Goal: Task Accomplishment & Management: Manage account settings

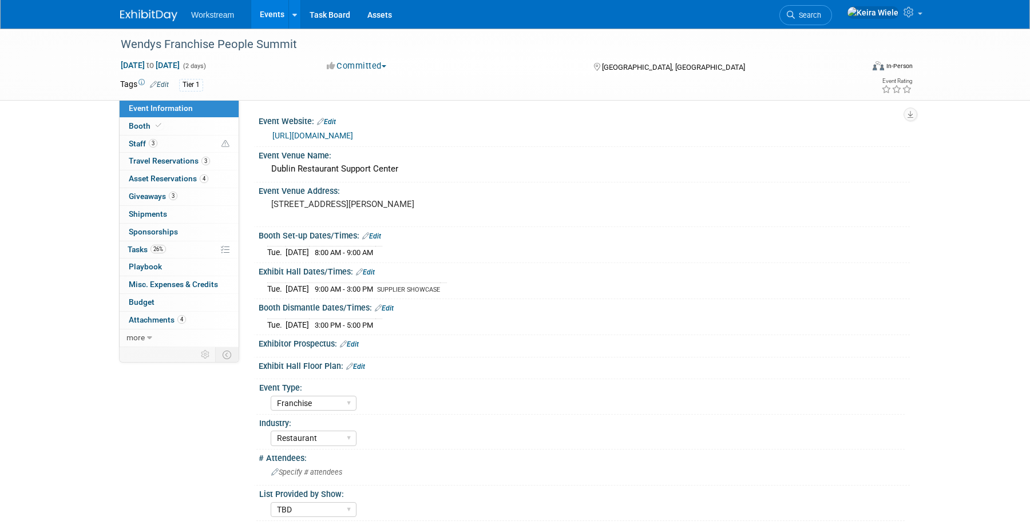
select select "Franchise"
select select "Restaurant"
select select "TBD"
select select "[PERSON_NAME]"
click at [270, 17] on link "Events" at bounding box center [268, 14] width 42 height 29
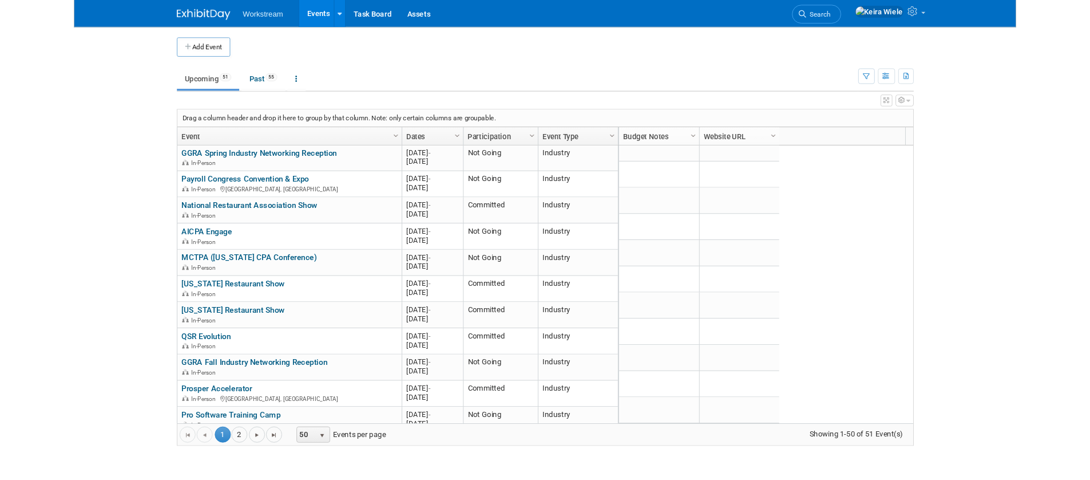
scroll to position [1282, 0]
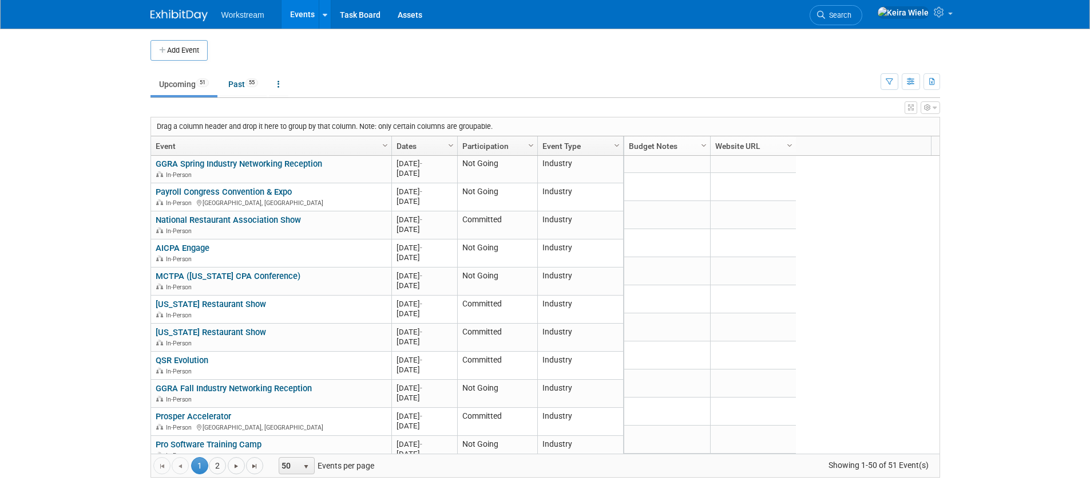
click at [331, 53] on td at bounding box center [555, 50] width 694 height 21
click at [280, 72] on ul "Upcoming 51 Past 55 All Events 106 Past and Upcoming Grouped Annually Events gr…" at bounding box center [516, 85] width 730 height 26
click at [281, 76] on link at bounding box center [278, 84] width 19 height 22
click at [308, 131] on link "Grouped Annually Events grouped by year" at bounding box center [314, 135] width 91 height 25
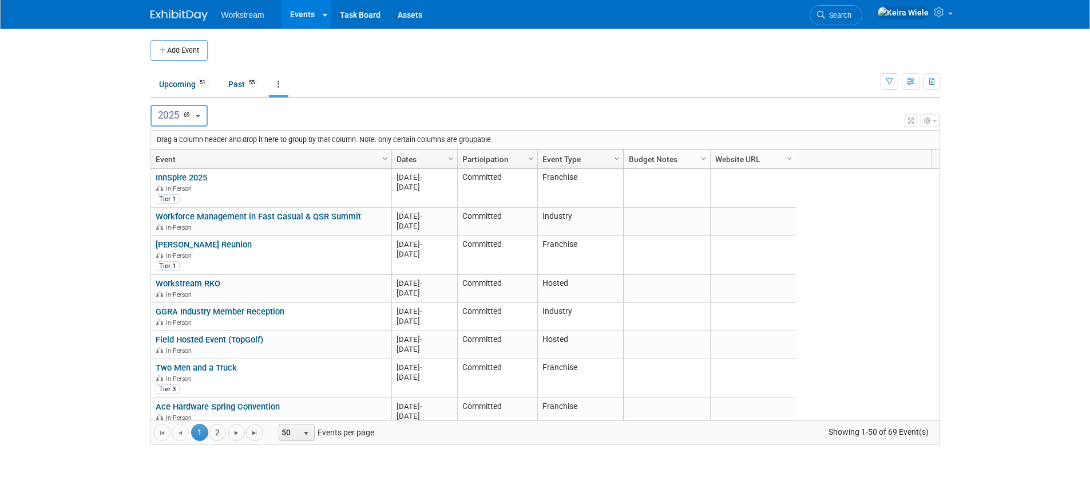
click at [184, 113] on span "69" at bounding box center [186, 115] width 13 height 10
click at [191, 191] on span "33" at bounding box center [191, 188] width 13 height 9
click at [160, 191] on input "2026 33" at bounding box center [156, 188] width 7 height 7
select select "2026"
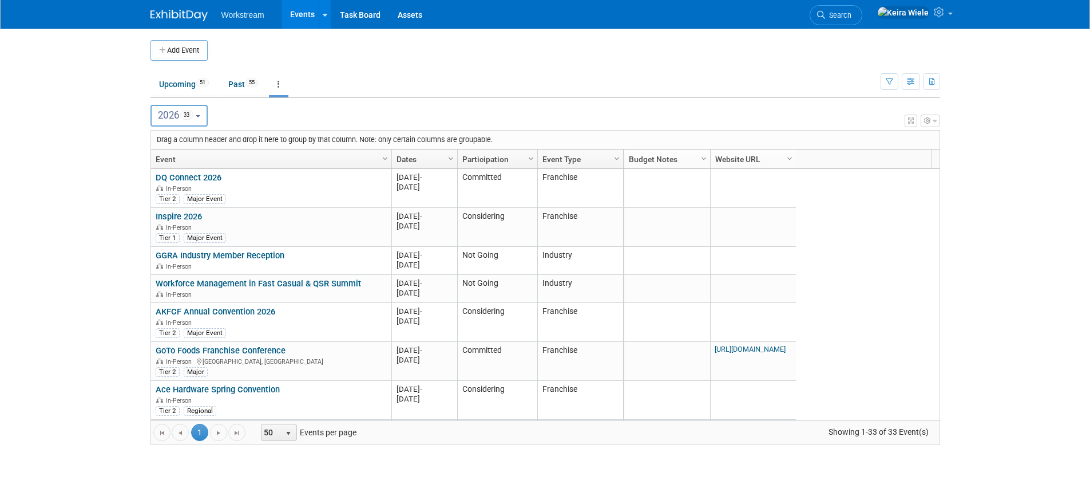
click at [172, 64] on td "Upcoming 51 Past 55 All Events 106 Past and Upcoming Grouped Annually Events gr…" at bounding box center [516, 79] width 730 height 37
click at [178, 51] on button "Add Event" at bounding box center [179, 50] width 57 height 21
select select "9"
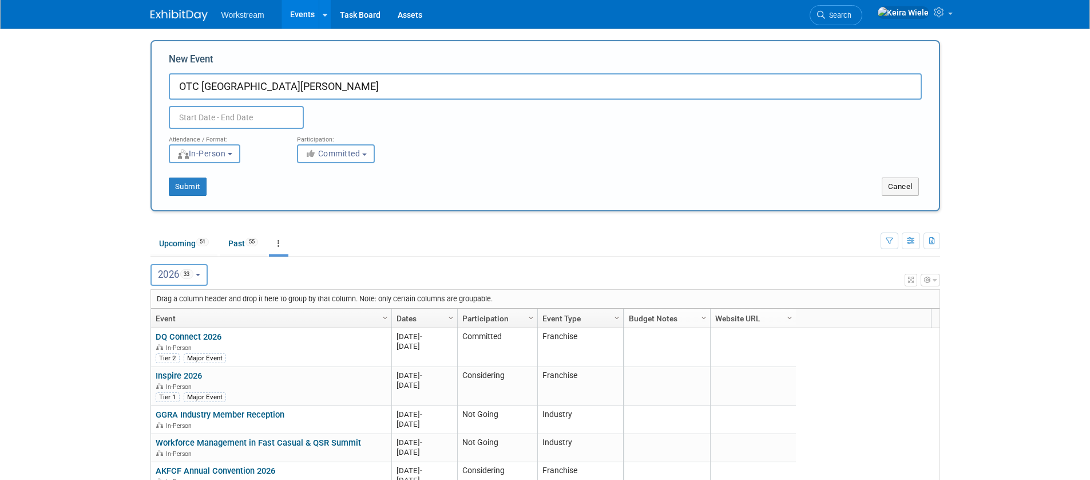
type input "OTC San Jose"
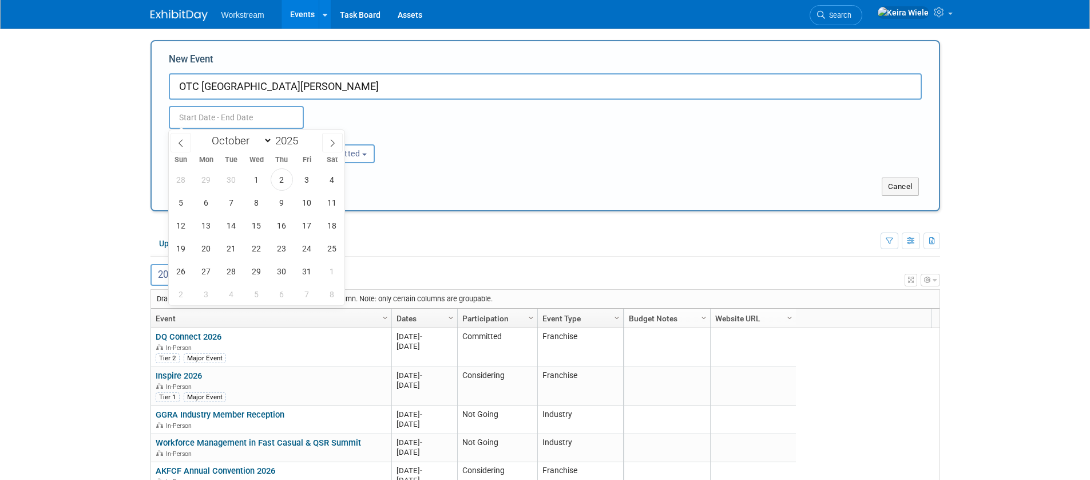
click at [266, 117] on input "text" at bounding box center [236, 117] width 135 height 23
click at [180, 137] on span at bounding box center [181, 142] width 21 height 19
select select "8"
click at [289, 142] on input "2025" at bounding box center [289, 140] width 34 height 13
click at [306, 137] on span at bounding box center [303, 137] width 8 height 7
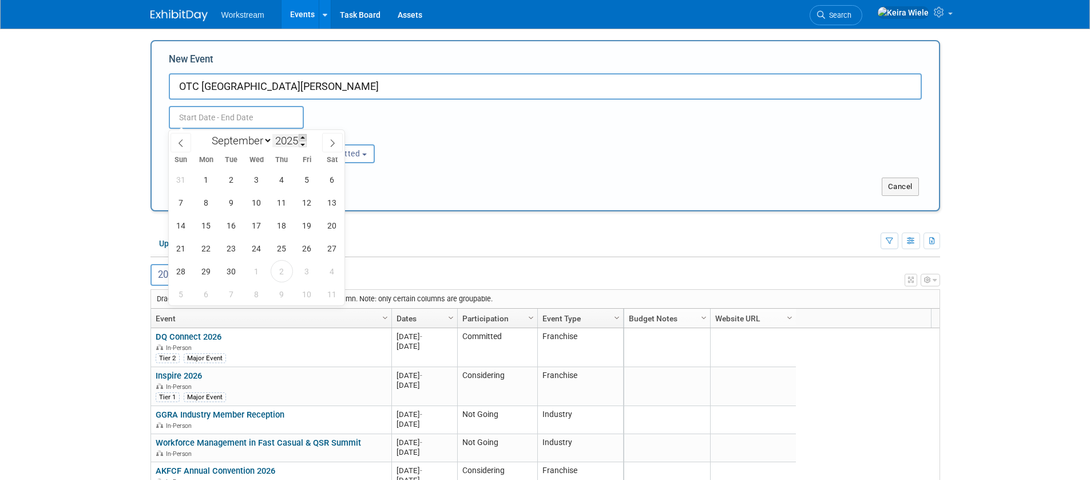
type input "2026"
click at [208, 224] on span "14" at bounding box center [206, 225] width 22 height 22
click at [257, 227] on span "16" at bounding box center [257, 225] width 22 height 22
type input "Sep 14, 2026 to Sep 16, 2026"
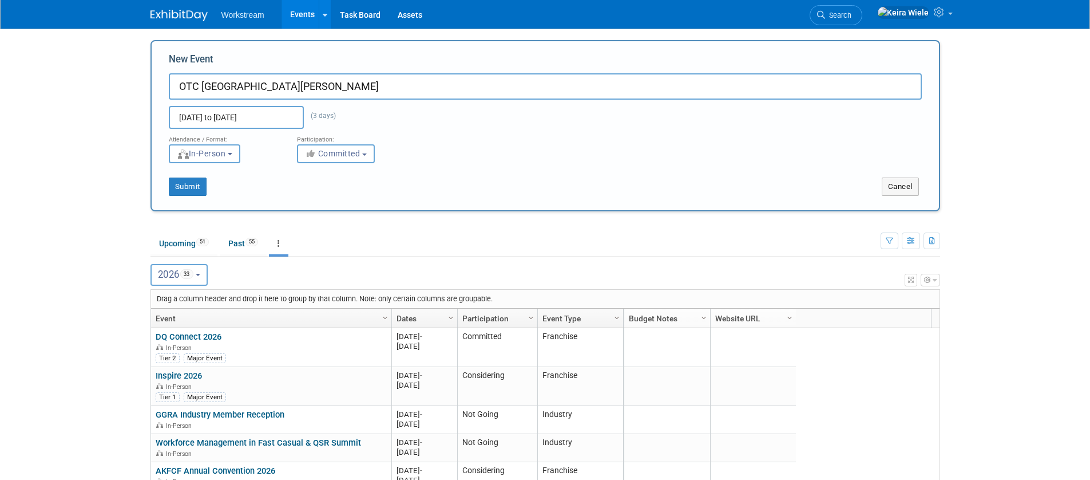
click at [297, 93] on input "OTC San Jose" at bounding box center [545, 86] width 753 height 26
drag, startPoint x: 251, startPoint y: 86, endPoint x: 263, endPoint y: 86, distance: 11.4
click at [263, 86] on input "OTC San Jose (Tentative Dates)" at bounding box center [545, 86] width 753 height 26
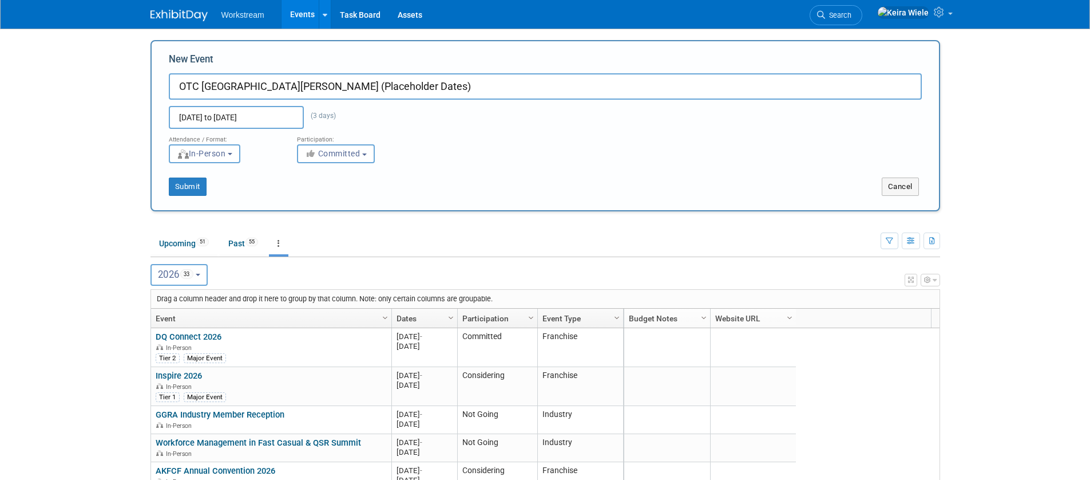
type input "OTC [GEOGRAPHIC_DATA][PERSON_NAME] (Placeholder Dates)"
click at [292, 175] on div "Submit Cancel" at bounding box center [545, 179] width 770 height 33
click at [311, 161] on button "Committed" at bounding box center [336, 153] width 78 height 19
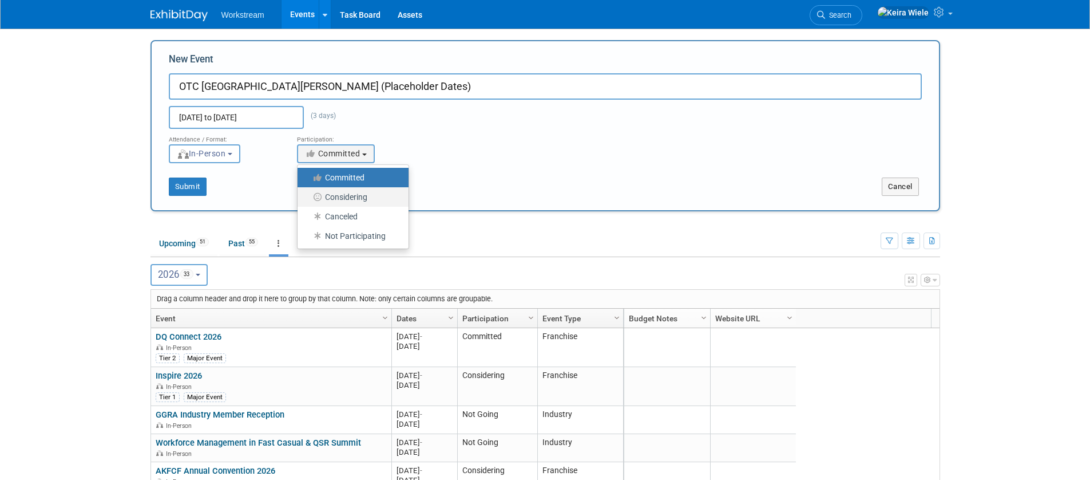
click at [330, 192] on label "Considering" at bounding box center [350, 196] width 94 height 15
click at [308, 193] on input "Considering" at bounding box center [303, 196] width 7 height 7
select select "2"
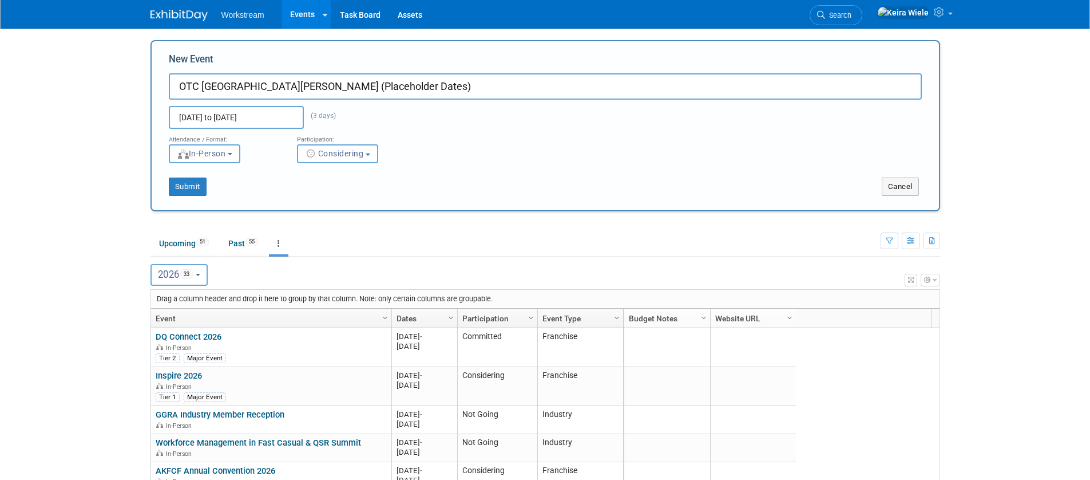
click at [212, 195] on div "Submit" at bounding box center [316, 186] width 328 height 18
click at [188, 185] on button "Submit" at bounding box center [188, 186] width 38 height 18
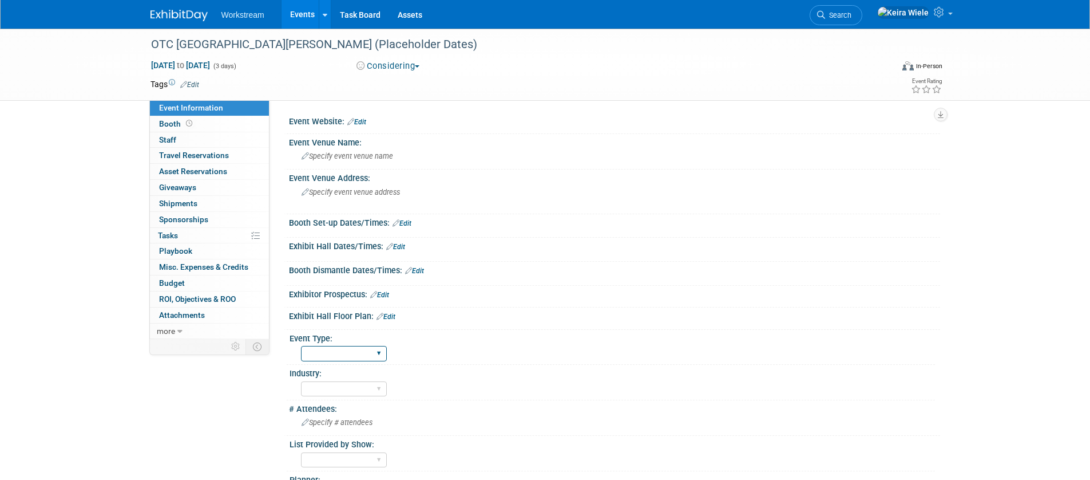
click at [374, 355] on select "Hosted Franchise Association Industry OTC" at bounding box center [344, 353] width 86 height 15
select select "OTC"
click at [301, 346] on select "Hosted Franchise Association Industry OTC" at bounding box center [344, 353] width 86 height 15
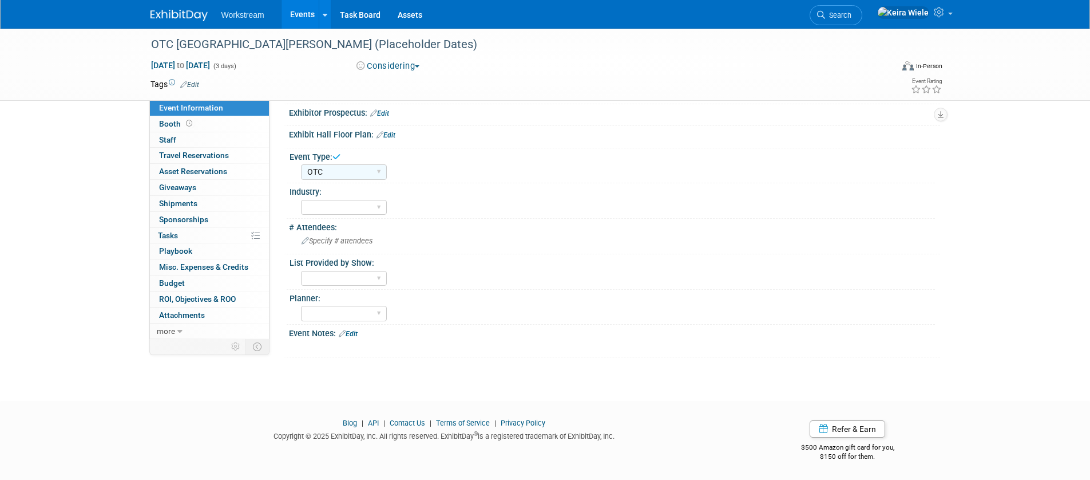
scroll to position [183, 0]
click at [177, 278] on span "Budget" at bounding box center [172, 282] width 26 height 9
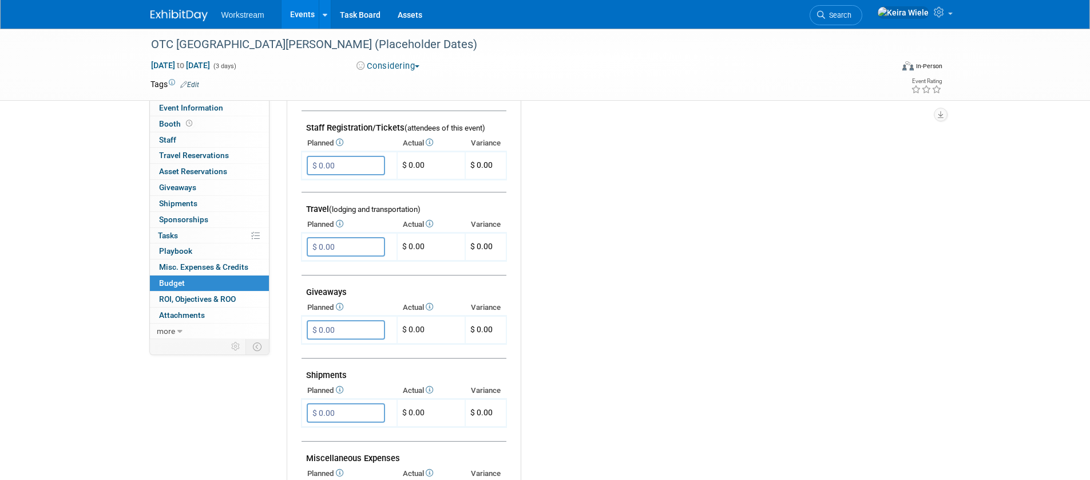
scroll to position [681, 0]
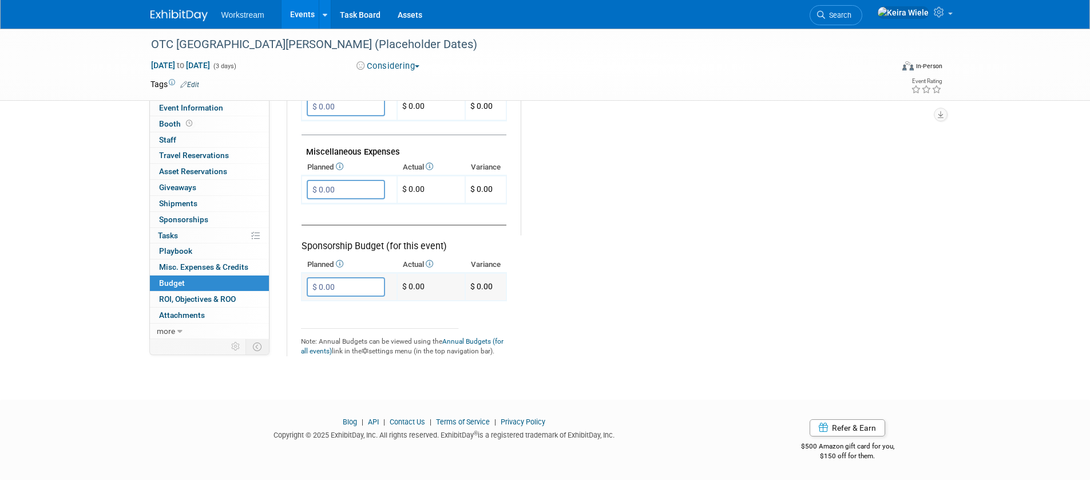
click at [353, 296] on input "$ 0.00" at bounding box center [346, 286] width 78 height 19
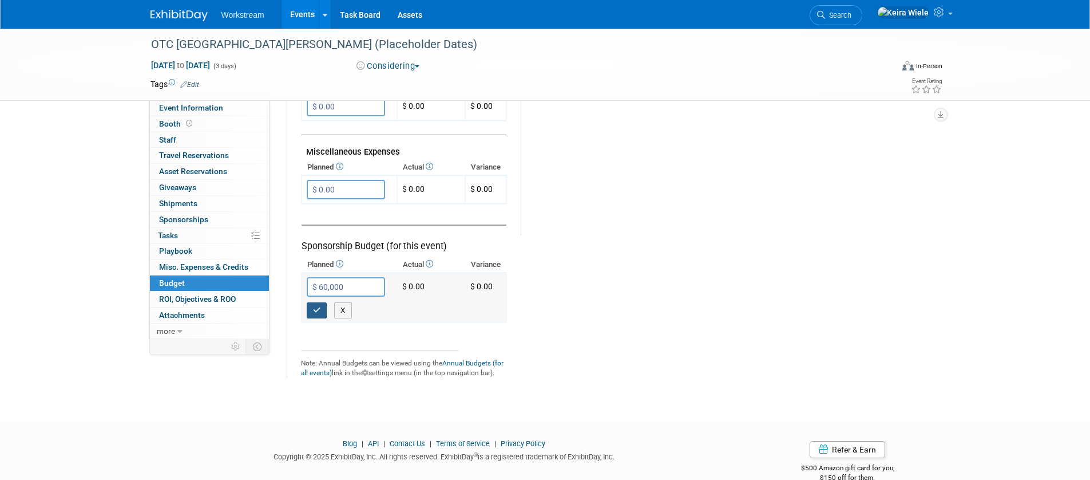
type input "$ 60,000.00"
click at [314, 310] on icon "button" at bounding box center [317, 309] width 8 height 7
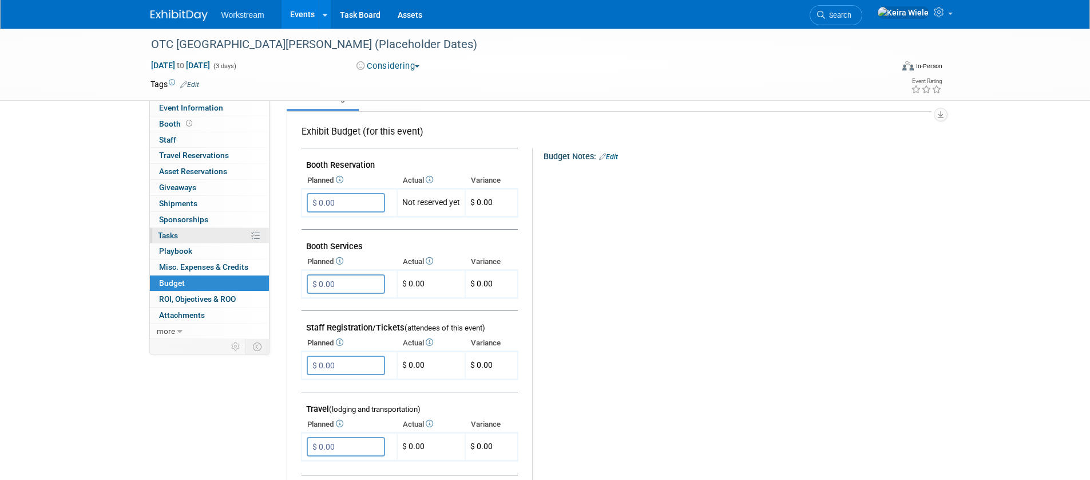
scroll to position [0, 0]
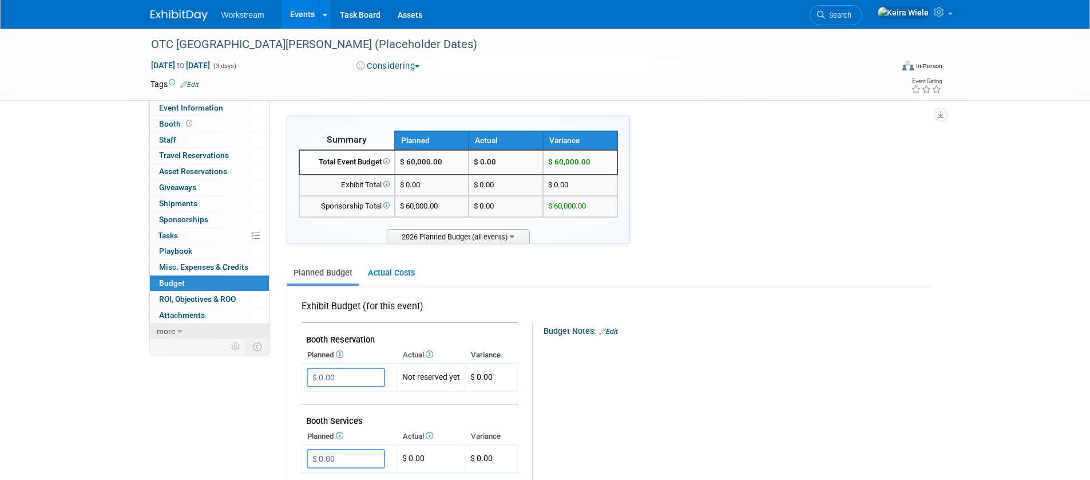
click at [164, 330] on span "more" at bounding box center [166, 330] width 18 height 9
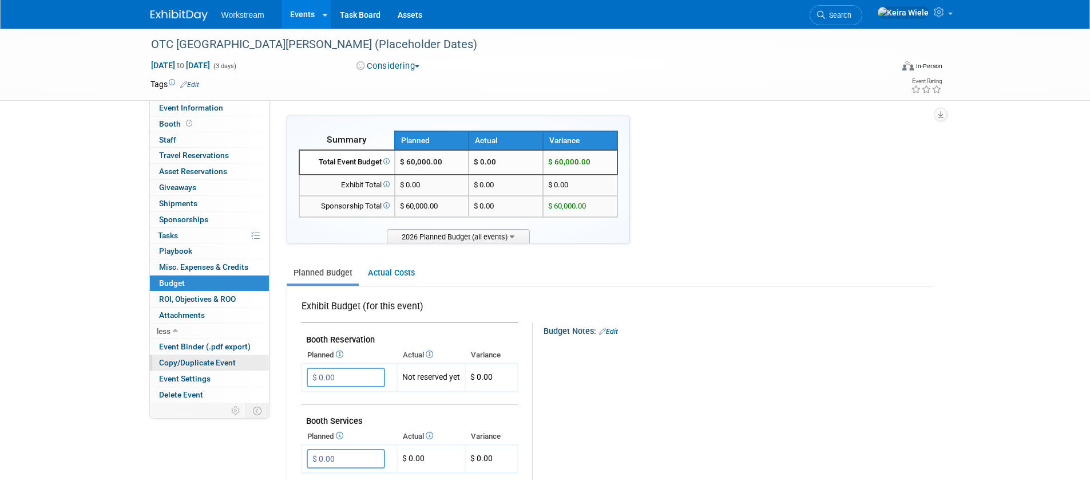
click at [179, 363] on span "Copy/Duplicate Event" at bounding box center [197, 362] width 77 height 9
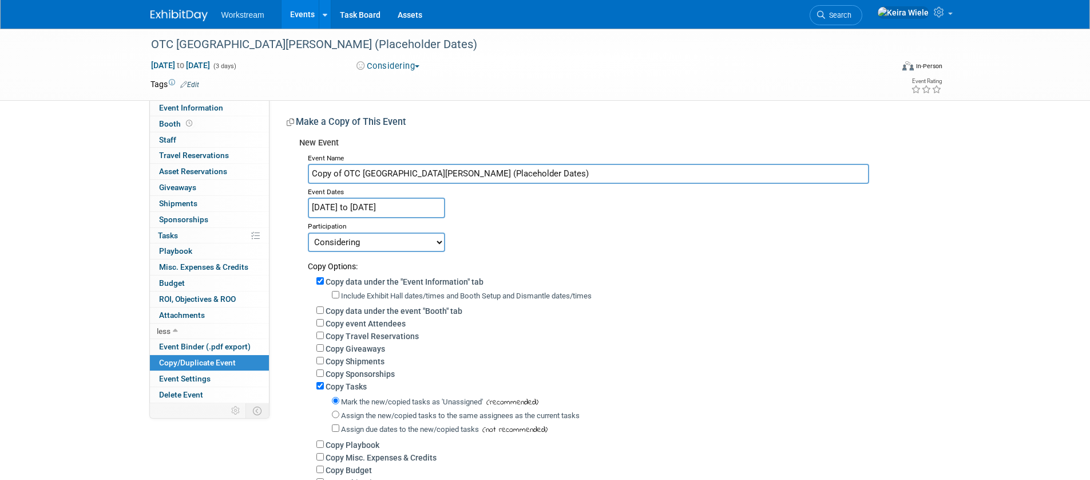
drag, startPoint x: 345, startPoint y: 173, endPoint x: 297, endPoint y: 168, distance: 47.8
click at [306, 171] on div "Event Name Copy of OTC San Jose (Placeholder Dates) Event Dates Sep 14, 2026 to…" at bounding box center [615, 334] width 632 height 369
drag, startPoint x: 332, startPoint y: 172, endPoint x: 367, endPoint y: 173, distance: 34.9
click at [367, 173] on input "OTC [GEOGRAPHIC_DATA][PERSON_NAME] (Placeholder Dates)" at bounding box center [588, 174] width 561 height 20
type input "OTC [GEOGRAPHIC_DATA] (Placeholder Dates)"
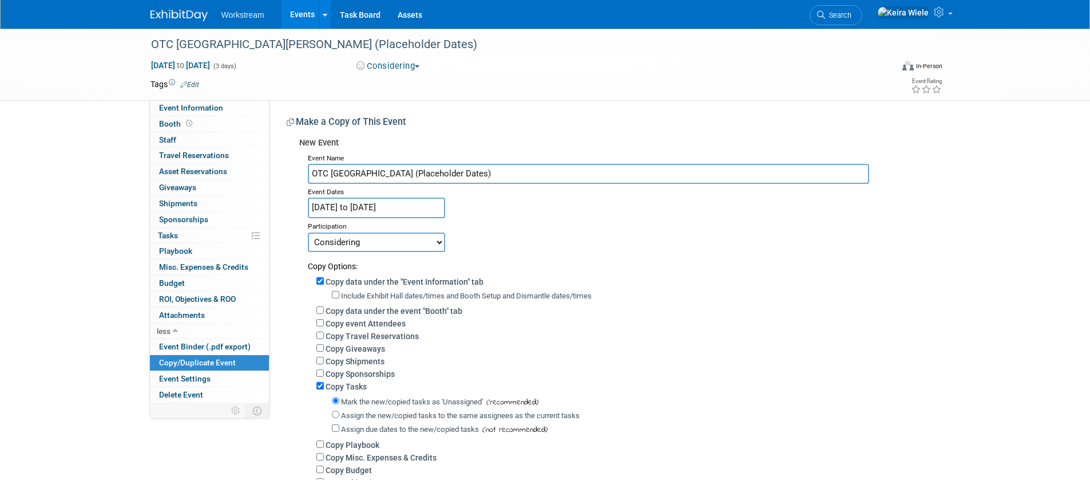
click at [380, 205] on input "Sep 14, 2026 to Sep 16, 2026" at bounding box center [376, 207] width 137 height 20
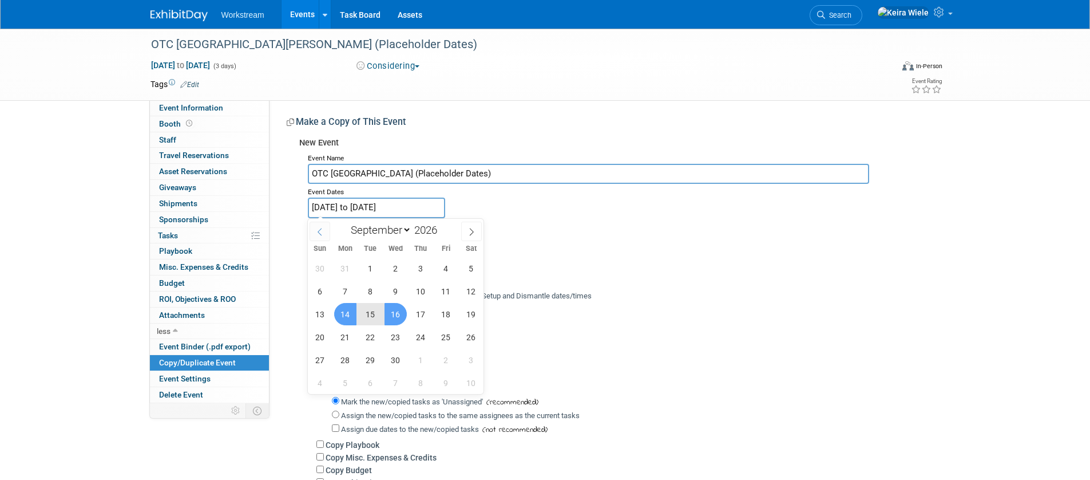
click at [317, 231] on icon at bounding box center [320, 232] width 8 height 8
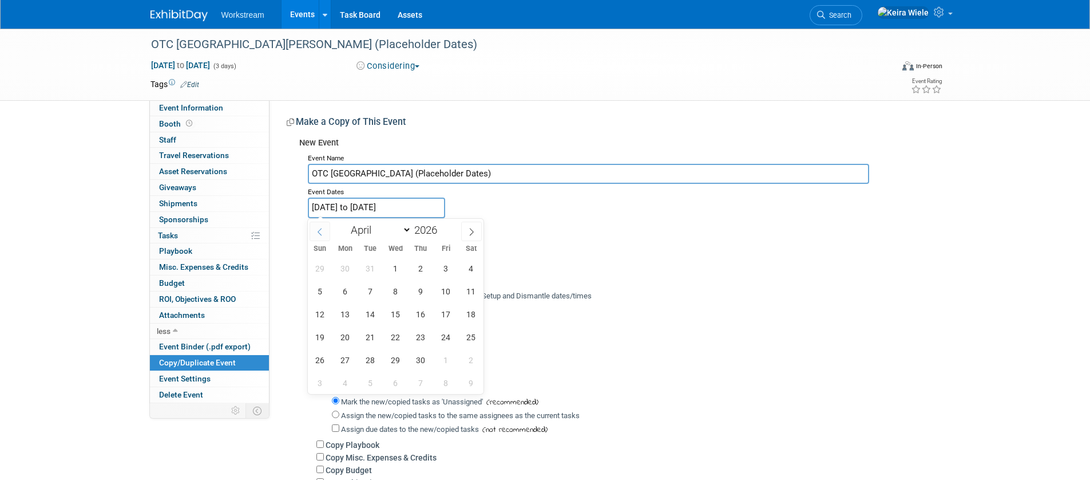
click at [317, 231] on icon at bounding box center [320, 232] width 8 height 8
select select "2"
click at [342, 318] on span "16" at bounding box center [345, 314] width 22 height 22
click at [389, 318] on span "18" at bounding box center [396, 314] width 22 height 22
type input "Mar 16, 2026 to Mar 18, 2026"
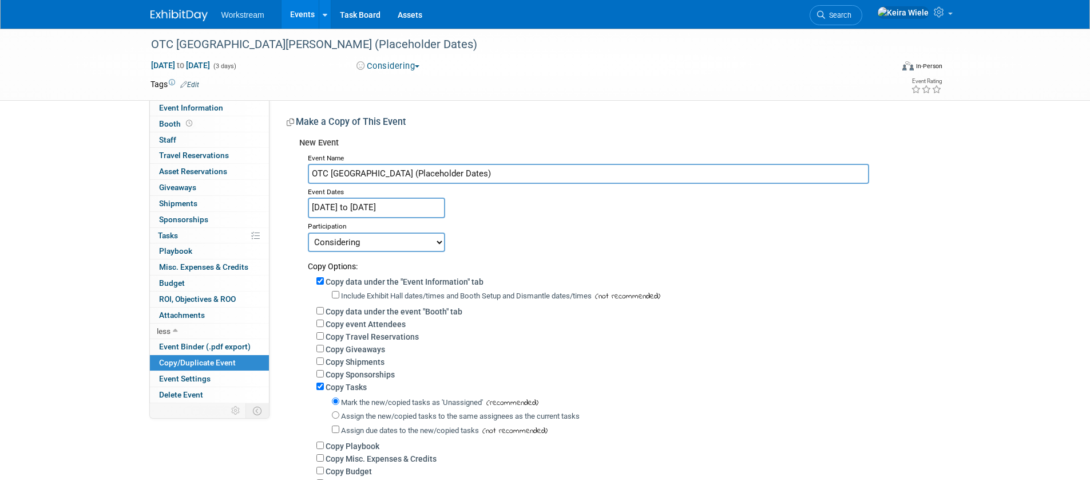
click at [493, 221] on div "Participation" at bounding box center [620, 225] width 624 height 14
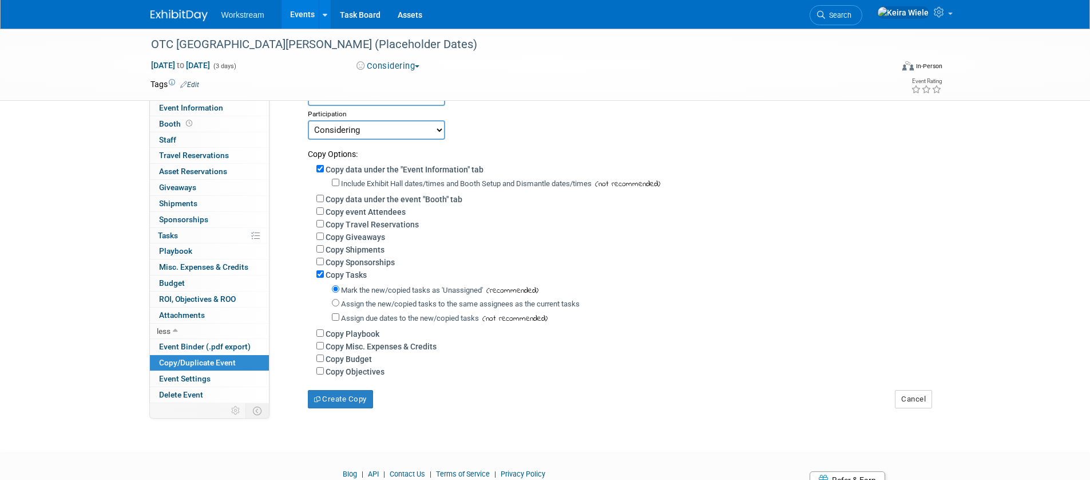
scroll to position [113, 0]
click at [321, 357] on input "Copy Budget" at bounding box center [320, 356] width 7 height 7
checkbox input "true"
click at [335, 398] on button "Create Copy" at bounding box center [340, 398] width 65 height 18
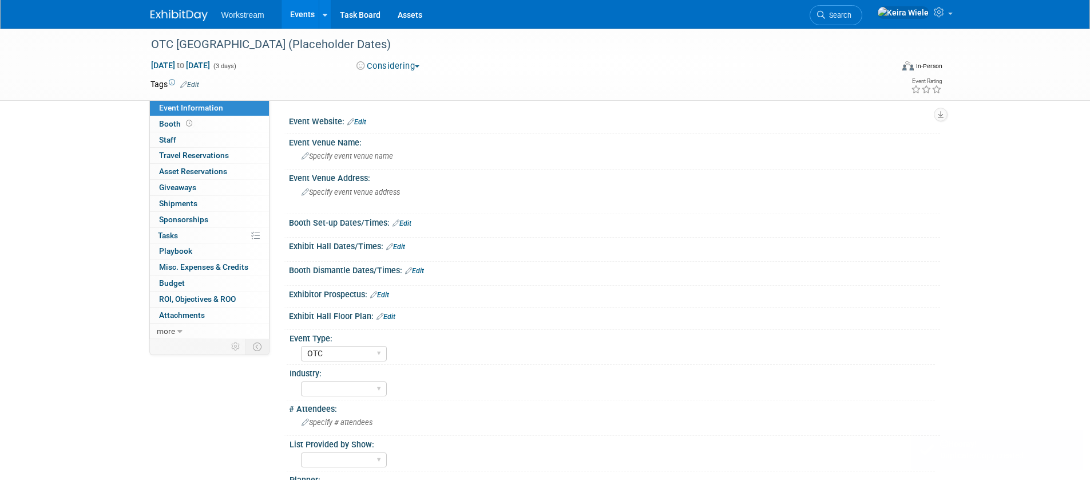
select select "OTC"
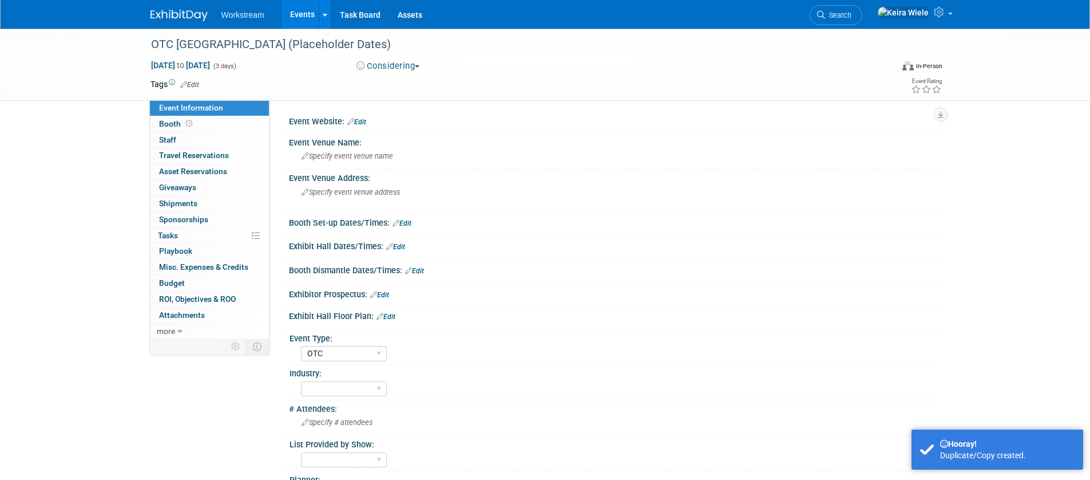
click at [296, 14] on link "Events" at bounding box center [303, 14] width 42 height 29
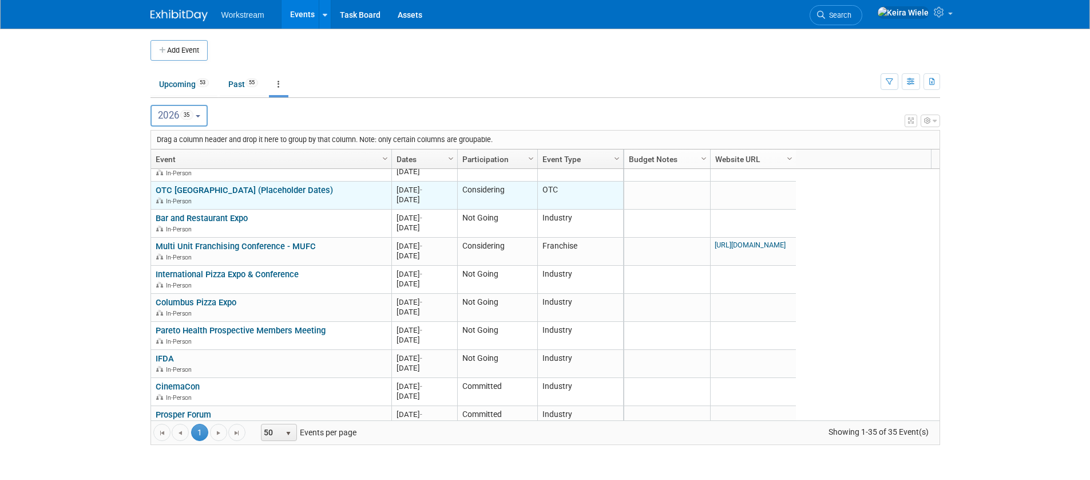
click at [240, 187] on link "OTC Atlanta (Placeholder Dates)" at bounding box center [244, 190] width 177 height 10
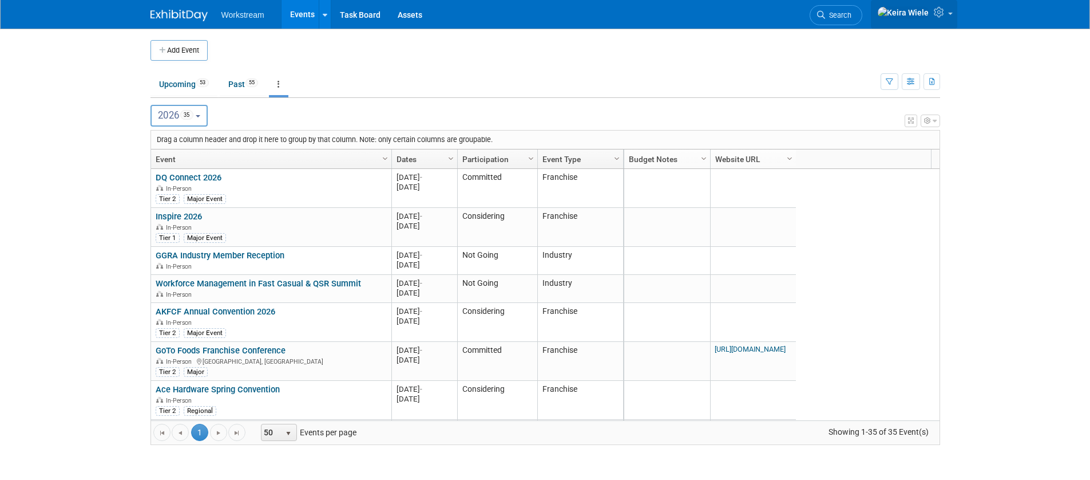
click at [949, 18] on link at bounding box center [914, 14] width 86 height 29
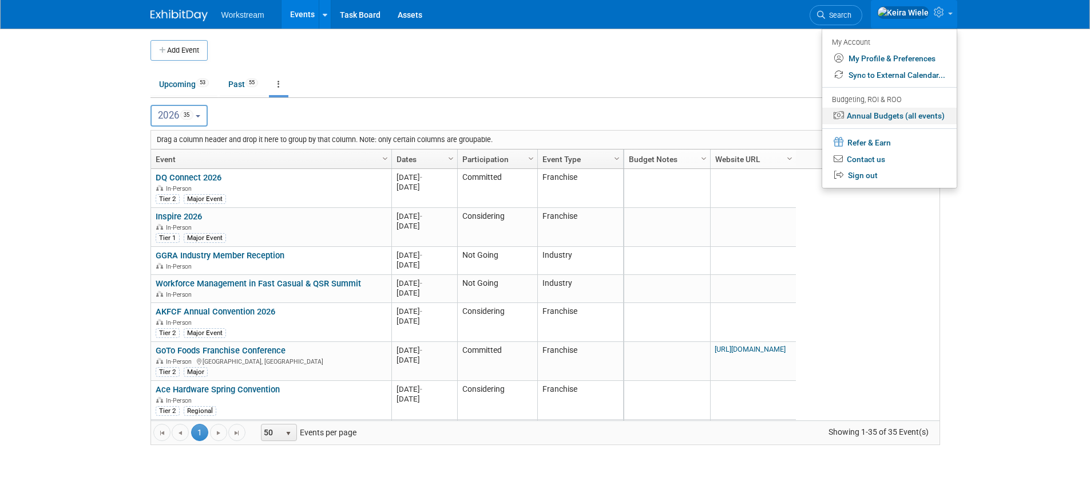
click at [887, 118] on link "Annual Budgets (all events)" at bounding box center [889, 116] width 135 height 17
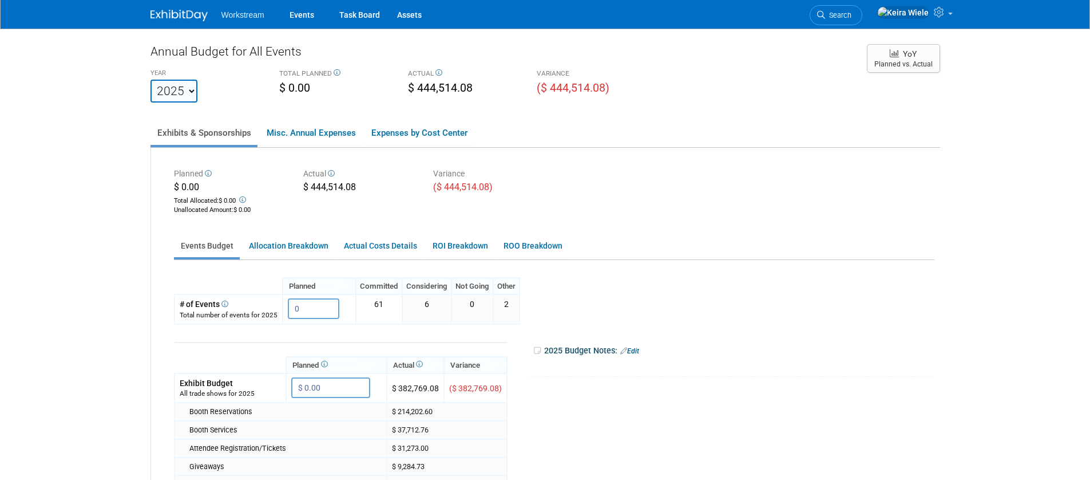
click at [193, 76] on div "YEAR" at bounding box center [207, 74] width 112 height 11
click at [192, 95] on select "2023 2024 2025 2026 2027 2028 2029 2030 2031" at bounding box center [174, 91] width 47 height 23
select select "2026"
click at [151, 80] on select "2023 2024 2025 2026 2027 2028 2029 2030 2031" at bounding box center [174, 91] width 47 height 23
click at [135, 143] on body "Workstream Events Task Board Assets Search" at bounding box center [545, 240] width 1090 height 480
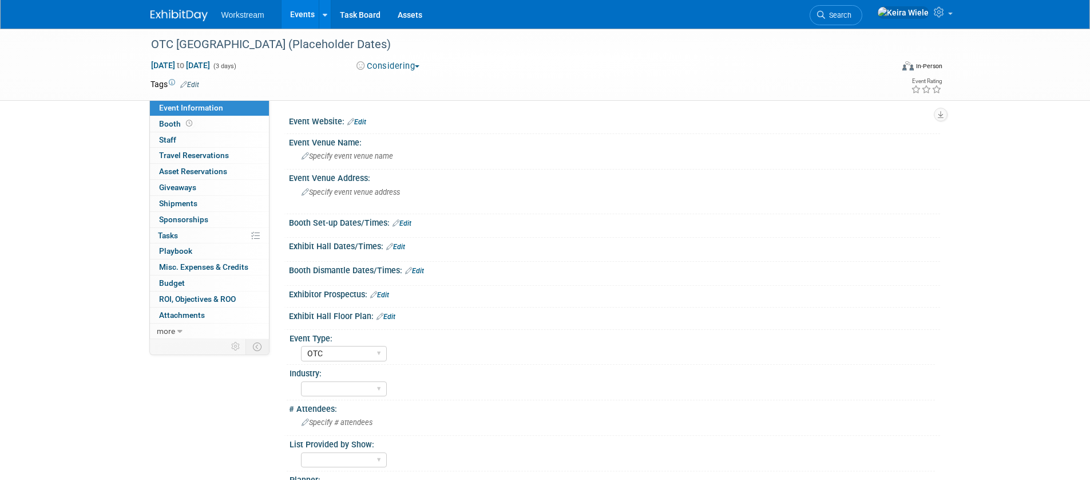
select select "OTC"
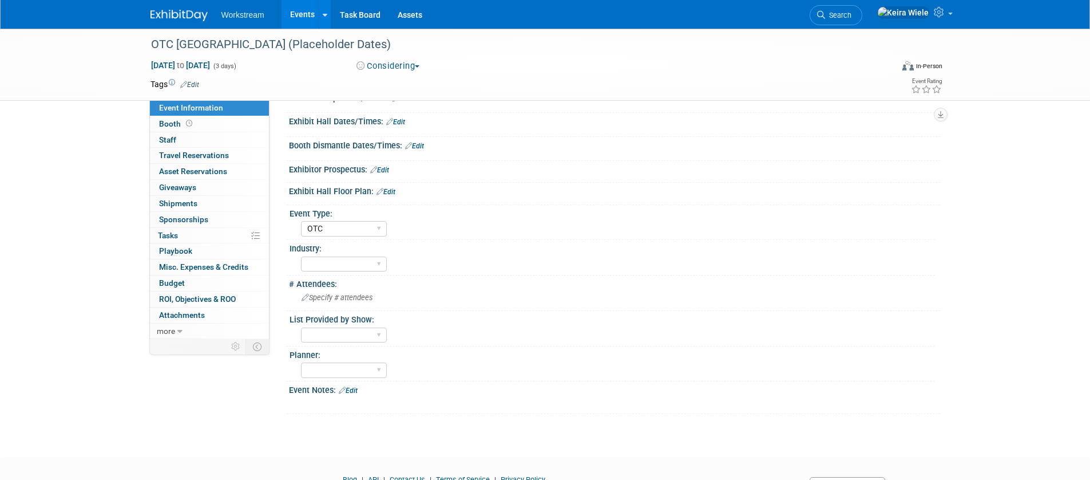
scroll to position [183, 0]
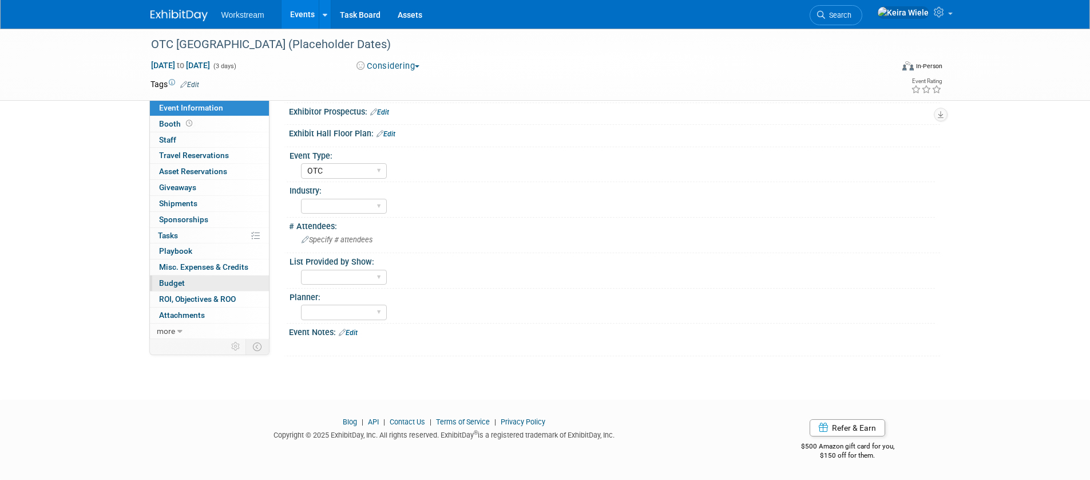
click at [227, 281] on link "Budget" at bounding box center [209, 282] width 119 height 15
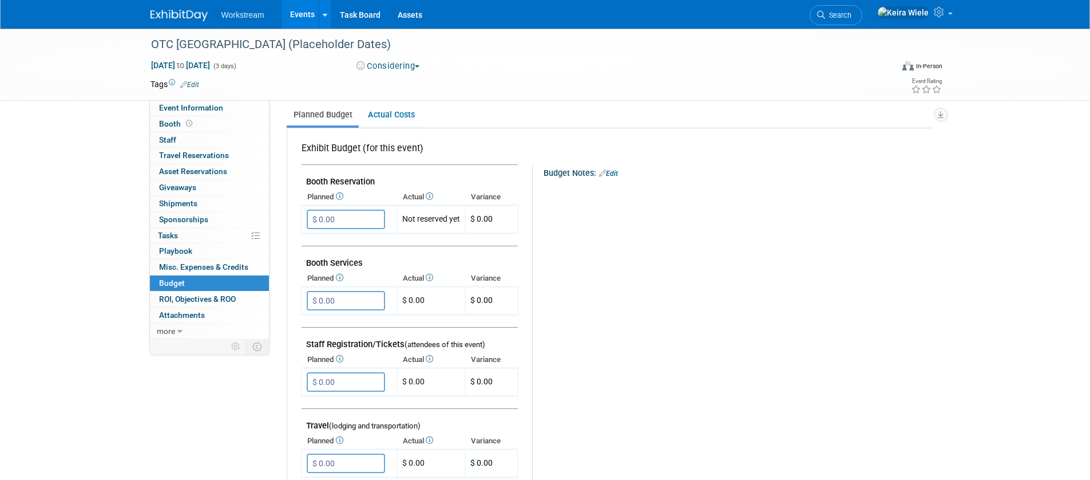
scroll to position [70, 0]
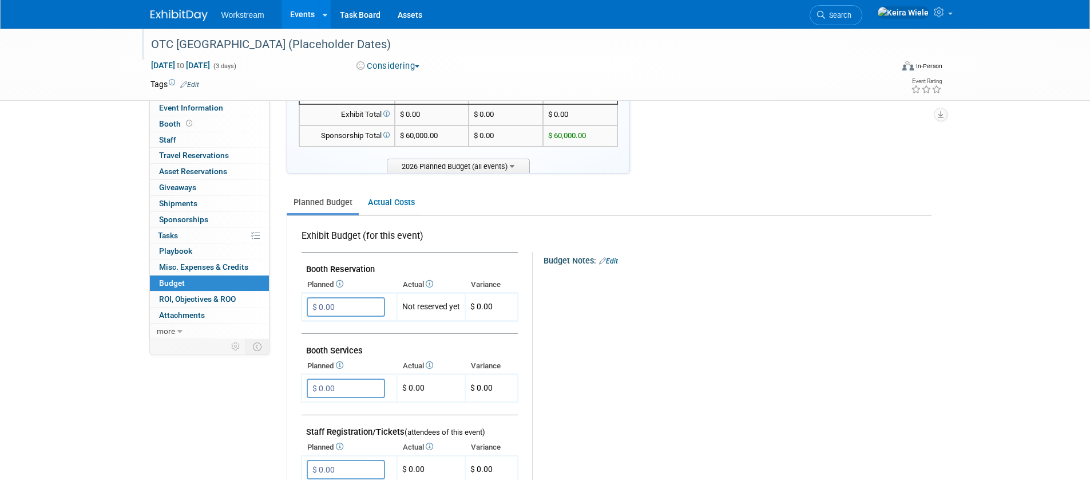
click at [409, 54] on div "OTC [GEOGRAPHIC_DATA] (Placeholder Dates)" at bounding box center [511, 44] width 729 height 21
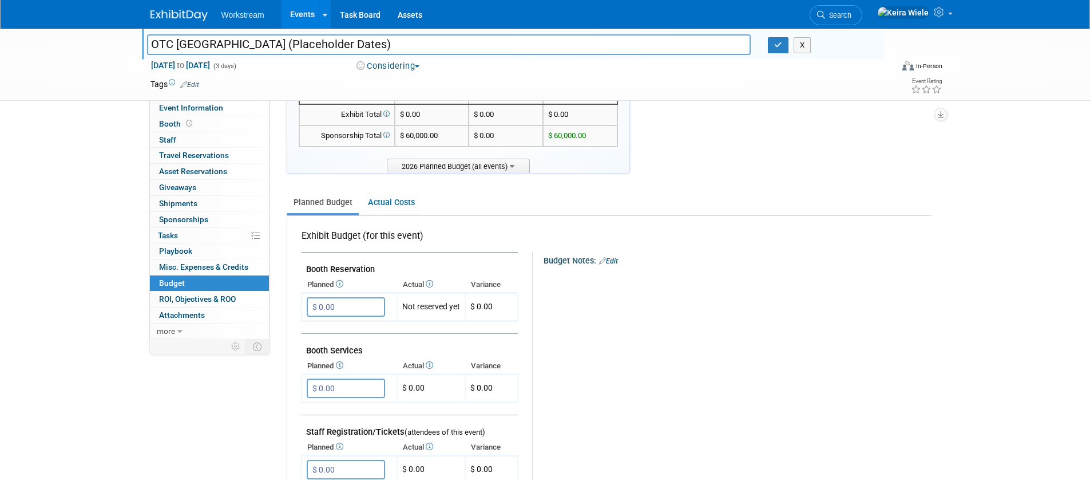
click at [404, 66] on button "Considering" at bounding box center [389, 66] width 72 height 12
click at [402, 91] on link "Committed" at bounding box center [402, 85] width 98 height 16
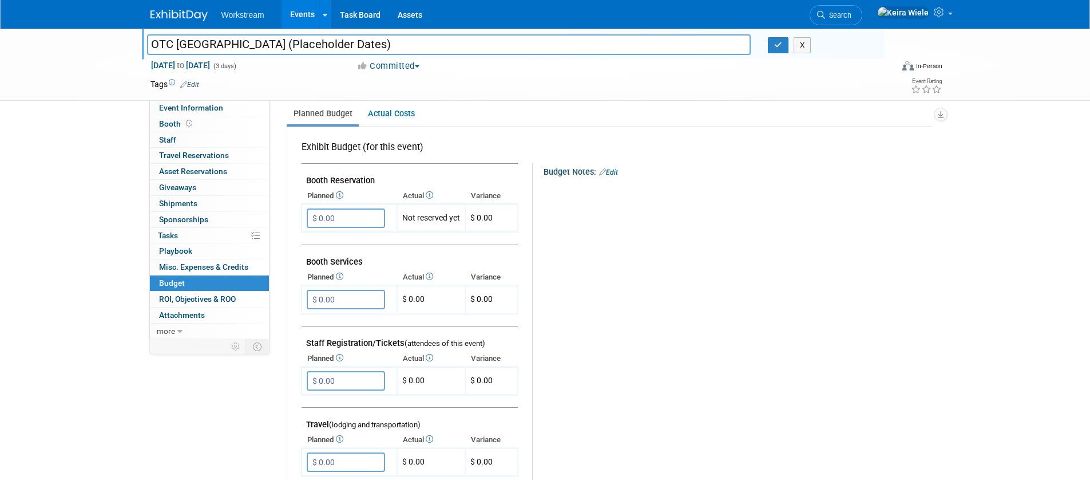
scroll to position [158, 0]
click at [402, 113] on link "Actual Costs" at bounding box center [391, 114] width 60 height 21
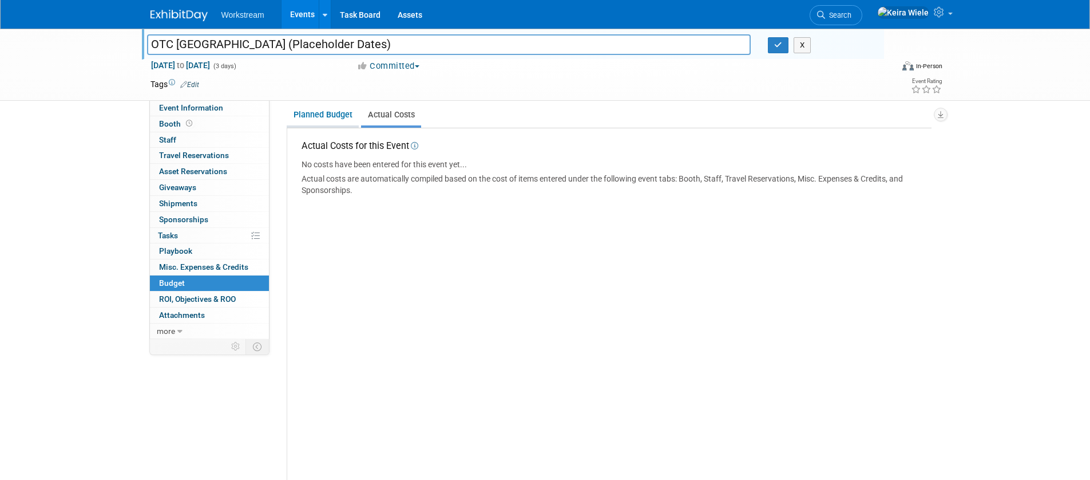
click at [335, 121] on link "Planned Budget" at bounding box center [323, 114] width 72 height 21
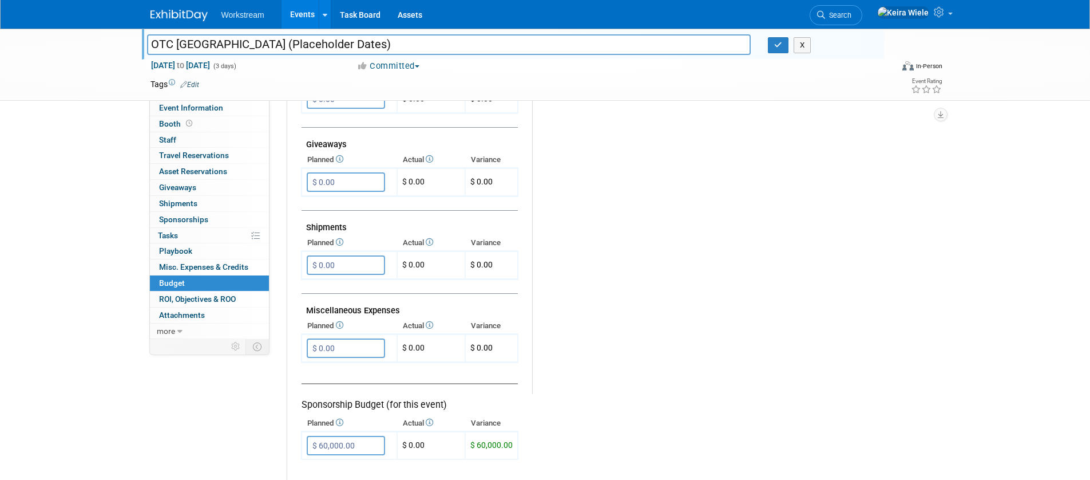
scroll to position [481, 0]
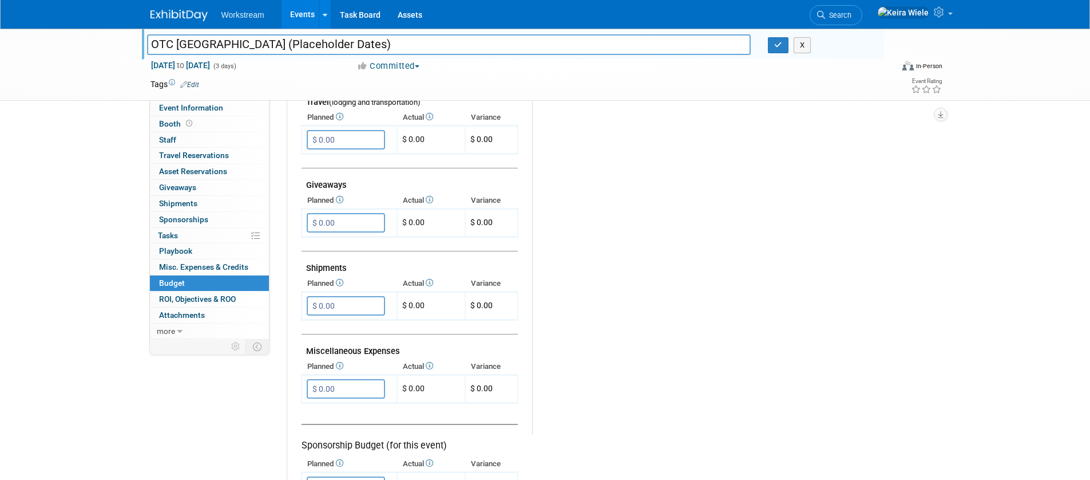
click at [384, 57] on div "OTC Atlanta (Placeholder Dates) OTC Atlanta (Placeholder Dates) X" at bounding box center [513, 44] width 742 height 31
click at [384, 64] on button "Committed" at bounding box center [389, 66] width 72 height 12
click at [399, 94] on link "Considering" at bounding box center [402, 101] width 98 height 16
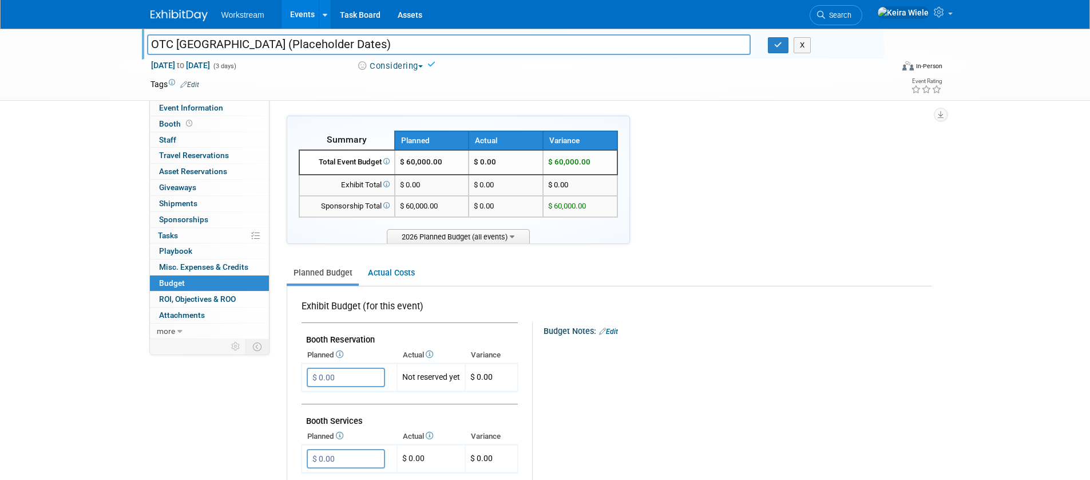
click at [663, 254] on div "Planned Budget Actual Costs" at bounding box center [609, 268] width 645 height 37
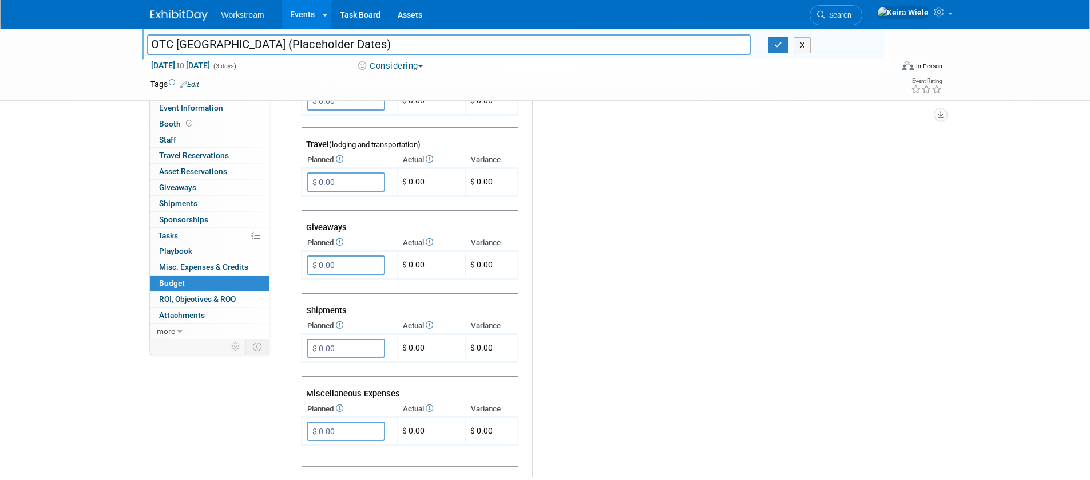
scroll to position [224, 0]
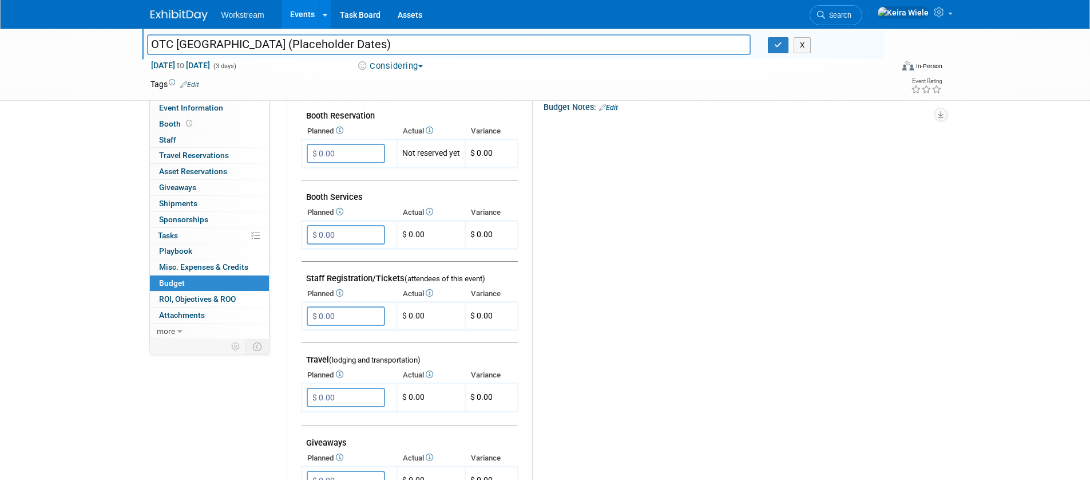
click at [300, 15] on link "Events" at bounding box center [303, 14] width 42 height 29
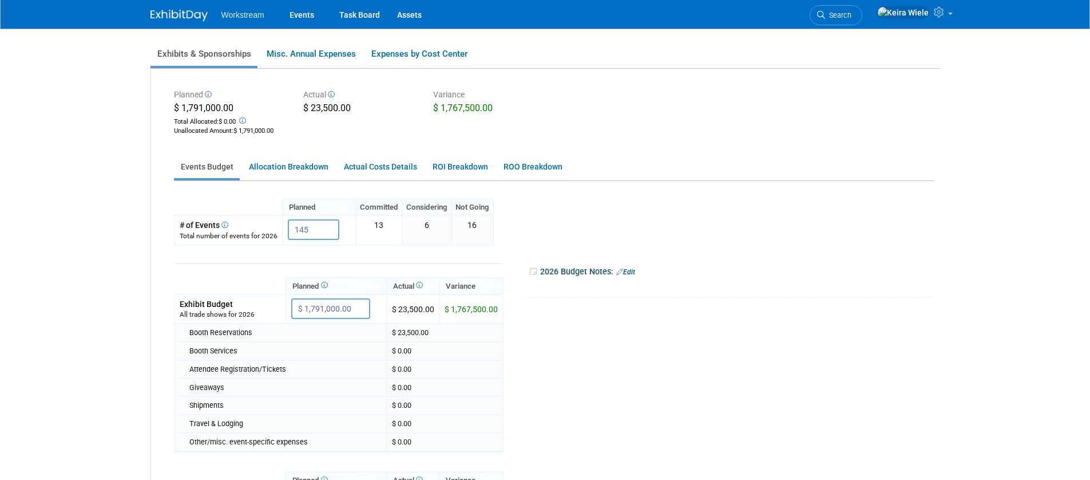
scroll to position [203, 0]
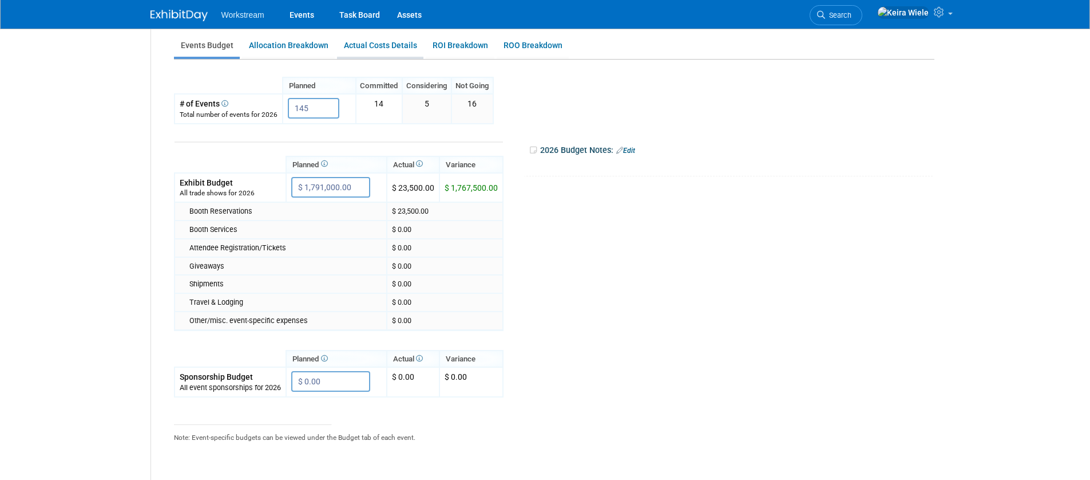
click at [397, 51] on link "Actual Costs Details" at bounding box center [380, 45] width 86 height 22
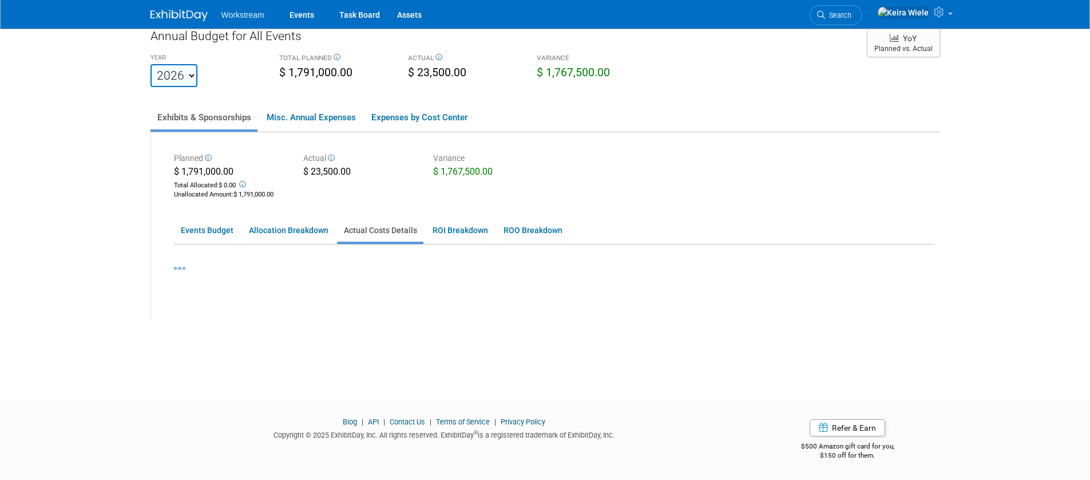
scroll to position [81, 0]
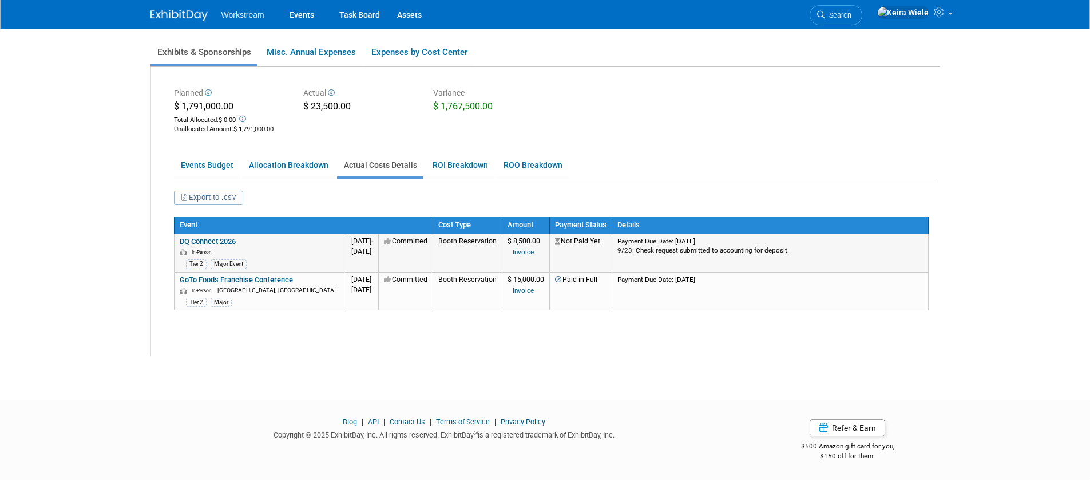
click at [231, 243] on link "DQ Connect 2026" at bounding box center [208, 241] width 56 height 9
click at [257, 280] on link "GoTo Foods Franchise Conference" at bounding box center [236, 279] width 113 height 9
click at [304, 175] on link "Allocation Breakdown" at bounding box center [288, 165] width 93 height 22
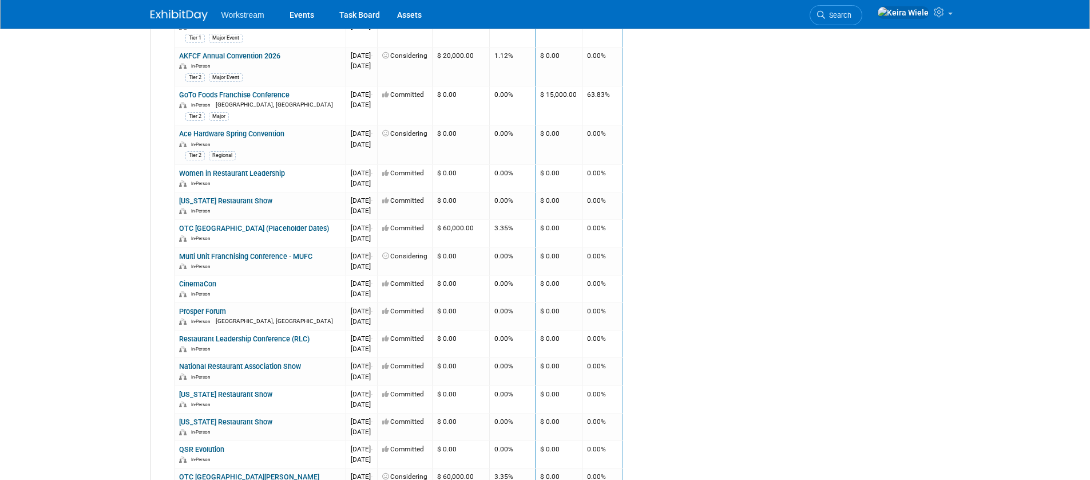
scroll to position [0, 0]
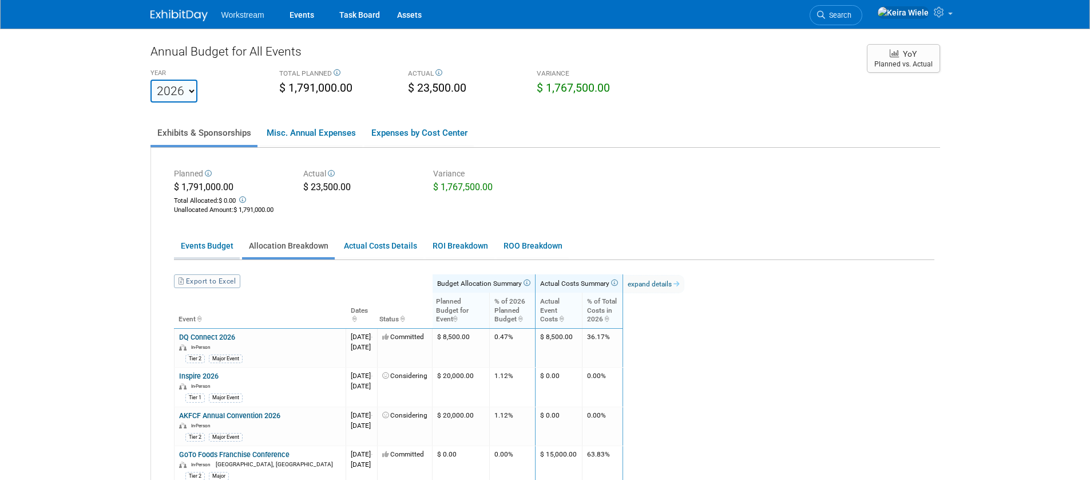
click at [200, 259] on li "Events Budget" at bounding box center [207, 247] width 66 height 25
click at [209, 242] on link "Events Budget" at bounding box center [207, 246] width 66 height 22
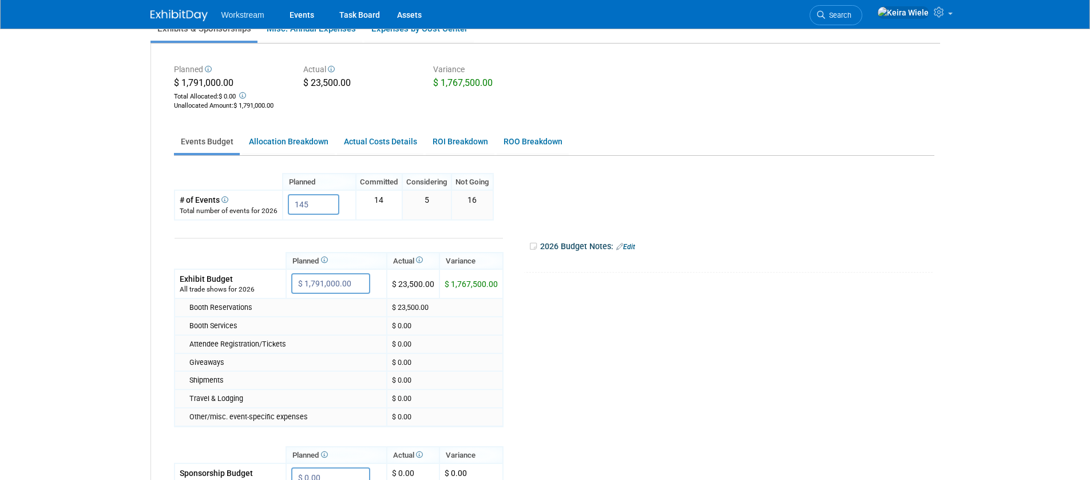
scroll to position [97, 0]
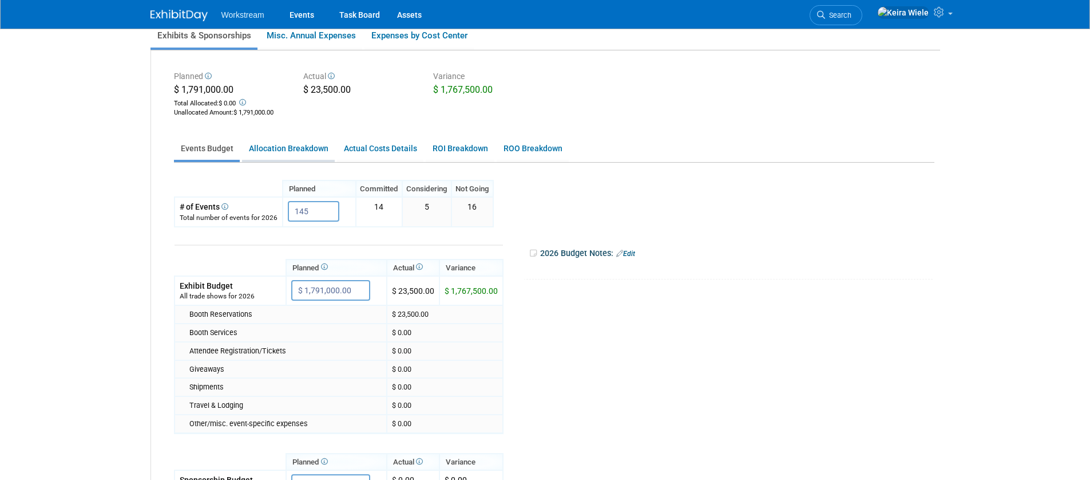
click at [314, 144] on link "Allocation Breakdown" at bounding box center [288, 148] width 93 height 22
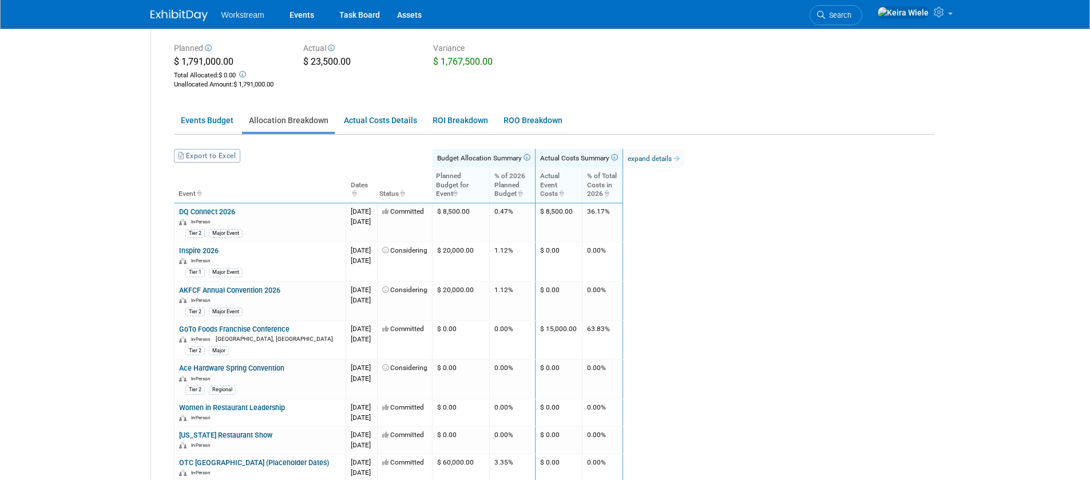
scroll to position [129, 0]
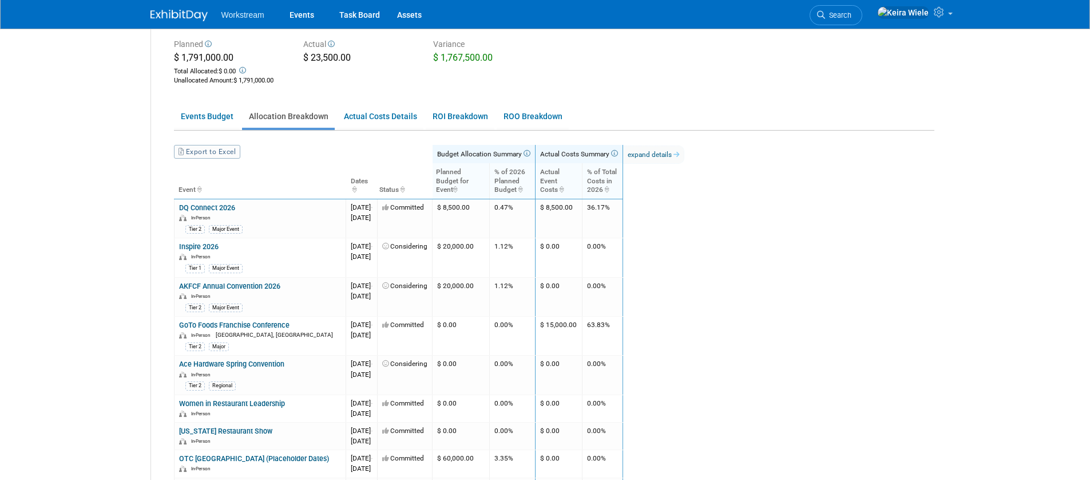
click at [240, 69] on icon at bounding box center [242, 70] width 9 height 7
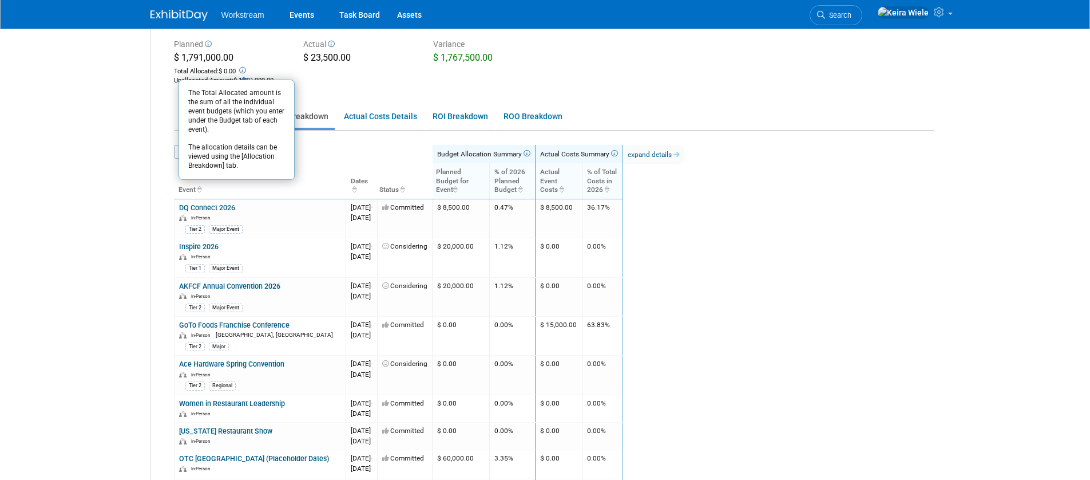
click at [270, 72] on div "Total Allocated: $ 0.00 The Total Allocated amount is the sum of all the indivi…" at bounding box center [230, 70] width 113 height 11
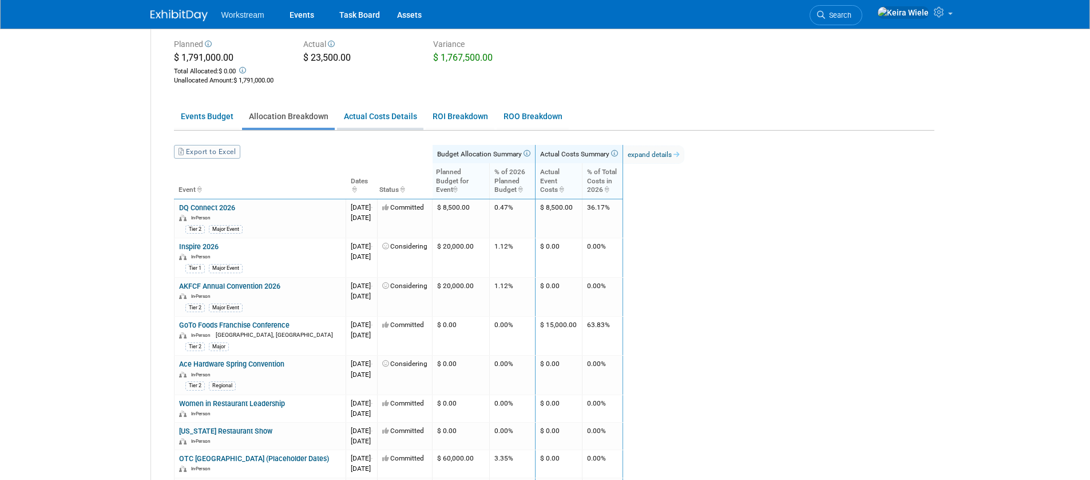
click at [361, 116] on link "Actual Costs Details" at bounding box center [380, 116] width 86 height 22
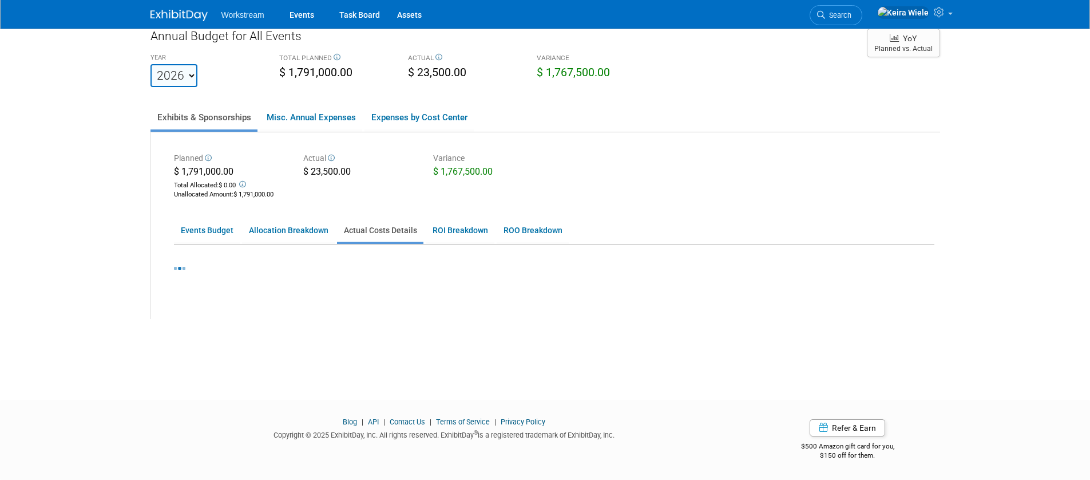
scroll to position [79, 0]
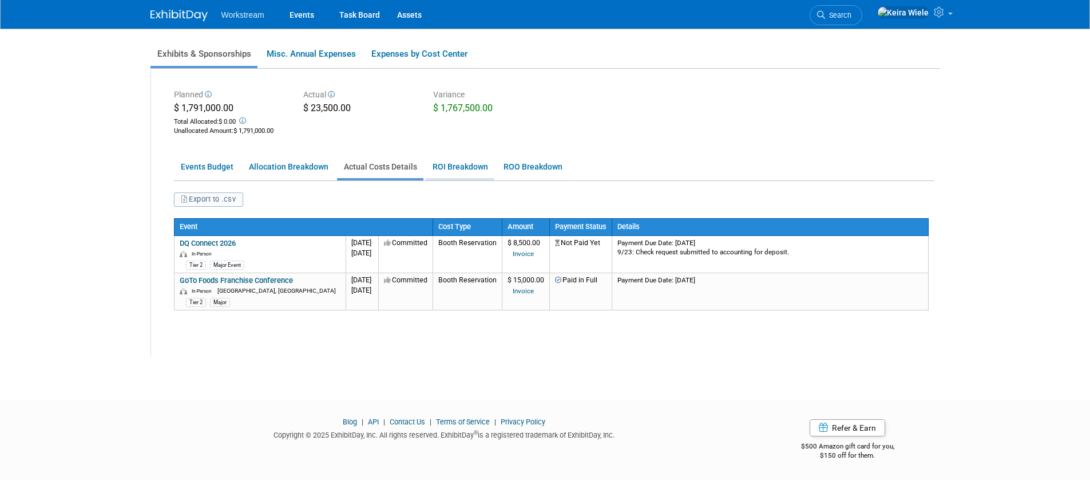
click at [437, 165] on link "ROI Breakdown" at bounding box center [460, 167] width 69 height 22
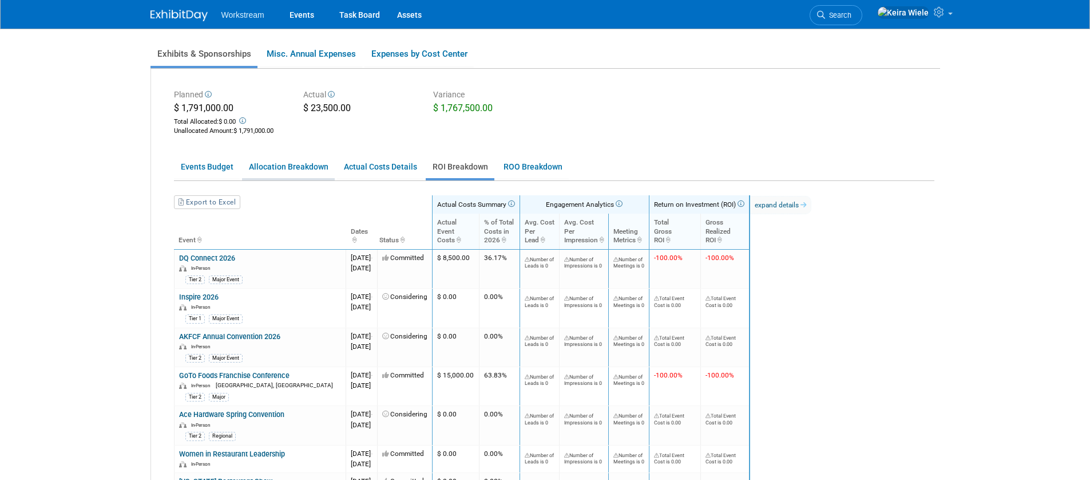
click at [315, 165] on link "Allocation Breakdown" at bounding box center [288, 167] width 93 height 22
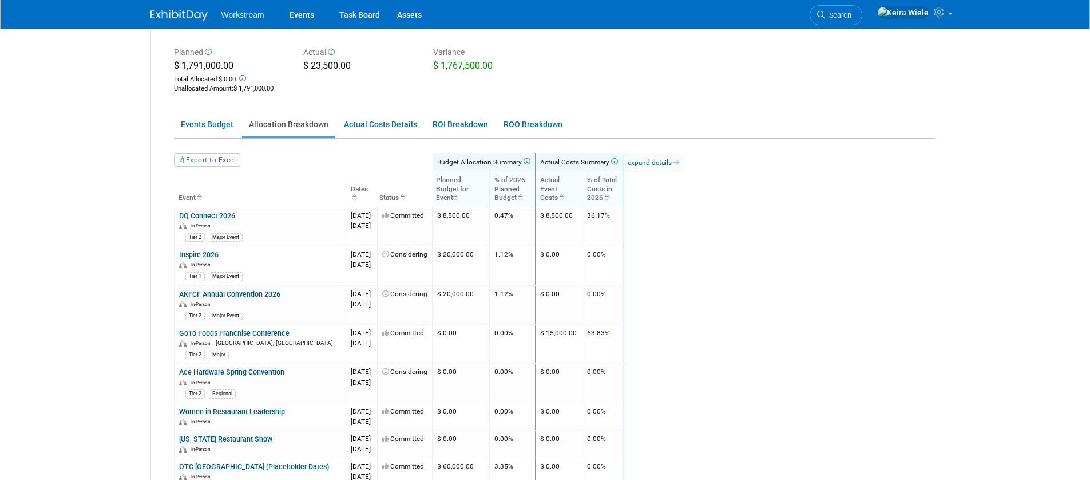
scroll to position [152, 0]
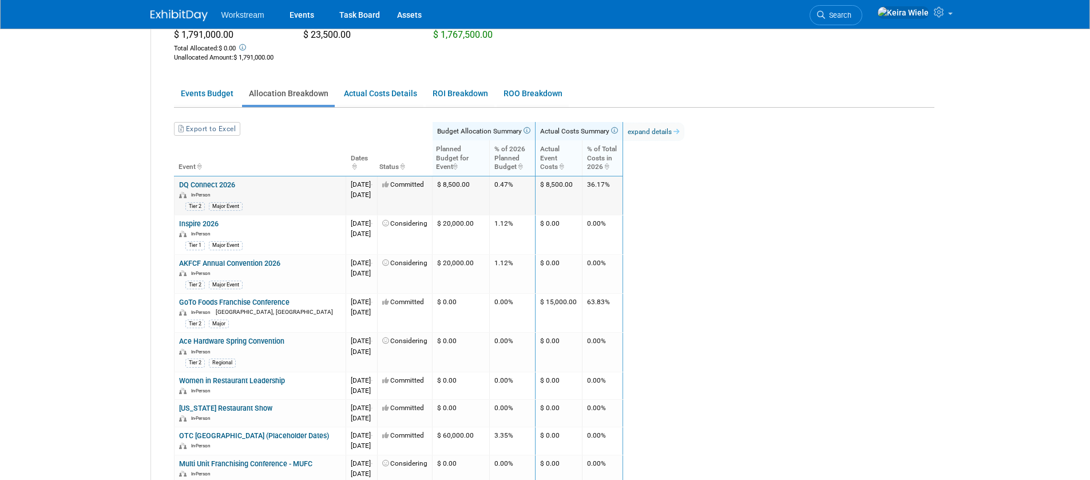
click at [489, 189] on td "$ 8,500.00" at bounding box center [460, 195] width 57 height 39
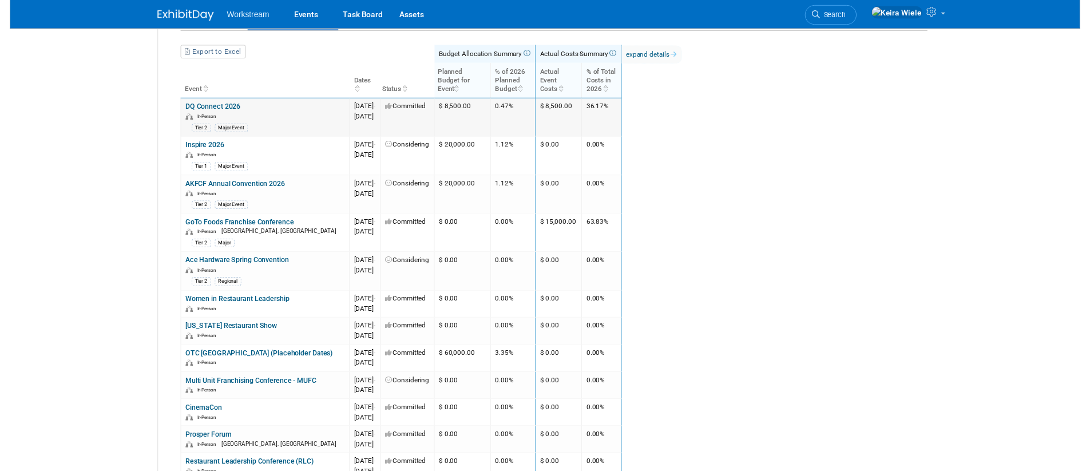
scroll to position [226, 0]
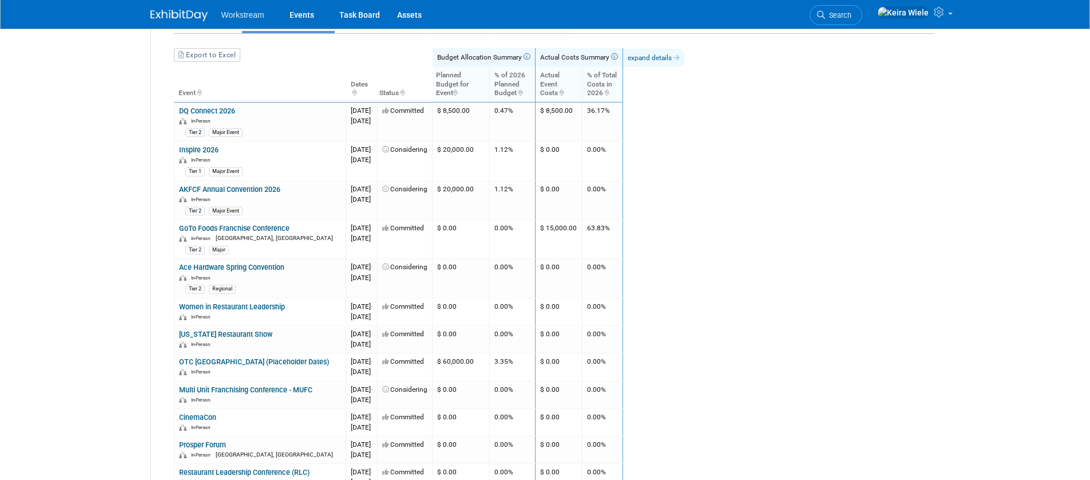
click at [685, 64] on link "expand details" at bounding box center [653, 58] width 61 height 18
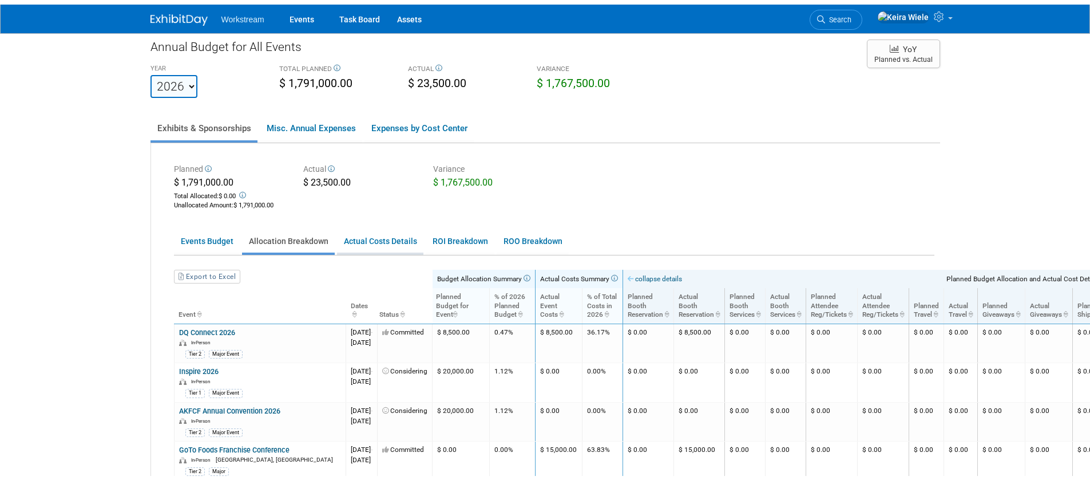
scroll to position [2, 0]
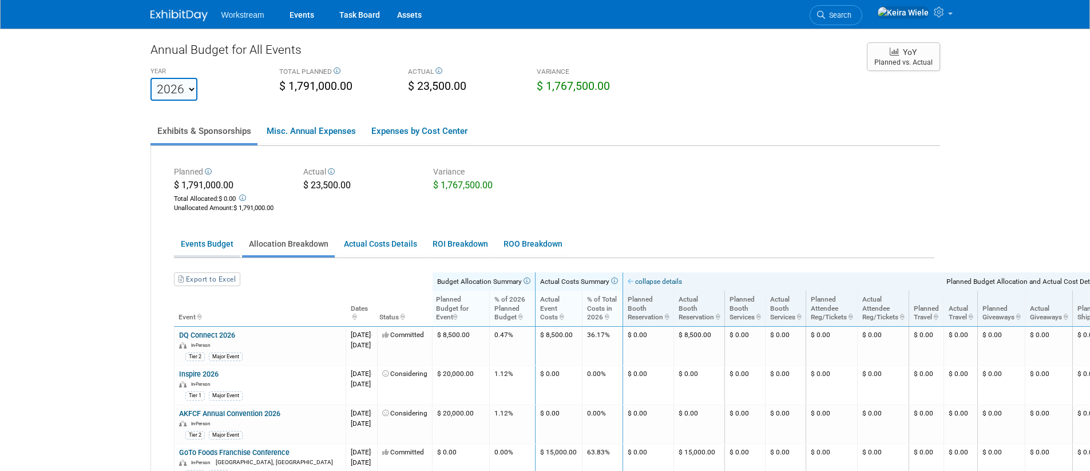
click at [236, 243] on link "Events Budget" at bounding box center [207, 244] width 66 height 22
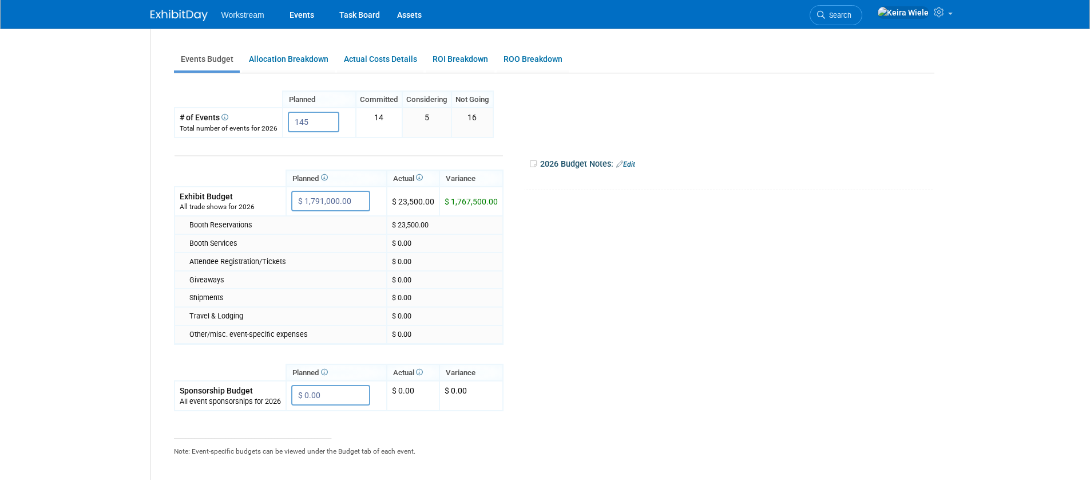
scroll to position [192, 0]
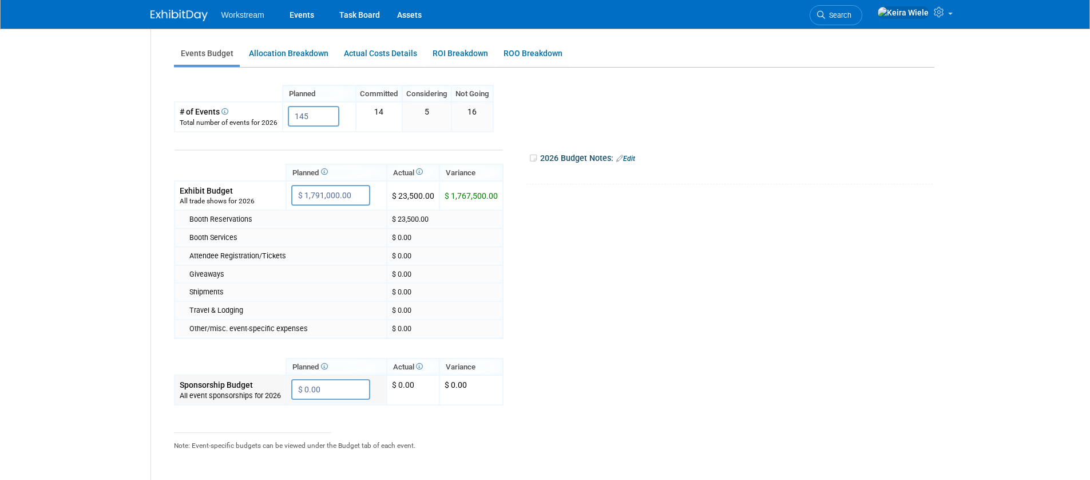
click at [349, 389] on input "$ 0.00" at bounding box center [330, 389] width 79 height 21
click at [243, 313] on div "Travel & Lodging" at bounding box center [285, 310] width 192 height 10
click at [92, 284] on body "Workstream Events Task Board Assets Search" at bounding box center [545, 48] width 1090 height 480
click at [357, 193] on input "$ 1,791,000.00" at bounding box center [330, 195] width 79 height 21
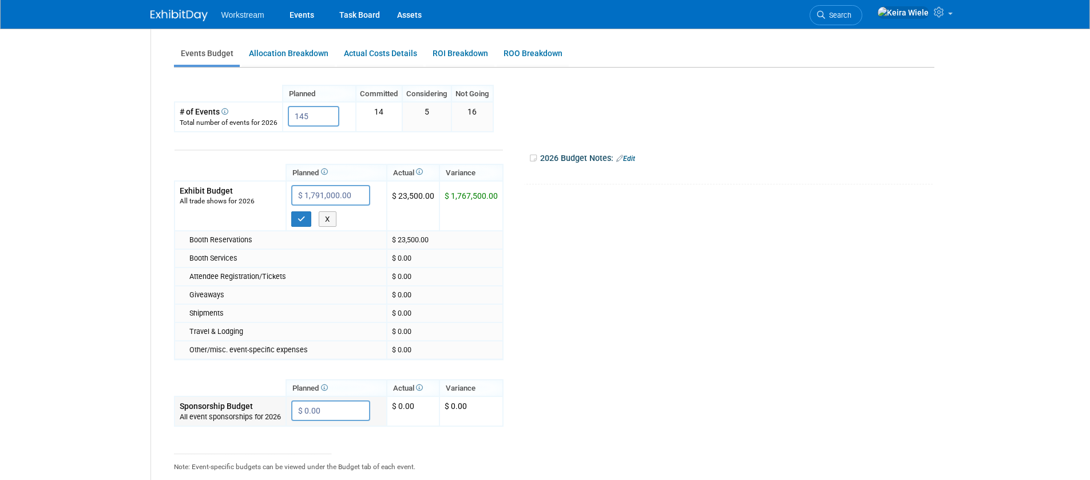
click at [341, 422] on td "$ 0.00 X" at bounding box center [336, 411] width 101 height 30
click at [345, 408] on input "$ 0.00" at bounding box center [330, 410] width 79 height 21
paste input "1,791,00"
type input "$ 1,791,000.00"
click at [333, 431] on button "X" at bounding box center [328, 434] width 18 height 16
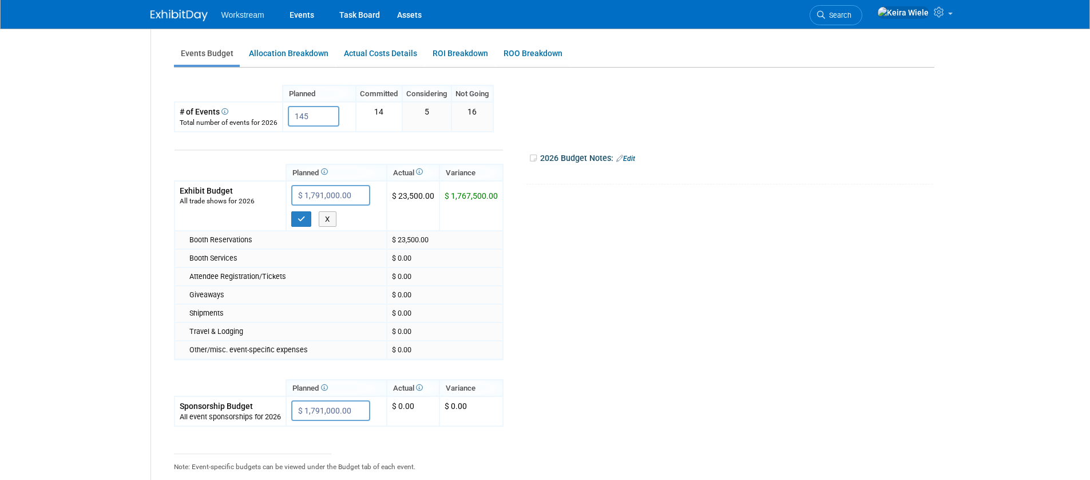
click at [248, 377] on td at bounding box center [339, 369] width 329 height 20
click at [296, 49] on link "Allocation Breakdown" at bounding box center [288, 53] width 93 height 22
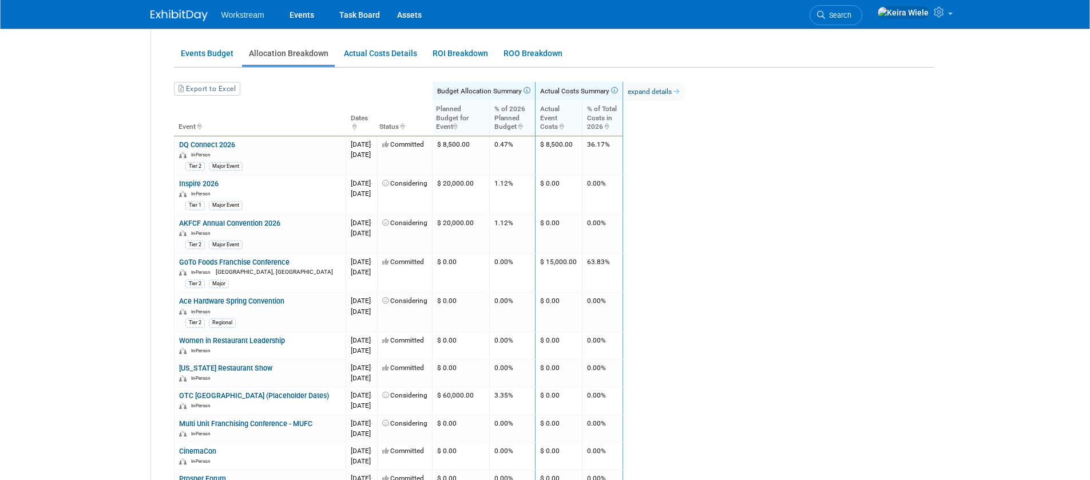
click at [430, 123] on th "Status" at bounding box center [404, 117] width 55 height 35
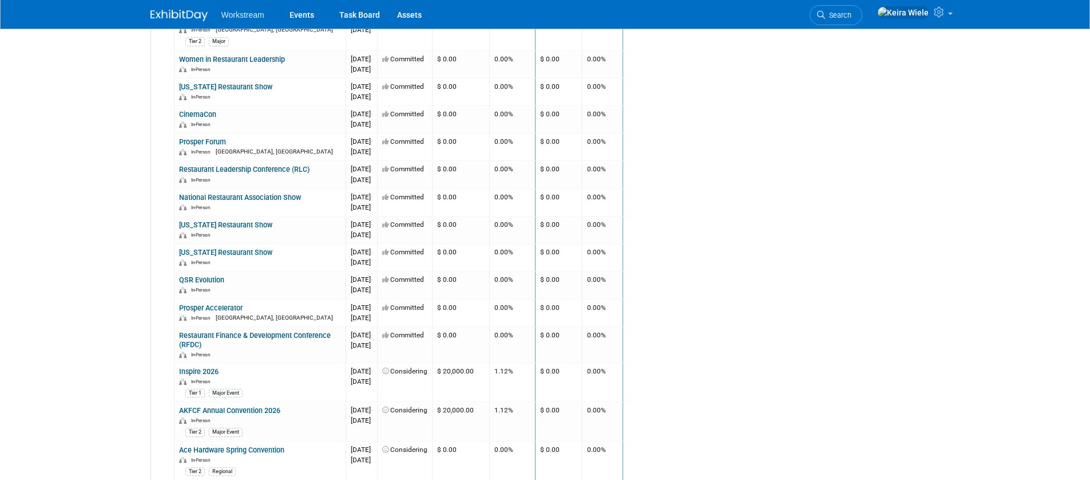
scroll to position [366, 0]
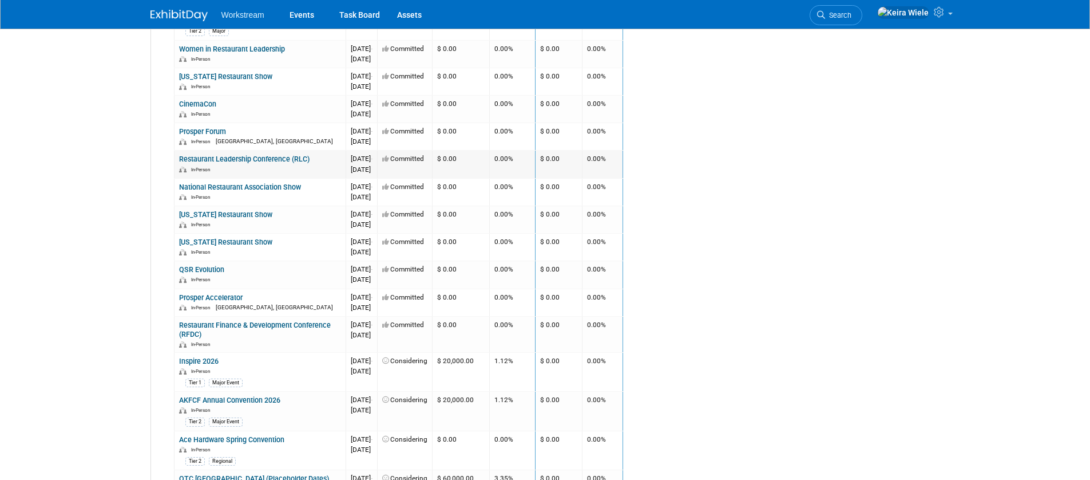
click at [295, 157] on link "Restaurant Leadership Conference (RLC)" at bounding box center [244, 159] width 130 height 9
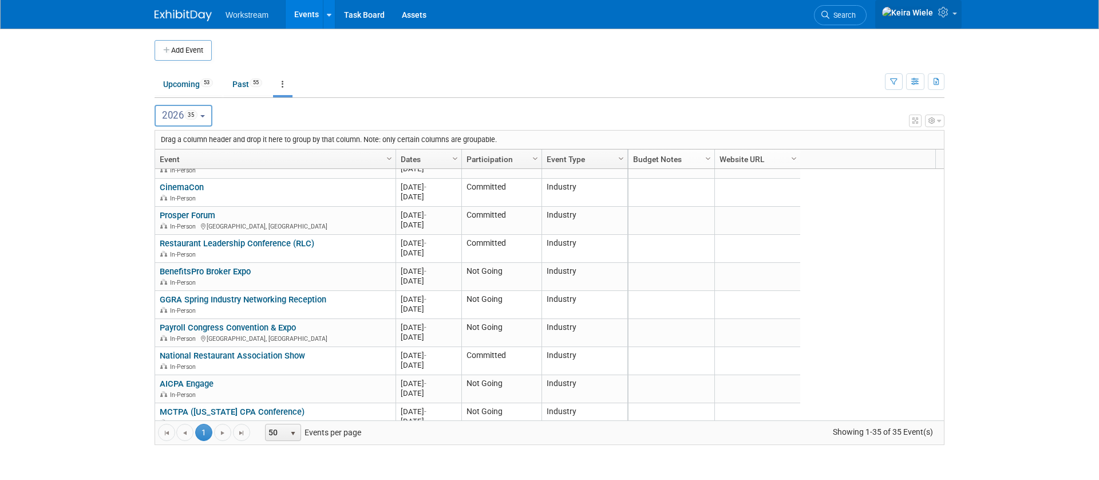
click at [956, 10] on link at bounding box center [918, 14] width 86 height 29
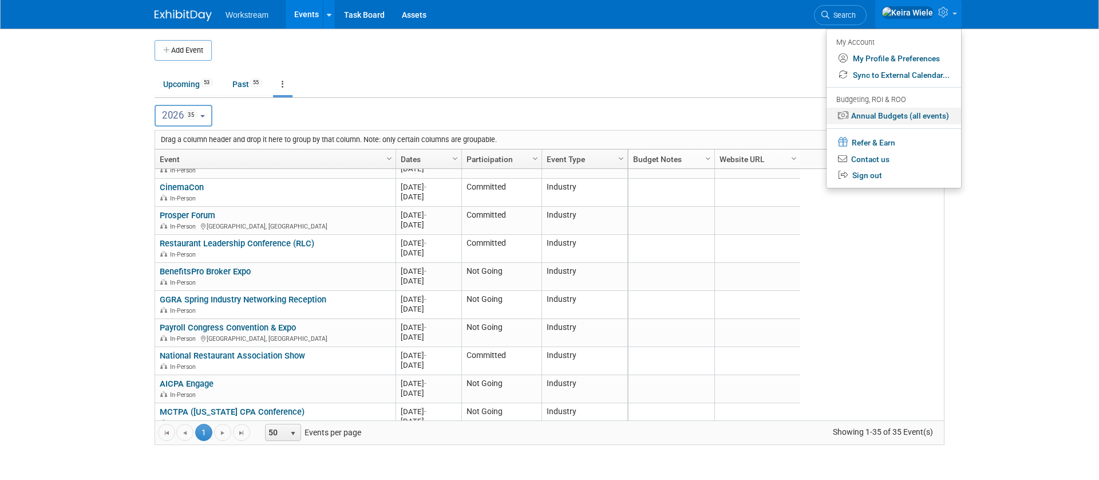
click at [897, 115] on link "Annual Budgets (all events)" at bounding box center [893, 116] width 135 height 17
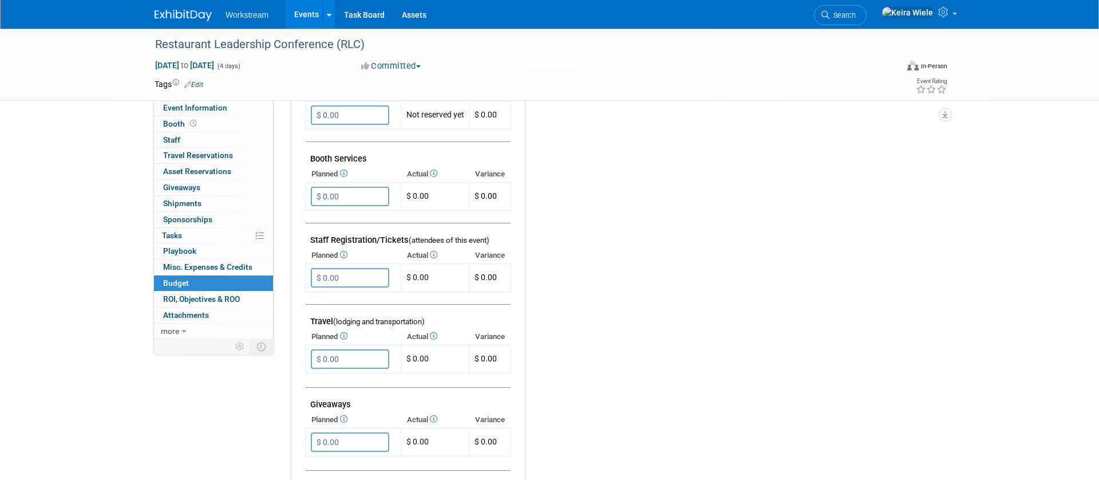
scroll to position [681, 0]
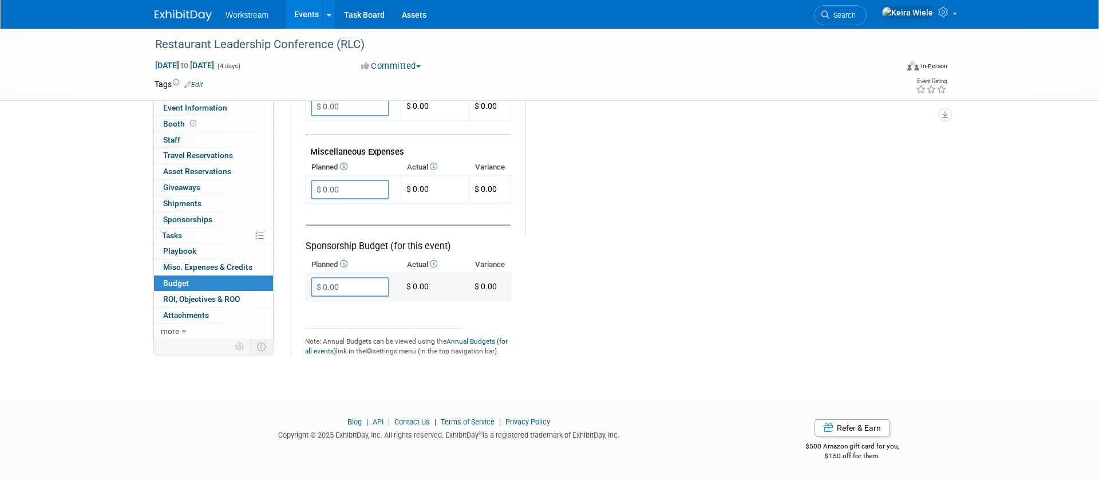
click at [358, 282] on input "$ 0.00" at bounding box center [350, 286] width 78 height 19
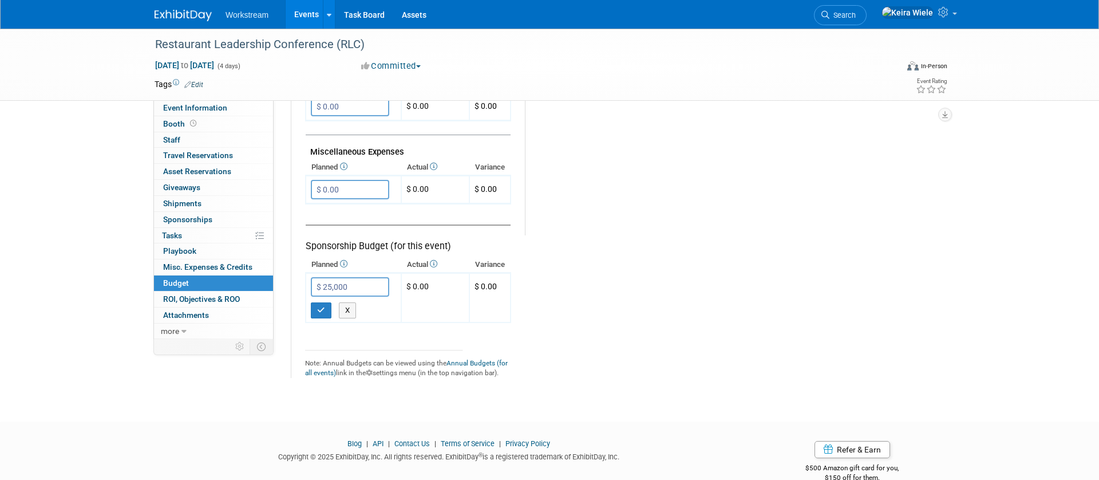
type input "$ 25,000.00"
click at [322, 311] on icon "button" at bounding box center [321, 309] width 8 height 7
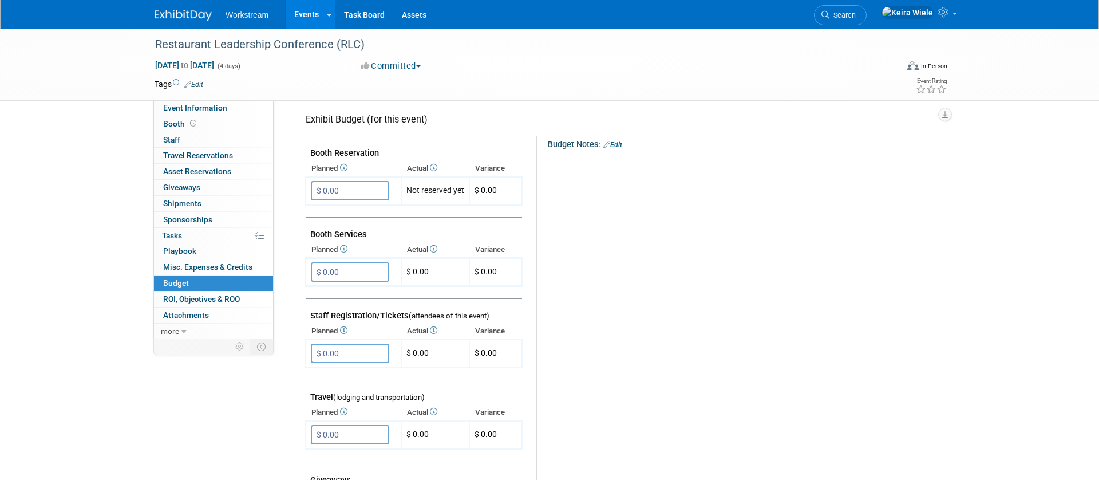
scroll to position [177, 0]
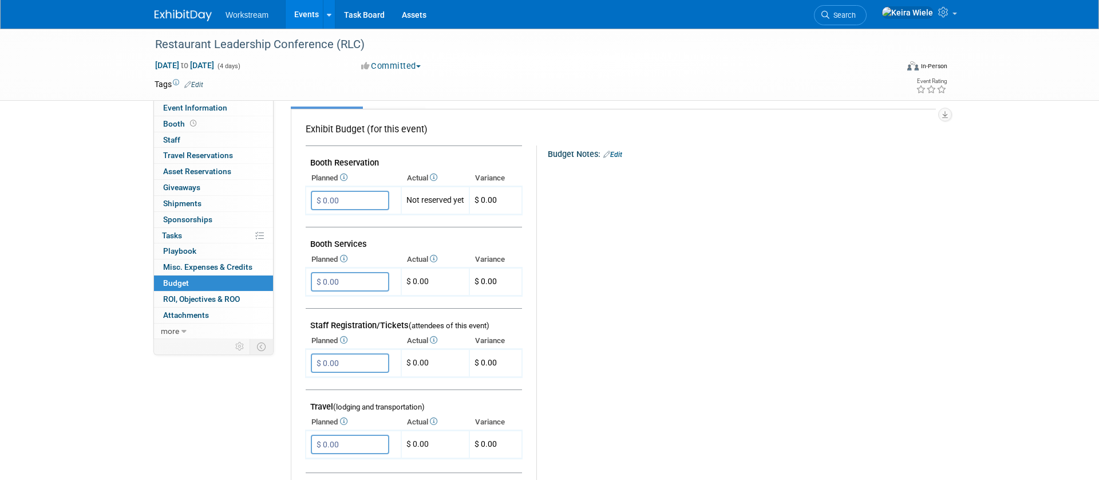
drag, startPoint x: 349, startPoint y: 280, endPoint x: 289, endPoint y: 276, distance: 60.2
click at [289, 276] on div "Event Information Event Info Booth Booth 0 Staff 0 Staff 0 Travel Reservations …" at bounding box center [549, 356] width 807 height 1008
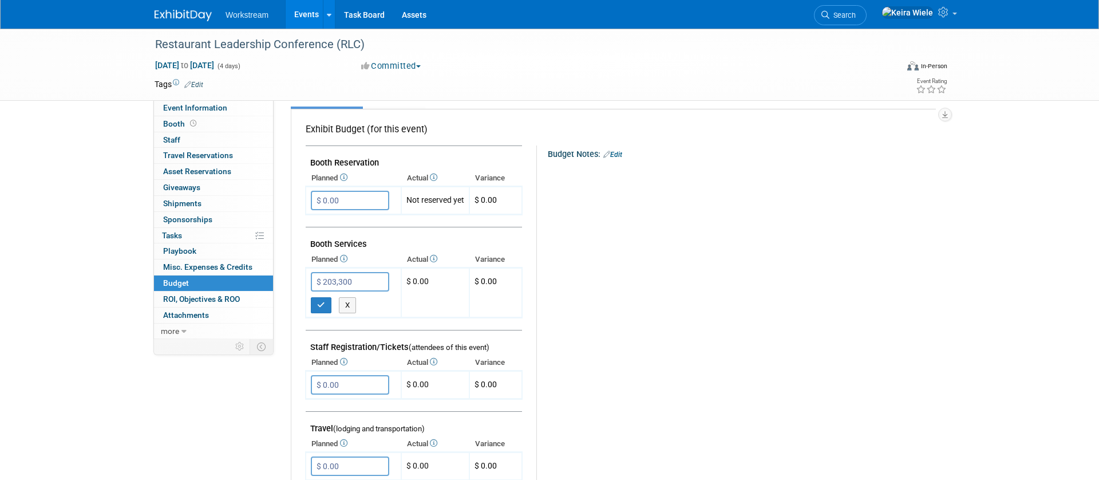
type input "$ 2,033.00"
click at [332, 310] on div "X" at bounding box center [356, 305] width 90 height 16
click at [326, 307] on button "button" at bounding box center [321, 305] width 21 height 16
drag, startPoint x: 339, startPoint y: 200, endPoint x: 267, endPoint y: 193, distance: 72.4
click at [276, 196] on div "Event Information Event Info Booth Booth 0 Staff 0 Staff 0 Travel Reservations …" at bounding box center [549, 367] width 807 height 1030
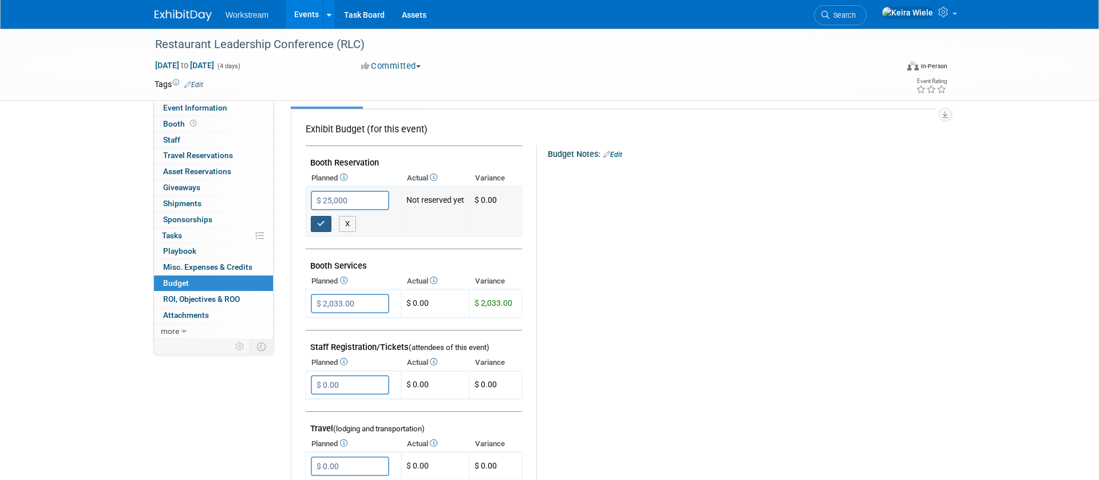
type input "$ 25,000.00"
click at [317, 216] on button "button" at bounding box center [321, 224] width 21 height 16
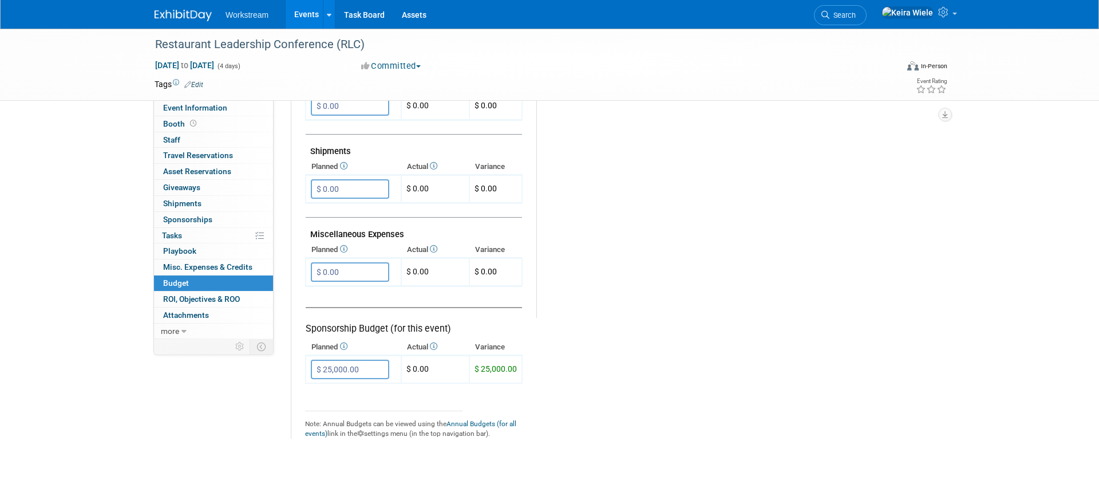
scroll to position [639, 0]
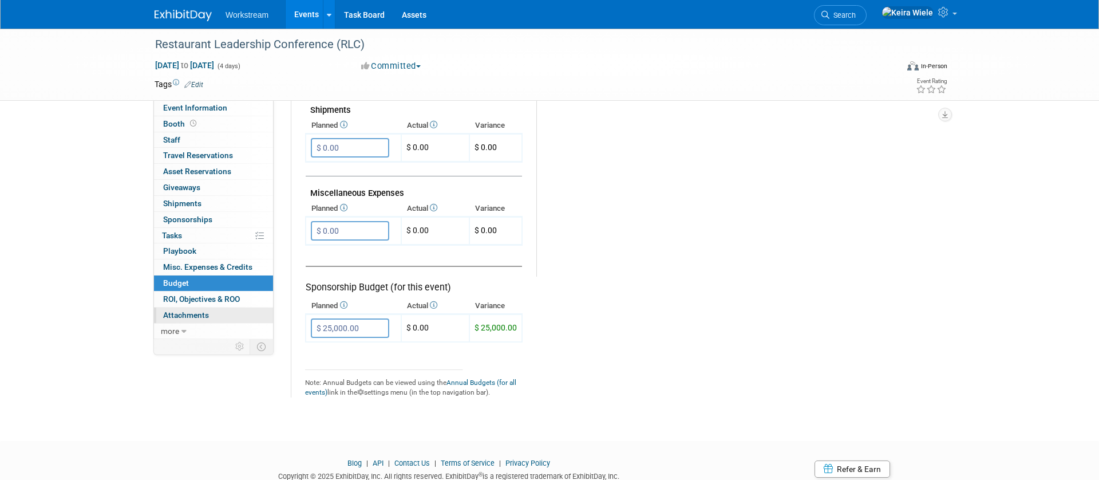
drag, startPoint x: 370, startPoint y: 326, endPoint x: 258, endPoint y: 319, distance: 112.4
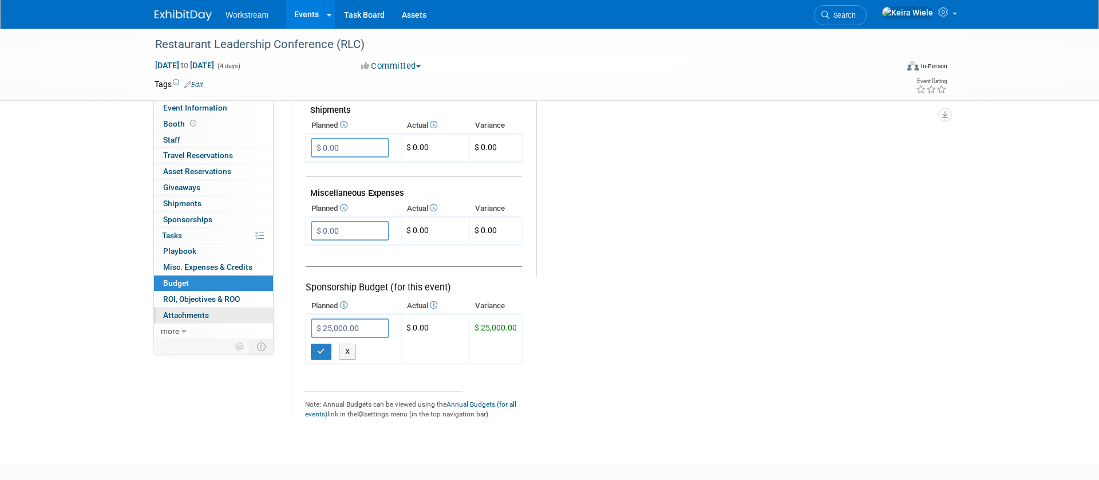
type input "$"
click at [327, 354] on button "button" at bounding box center [321, 351] width 21 height 16
type input "$ 0.00"
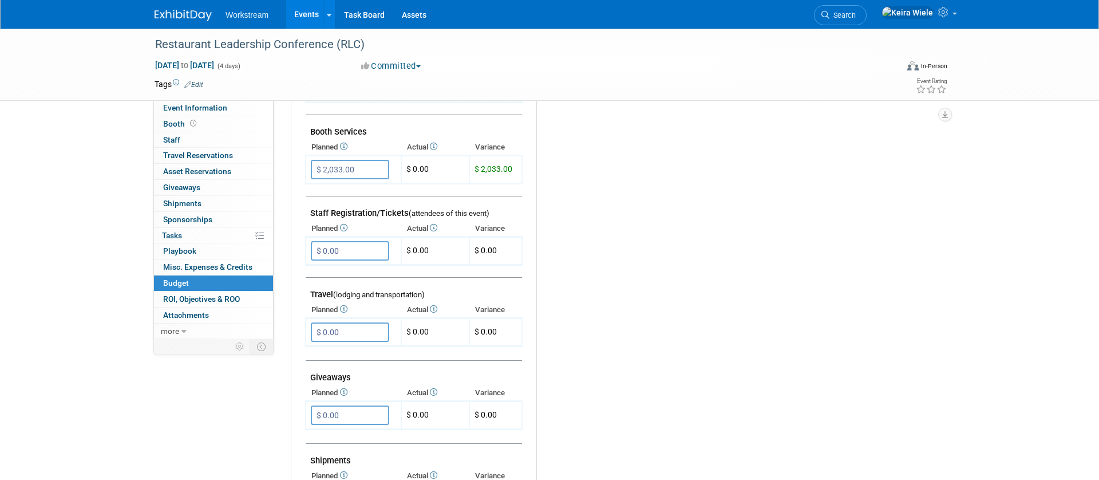
scroll to position [300, 0]
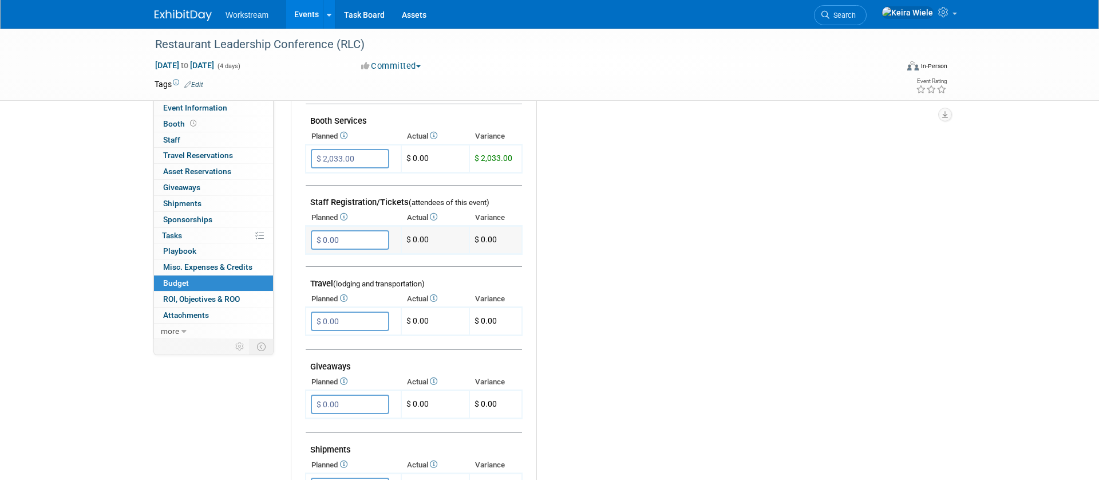
click at [347, 239] on input "$ 0.00" at bounding box center [350, 239] width 78 height 19
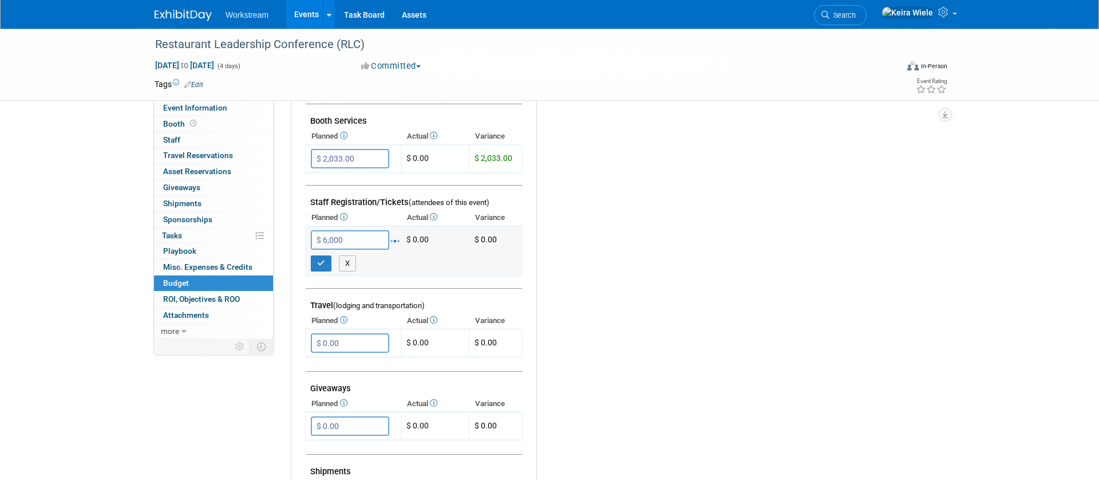
type input "$ 6,000.00"
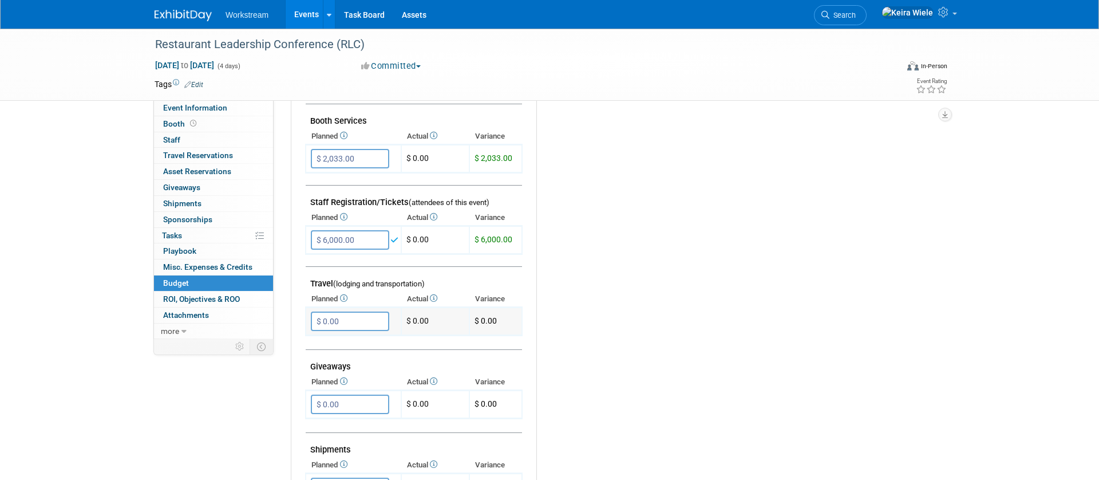
click at [352, 325] on input "$ 0.00" at bounding box center [350, 320] width 78 height 19
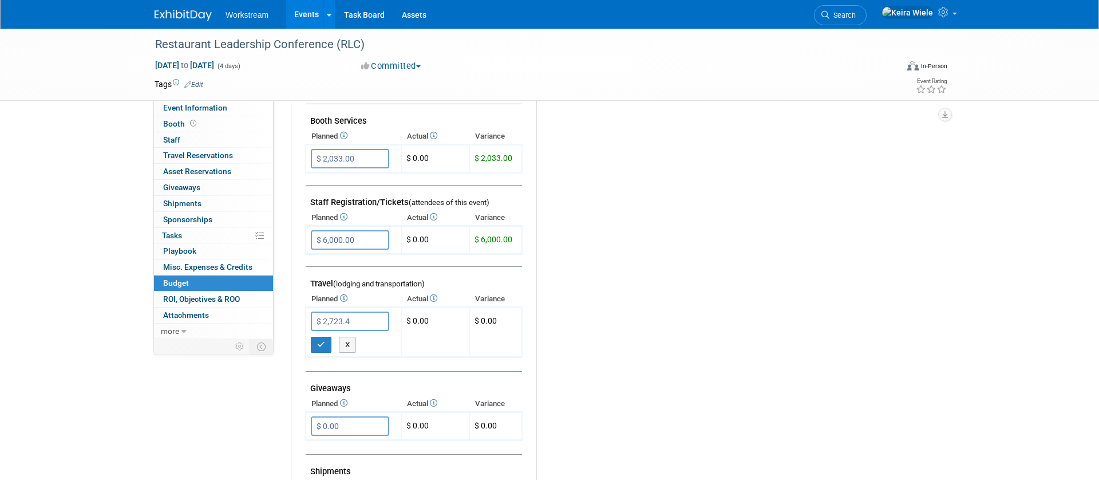
type input "$ 2,723.40"
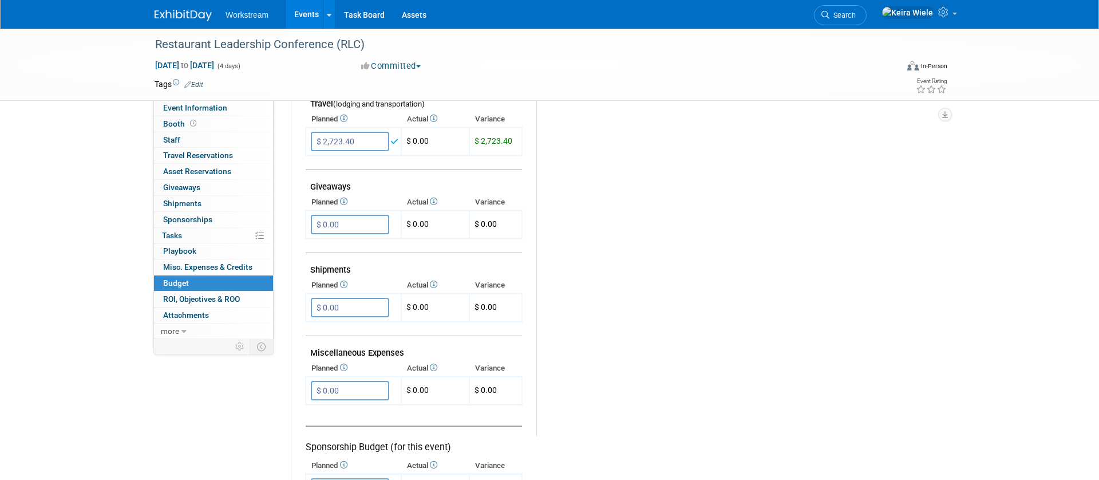
scroll to position [506, 0]
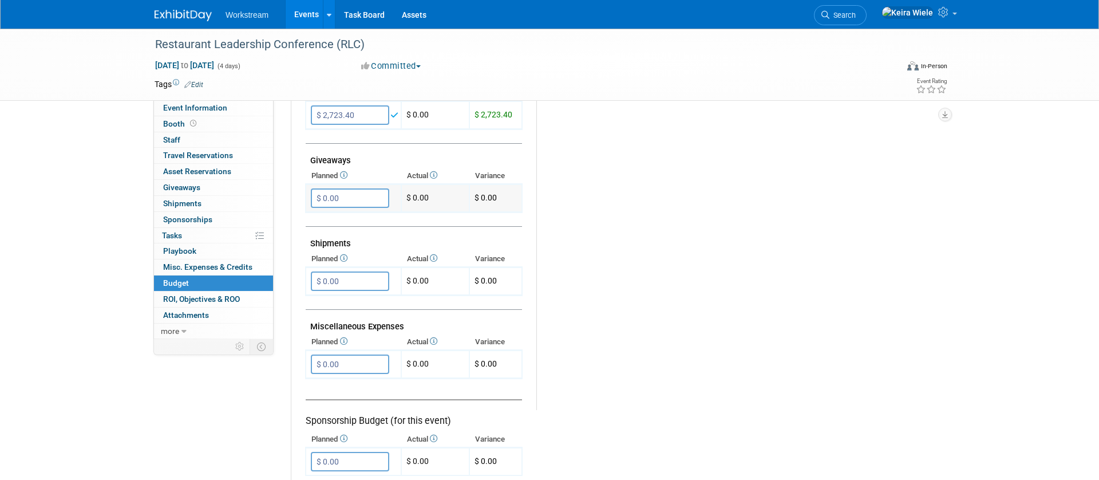
click at [368, 188] on input "$ 0.00" at bounding box center [350, 197] width 78 height 19
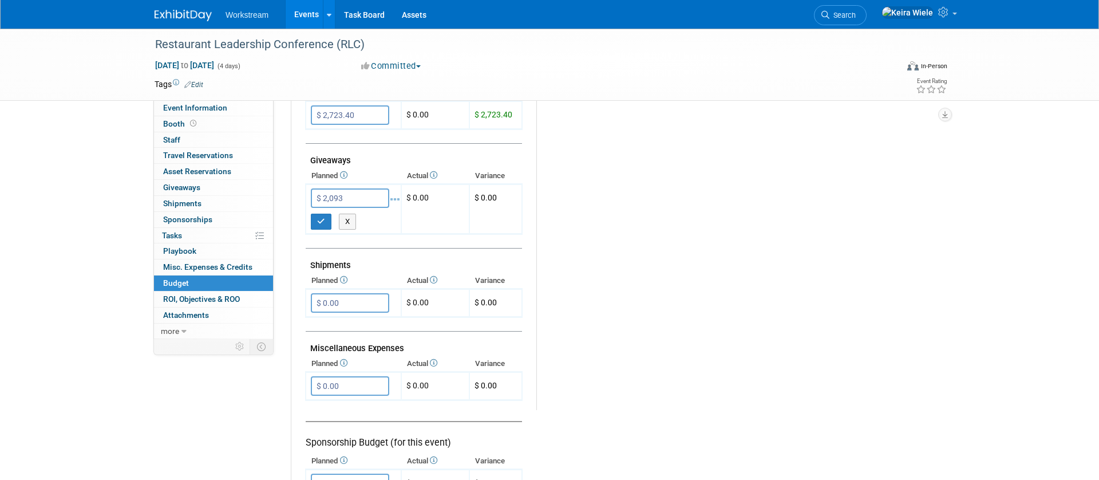
type input "$ 2,093.00"
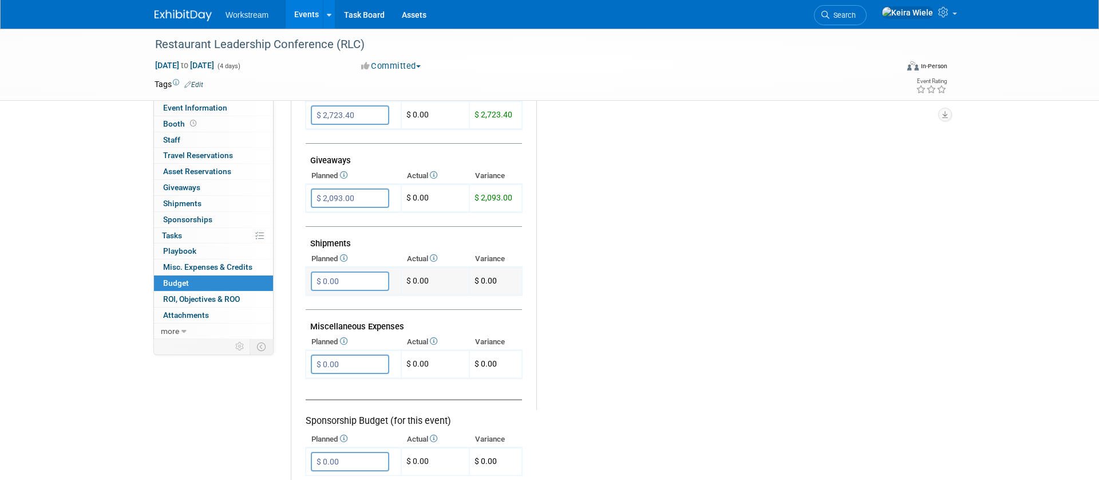
click at [356, 279] on input "$ 0.00" at bounding box center [350, 280] width 78 height 19
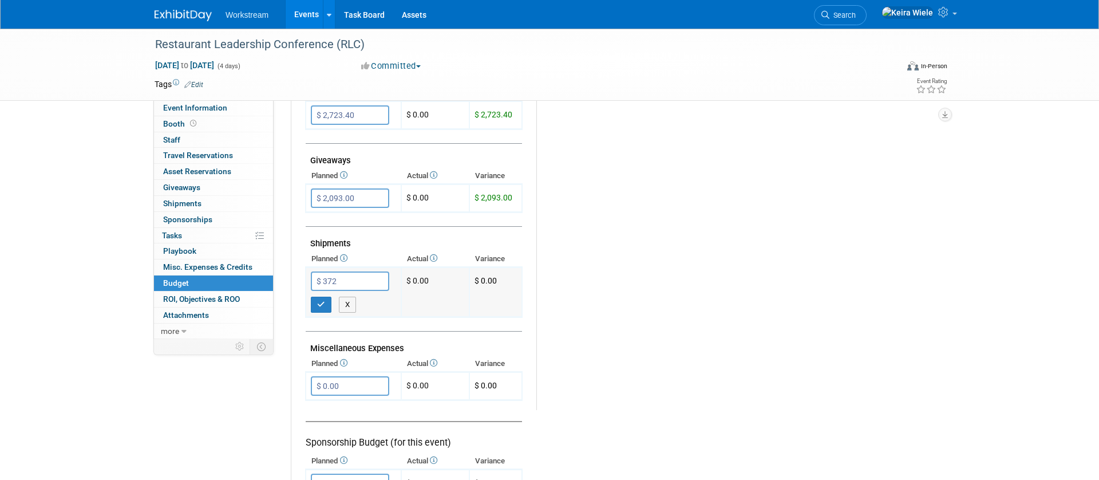
type input "$ 372.00"
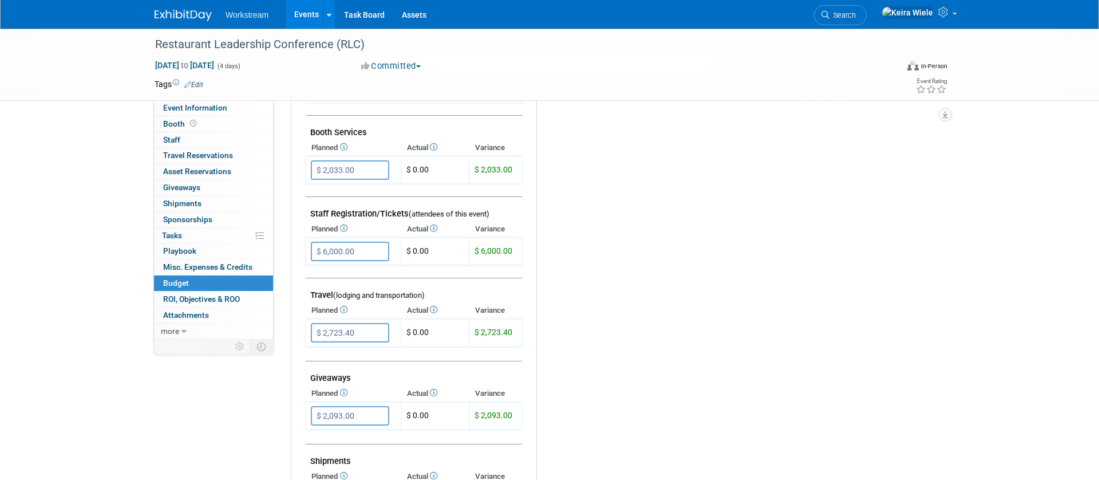
scroll to position [13, 0]
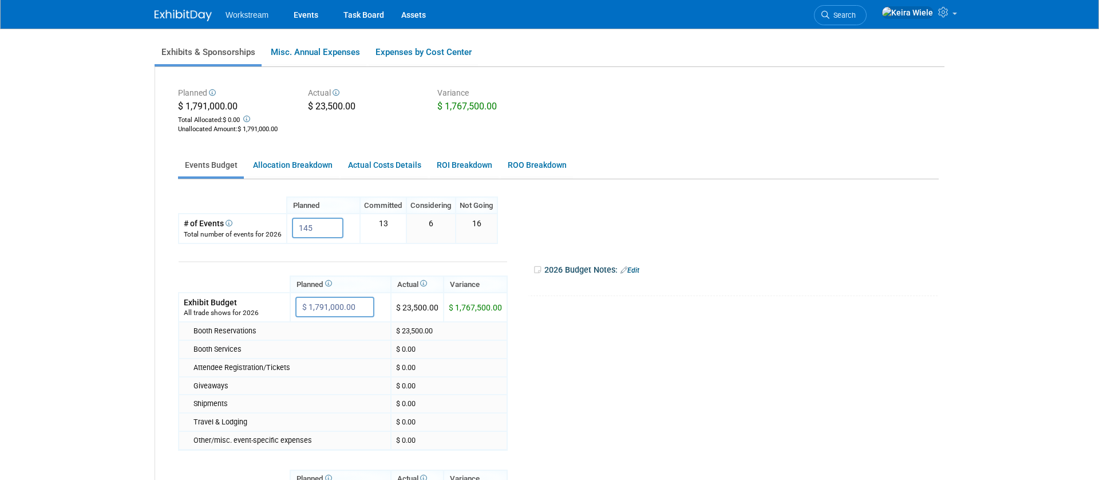
scroll to position [100, 0]
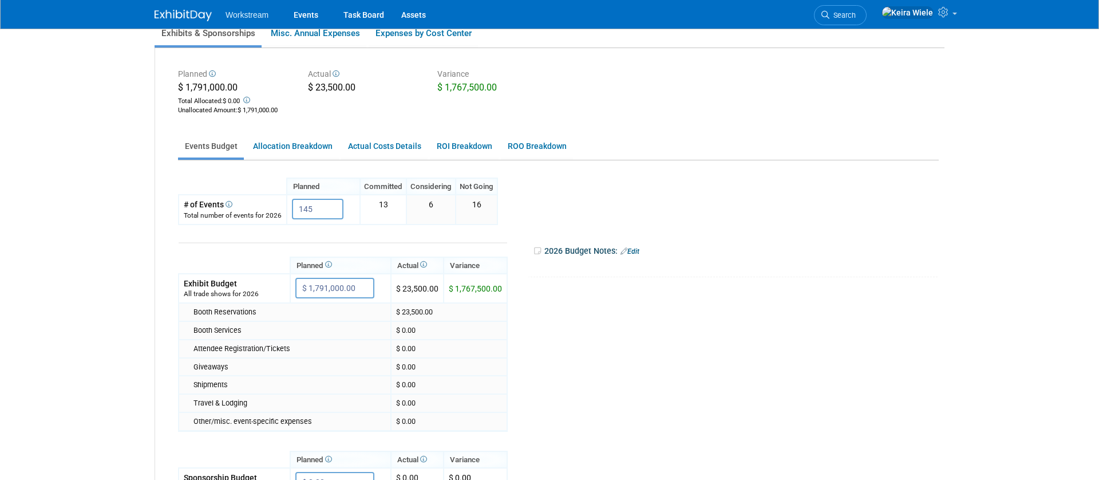
click at [307, 132] on div "Planned $ 1,791,000.00 Total Allocated: $ 0.00 Unallocated Amount : $ 1,791,000…" at bounding box center [549, 315] width 789 height 534
click at [294, 138] on link "Allocation Breakdown" at bounding box center [292, 146] width 93 height 22
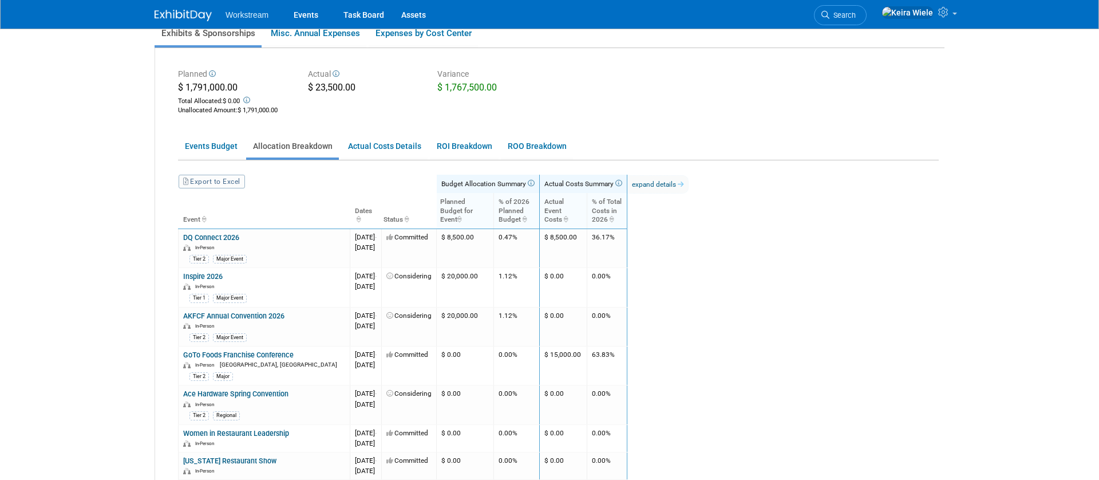
scroll to position [106, 0]
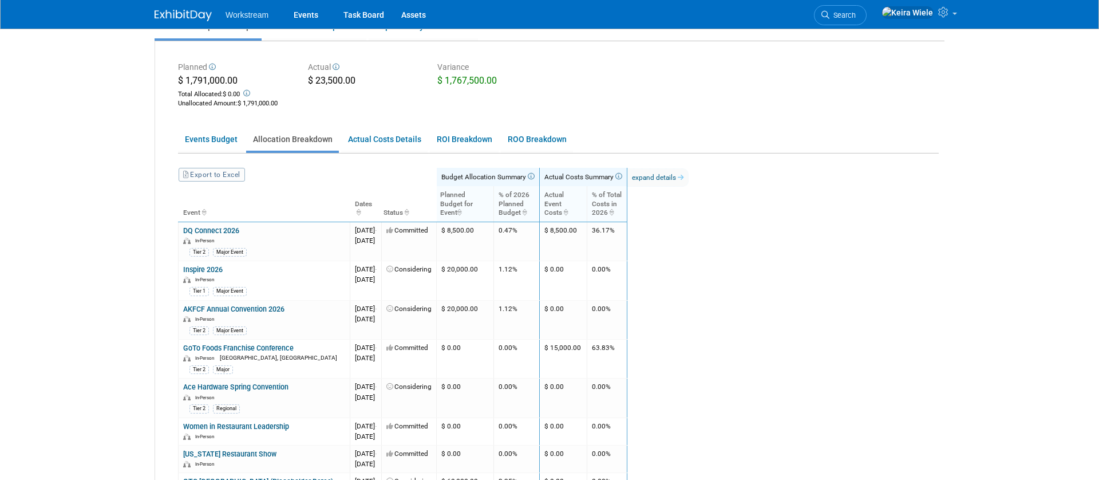
click at [250, 93] on icon at bounding box center [246, 93] width 9 height 7
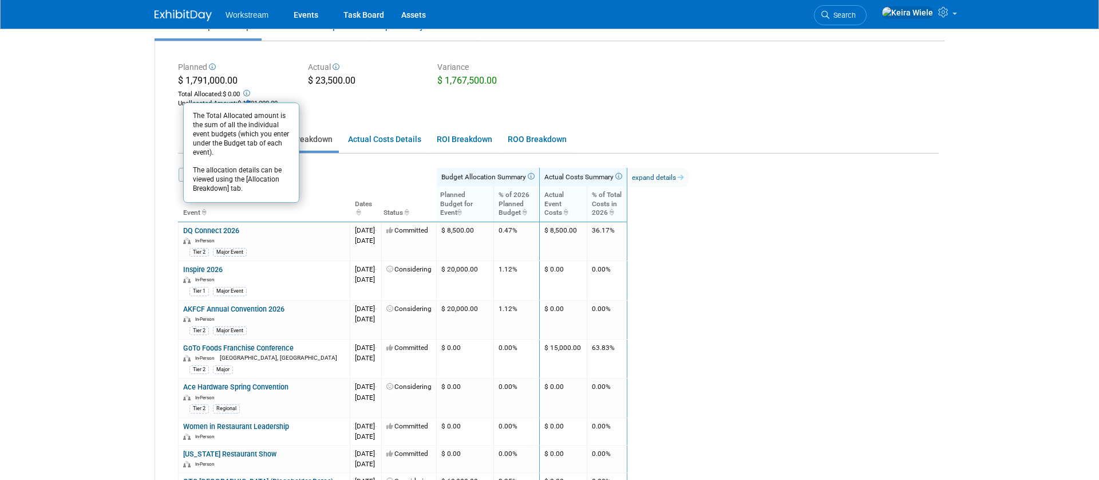
click at [270, 86] on div "$ 1,791,000.00 Total Allocated: $ 0.00 The Total Allocated amount is the sum of…" at bounding box center [234, 91] width 113 height 35
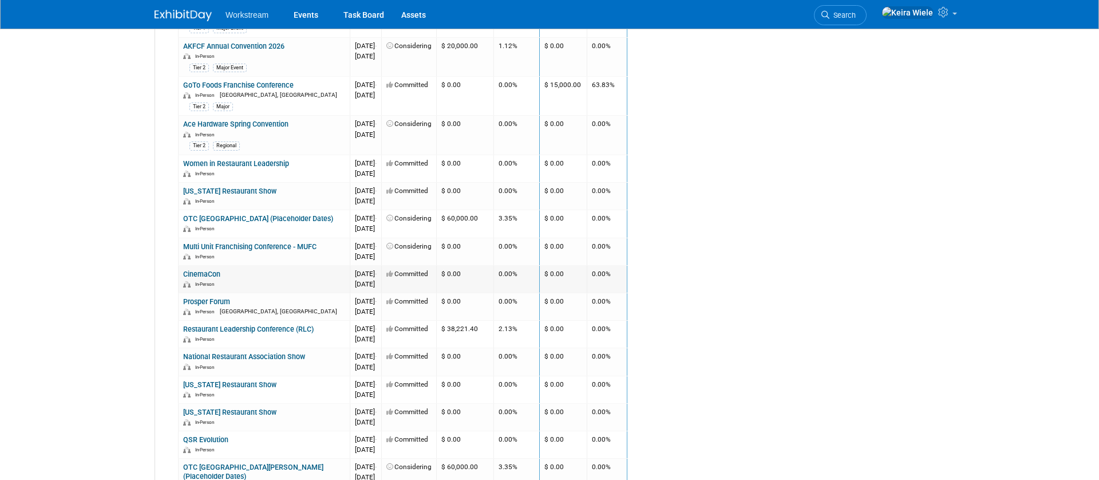
scroll to position [354, 0]
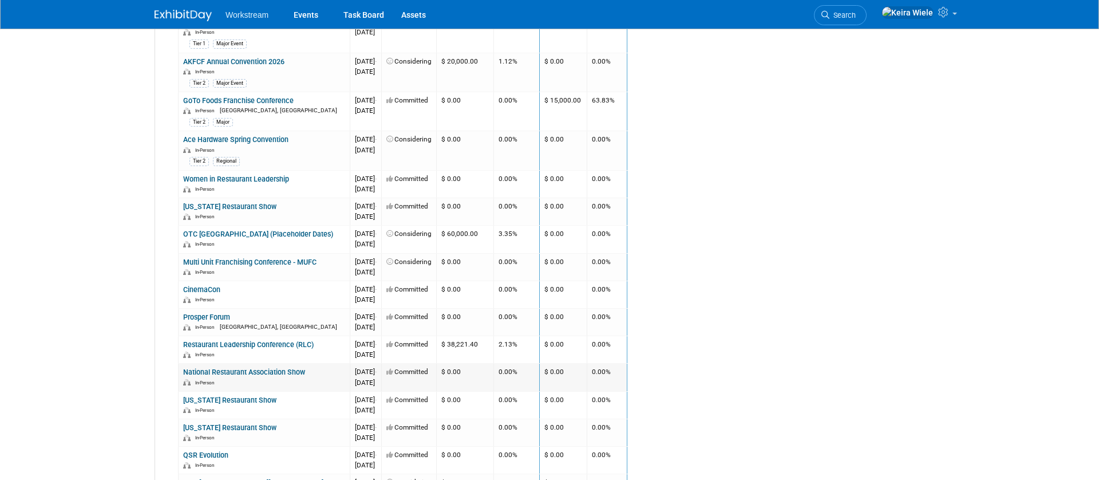
click at [300, 377] on div "In-Person" at bounding box center [264, 381] width 162 height 9
click at [300, 375] on link "National Restaurant Association Show" at bounding box center [244, 371] width 122 height 9
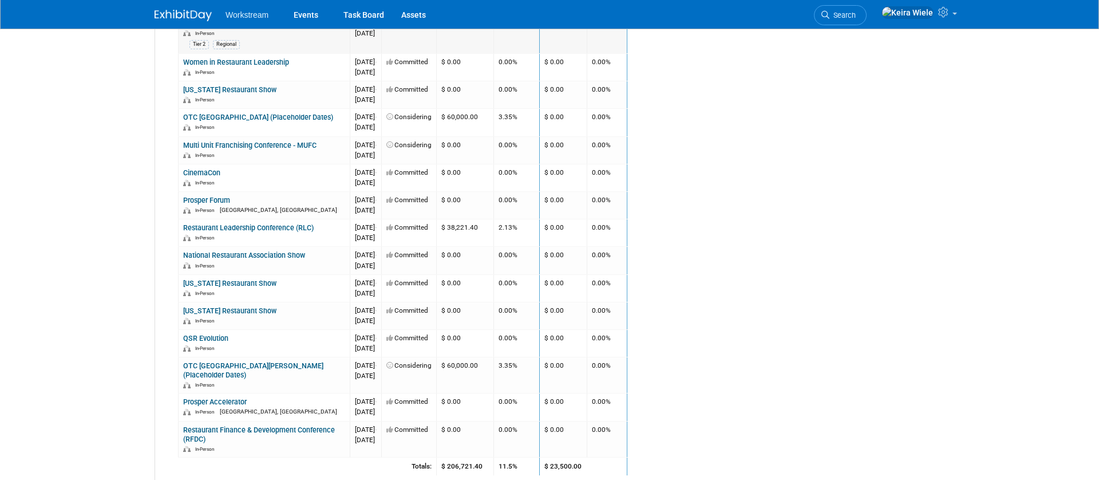
scroll to position [512, 0]
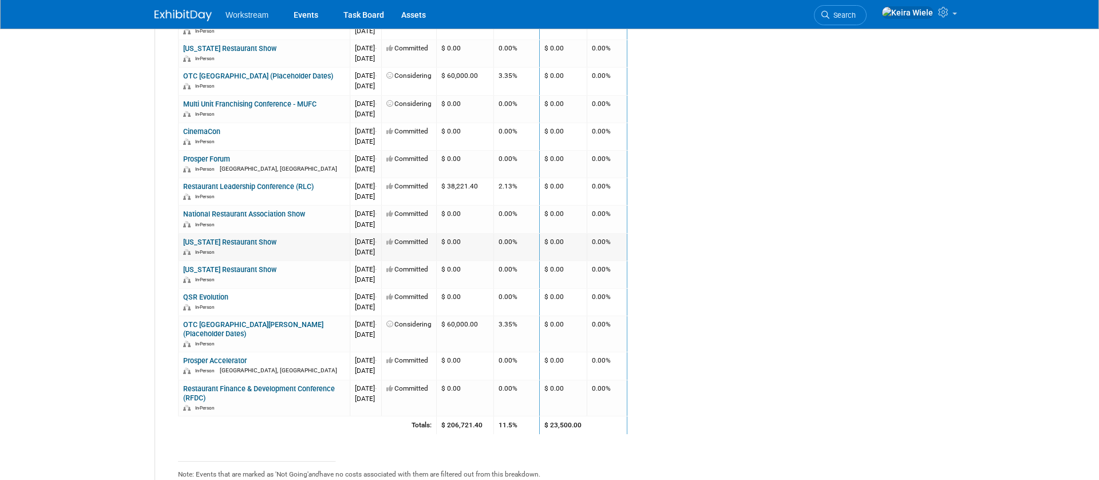
click at [239, 247] on div "In-Person" at bounding box center [264, 251] width 162 height 9
click at [246, 239] on link "[US_STATE] Restaurant Show" at bounding box center [229, 242] width 93 height 9
click at [265, 263] on td "[US_STATE] Restaurant Show In-Person" at bounding box center [265, 273] width 172 height 27
click at [262, 267] on link "[US_STATE] Restaurant Show" at bounding box center [229, 269] width 93 height 9
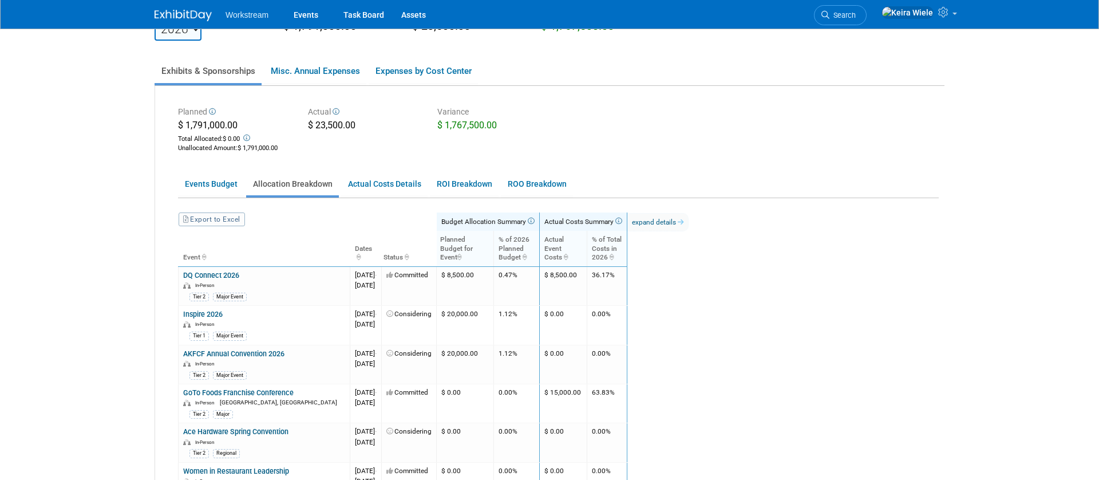
scroll to position [143, 0]
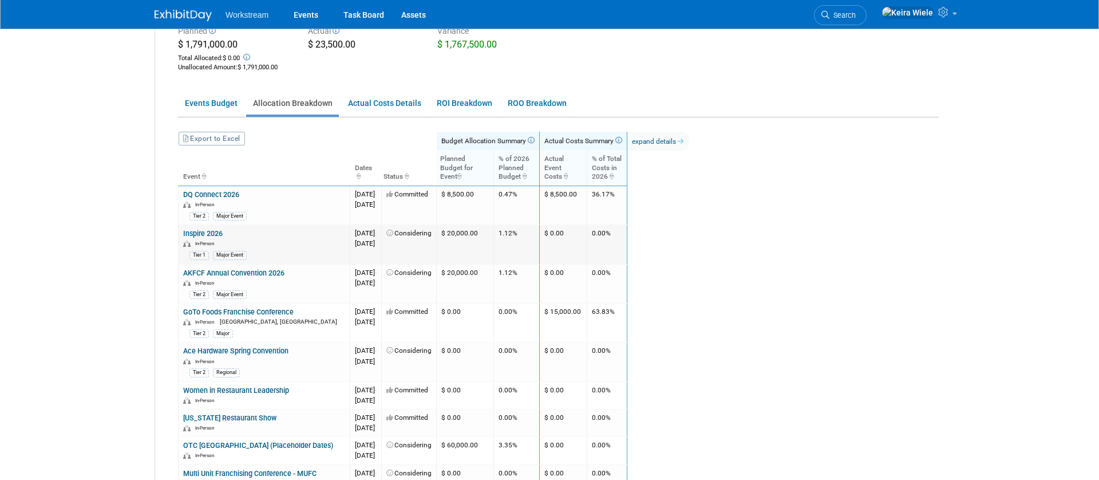
click at [217, 234] on link "Inspire 2026" at bounding box center [202, 233] width 39 height 9
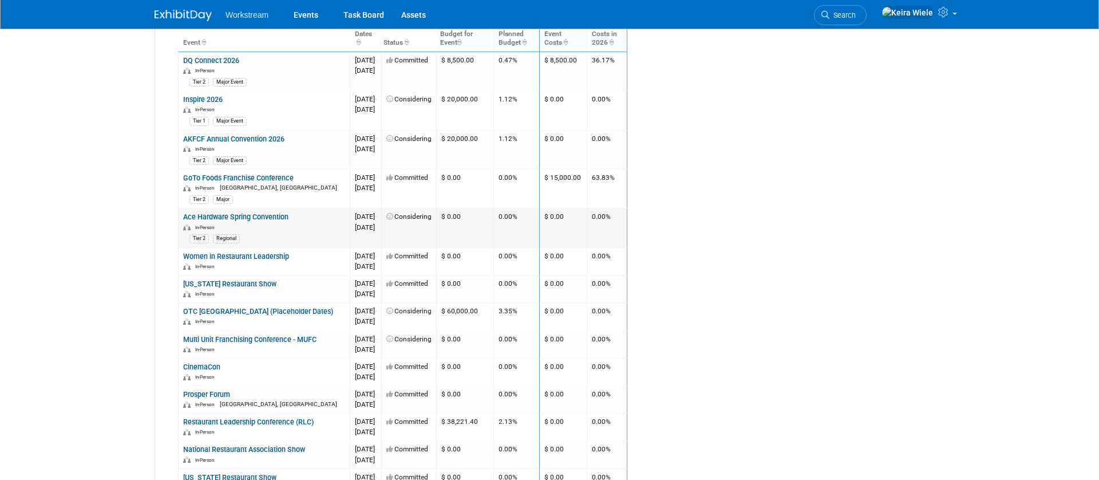
scroll to position [0, 0]
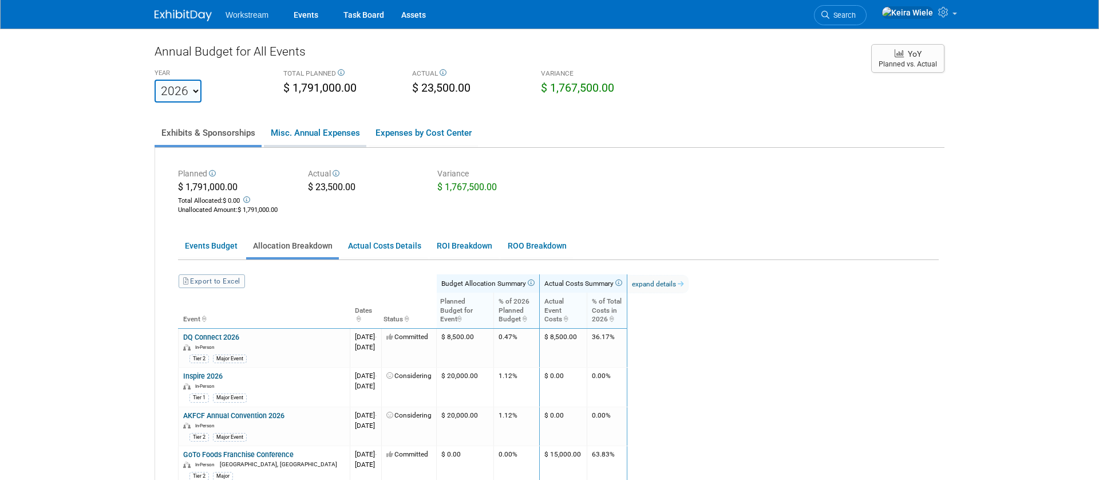
click at [331, 140] on link "Misc. Annual Expenses" at bounding box center [315, 133] width 102 height 24
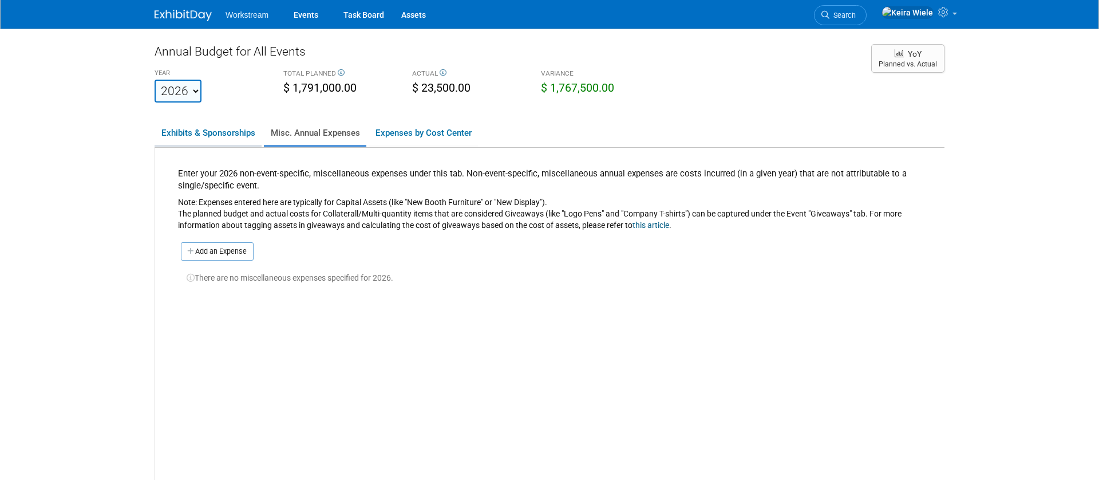
click at [223, 133] on link "Exhibits & Sponsorships" at bounding box center [208, 133] width 107 height 24
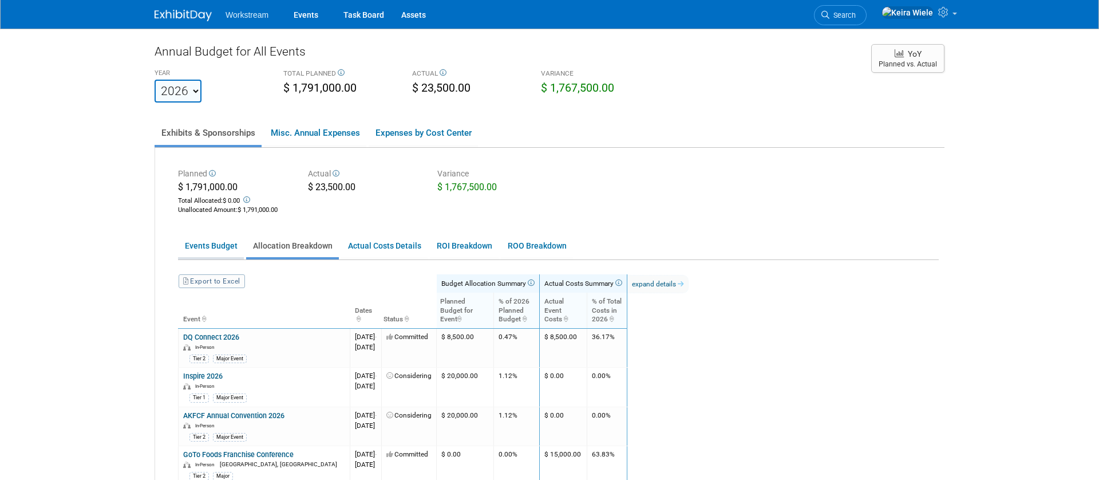
click at [220, 258] on li "Events Budget" at bounding box center [211, 247] width 66 height 25
click at [222, 242] on link "Events Budget" at bounding box center [211, 246] width 66 height 22
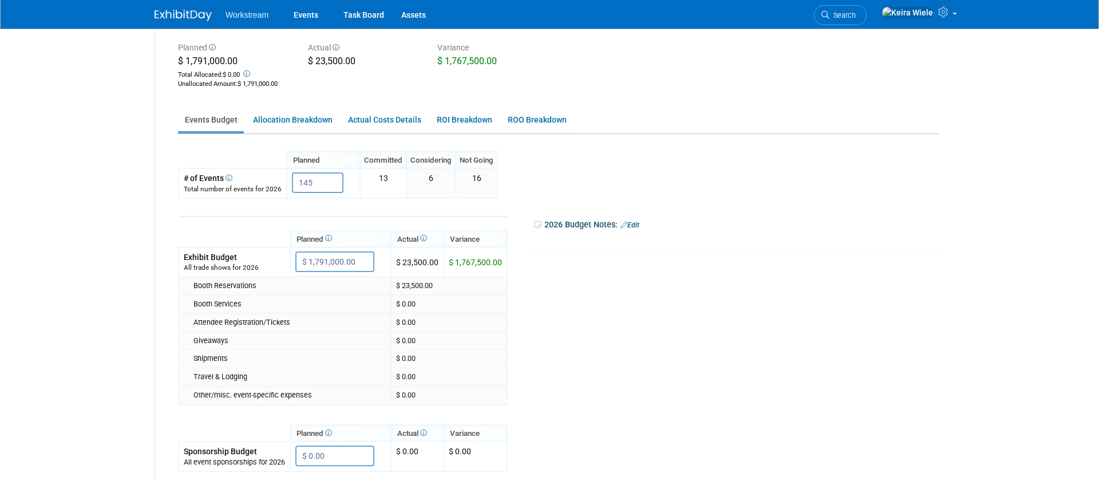
scroll to position [113, 0]
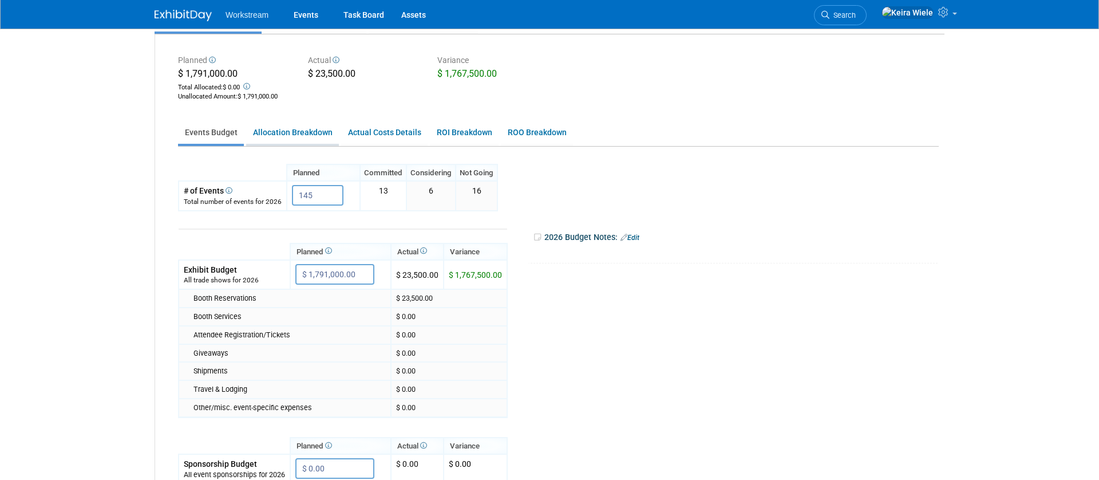
click at [299, 126] on link "Allocation Breakdown" at bounding box center [292, 132] width 93 height 22
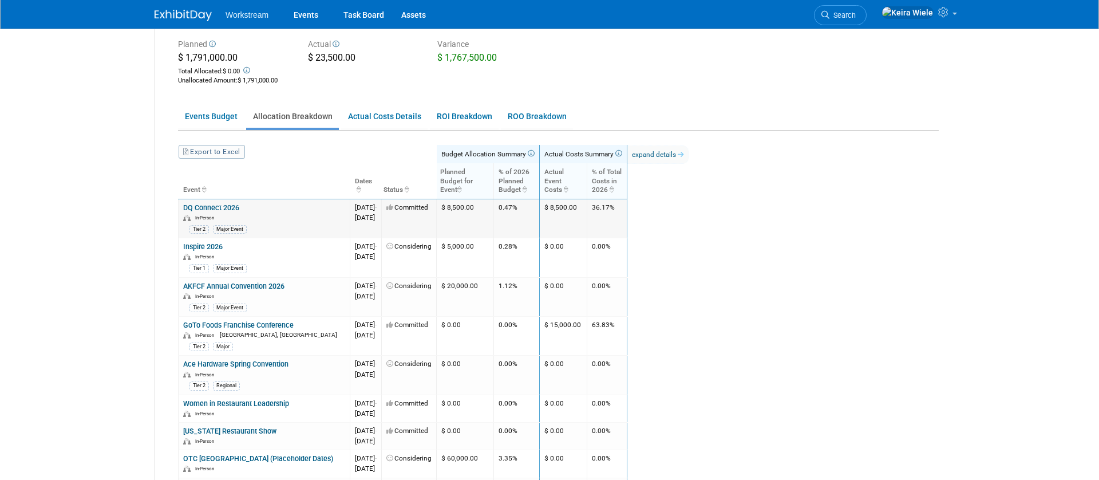
scroll to position [131, 0]
click at [286, 325] on link "GoTo Foods Franchise Conference" at bounding box center [238, 323] width 110 height 9
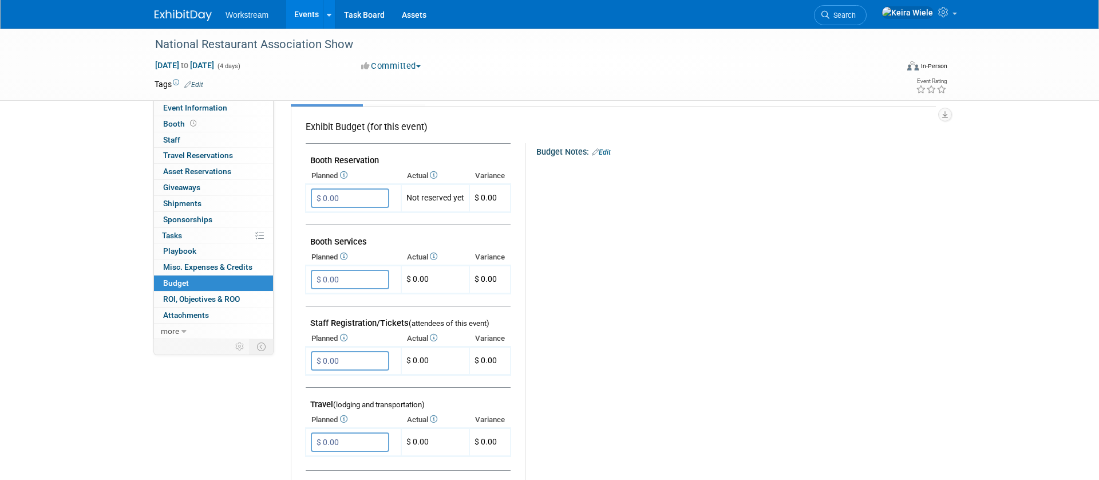
scroll to position [183, 0]
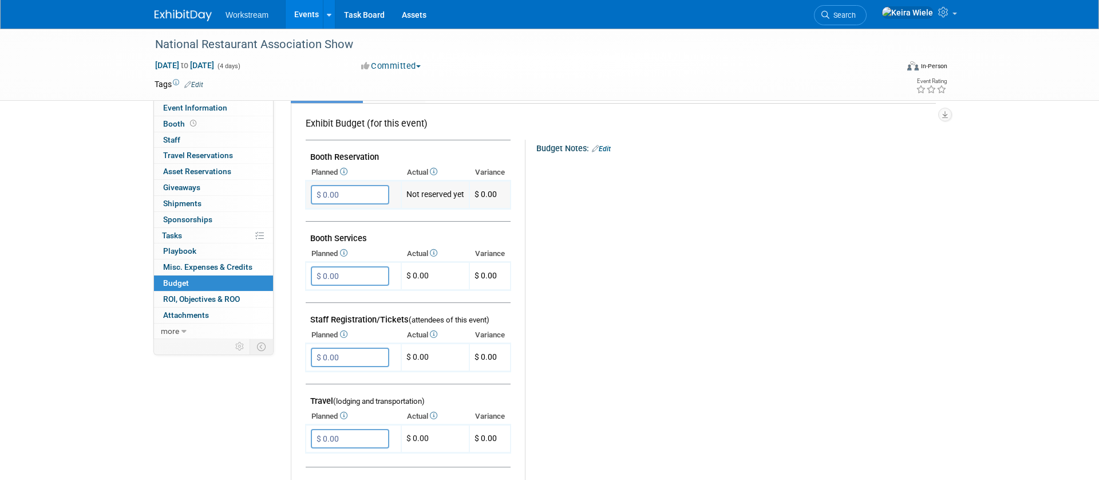
click at [361, 187] on input "$ 0.00" at bounding box center [350, 194] width 78 height 19
click at [362, 191] on input "$ 0.00" at bounding box center [350, 194] width 78 height 19
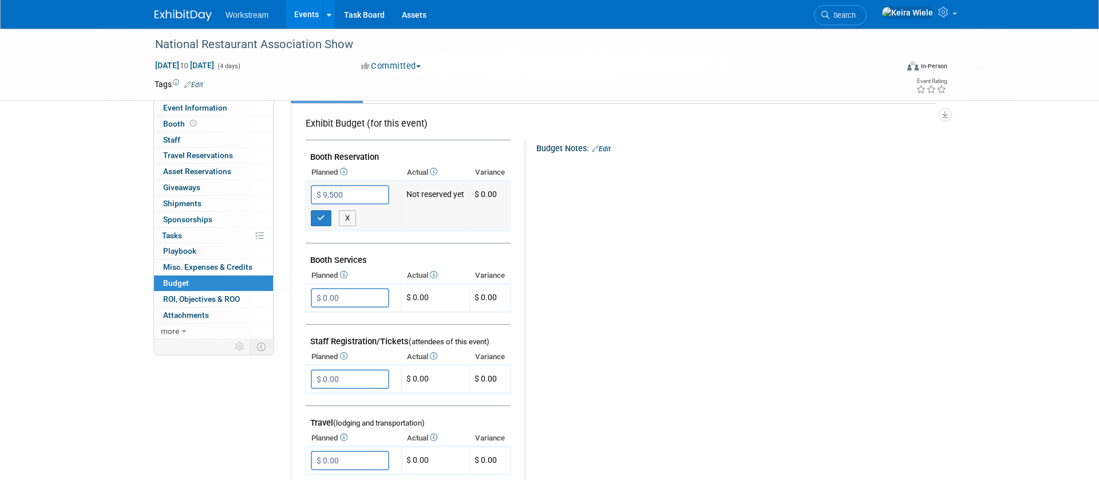
type input "$ 9,500.00"
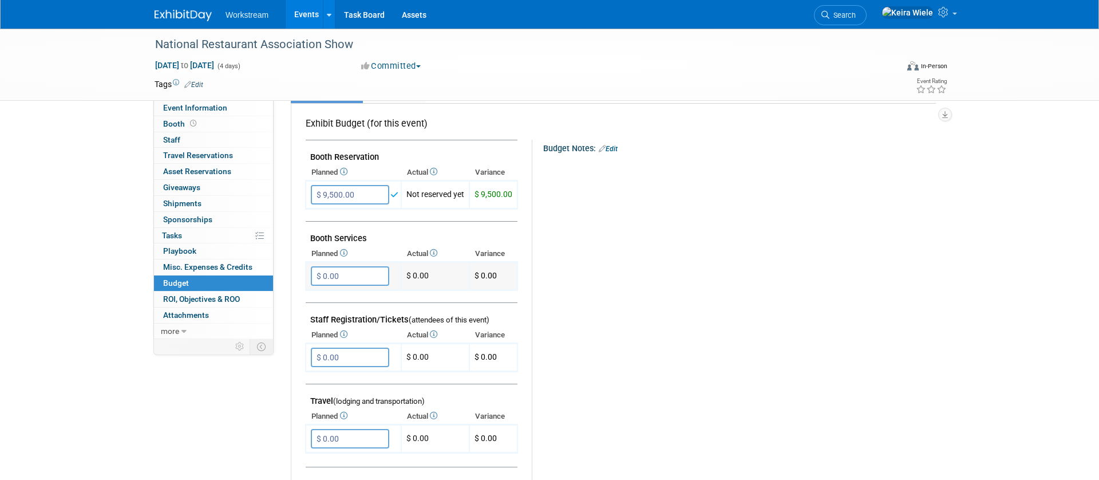
click at [358, 283] on input "$ 0.00" at bounding box center [350, 275] width 78 height 19
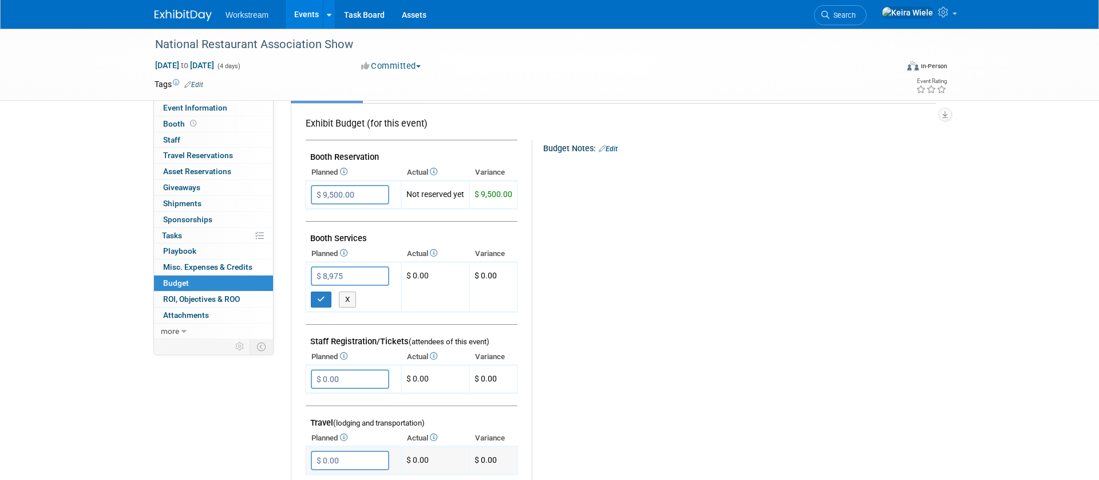
type input "$ 8,975.00"
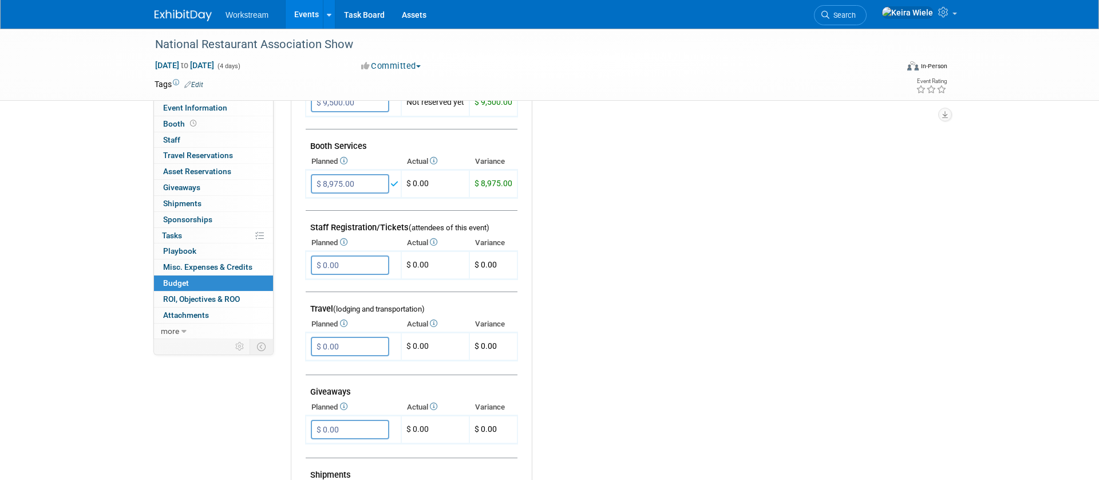
scroll to position [303, 0]
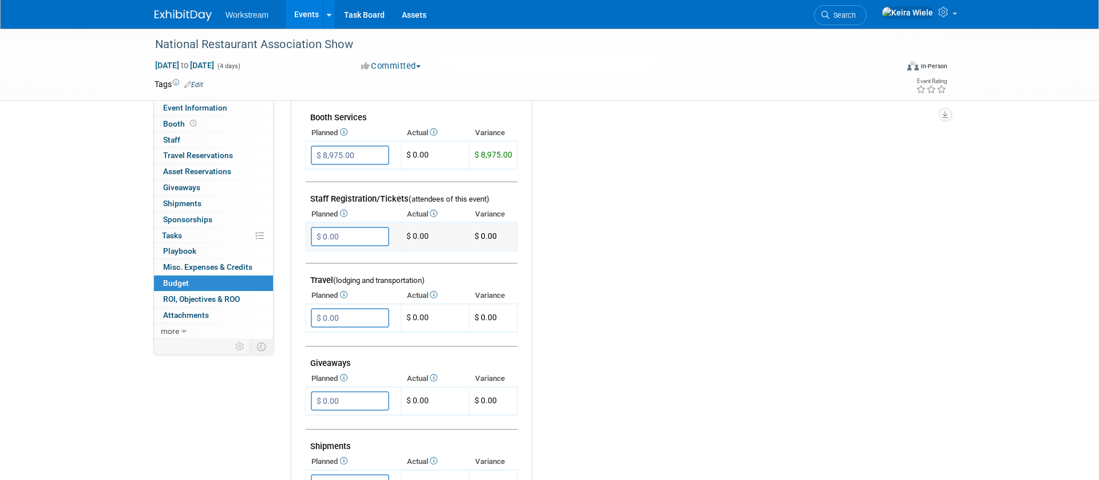
click at [342, 232] on input "$ 0.00" at bounding box center [350, 236] width 78 height 19
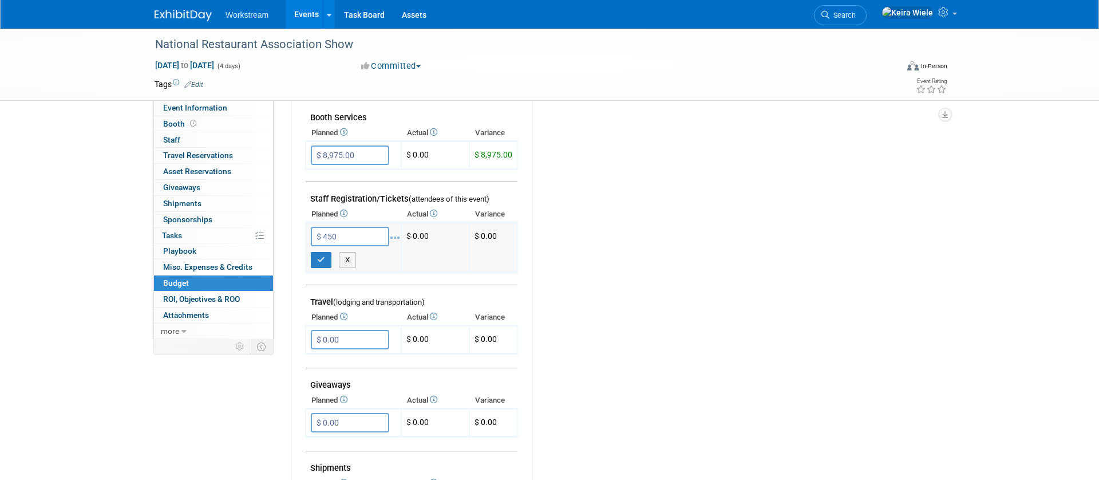
type input "$ 450.00"
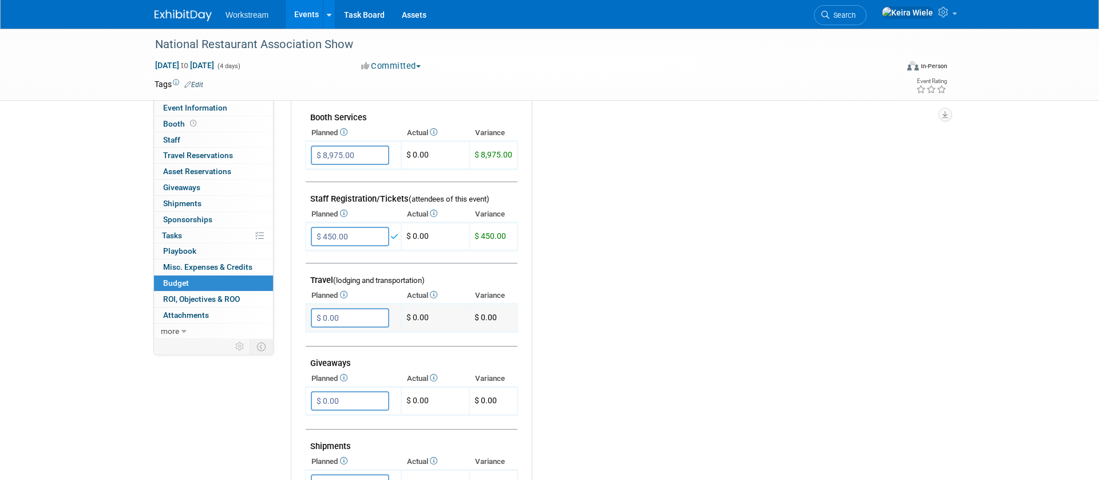
click at [364, 320] on input "$ 0.00" at bounding box center [350, 317] width 78 height 19
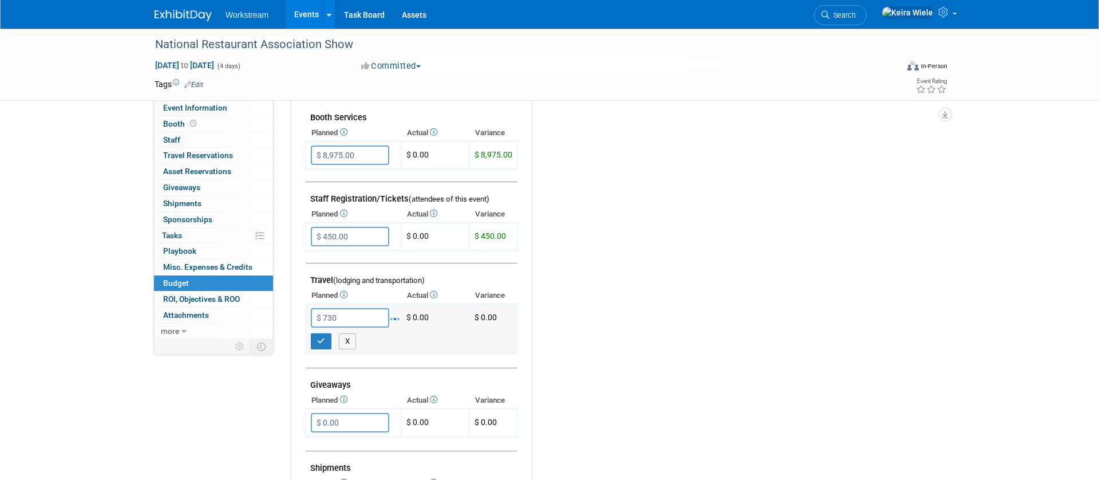
type input "$ 730.00"
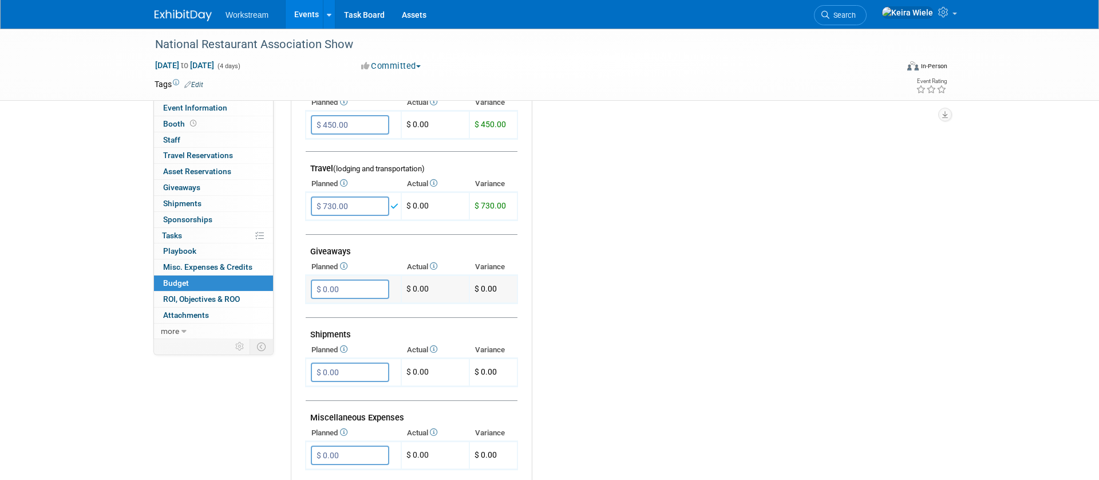
scroll to position [422, 0]
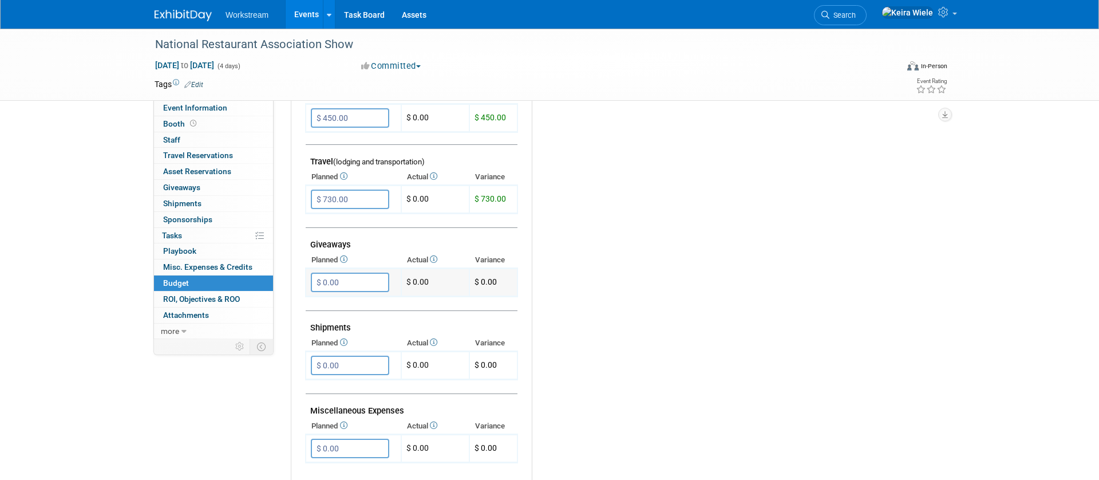
click at [359, 279] on input "$ 0.00" at bounding box center [350, 281] width 78 height 19
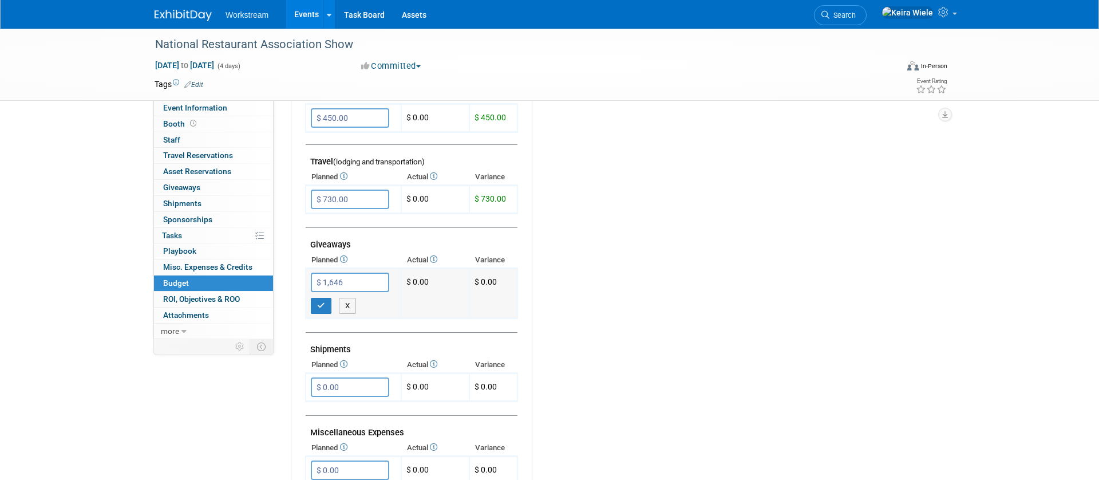
type input "$ 1,646.00"
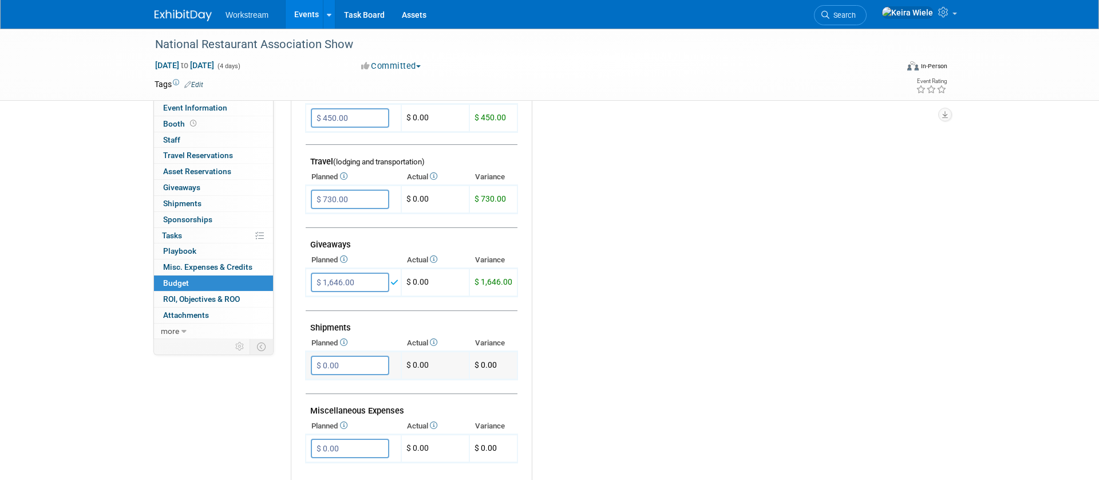
click at [369, 375] on td "$ 0.00 X" at bounding box center [354, 365] width 96 height 28
click at [358, 369] on input "$ 0.00" at bounding box center [350, 364] width 78 height 19
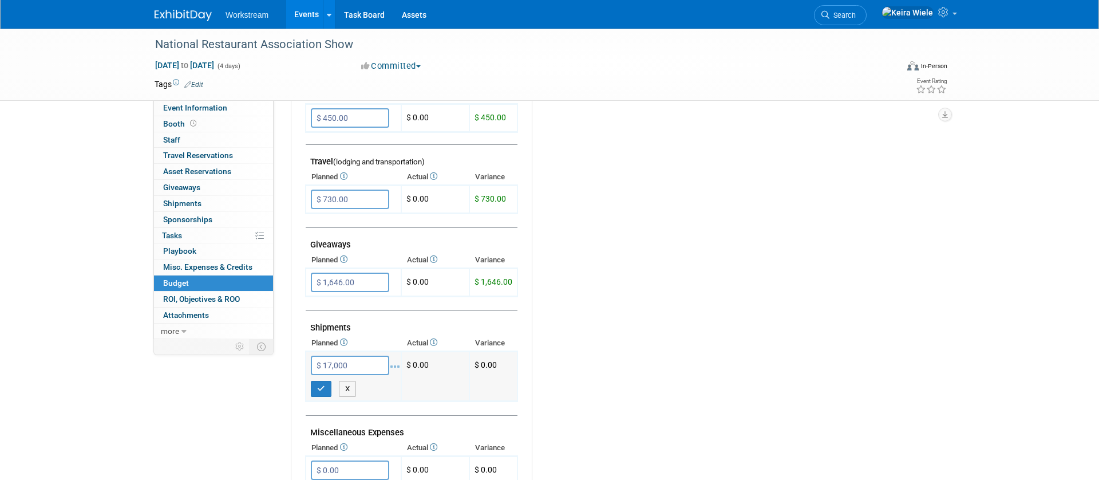
type input "$ 17,000.00"
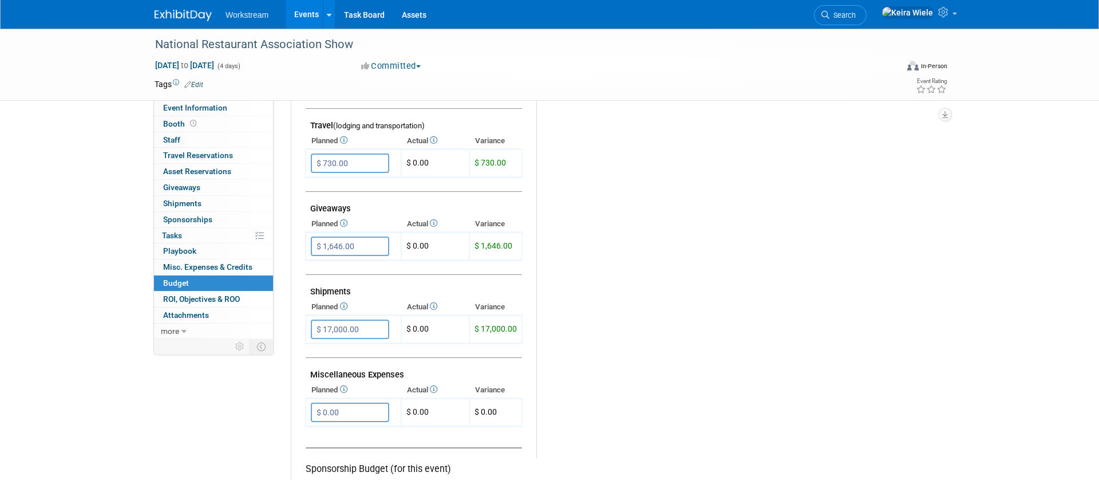
scroll to position [492, 0]
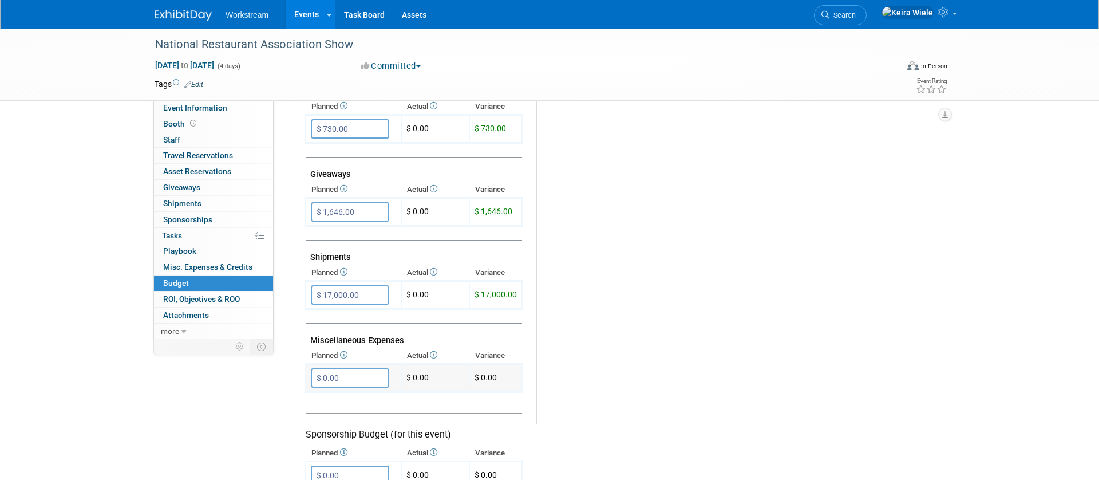
click at [365, 386] on input "$ 0.00" at bounding box center [350, 377] width 78 height 19
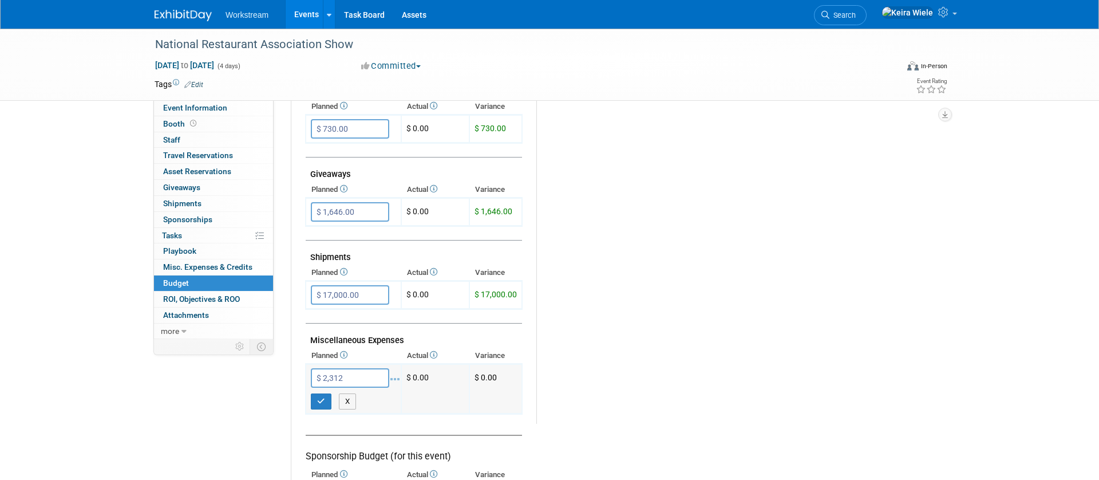
type input "$ 2,312.00"
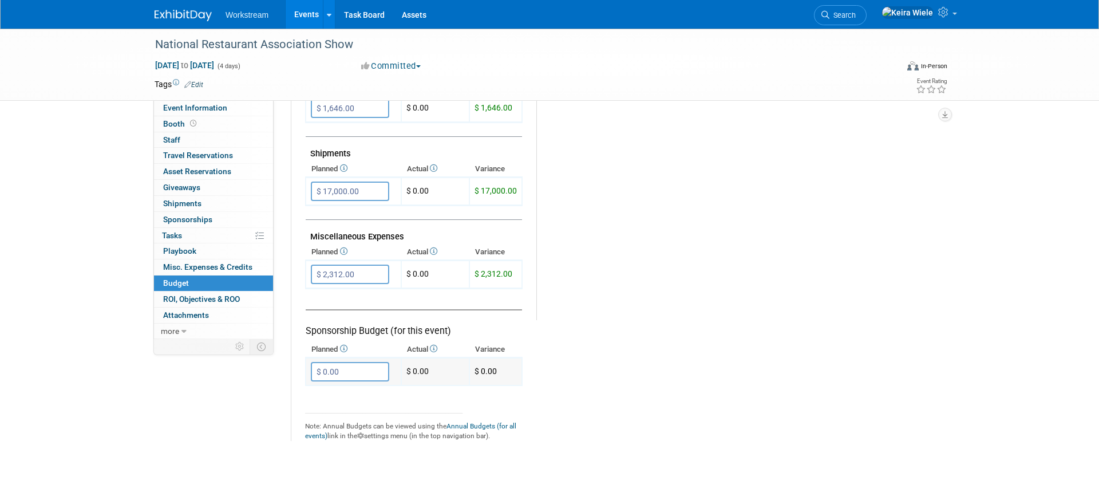
scroll to position [605, 0]
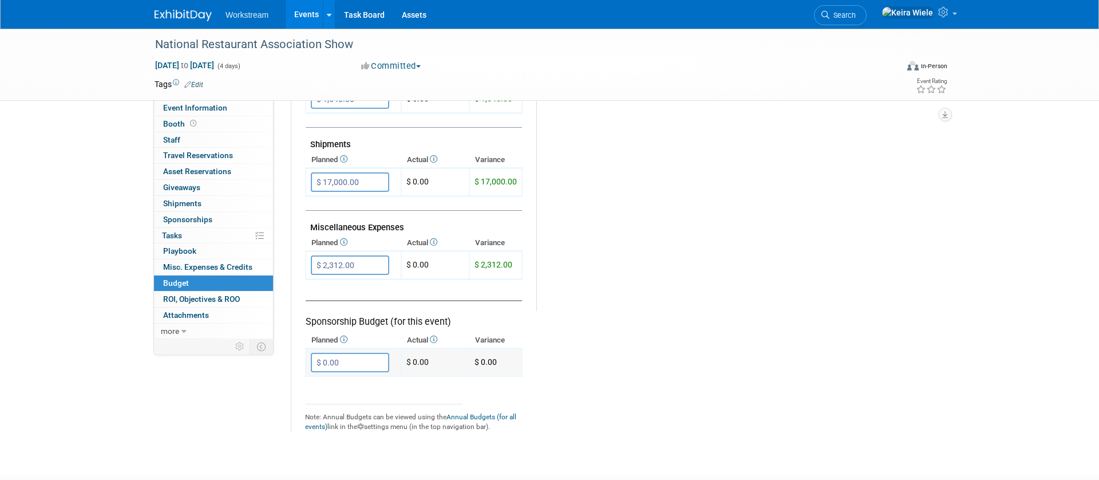
click at [345, 368] on input "$ 0.00" at bounding box center [350, 362] width 78 height 19
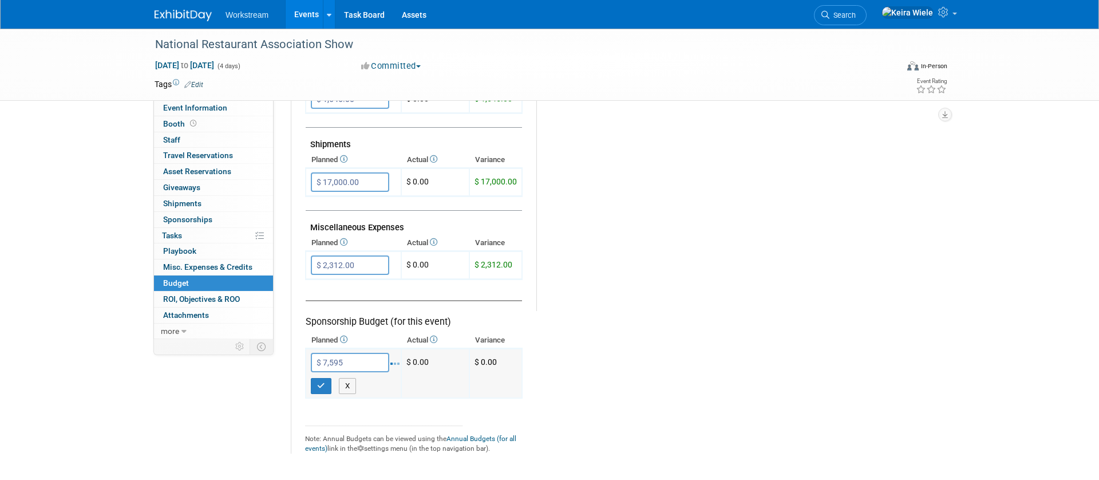
type input "$ 7,595.00"
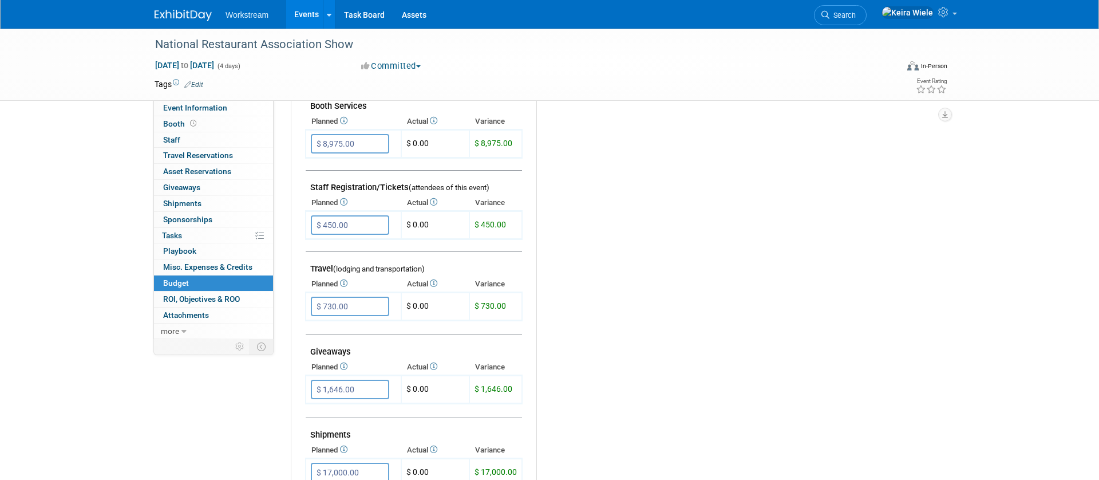
scroll to position [0, 0]
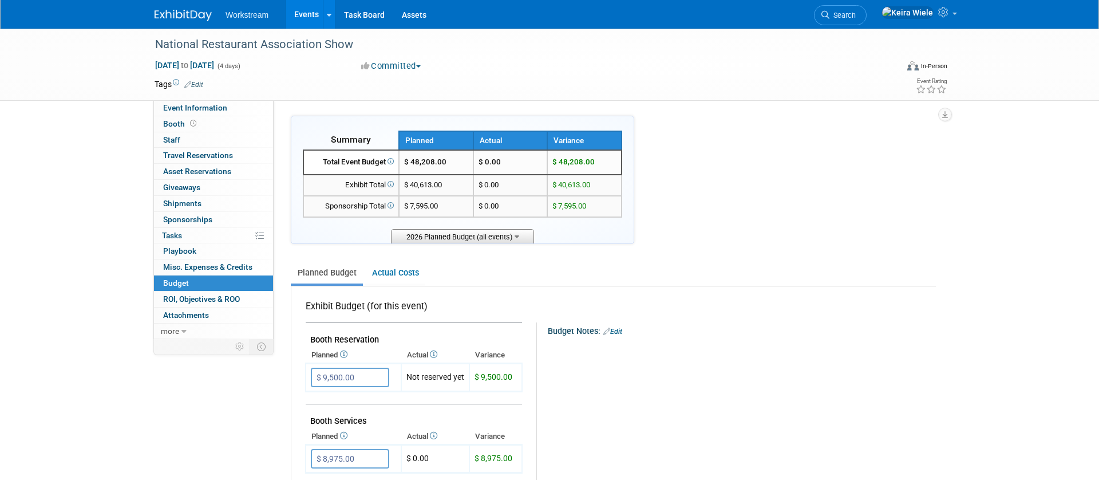
click at [453, 240] on span "2026 Planned Budget (all events)" at bounding box center [462, 236] width 143 height 14
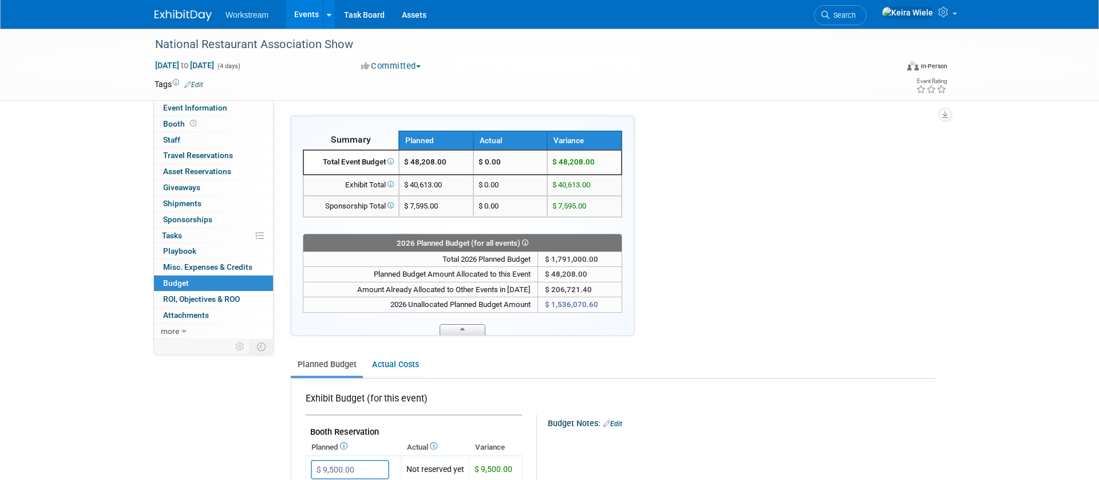
click at [476, 330] on span at bounding box center [463, 329] width 46 height 11
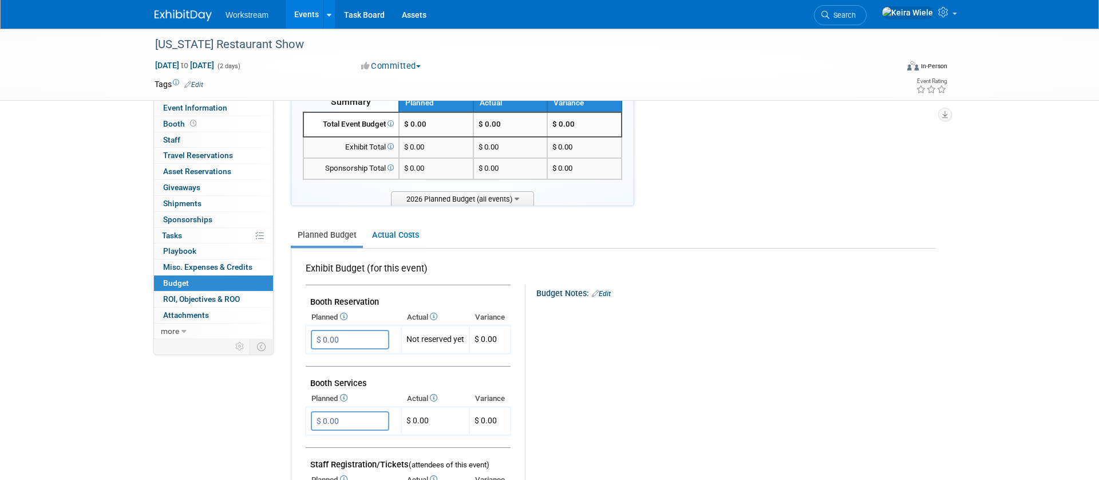
scroll to position [41, 0]
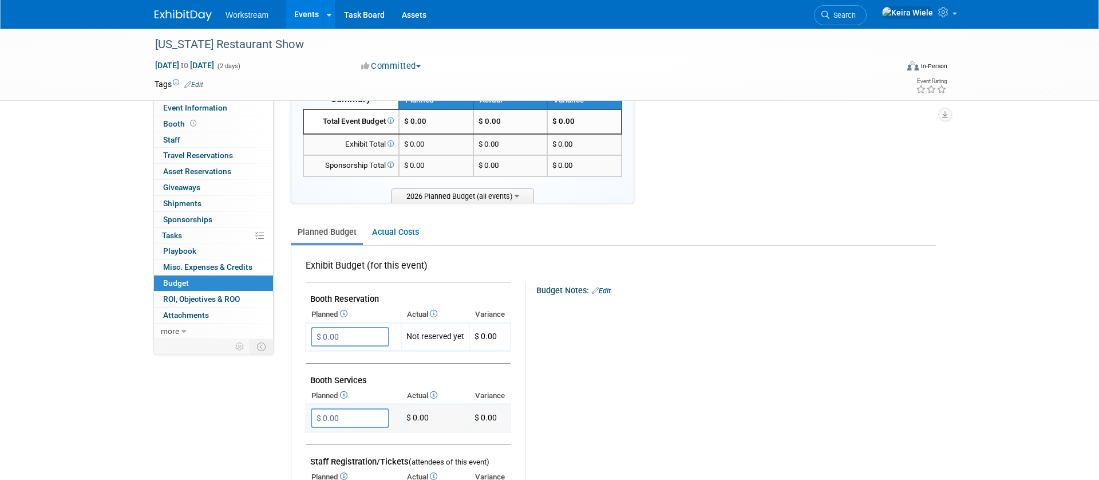
click at [366, 415] on input "$ 0.00" at bounding box center [350, 417] width 78 height 19
type input "$ 4,296.00"
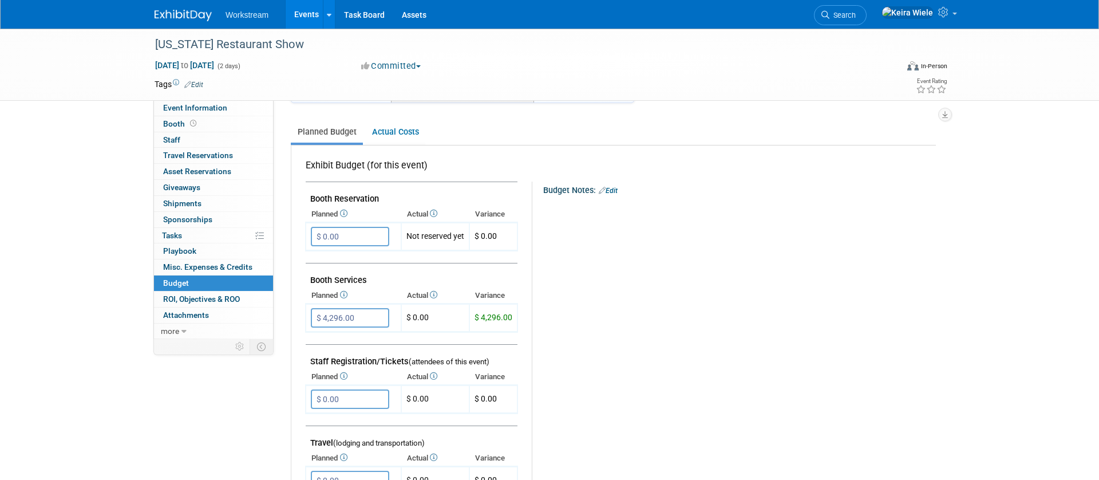
scroll to position [141, 0]
click at [352, 401] on input "$ 0.00" at bounding box center [350, 398] width 78 height 19
type input "$ 50.00"
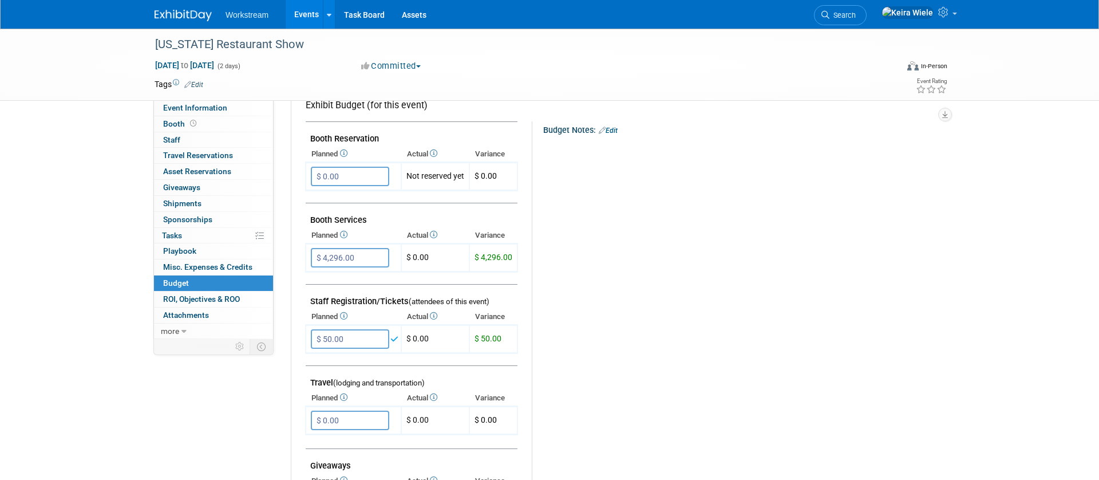
scroll to position [202, 0]
click at [350, 420] on input "$ 0.00" at bounding box center [350, 418] width 78 height 19
type input "$ 1,633.00"
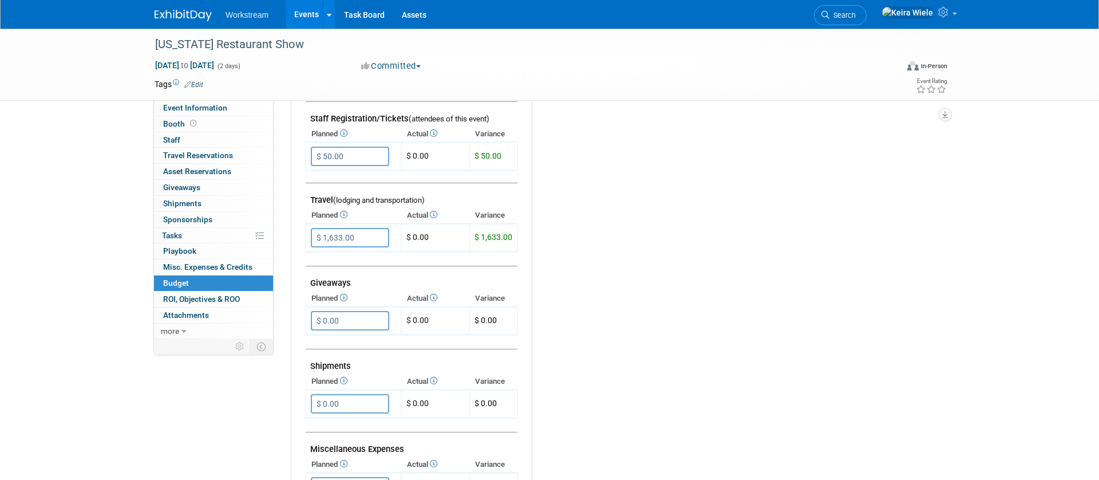
scroll to position [480, 0]
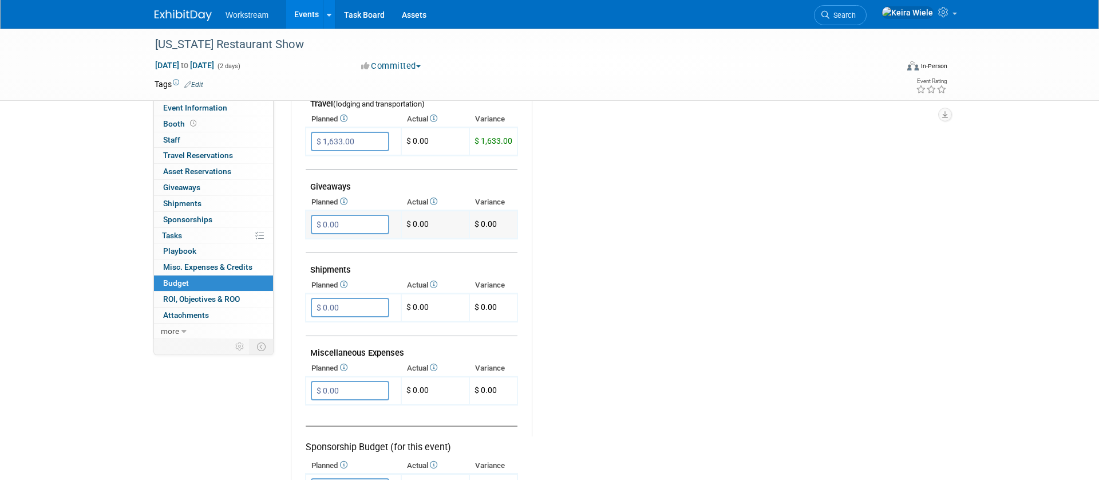
click at [339, 223] on input "$ 0.00" at bounding box center [350, 224] width 78 height 19
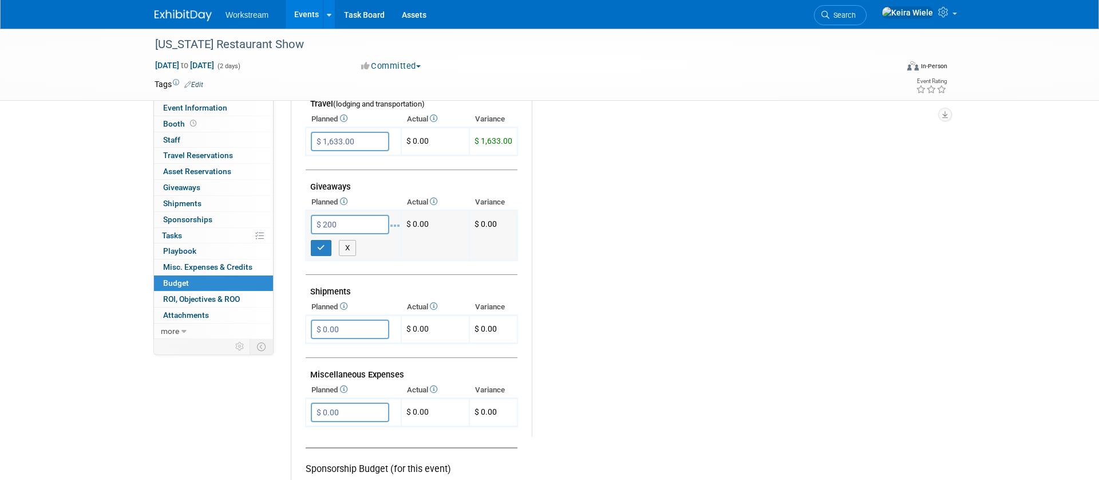
type input "$ 200.00"
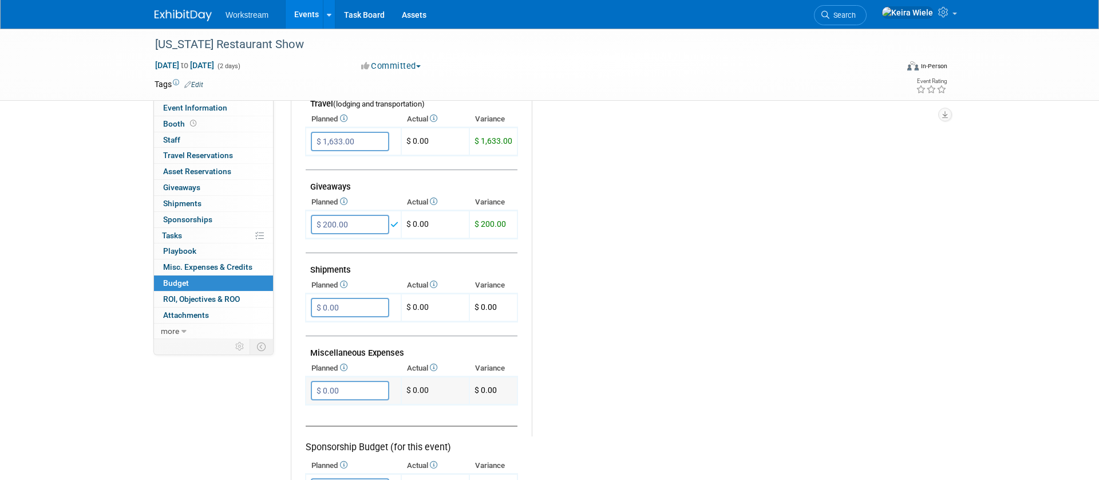
click at [347, 391] on input "$ 0.00" at bounding box center [350, 390] width 78 height 19
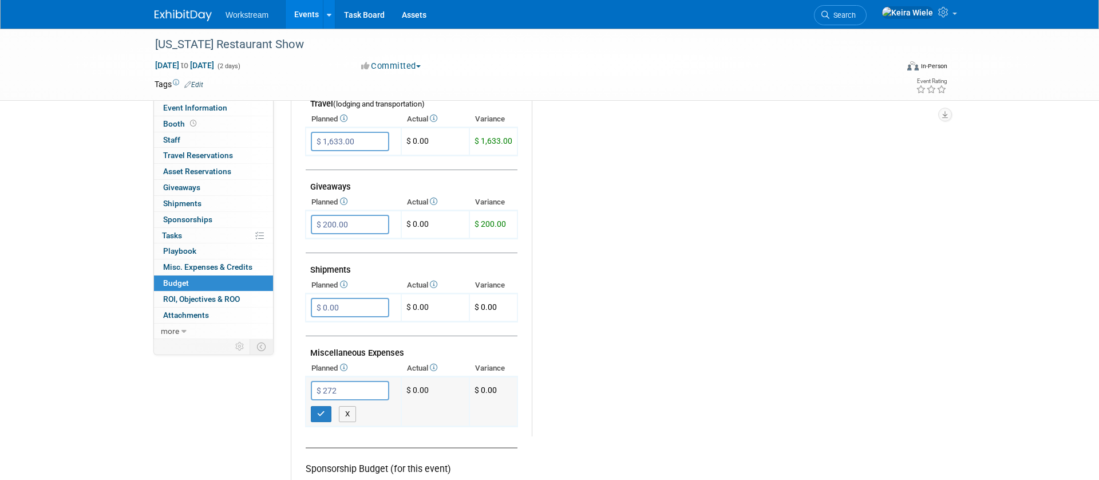
type input "$ 272.00"
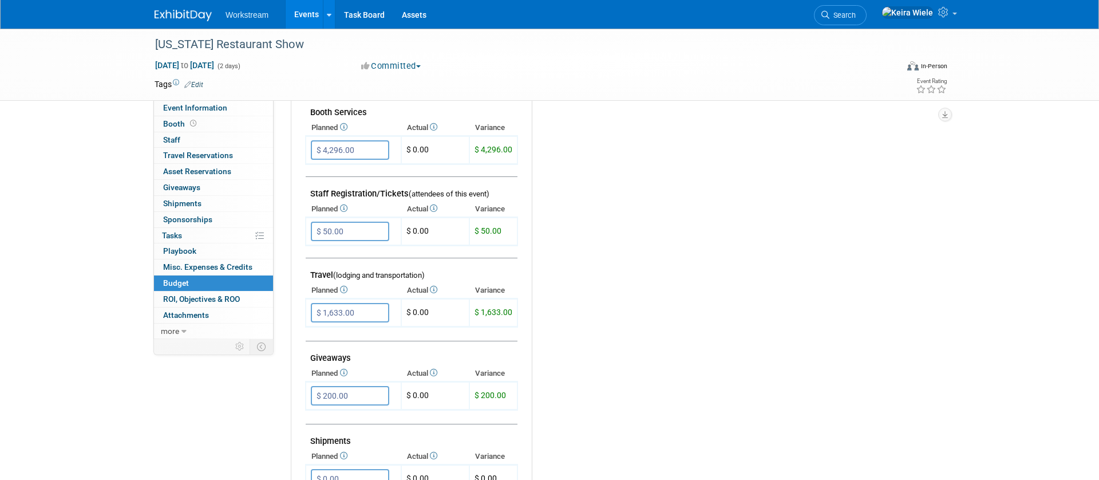
scroll to position [0, 0]
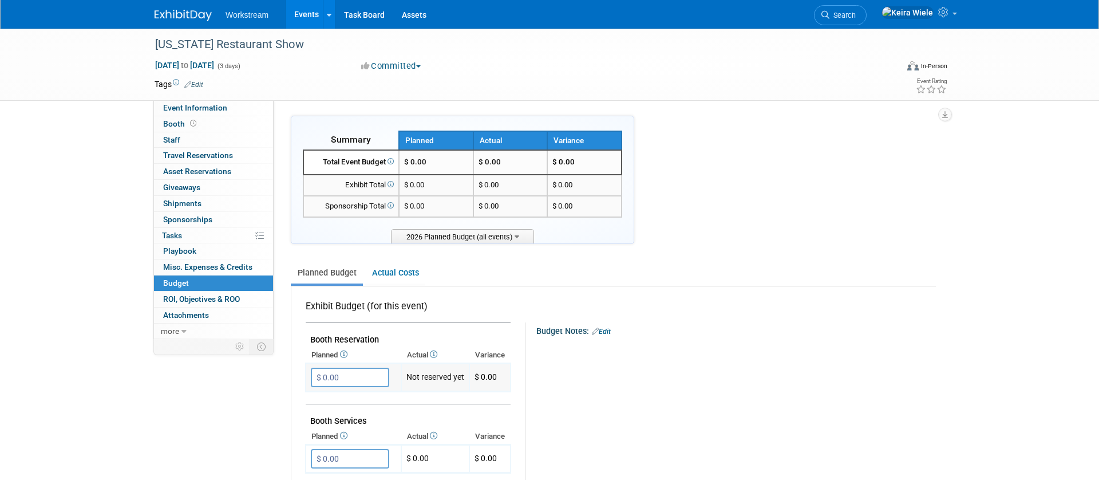
click at [359, 370] on input "$ 0.00" at bounding box center [350, 376] width 78 height 19
click at [358, 371] on input "$ 0.00" at bounding box center [350, 376] width 78 height 19
click at [363, 381] on input "$ 40,940.00" at bounding box center [350, 376] width 78 height 19
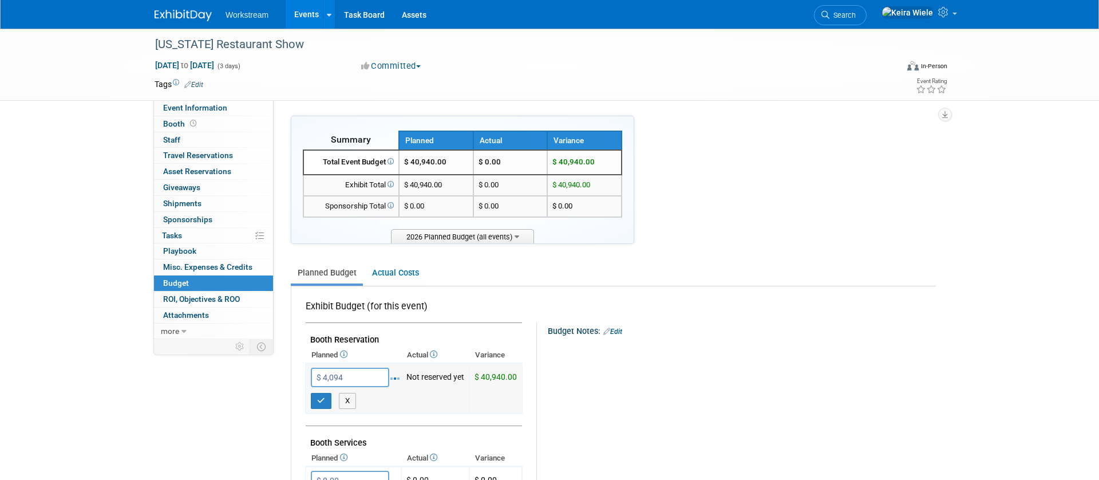
type input "$ 4,094.00"
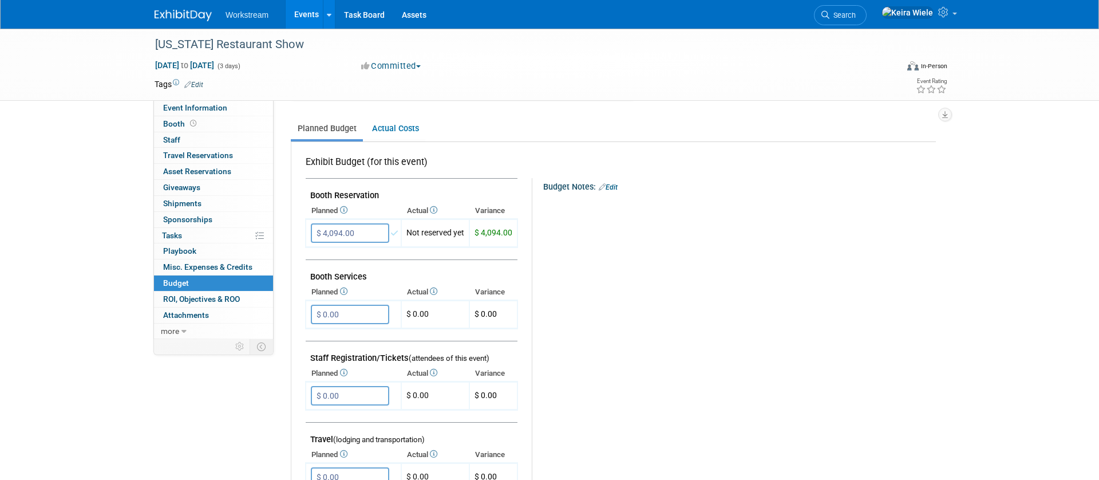
scroll to position [147, 0]
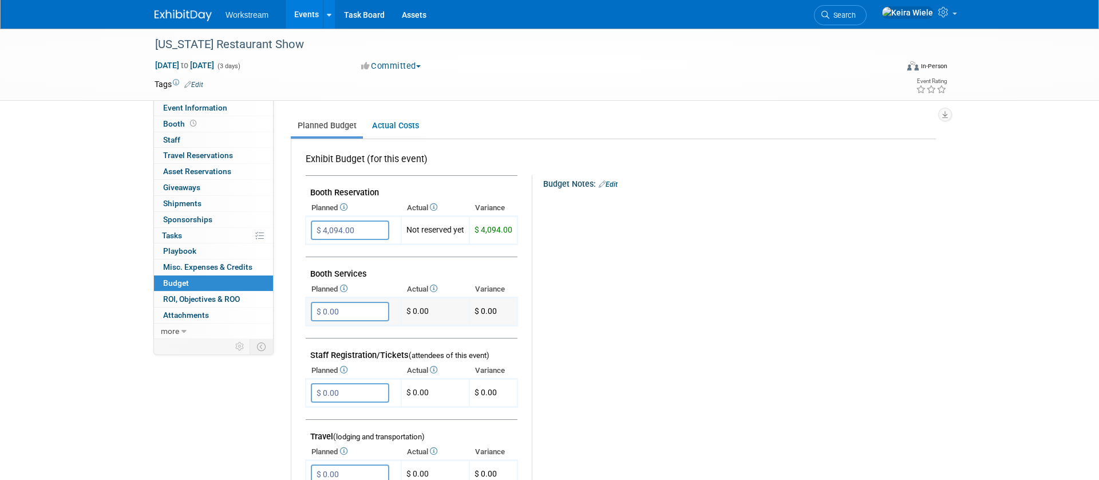
click at [366, 314] on input "$ 0.00" at bounding box center [350, 311] width 78 height 19
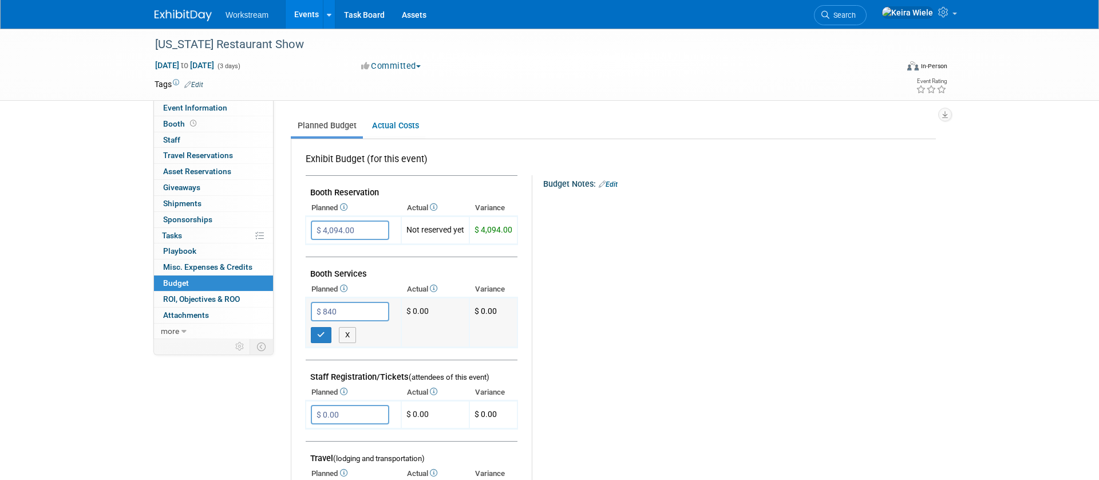
type input "$ 840.00"
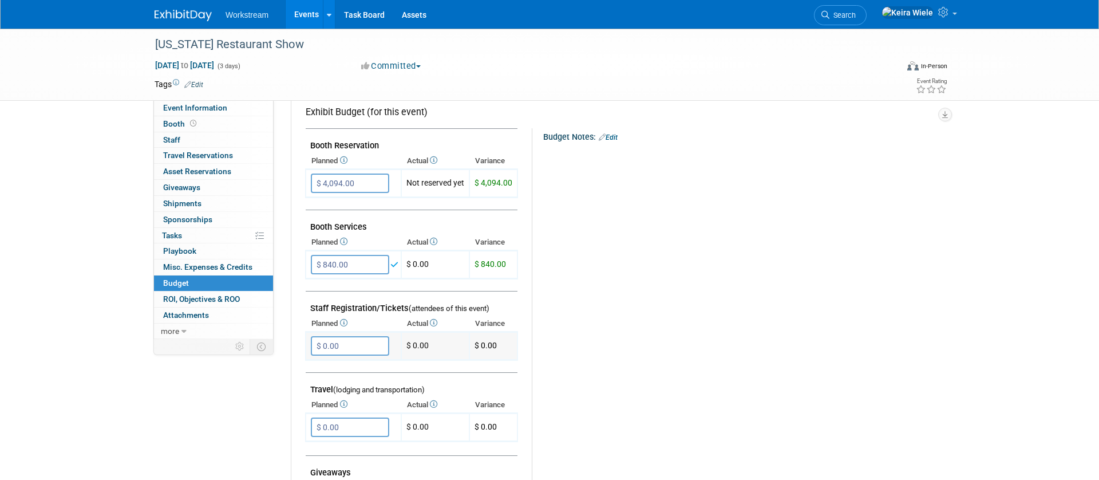
scroll to position [201, 0]
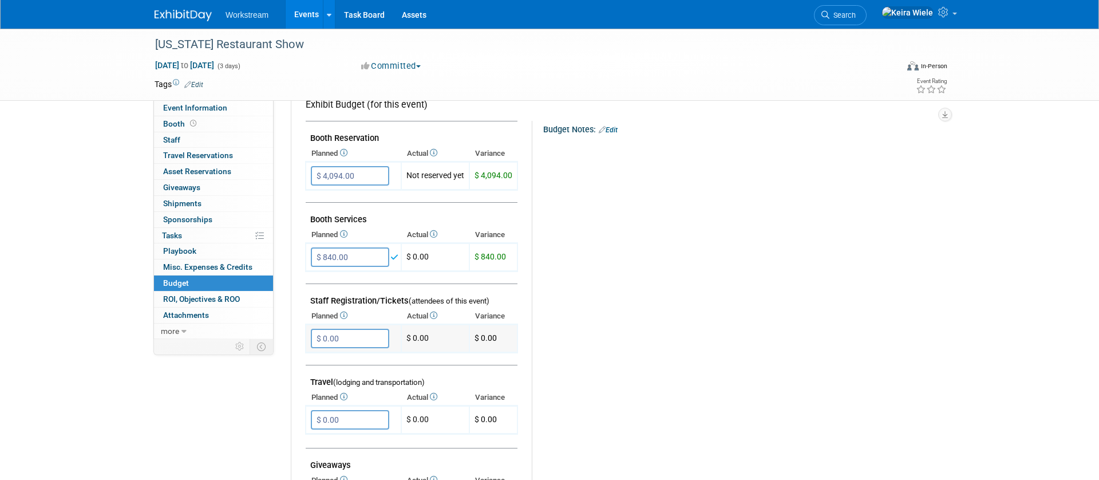
click at [363, 335] on input "$ 0.00" at bounding box center [350, 338] width 78 height 19
click at [345, 418] on input "$ 0.00" at bounding box center [350, 419] width 78 height 19
type input "$ 5,824.00"
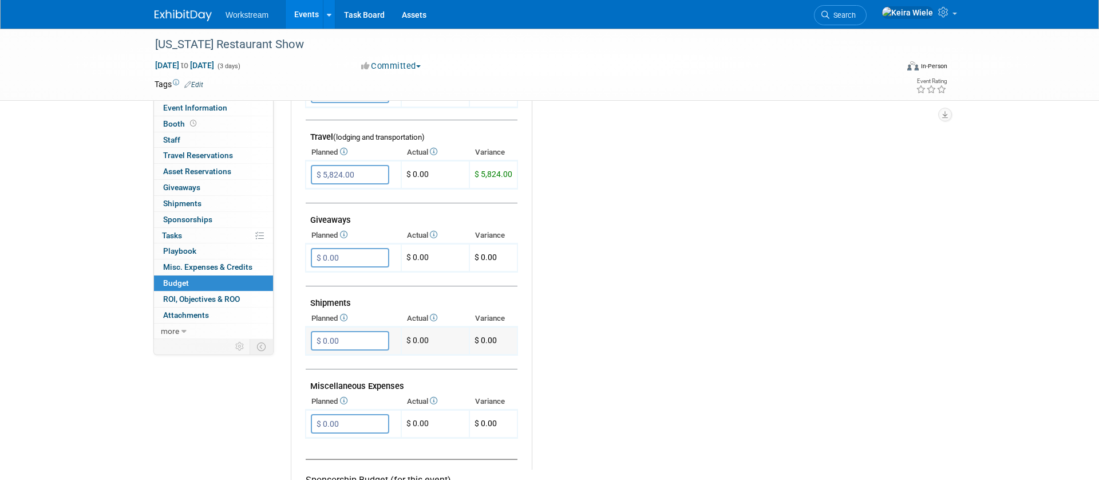
scroll to position [508, 0]
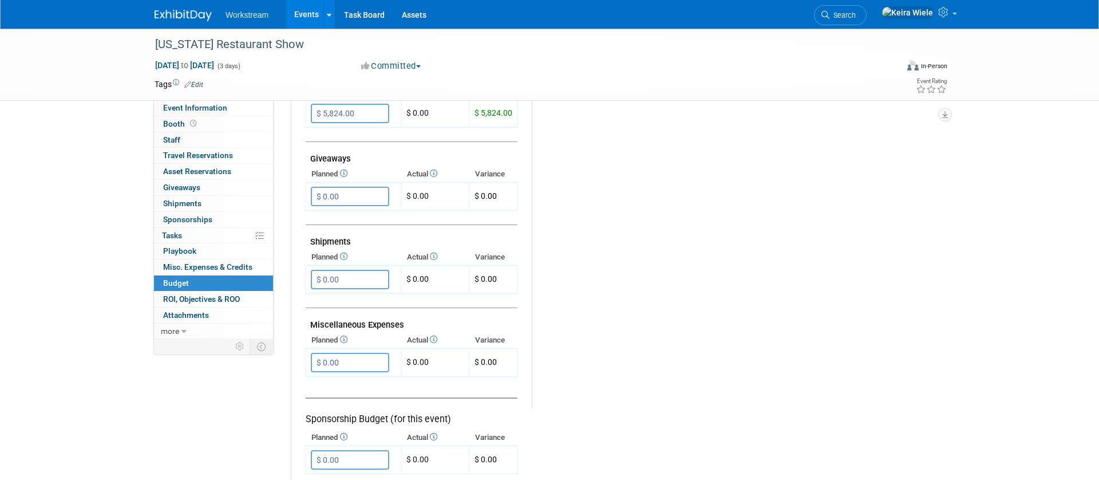
click at [338, 346] on th "Planned" at bounding box center [354, 340] width 96 height 16
click at [336, 357] on input "$ 0.00" at bounding box center [350, 362] width 78 height 19
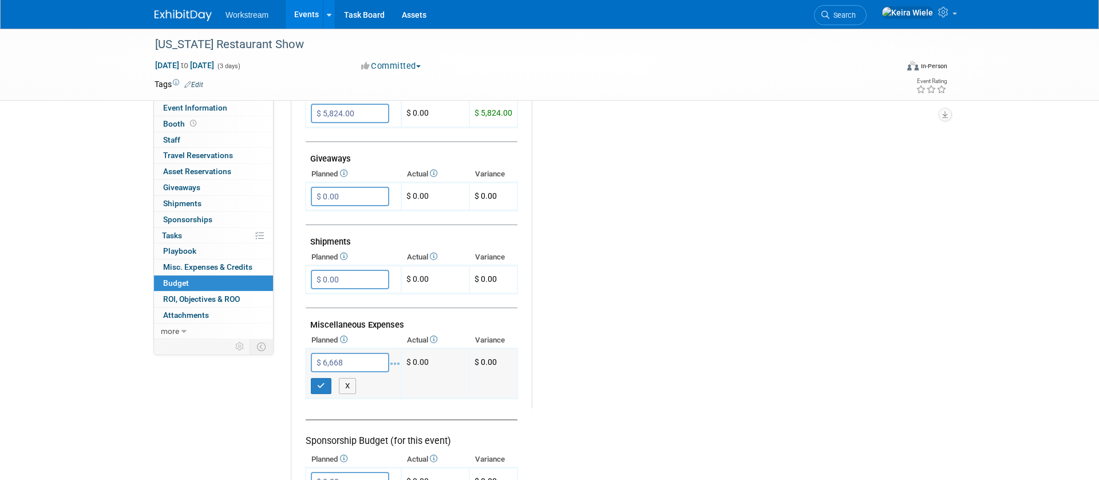
type input "$ 6,668.00"
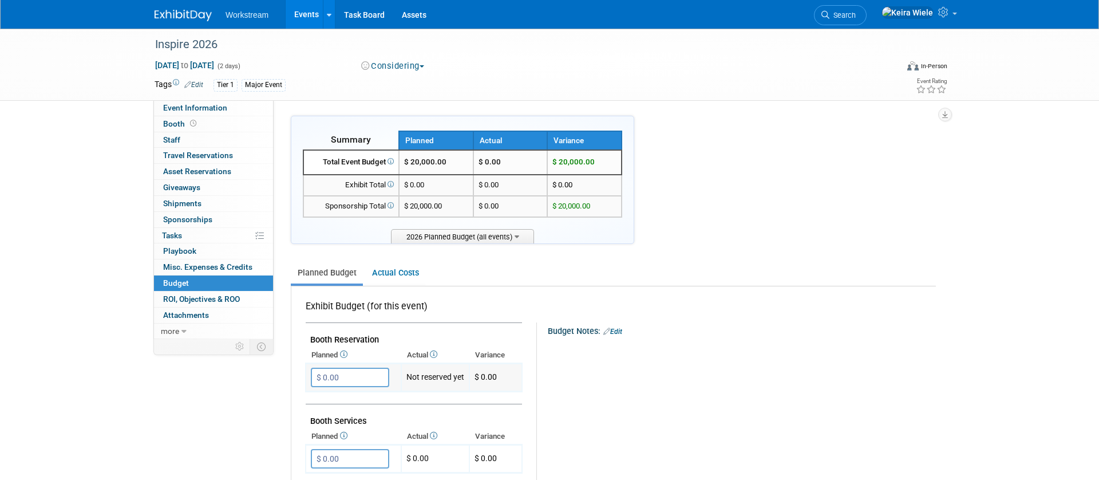
click at [361, 377] on input "$ 0.00" at bounding box center [350, 376] width 78 height 19
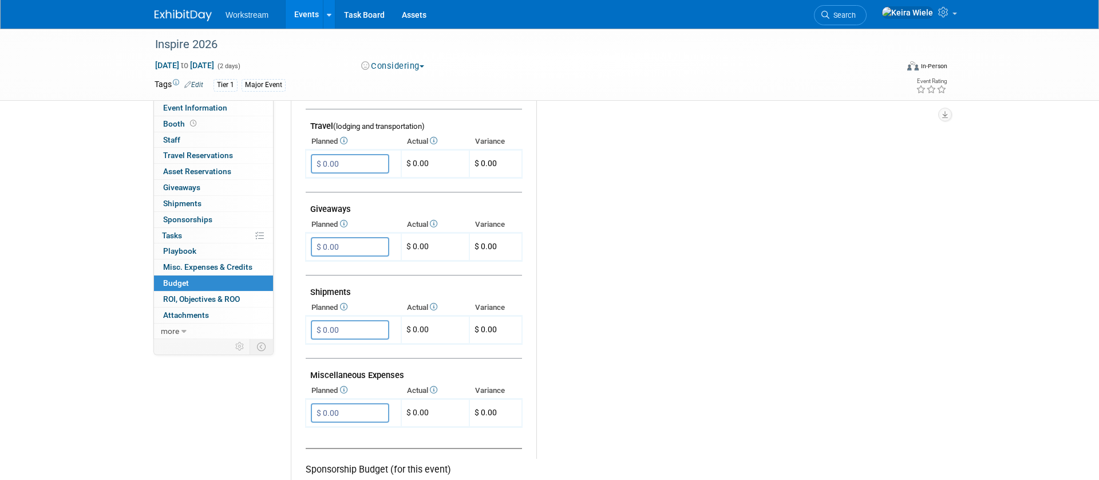
scroll to position [600, 0]
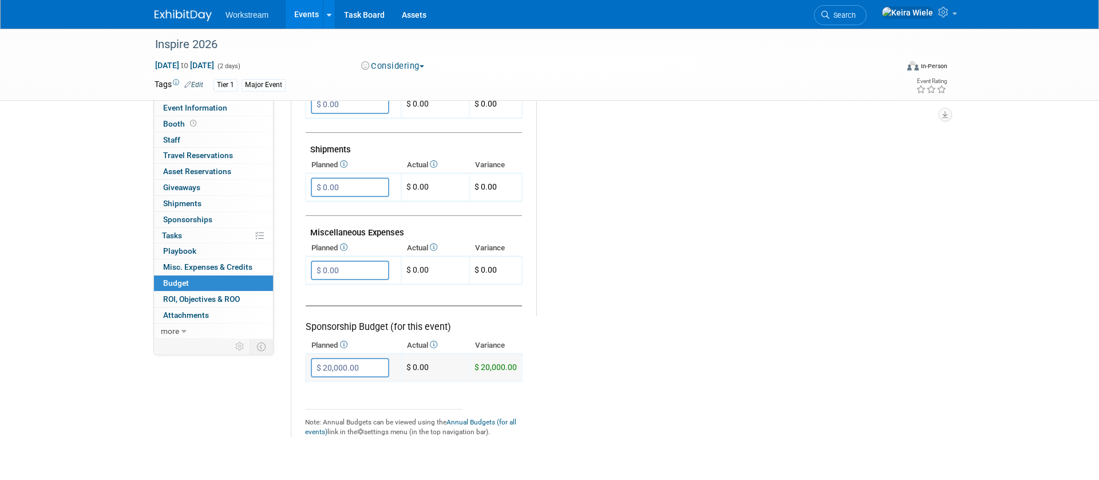
click at [353, 363] on input "$ 20,000.00" at bounding box center [350, 367] width 78 height 19
click at [374, 368] on input "$ 5,000.00" at bounding box center [350, 367] width 78 height 19
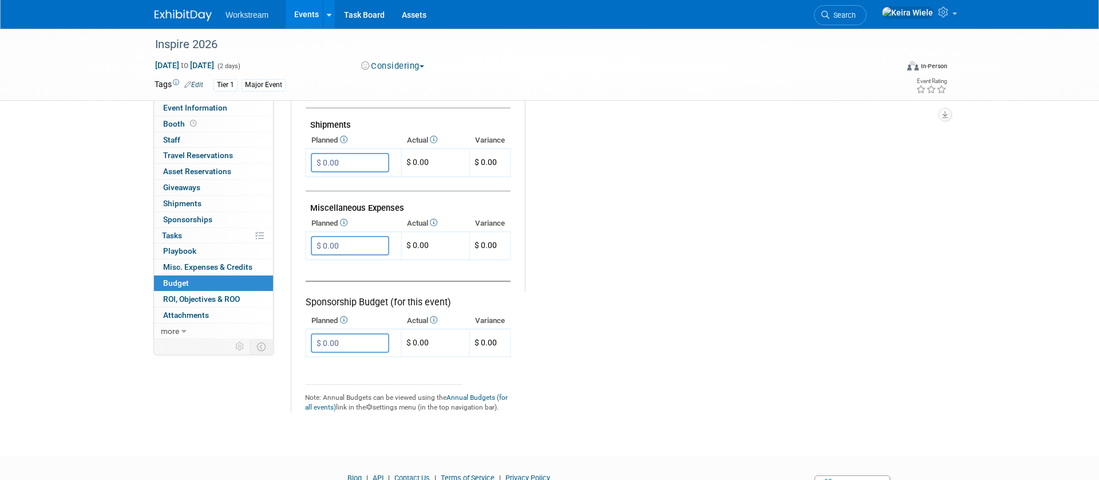
scroll to position [681, 0]
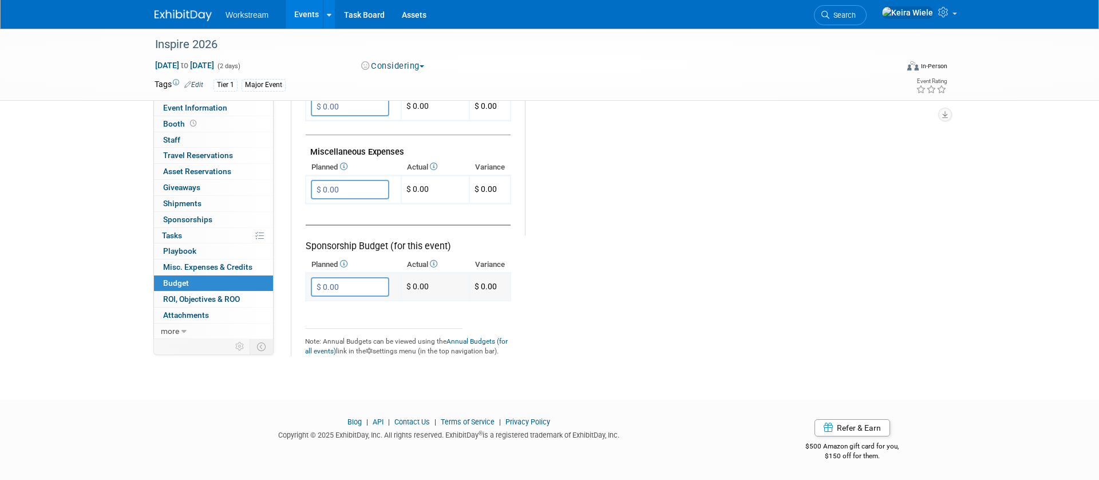
click at [355, 290] on input "$ 0.00" at bounding box center [350, 286] width 78 height 19
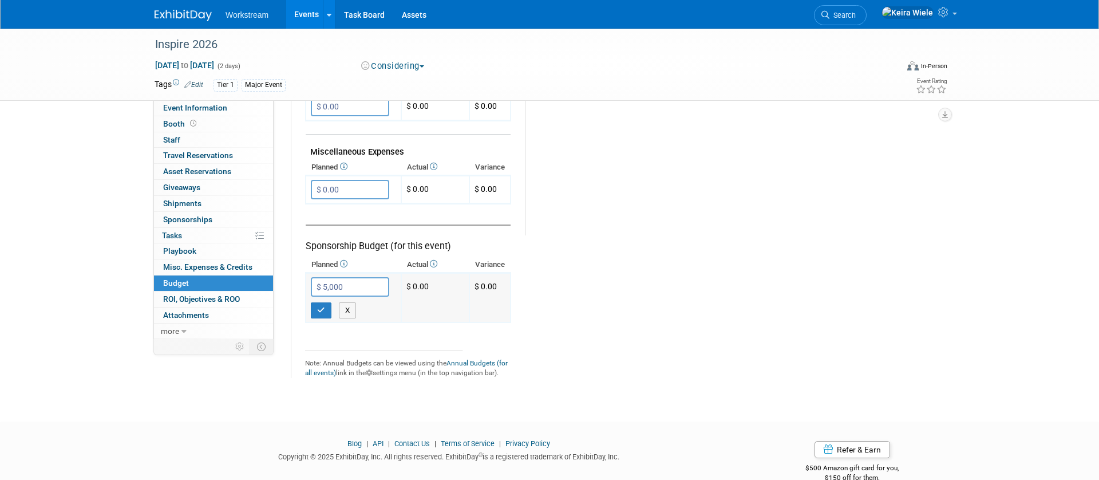
type input "$ 5,000.00"
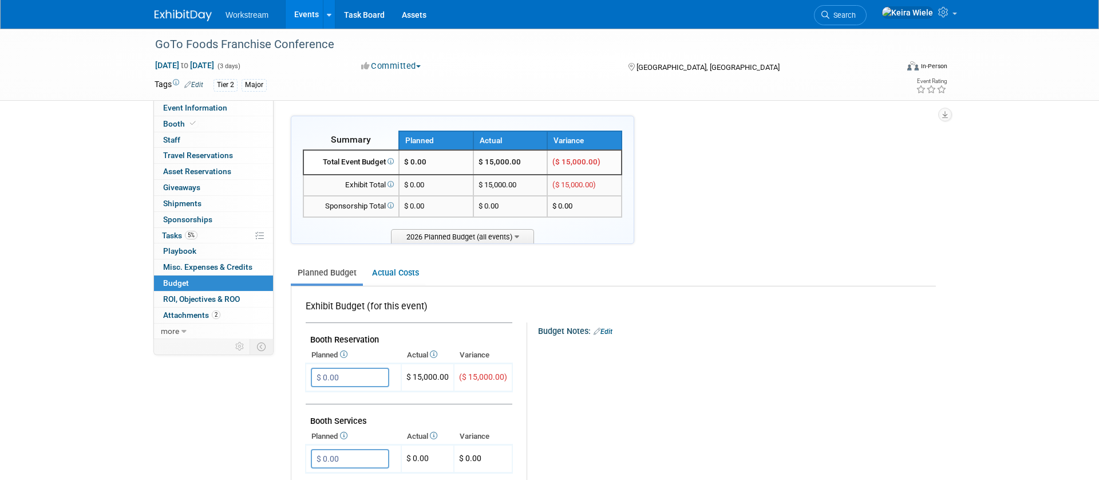
scroll to position [6, 0]
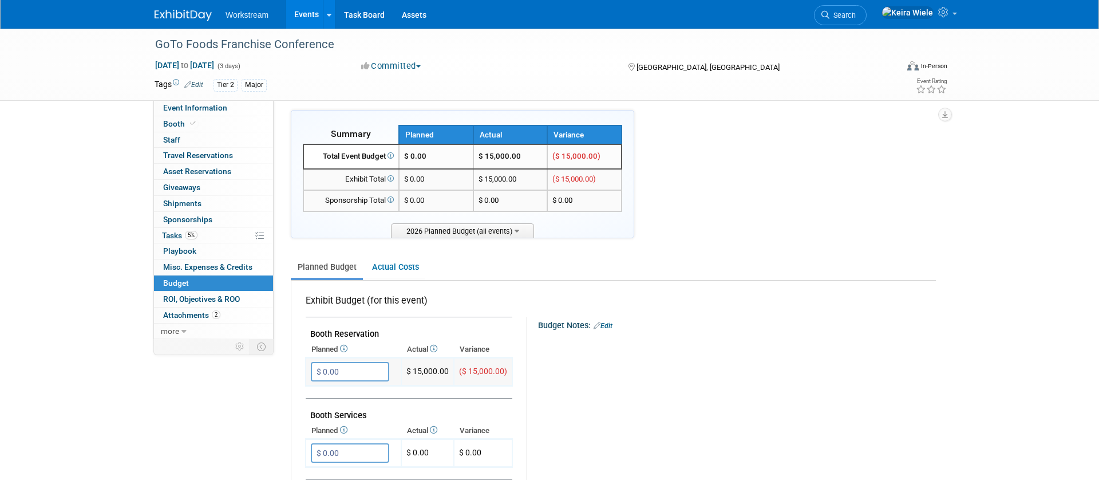
click at [348, 370] on input "$ 0.00" at bounding box center [350, 371] width 78 height 19
type input "$ 15,000.00"
click at [417, 224] on span "2026 Planned Budget (all events)" at bounding box center [462, 230] width 143 height 14
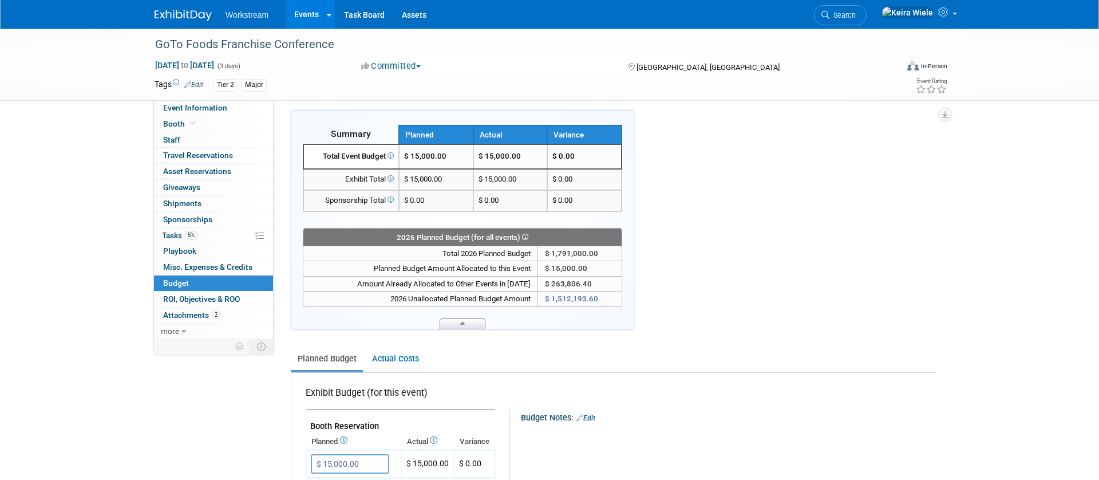
click at [476, 321] on span at bounding box center [463, 323] width 46 height 11
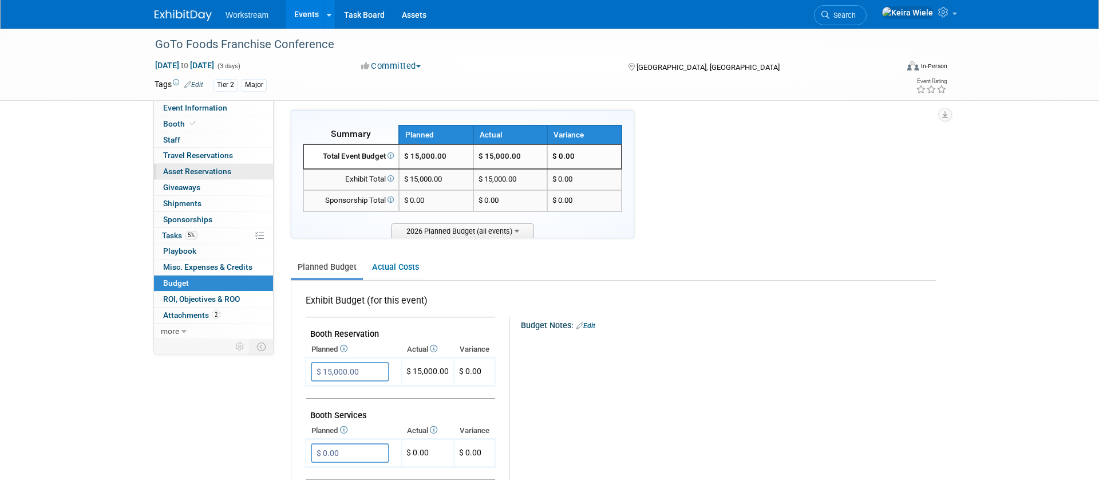
scroll to position [0, 0]
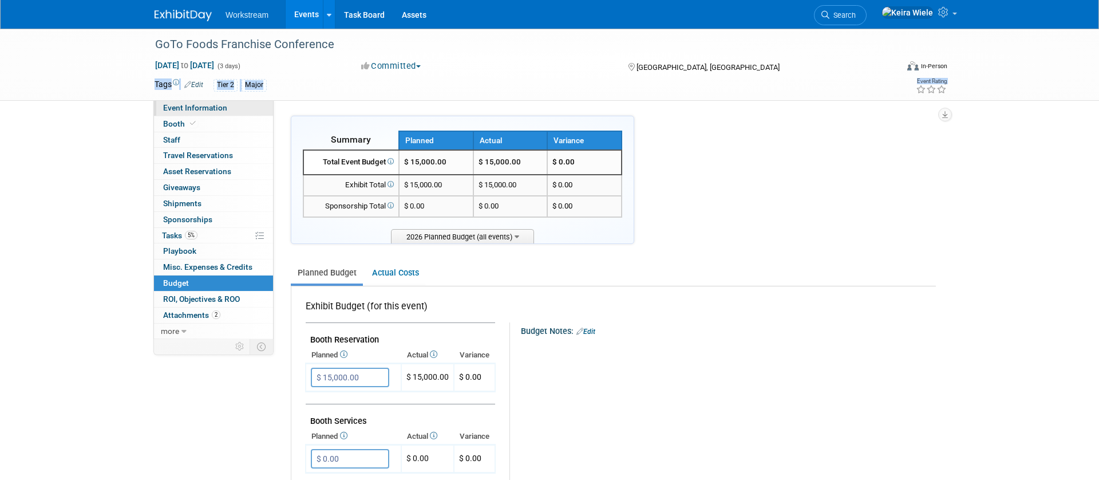
click at [185, 122] on span "Booth" at bounding box center [180, 123] width 35 height 9
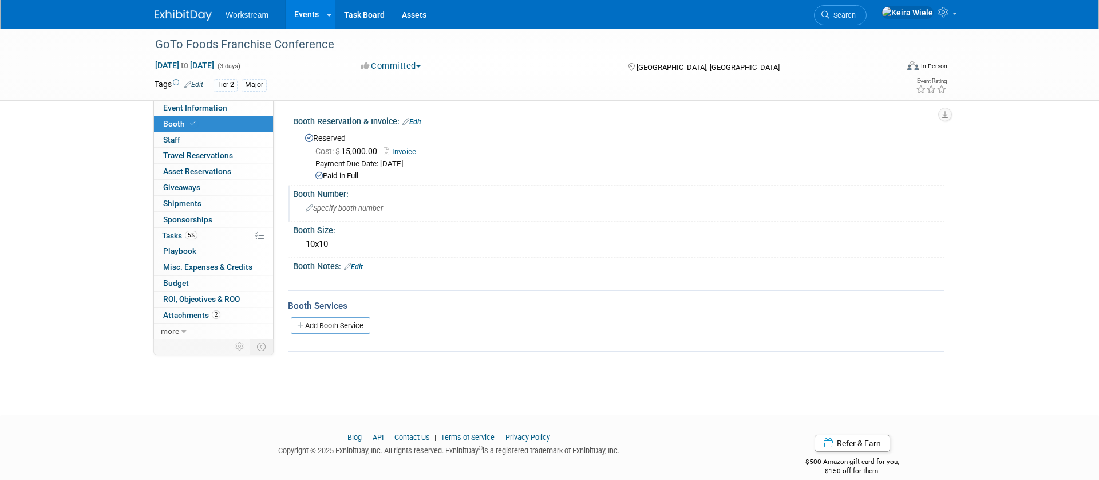
click at [458, 187] on div "Booth Number:" at bounding box center [618, 192] width 651 height 14
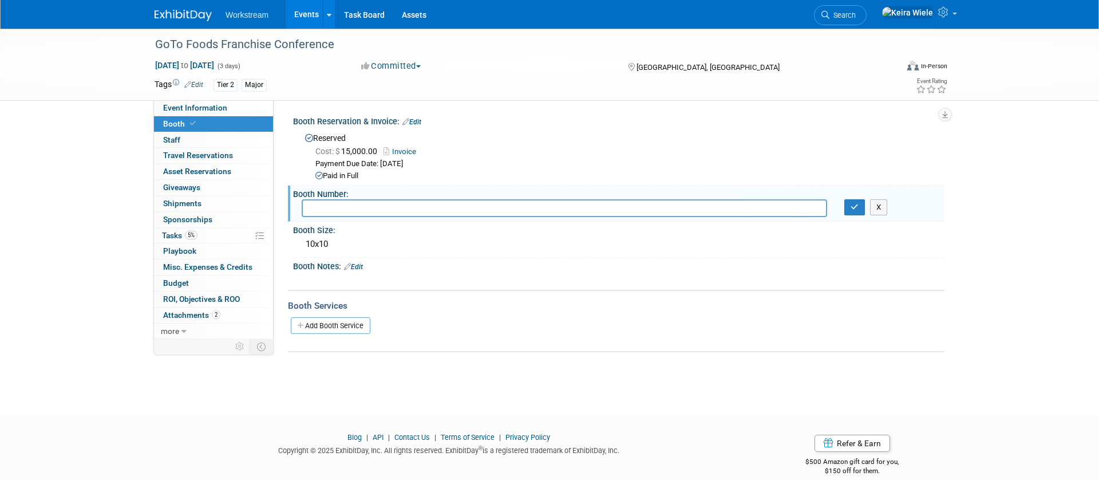
click at [118, 151] on div "GoTo Foods Franchise Conference Feb 23, 2026 to Feb 25, 2026 (3 days) Feb 23, 2…" at bounding box center [549, 212] width 1099 height 366
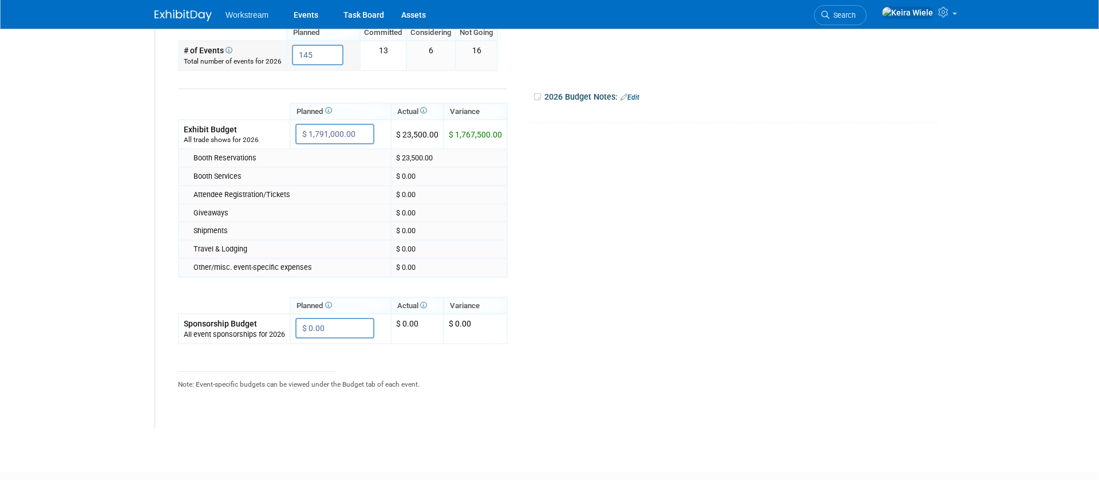
scroll to position [169, 0]
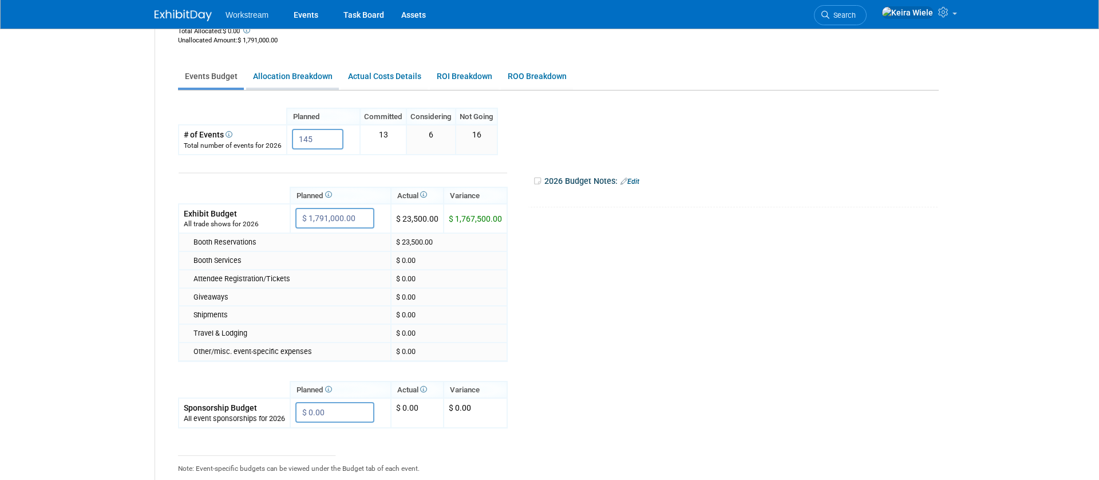
click at [318, 82] on link "Allocation Breakdown" at bounding box center [292, 76] width 93 height 22
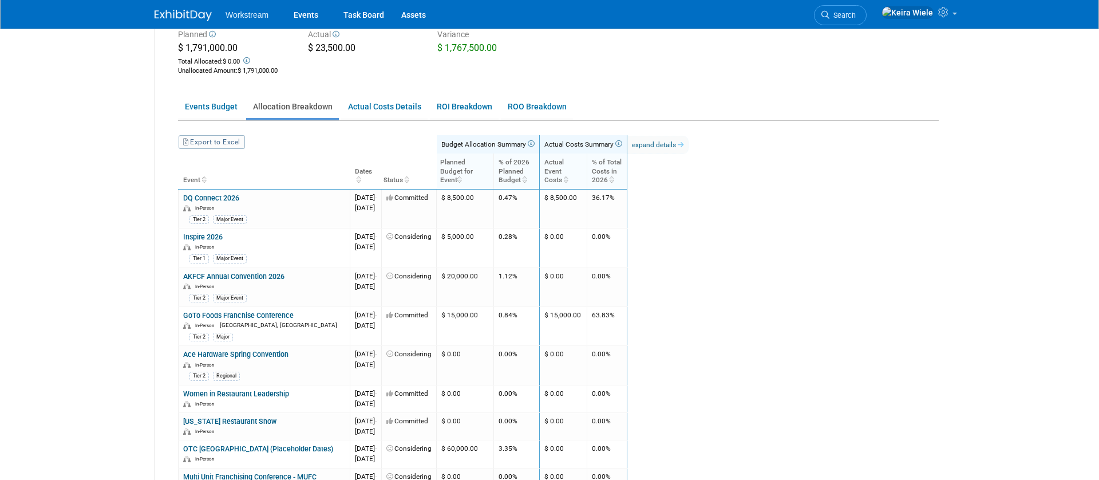
scroll to position [0, 0]
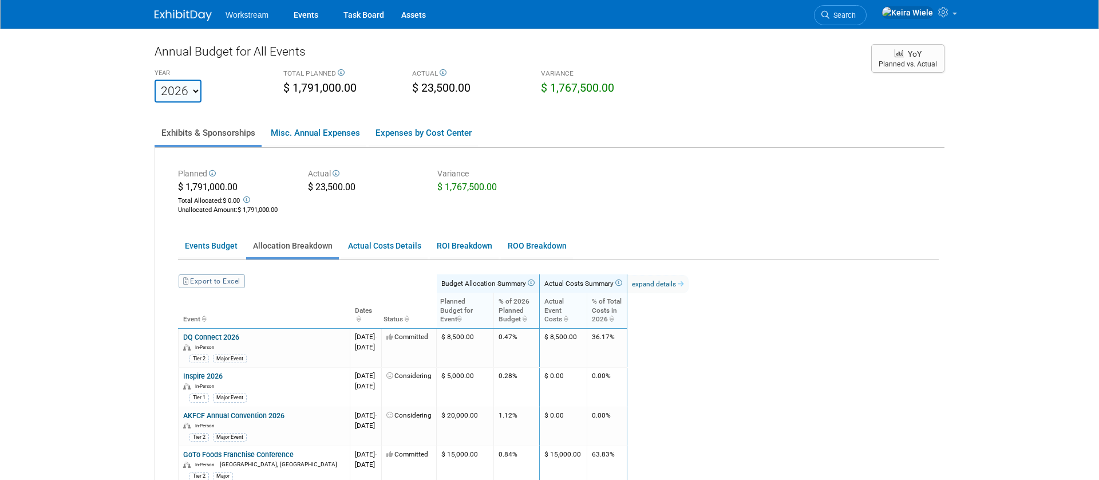
click at [587, 304] on th "Actual Event Costs" at bounding box center [564, 309] width 48 height 35
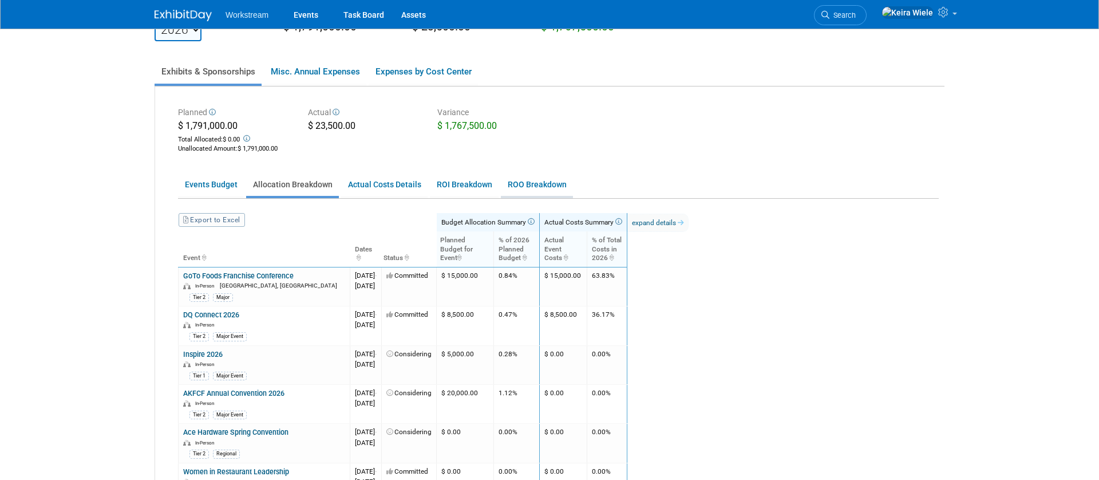
scroll to position [78, 0]
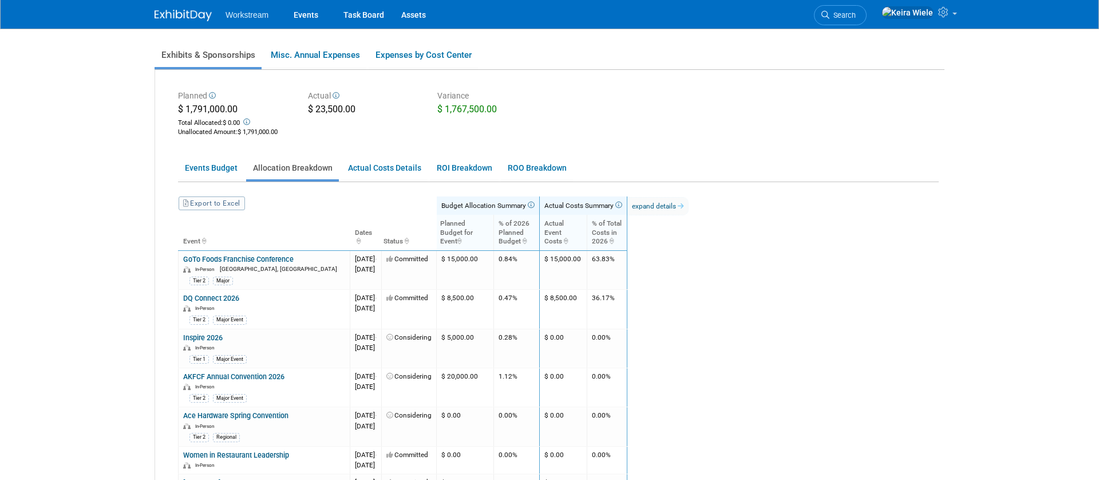
click at [494, 233] on th "Planned Budget for Event" at bounding box center [465, 232] width 57 height 35
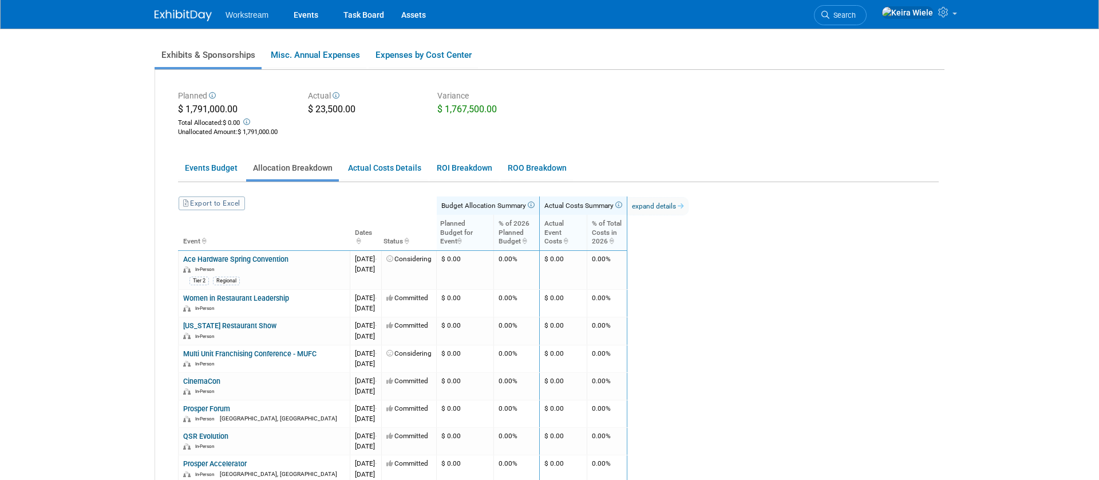
click at [494, 233] on th "Planned Budget for Event" at bounding box center [465, 232] width 57 height 35
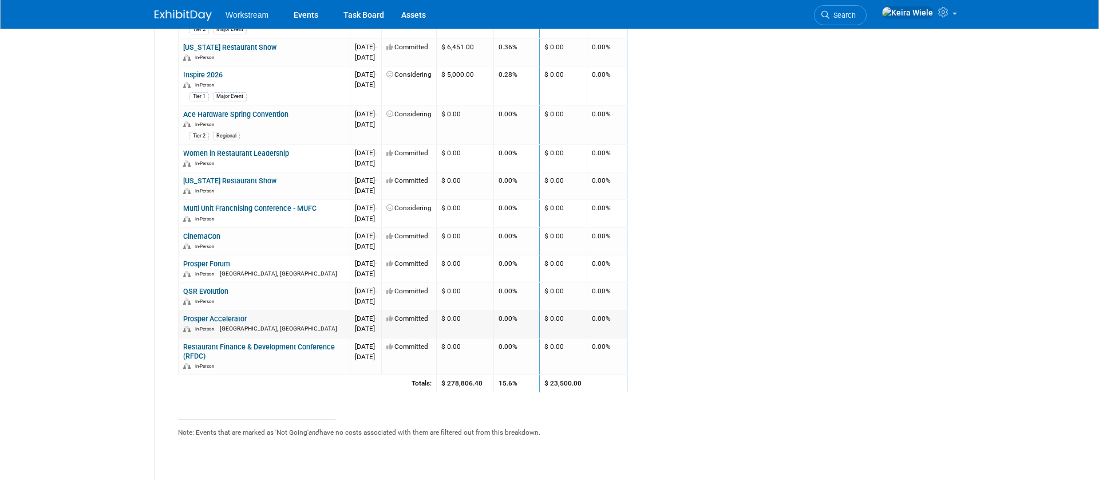
scroll to position [555, 0]
click at [287, 203] on link "Multi Unit Franchising Conference - MUFC" at bounding box center [249, 207] width 133 height 9
click at [213, 231] on link "CinemaCon" at bounding box center [201, 235] width 37 height 9
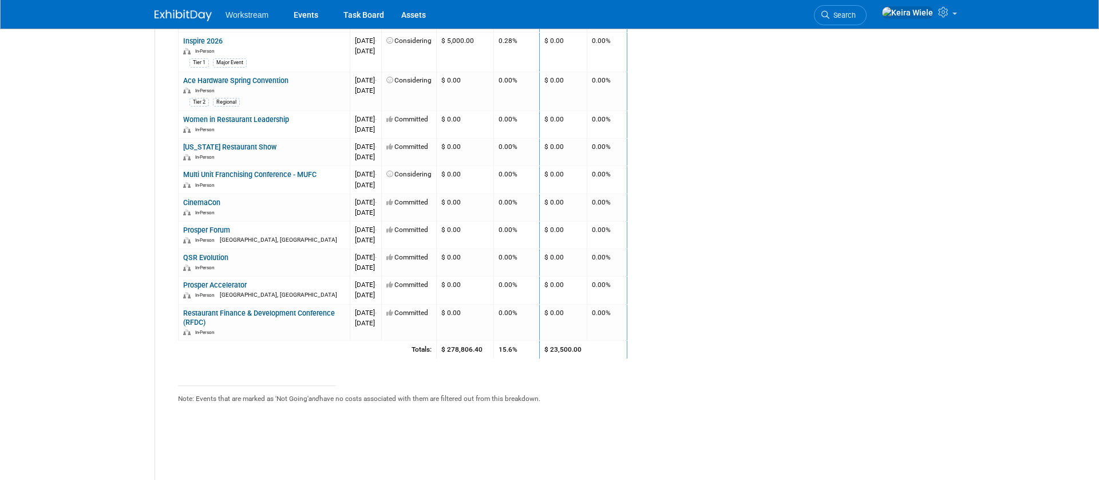
scroll to position [591, 0]
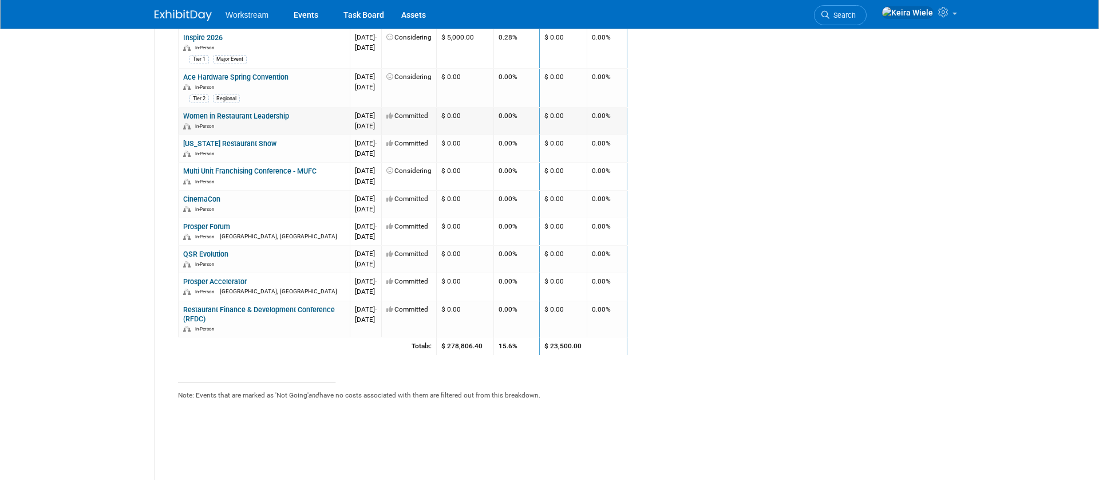
click at [282, 112] on link "Women in Restaurant Leadership" at bounding box center [236, 116] width 106 height 9
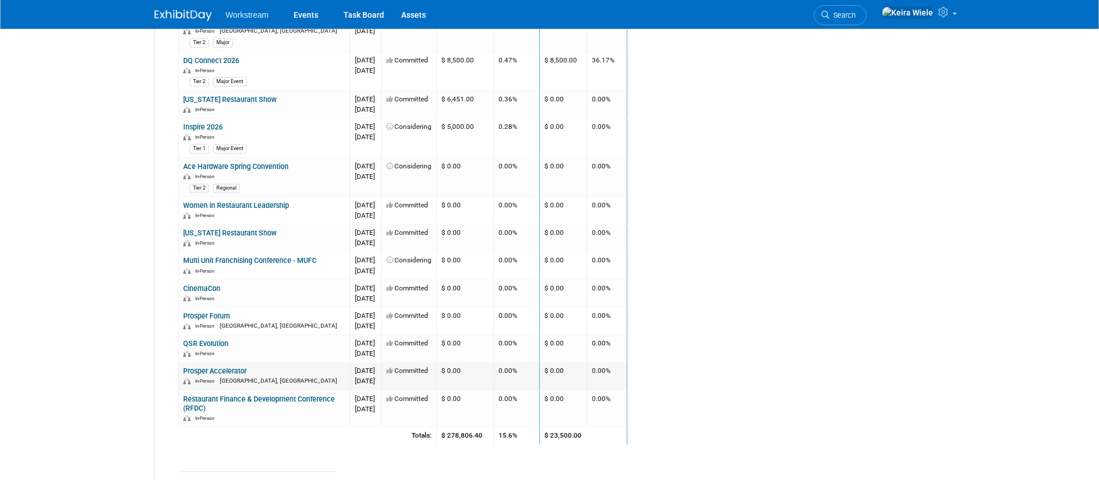
scroll to position [503, 0]
click at [241, 156] on td "Ace Hardware Spring Convention In-Person Tier 2 Regional" at bounding box center [265, 175] width 172 height 39
click at [241, 160] on td "Ace Hardware Spring Convention In-Person Tier 2 Regional" at bounding box center [265, 175] width 172 height 39
click at [252, 160] on link "Ace Hardware Spring Convention" at bounding box center [235, 164] width 105 height 9
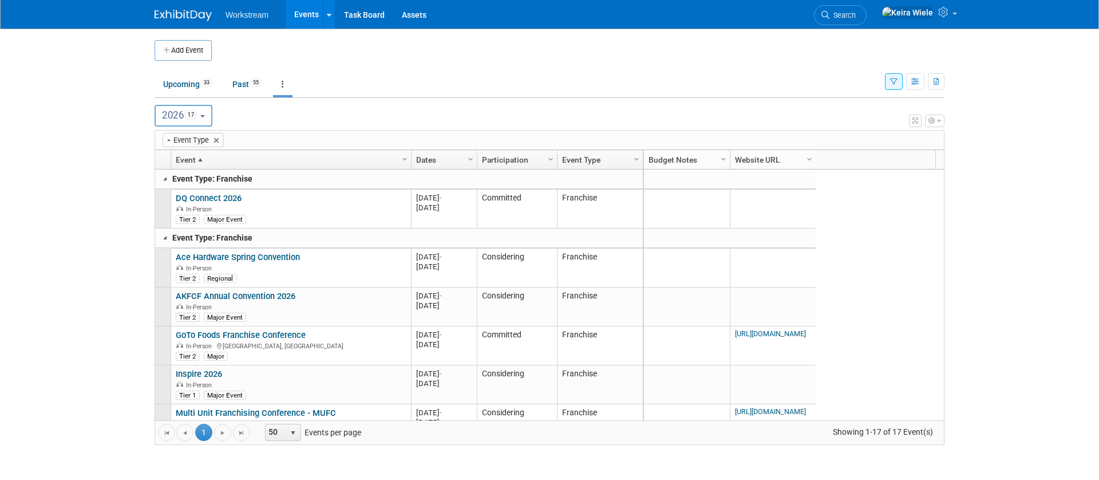
scroll to position [361, 0]
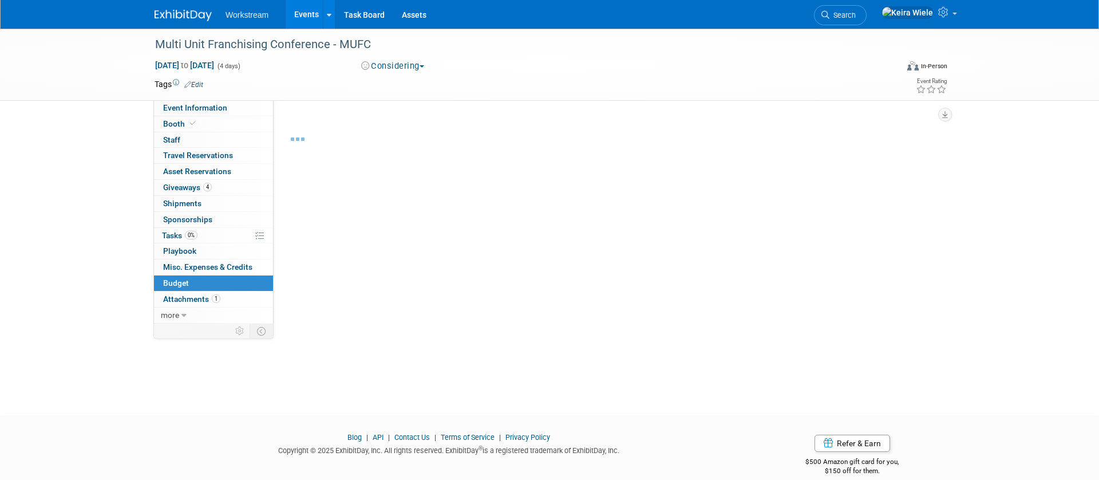
click at [424, 72] on button "Considering" at bounding box center [393, 66] width 72 height 12
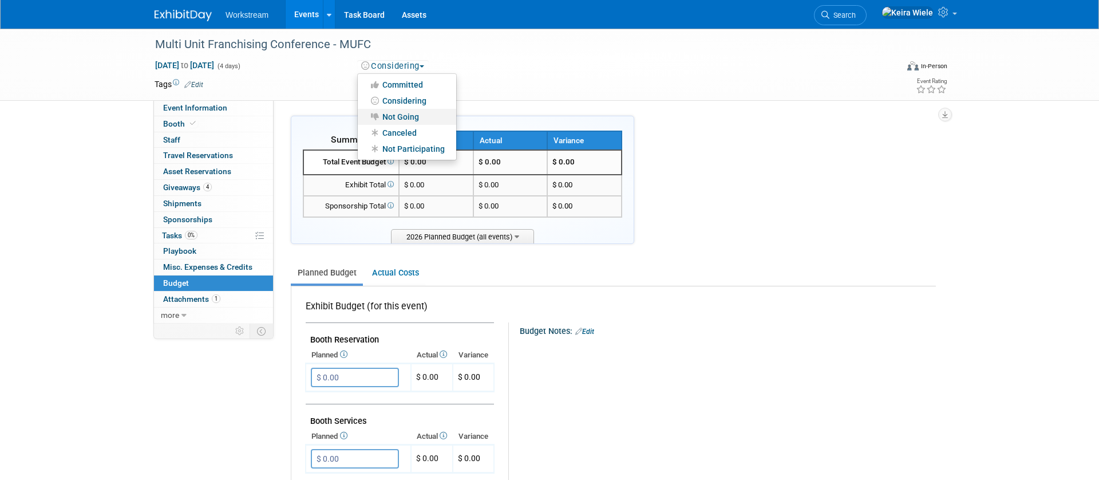
click at [408, 114] on link "Not Going" at bounding box center [407, 117] width 98 height 16
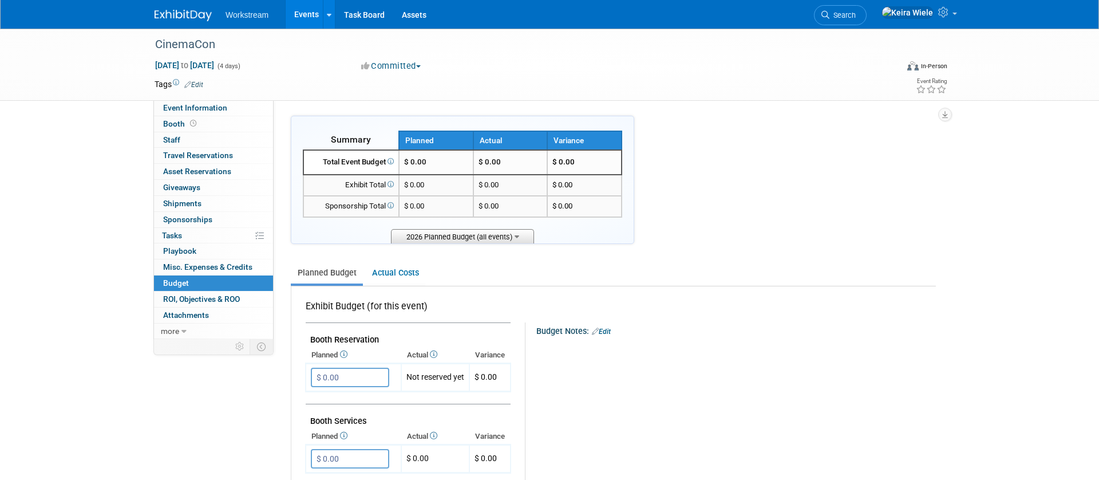
click at [413, 232] on span "2026 Planned Budget (all events)" at bounding box center [462, 236] width 143 height 14
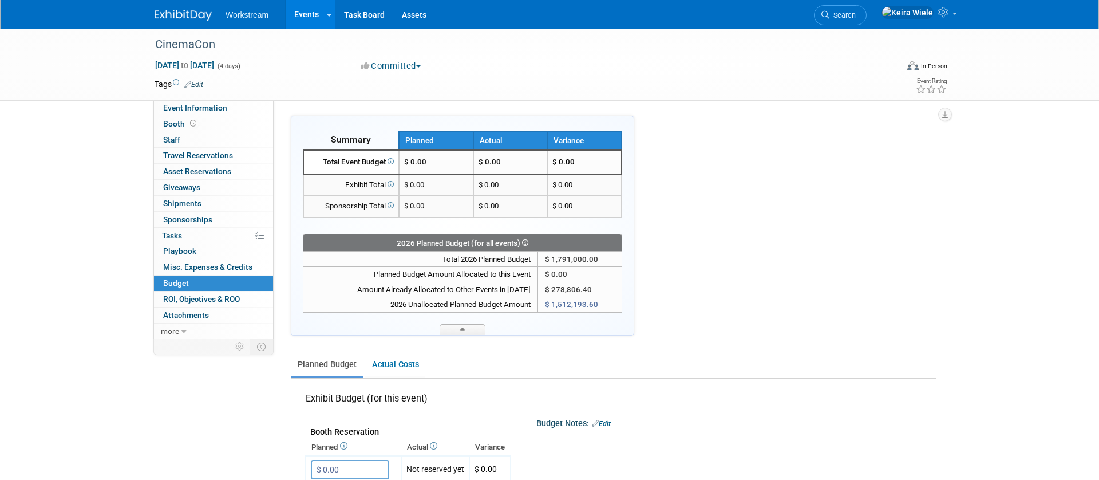
click at [413, 232] on div "Summary Planned Actual Variance" at bounding box center [462, 232] width 319 height 204
click at [470, 325] on span at bounding box center [463, 329] width 46 height 11
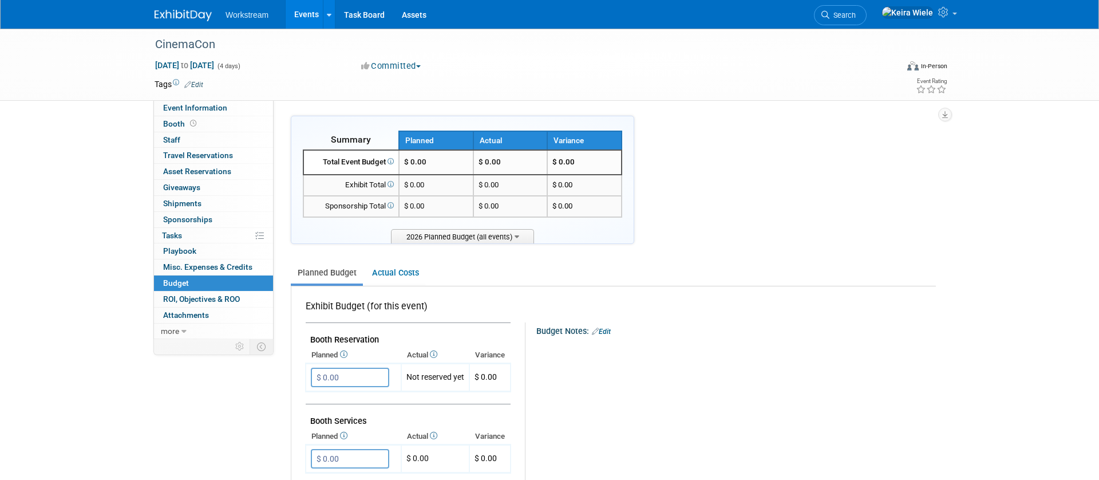
click at [303, 15] on link "Events" at bounding box center [307, 14] width 42 height 29
click at [366, 383] on input "$ 0.00" at bounding box center [350, 376] width 78 height 19
drag, startPoint x: 366, startPoint y: 373, endPoint x: 252, endPoint y: 370, distance: 113.4
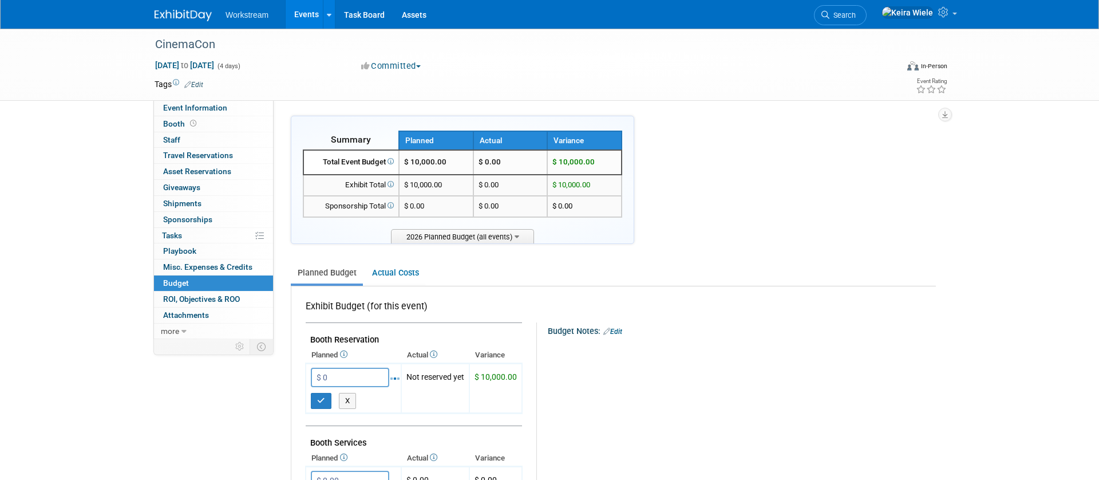
type input "$ 0.00"
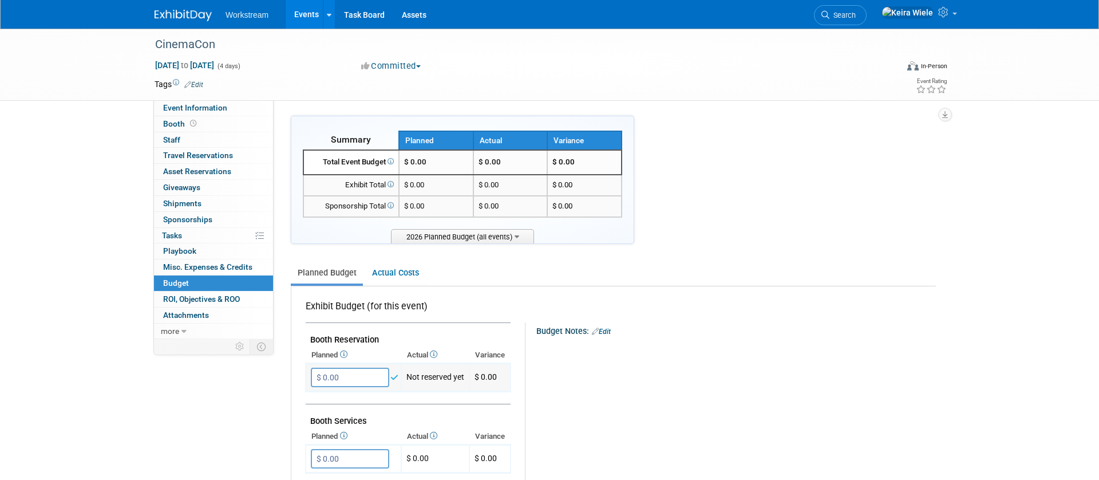
scroll to position [681, 0]
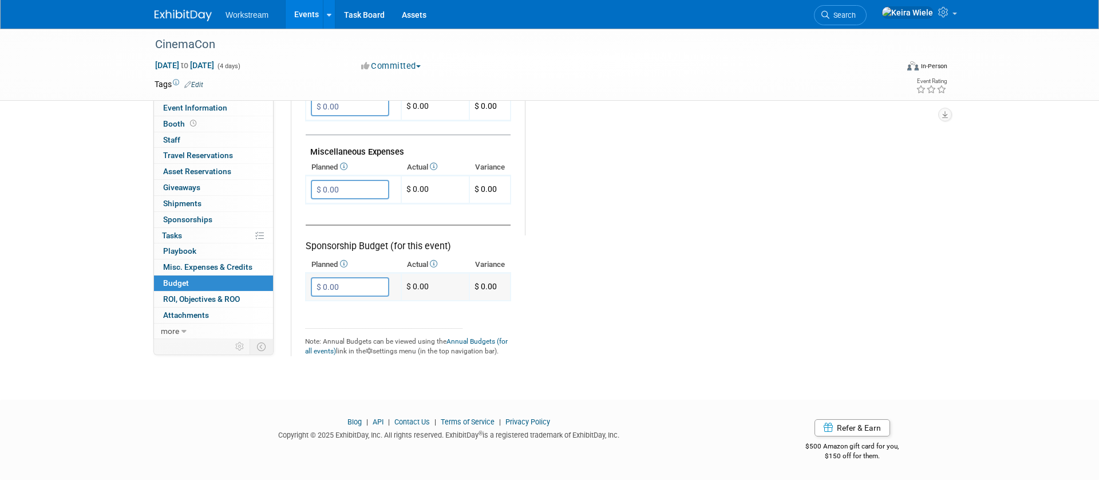
click at [354, 286] on input "$ 0.00" at bounding box center [350, 286] width 78 height 19
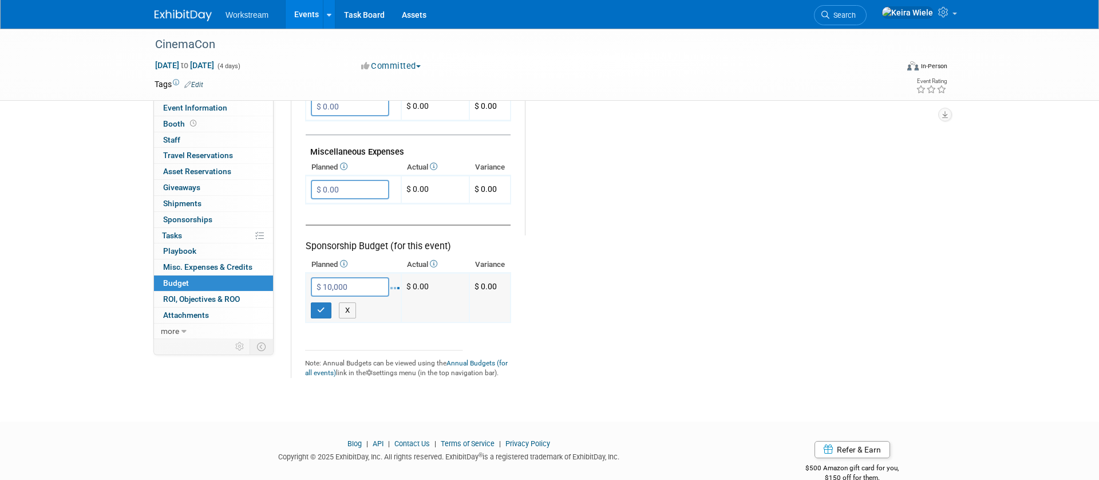
type input "$ 10,000.00"
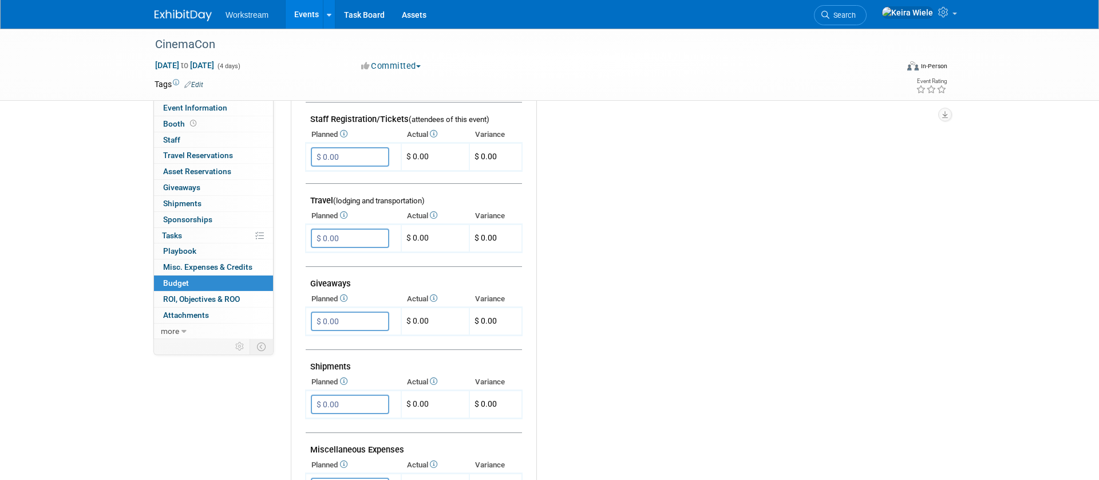
scroll to position [0, 0]
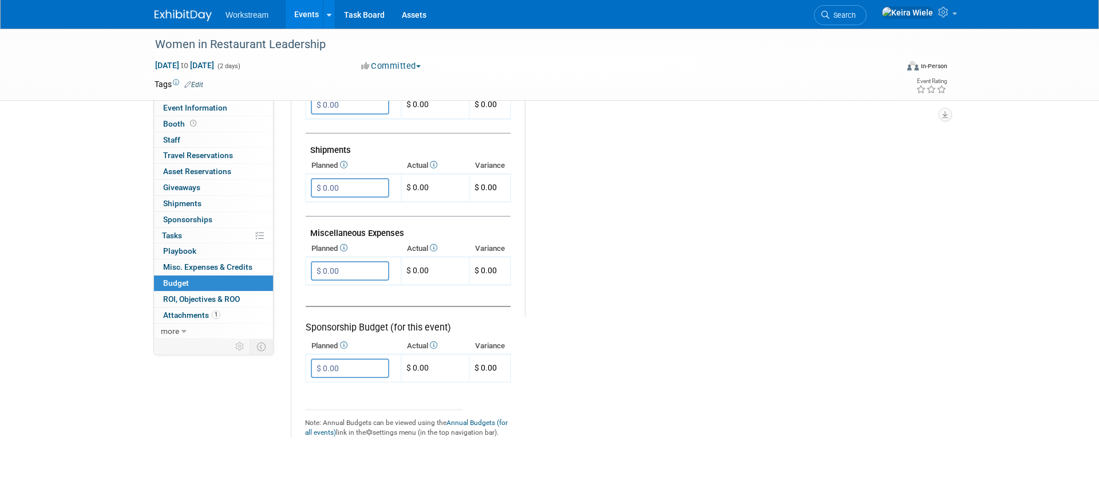
scroll to position [681, 0]
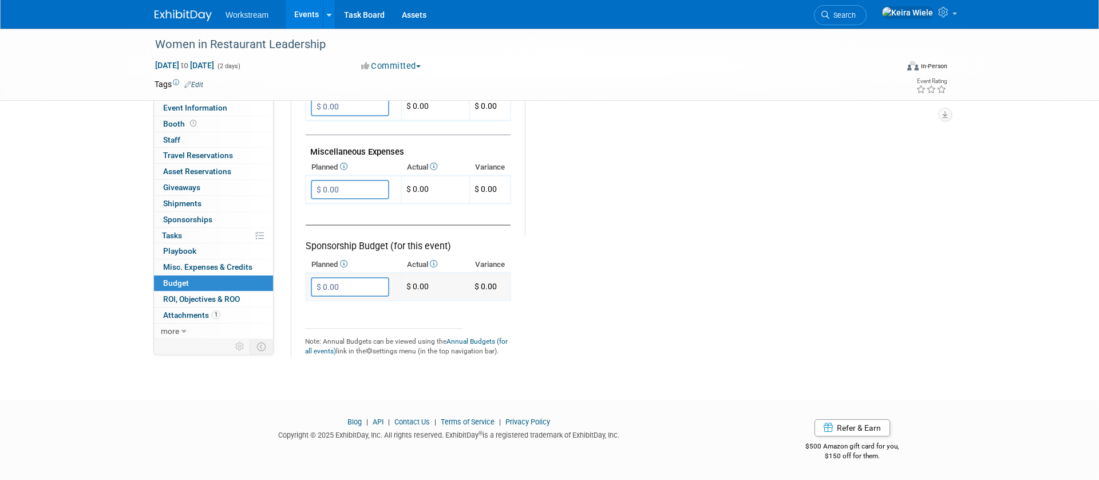
click at [355, 286] on input "$ 0.00" at bounding box center [350, 286] width 78 height 19
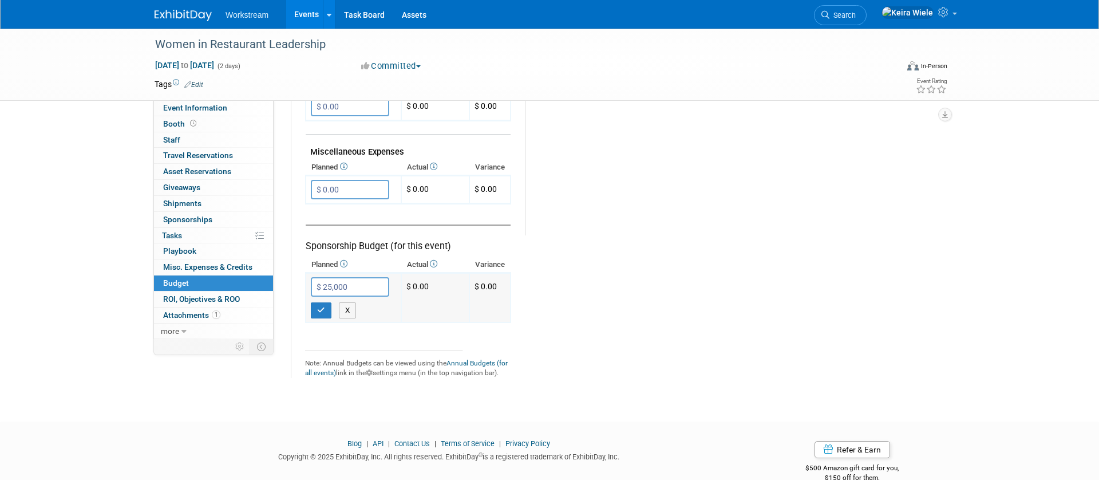
type input "$ 25,000.00"
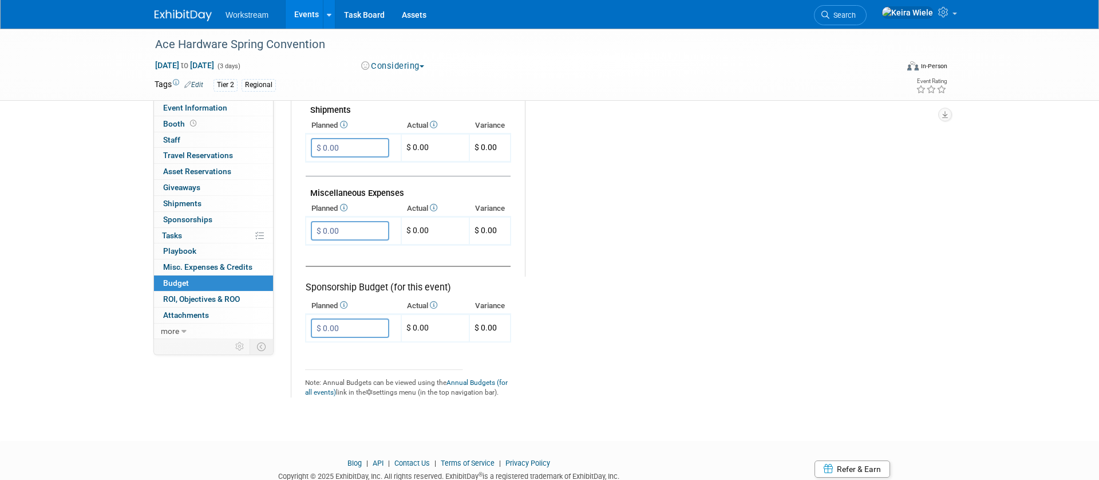
scroll to position [649, 0]
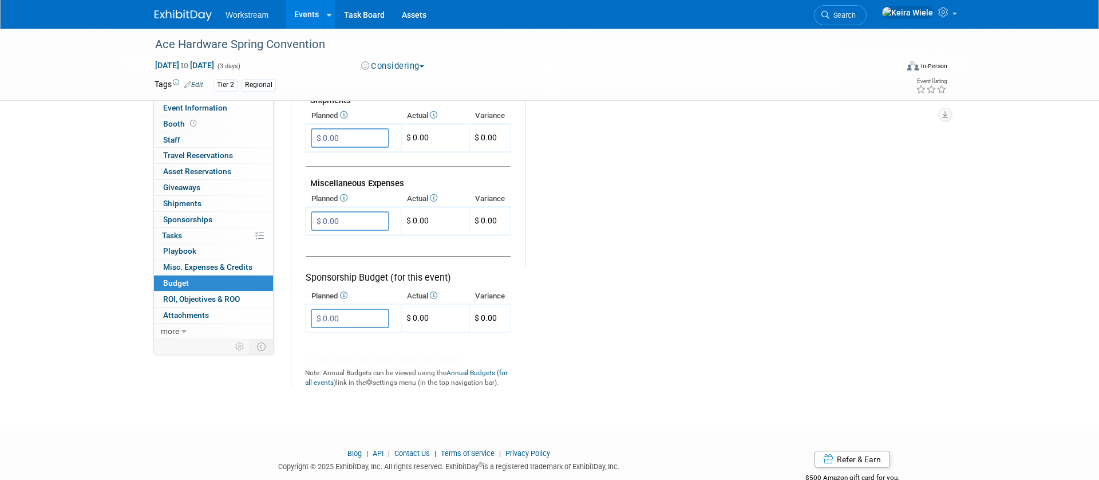
drag, startPoint x: 349, startPoint y: 317, endPoint x: 297, endPoint y: 317, distance: 52.1
click at [326, 317] on input "$ 0.00" at bounding box center [350, 317] width 78 height 19
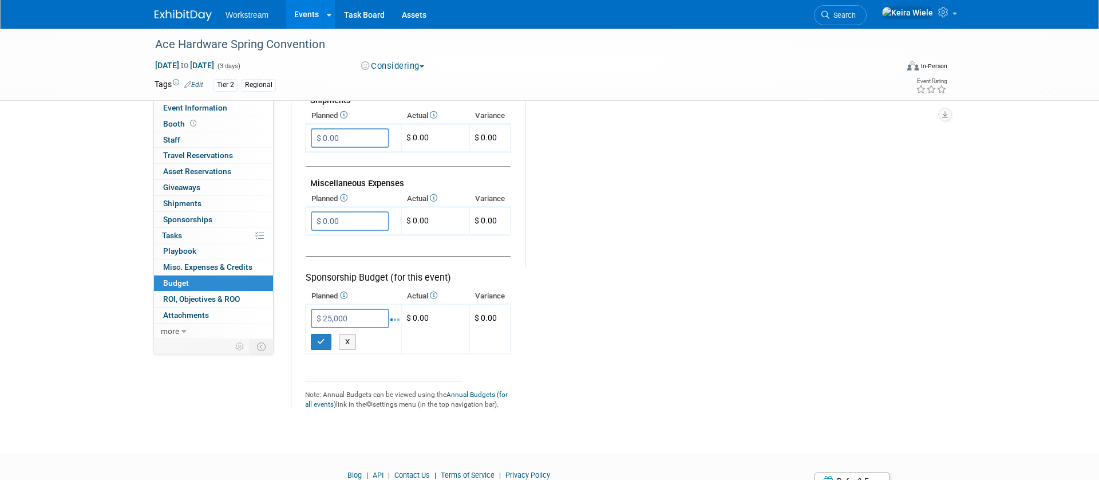
type input "$ 25,000.00"
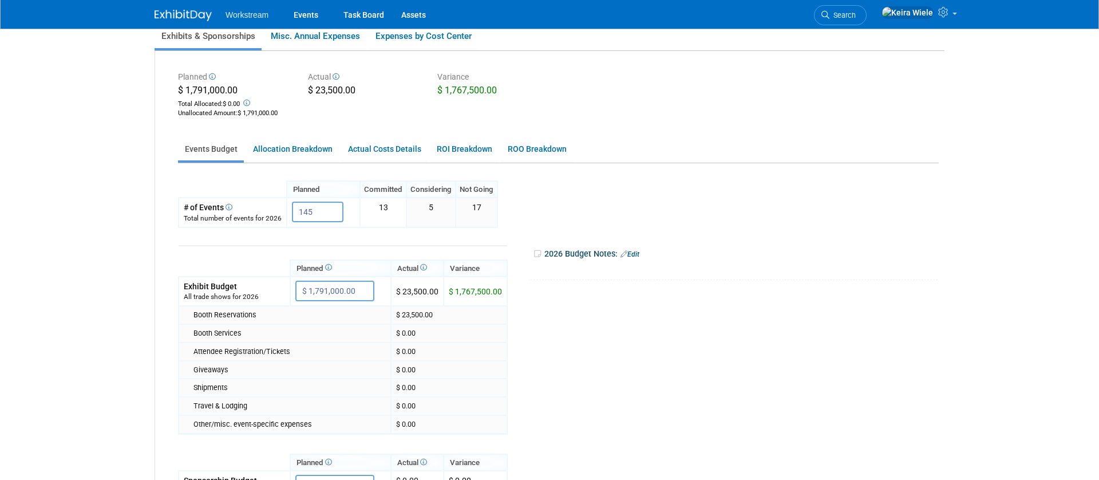
scroll to position [74, 0]
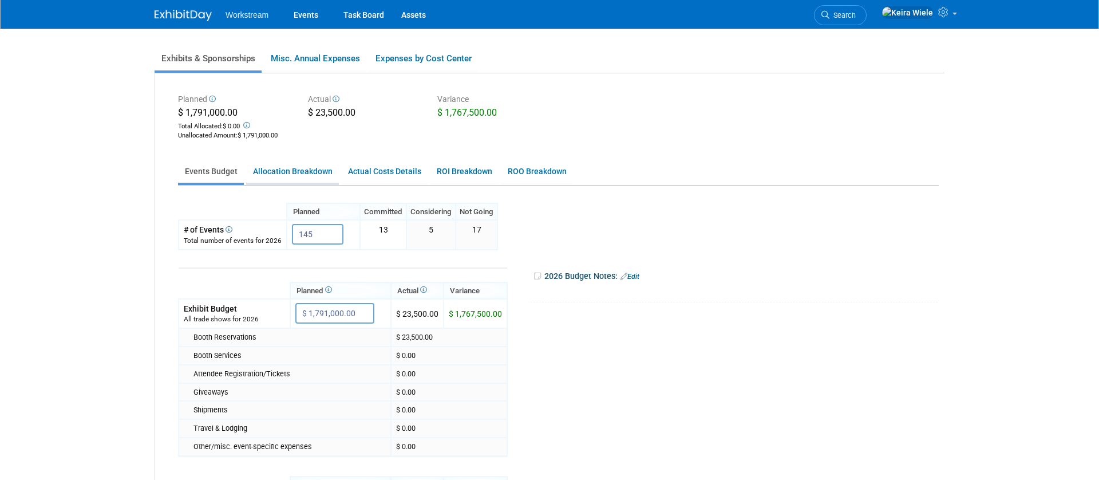
click at [307, 175] on link "Allocation Breakdown" at bounding box center [292, 171] width 93 height 22
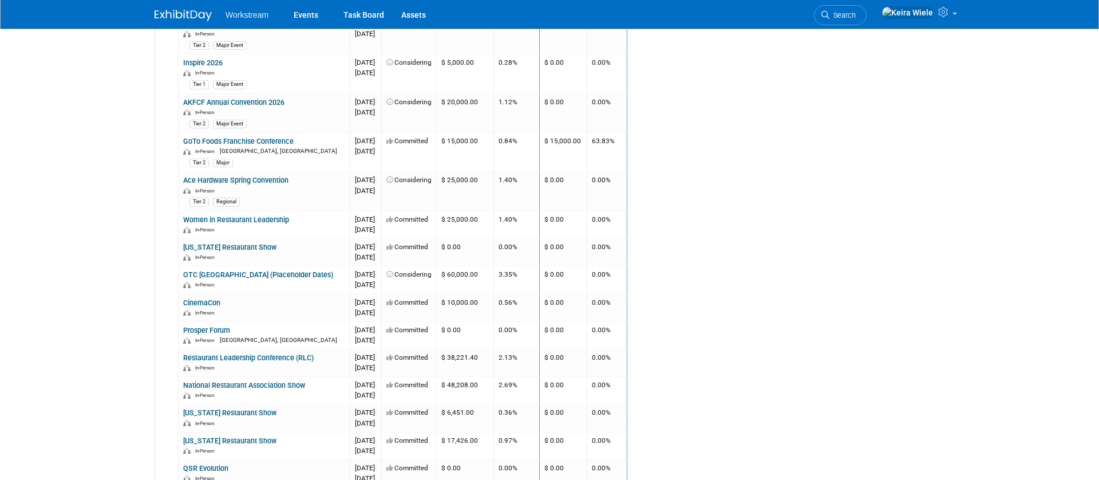
scroll to position [1, 0]
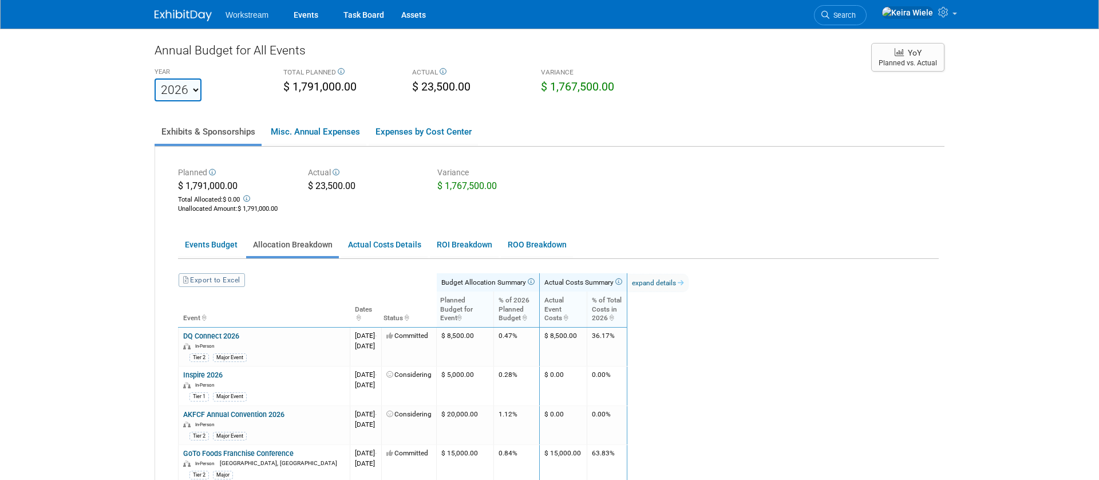
click at [488, 314] on th "Planned Budget for Event" at bounding box center [465, 308] width 57 height 35
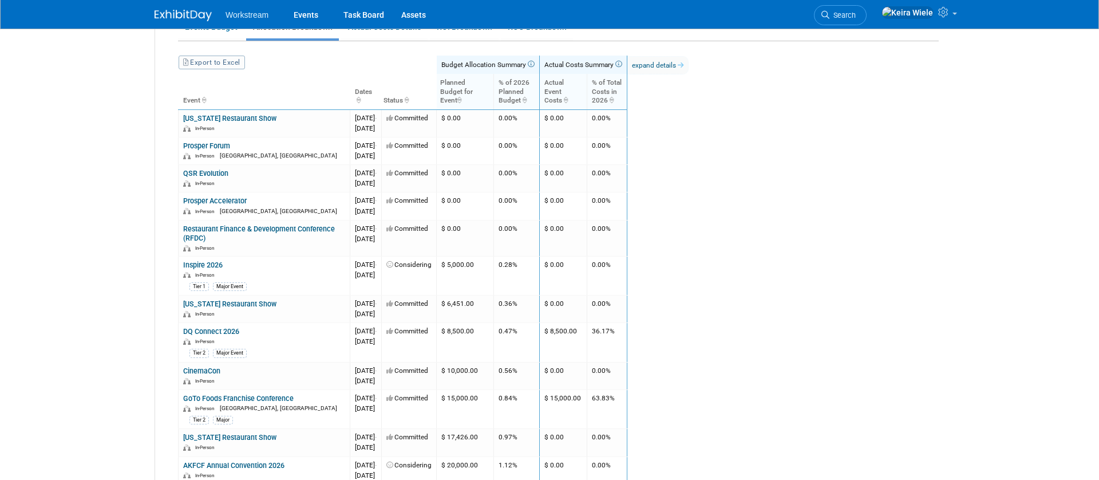
scroll to position [191, 0]
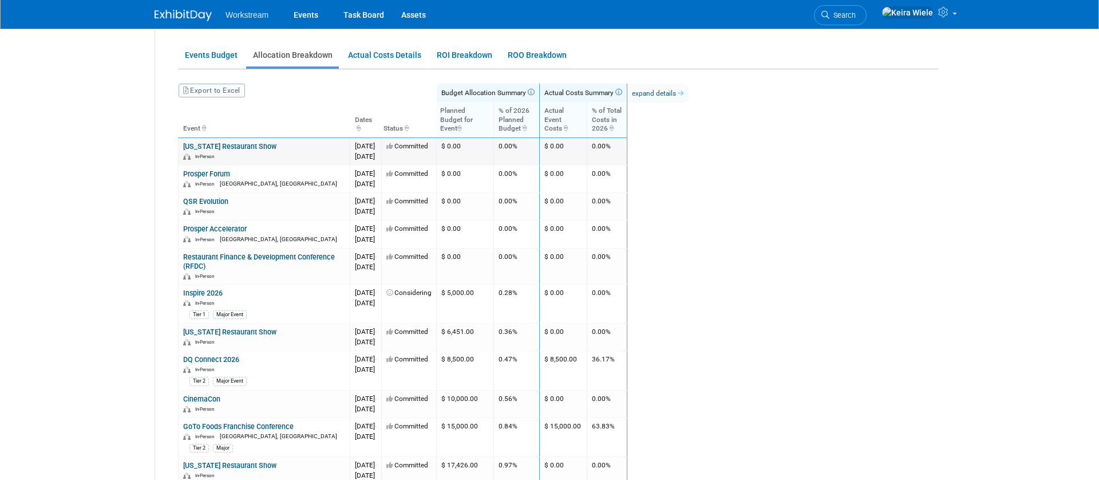
click at [250, 147] on link "[US_STATE] Restaurant Show" at bounding box center [229, 146] width 93 height 9
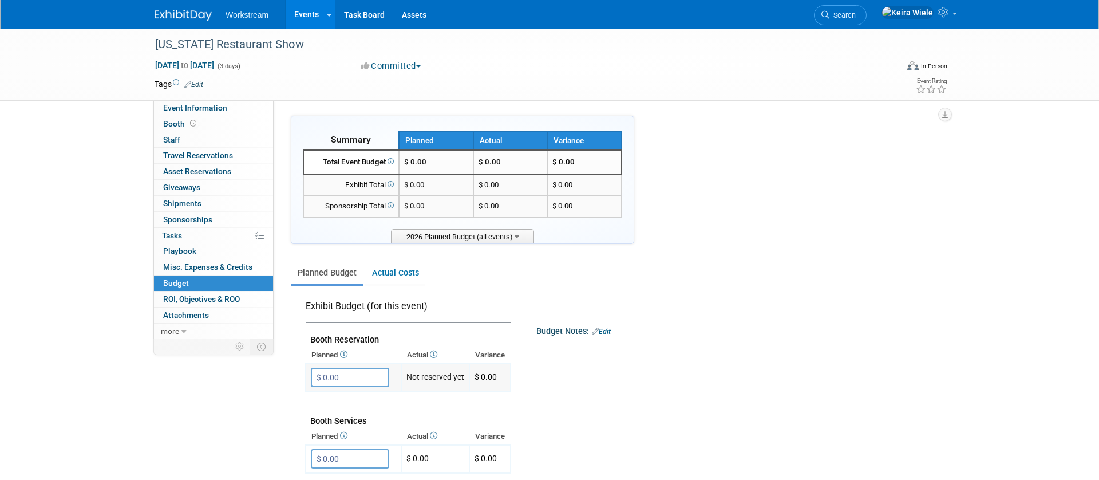
click at [346, 385] on input "$ 0.00" at bounding box center [350, 376] width 78 height 19
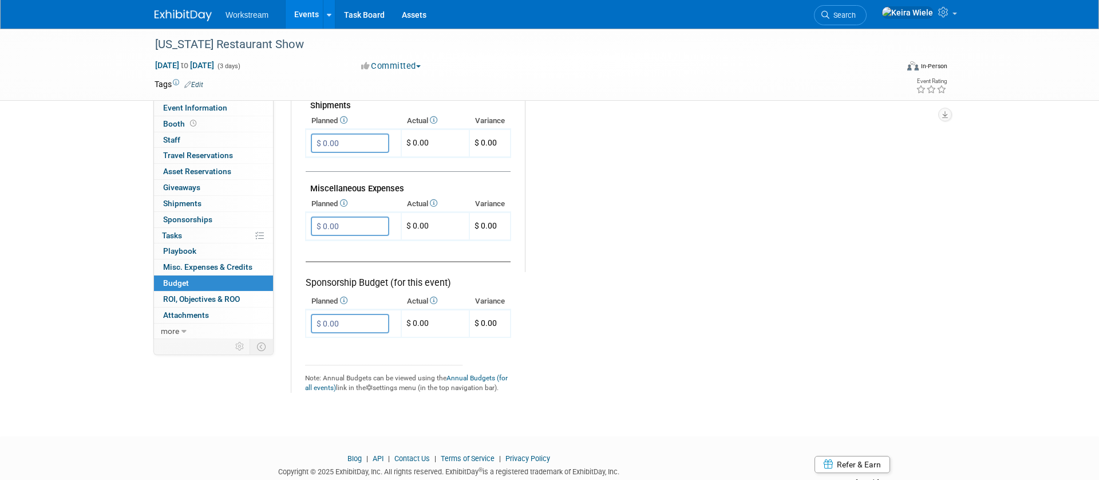
scroll to position [681, 0]
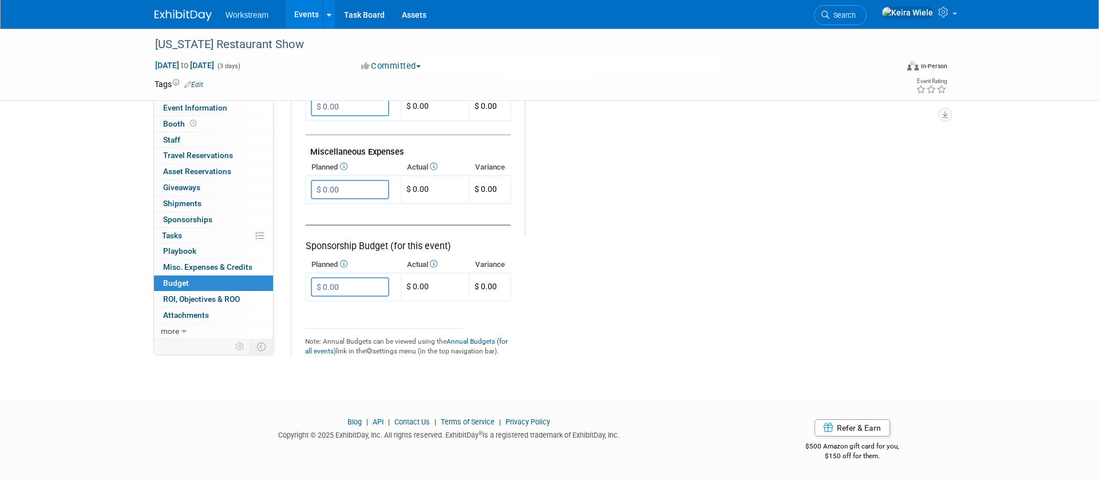
drag, startPoint x: 355, startPoint y: 284, endPoint x: 283, endPoint y: 286, distance: 72.1
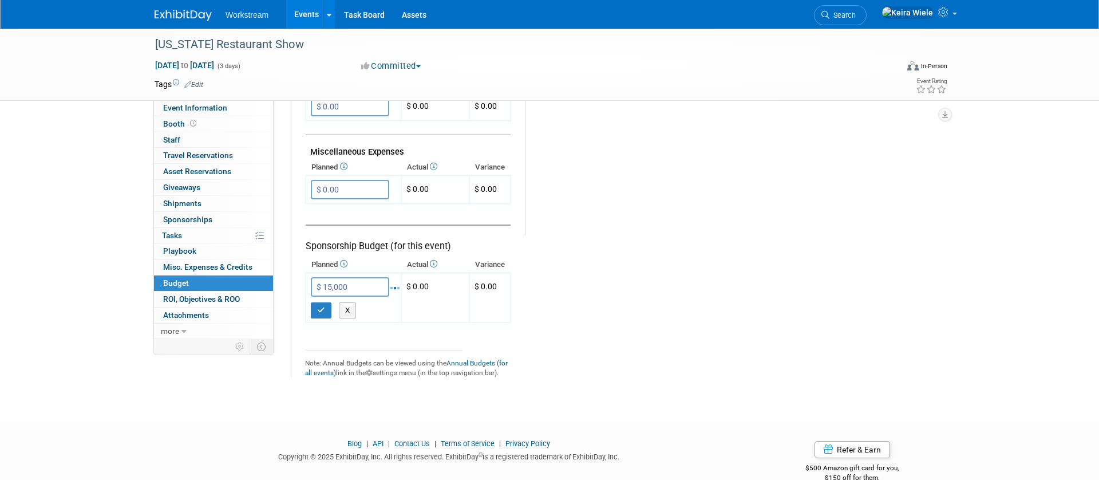
type input "$ 15,000.00"
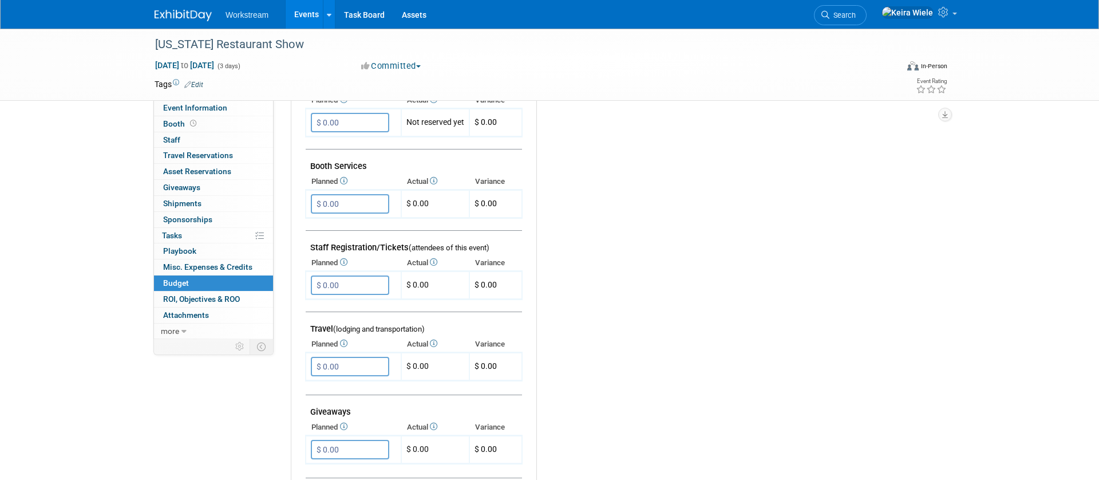
scroll to position [0, 0]
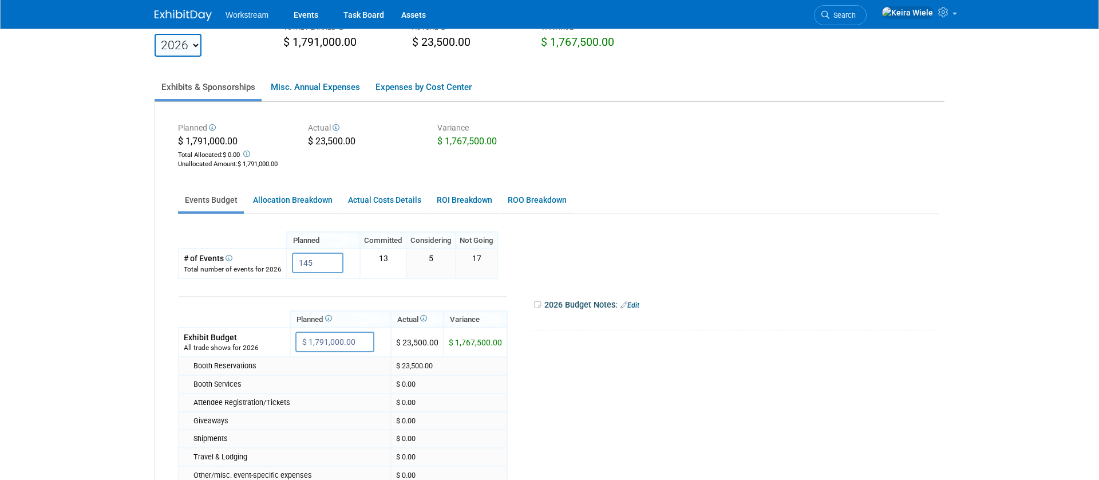
scroll to position [193, 0]
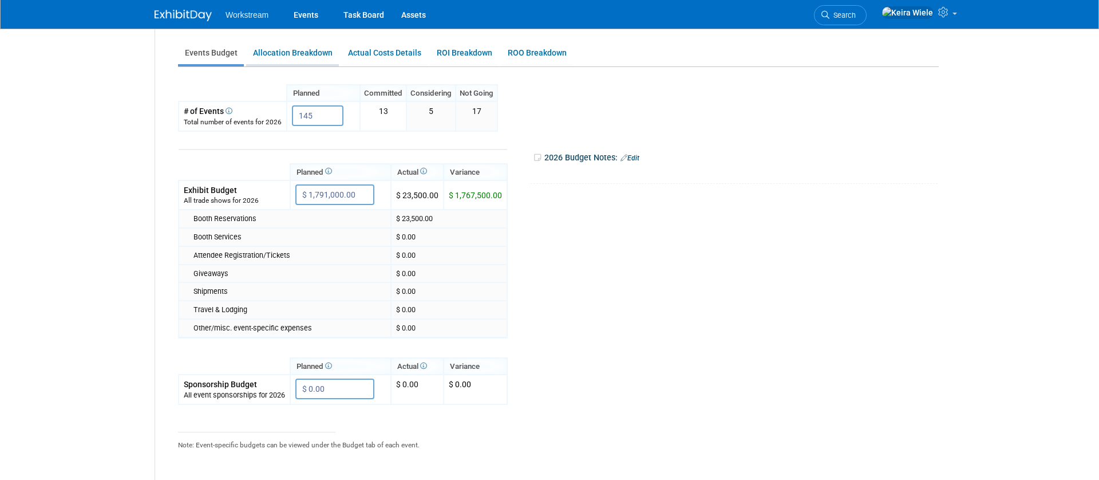
click at [306, 47] on link "Allocation Breakdown" at bounding box center [292, 53] width 93 height 22
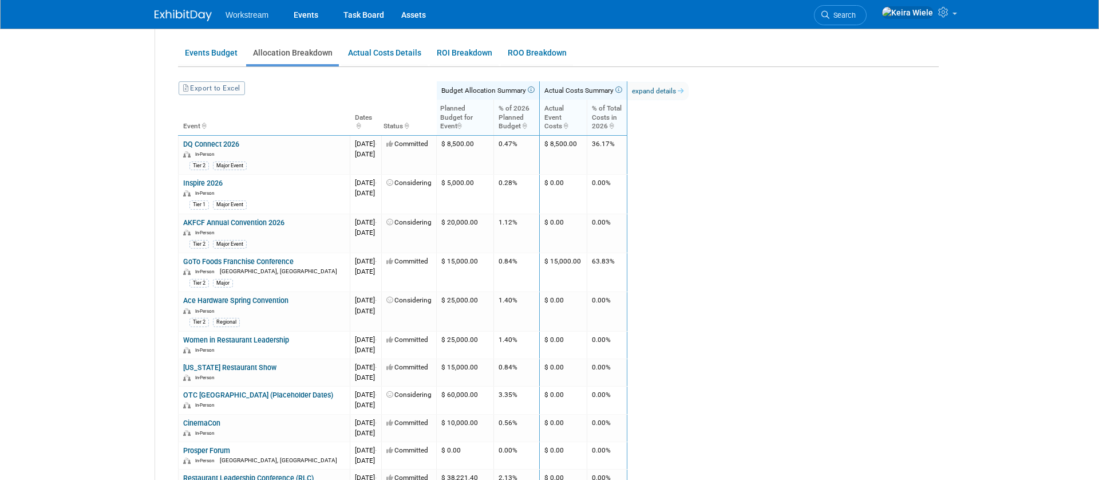
click at [143, 266] on body "Workstream Events Task Board Assets Search" at bounding box center [549, 47] width 1099 height 480
click at [218, 179] on link "Inspire 2026" at bounding box center [202, 183] width 39 height 9
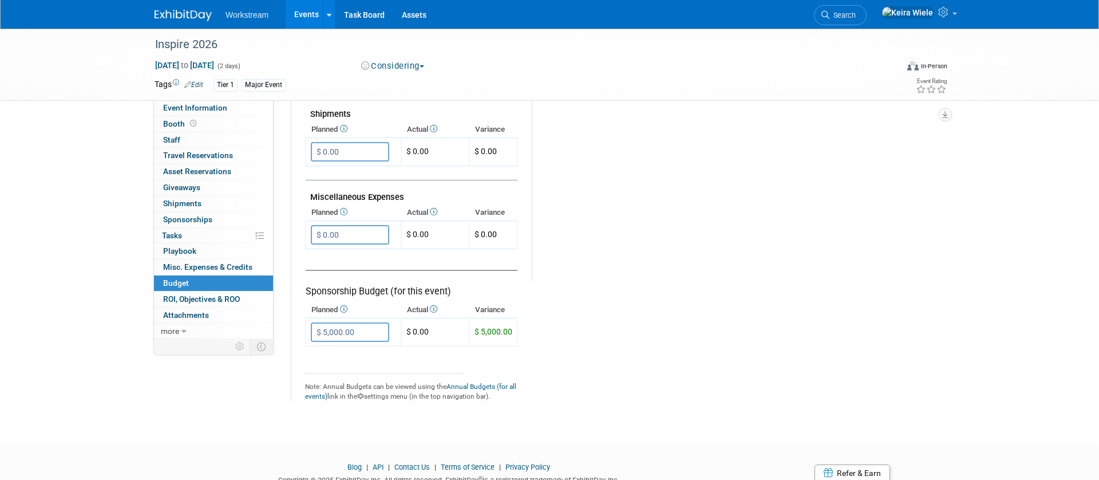
scroll to position [681, 0]
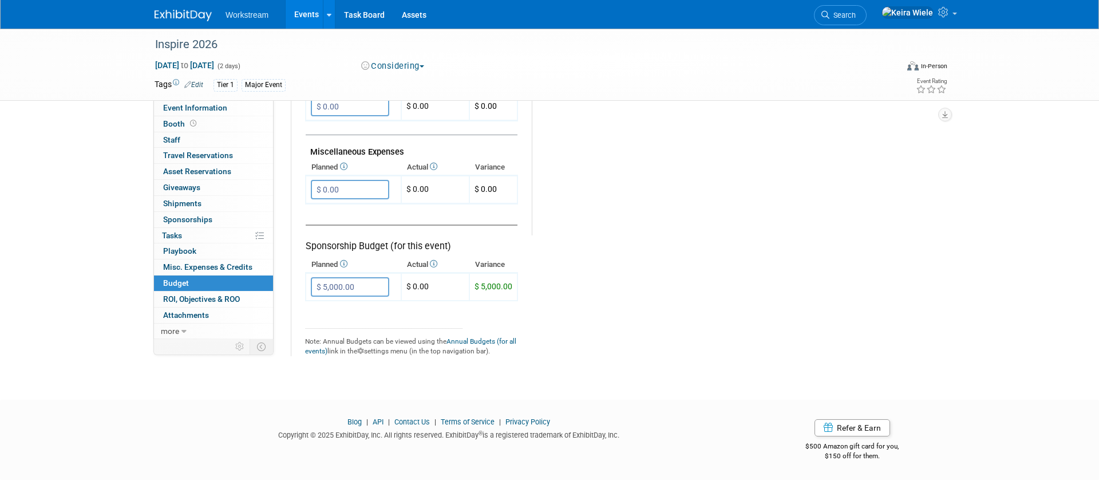
drag, startPoint x: 374, startPoint y: 286, endPoint x: 269, endPoint y: 280, distance: 104.9
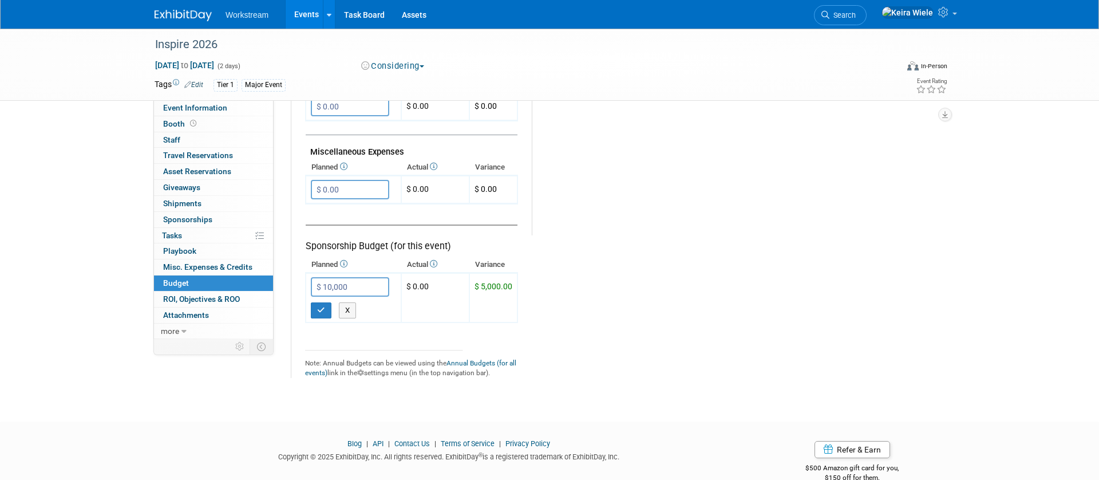
type input "$ 10,000.00"
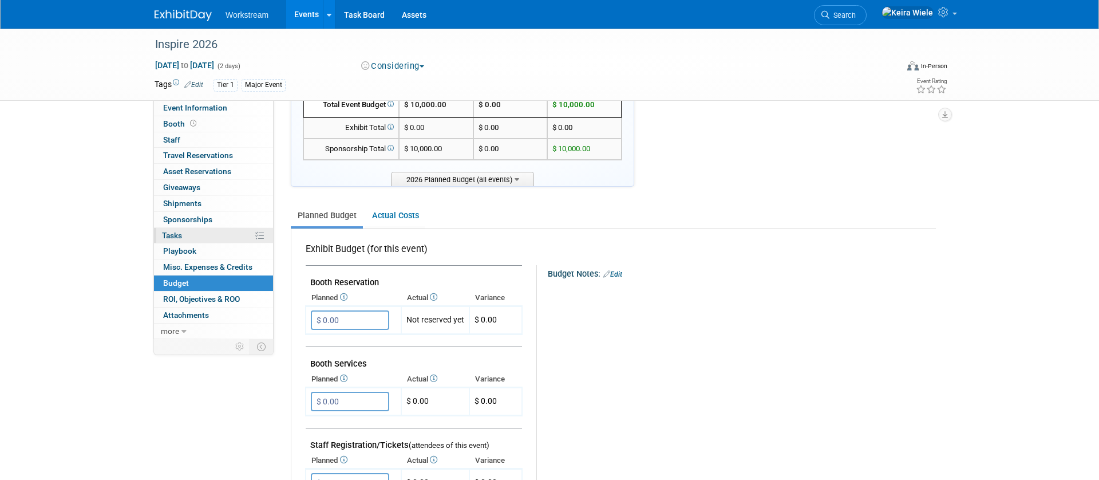
scroll to position [0, 0]
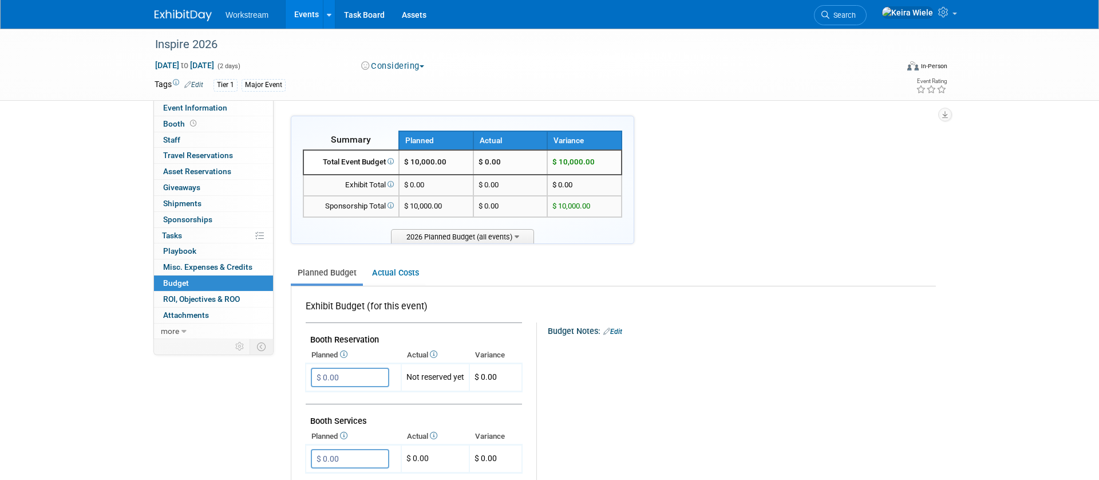
click at [306, 19] on link "Events" at bounding box center [307, 14] width 42 height 29
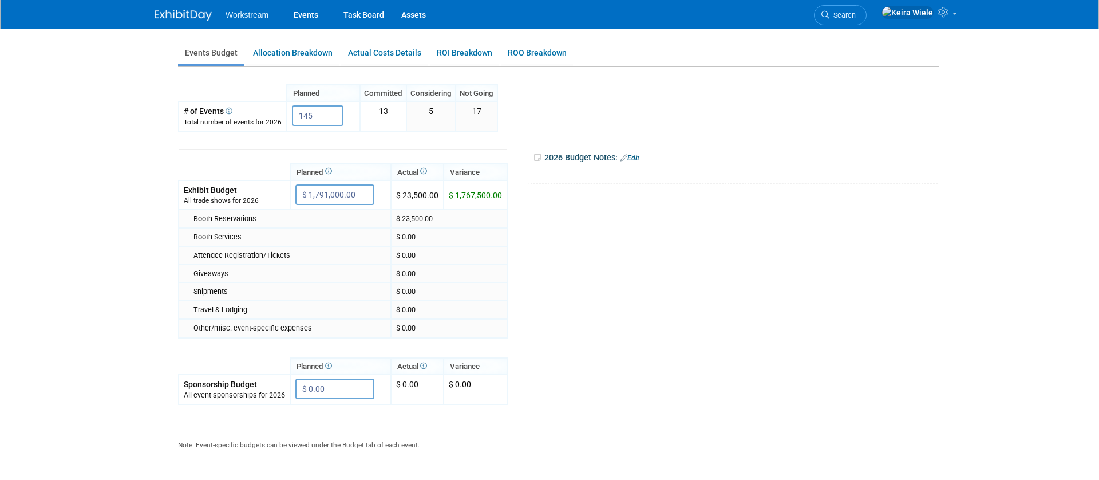
click at [310, 32] on div "Planned $ 1,791,000.00 Total Allocated: $ 0.00 Unallocated Amount : $ 1,791,000…" at bounding box center [549, 222] width 789 height 534
click at [301, 45] on link "Allocation Breakdown" at bounding box center [292, 53] width 93 height 22
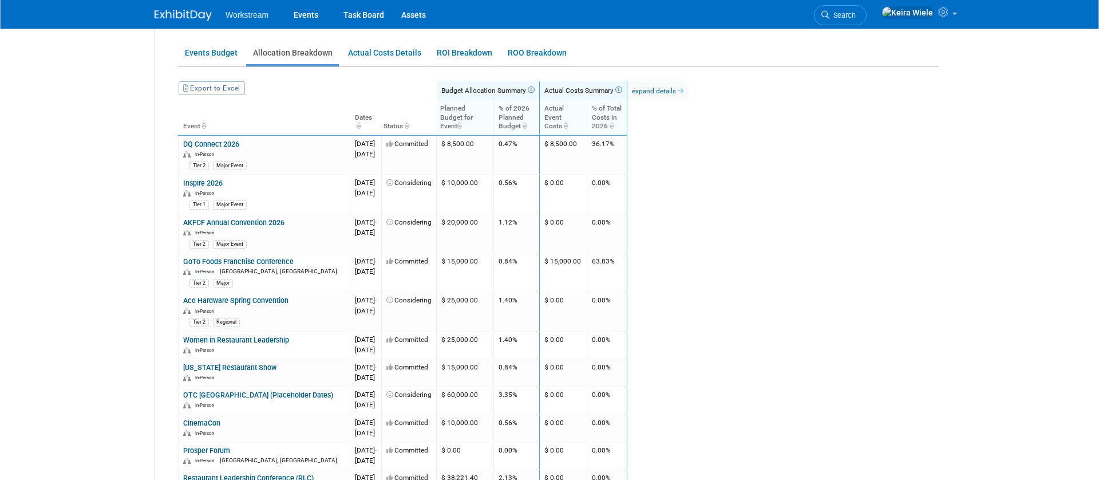
click at [494, 118] on th "Planned Budget for Event" at bounding box center [465, 117] width 57 height 35
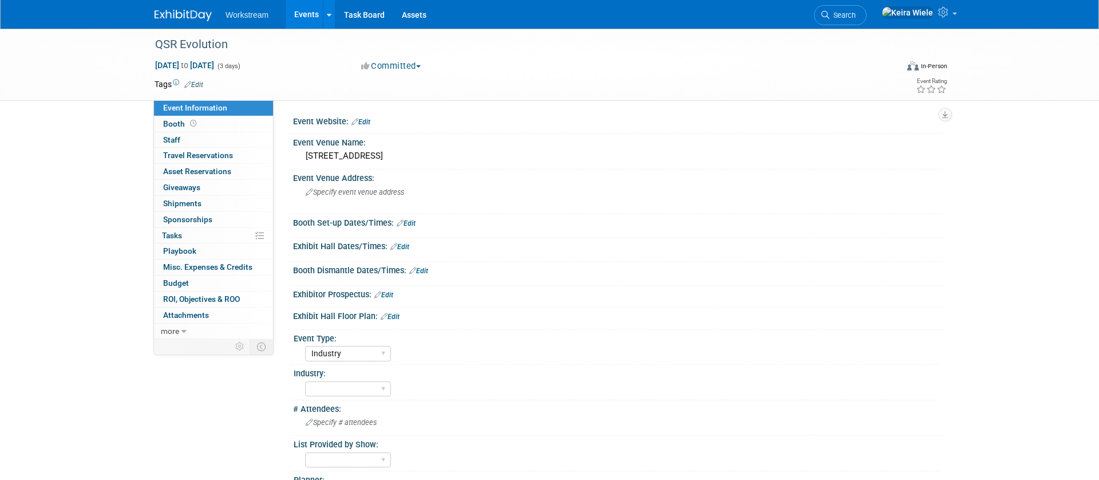
select select "Industry"
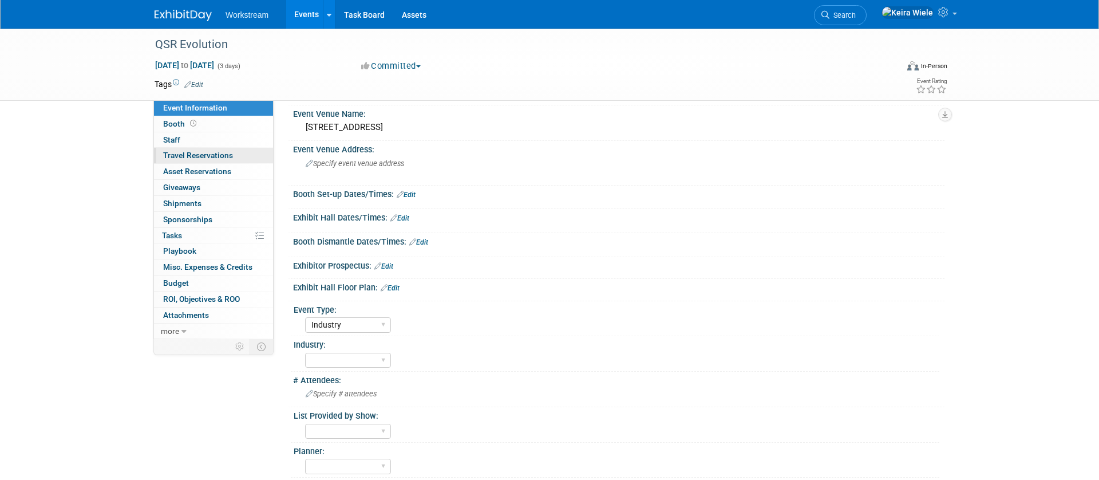
scroll to position [183, 0]
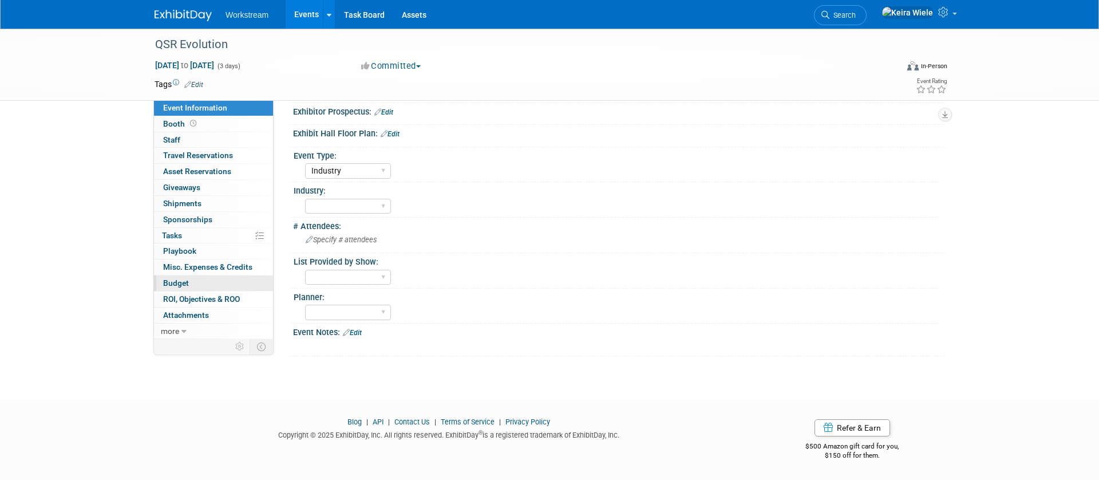
click at [195, 286] on link "Budget" at bounding box center [213, 282] width 119 height 15
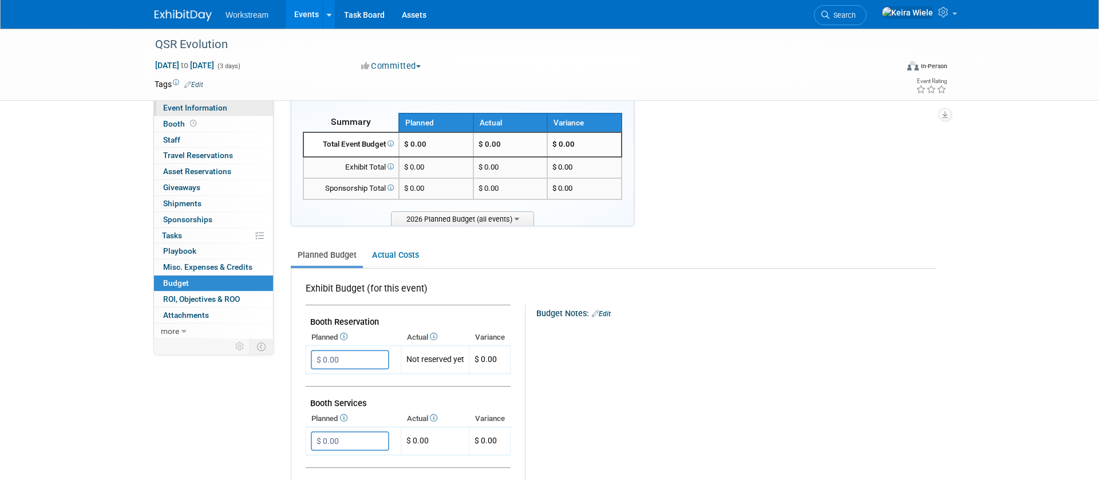
scroll to position [0, 0]
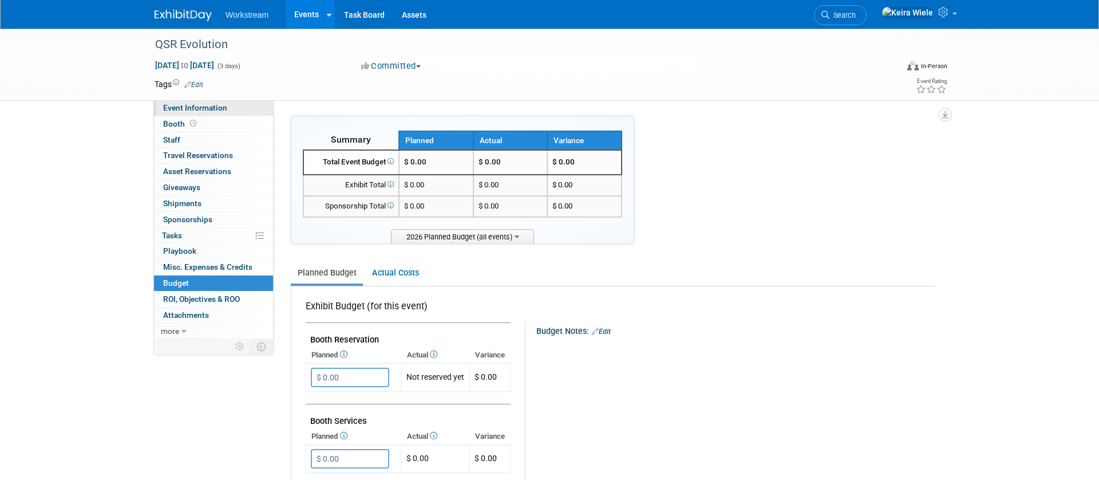
click at [170, 109] on span "Event Information" at bounding box center [195, 107] width 64 height 9
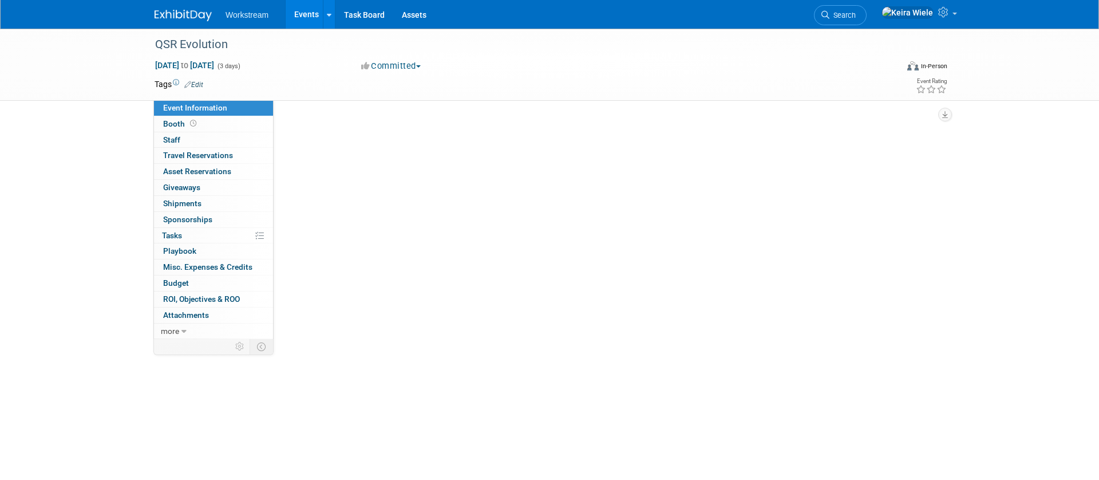
select select "Industry"
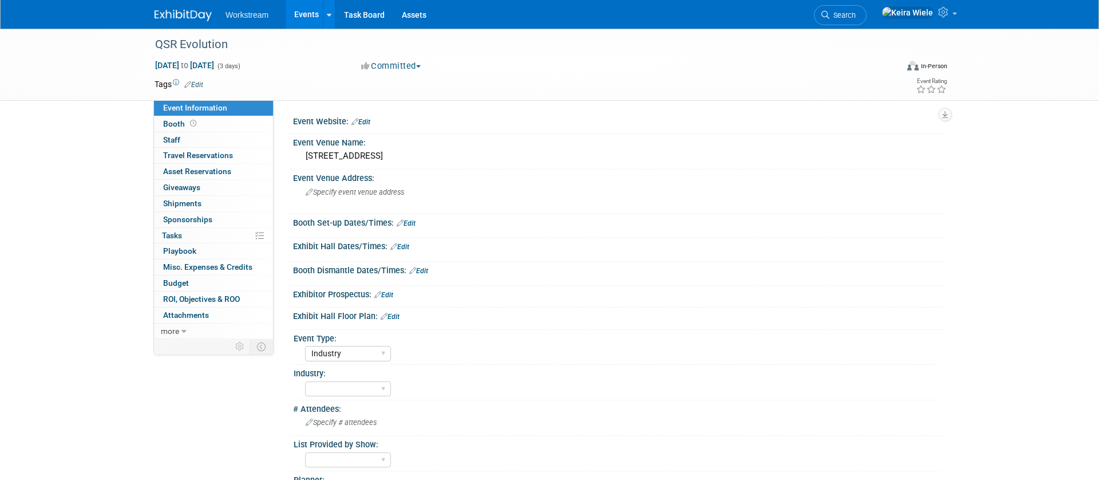
click at [389, 291] on link "Edit" at bounding box center [383, 295] width 19 height 8
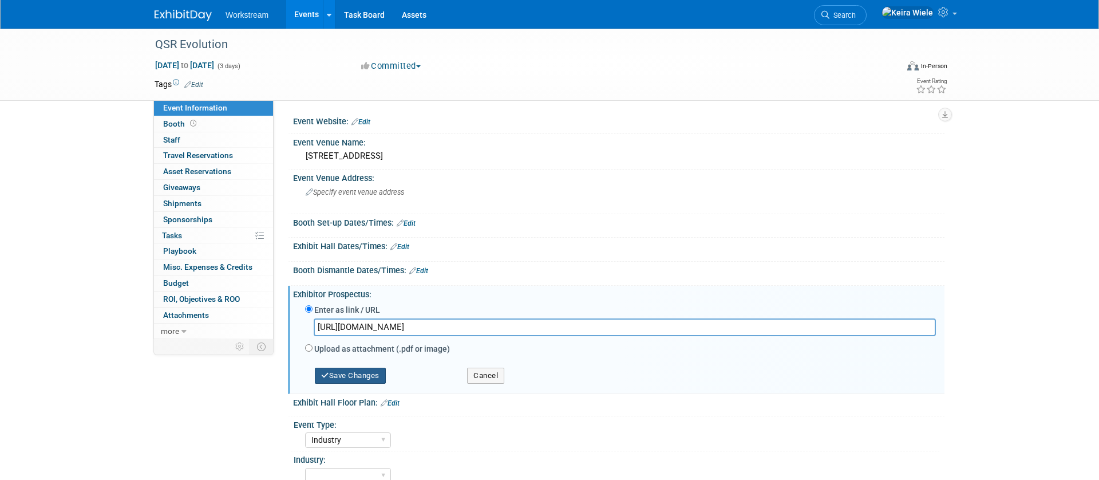
type input "https://wtwh-marketing.s3.amazonaws.com/events/2025-QSREvolution-prospectus.pdf"
click at [374, 373] on button "Save Changes" at bounding box center [350, 375] width 71 height 16
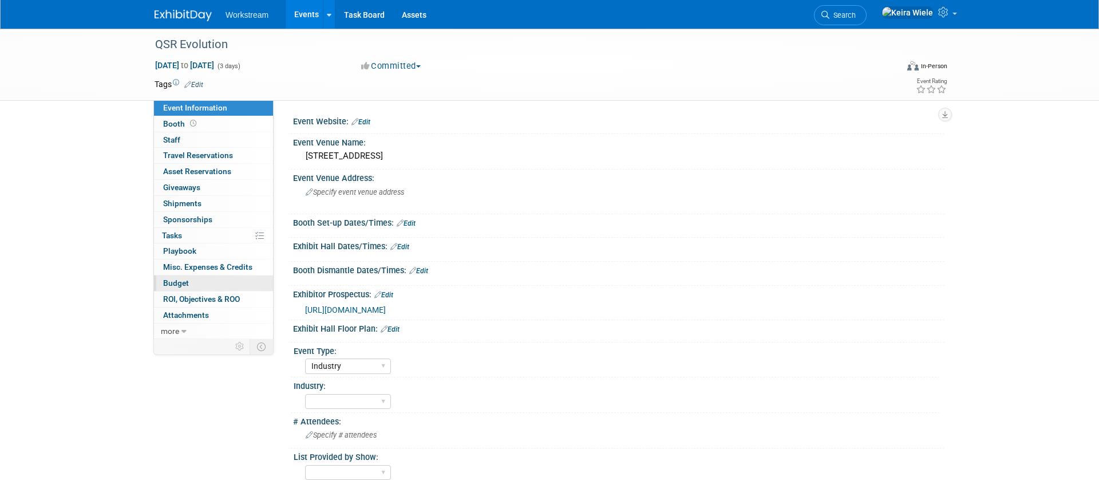
click at [197, 288] on link "Budget" at bounding box center [213, 282] width 119 height 15
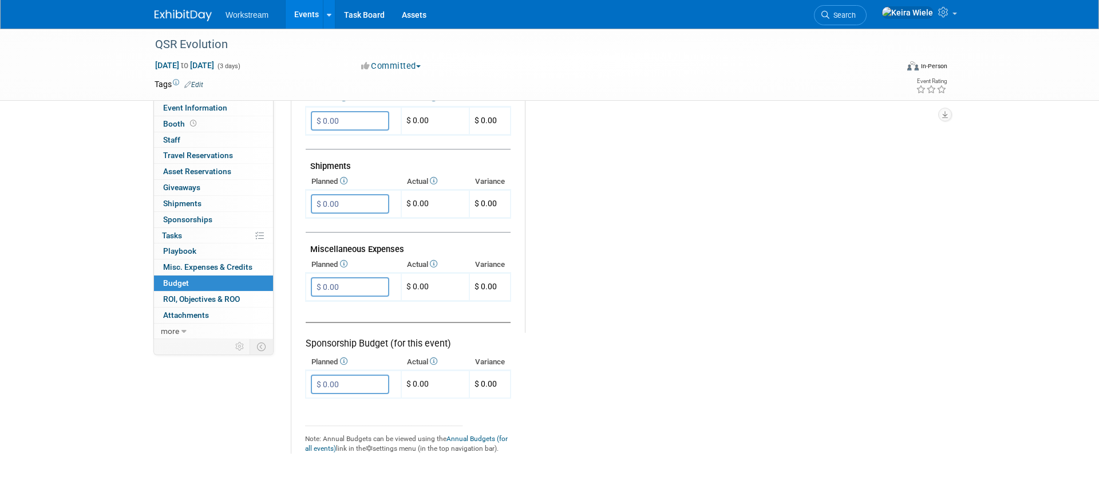
scroll to position [602, 0]
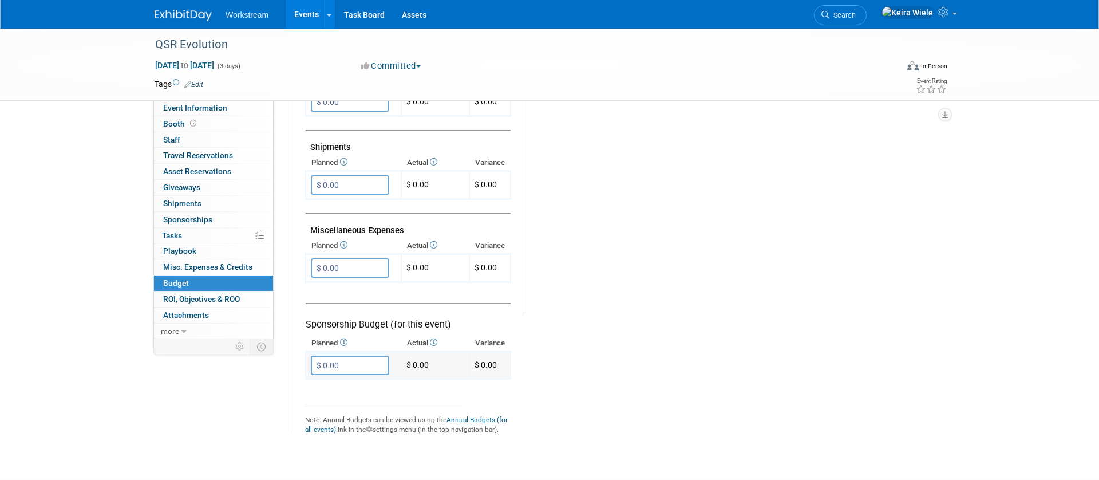
click at [362, 366] on input "$ 0.00" at bounding box center [350, 364] width 78 height 19
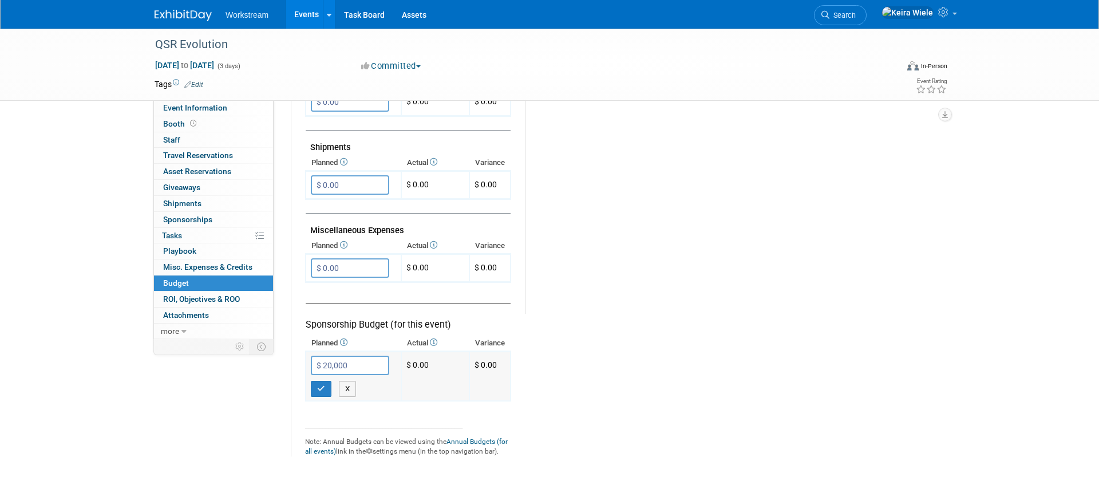
type input "$ 20,000.00"
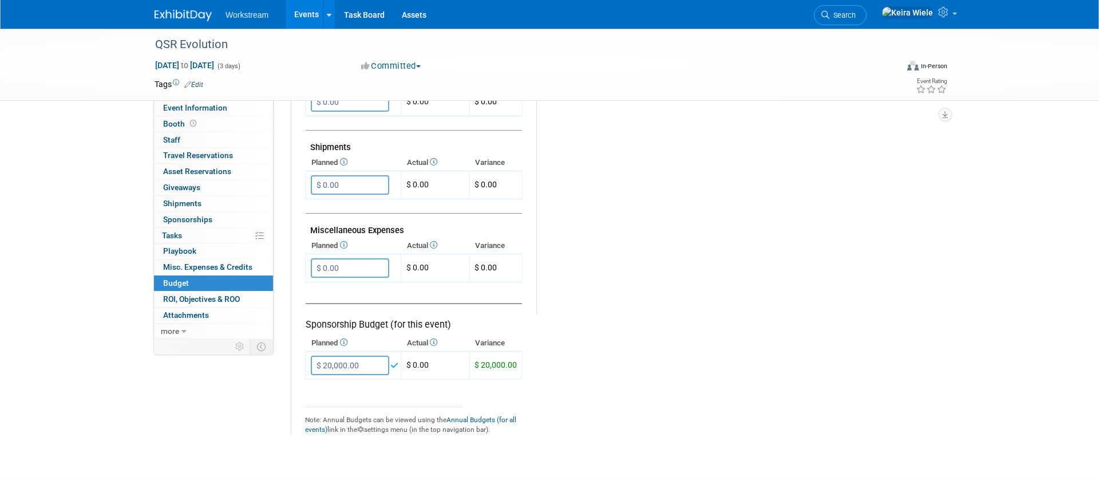
click at [654, 218] on div "Budget Notes: Edit X" at bounding box center [731, 17] width 390 height 594
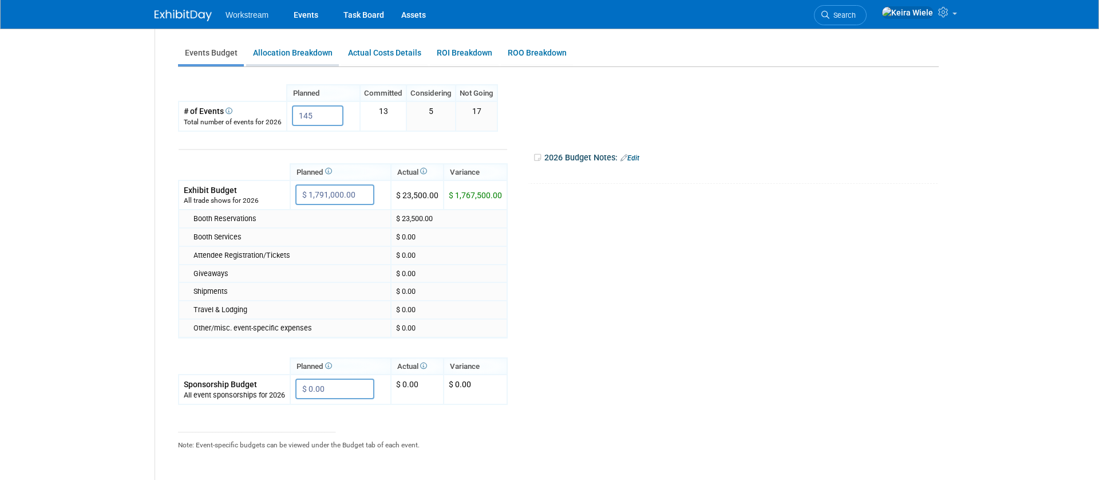
click at [314, 49] on link "Allocation Breakdown" at bounding box center [292, 53] width 93 height 22
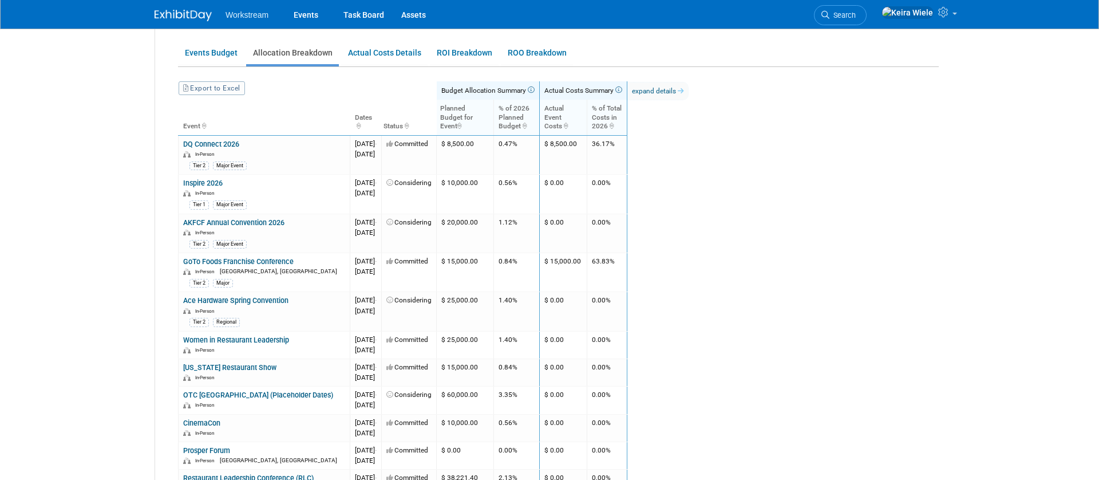
click at [489, 122] on th "Planned Budget for Event" at bounding box center [465, 117] width 57 height 35
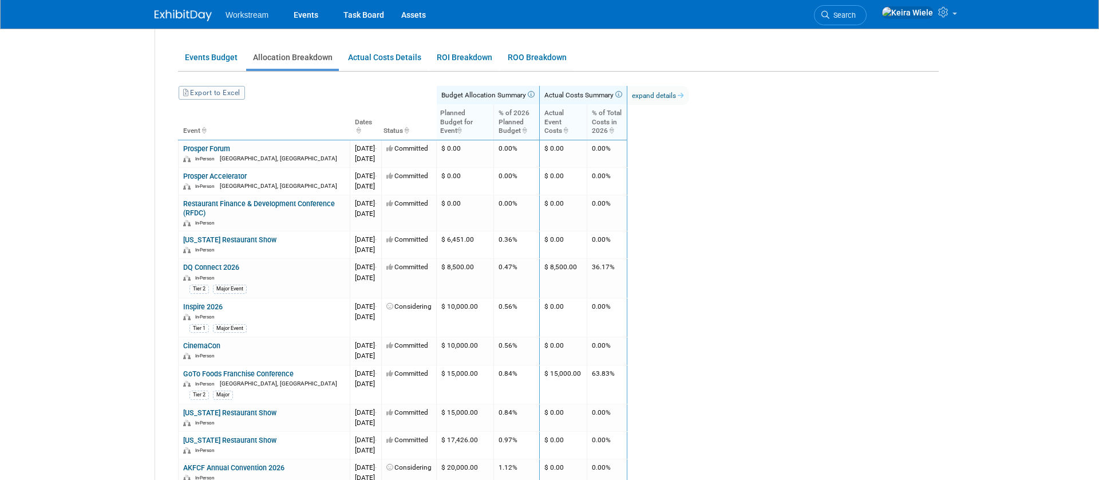
scroll to position [183, 0]
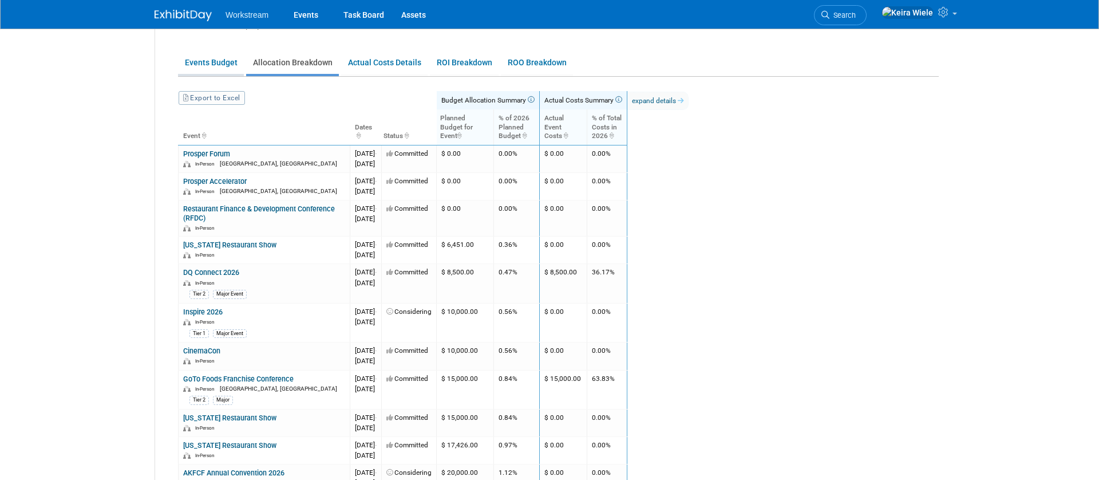
click at [224, 61] on link "Events Budget" at bounding box center [211, 63] width 66 height 22
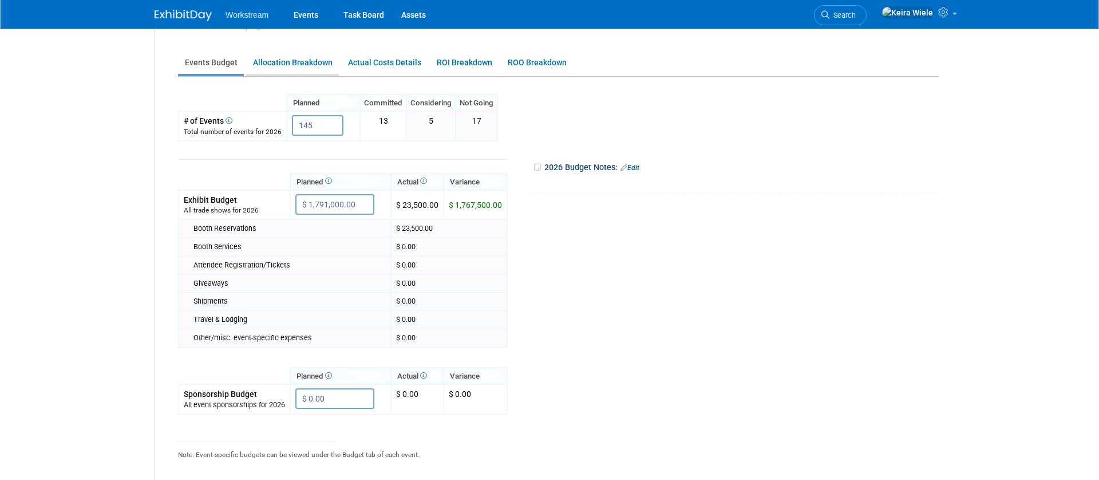
click at [280, 70] on link "Allocation Breakdown" at bounding box center [292, 63] width 93 height 22
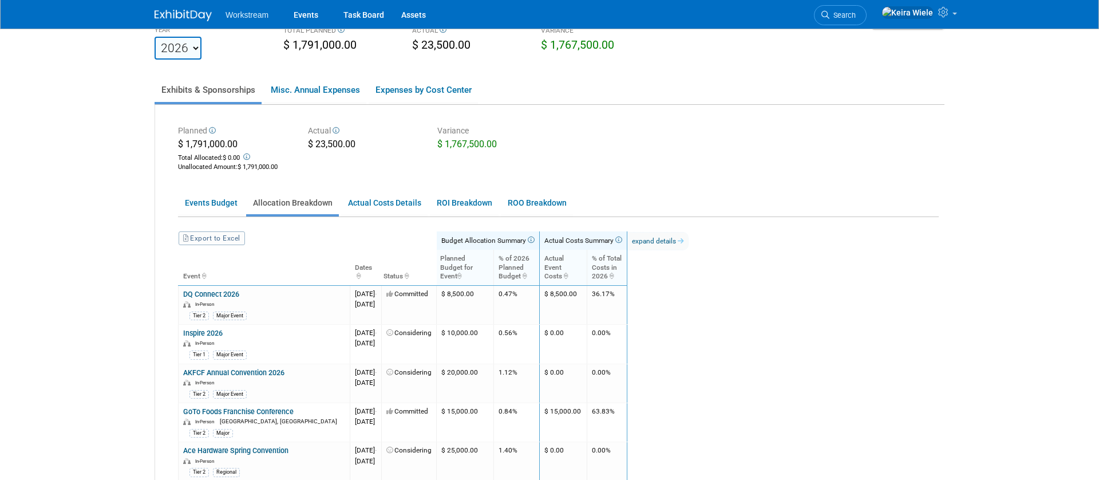
scroll to position [96, 0]
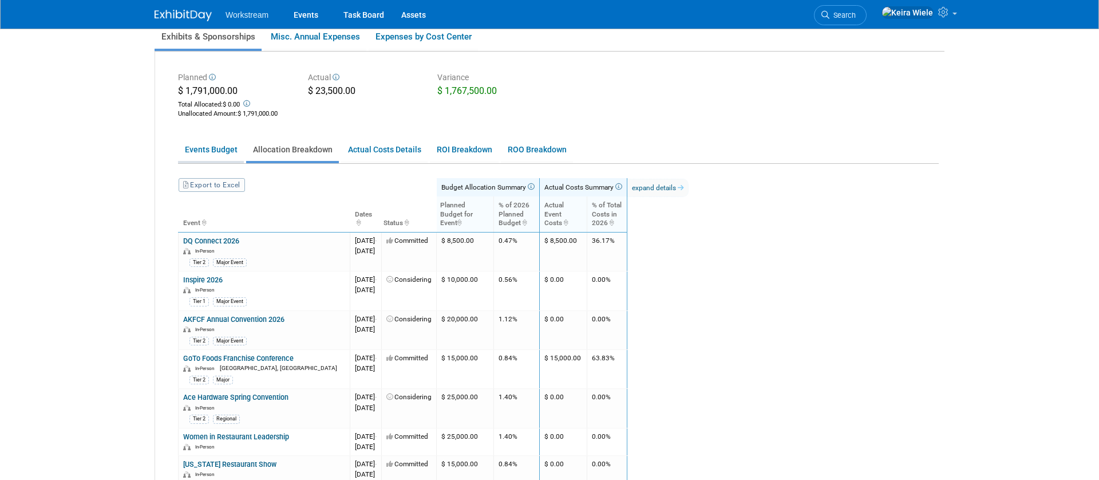
click at [216, 141] on link "Events Budget" at bounding box center [211, 150] width 66 height 22
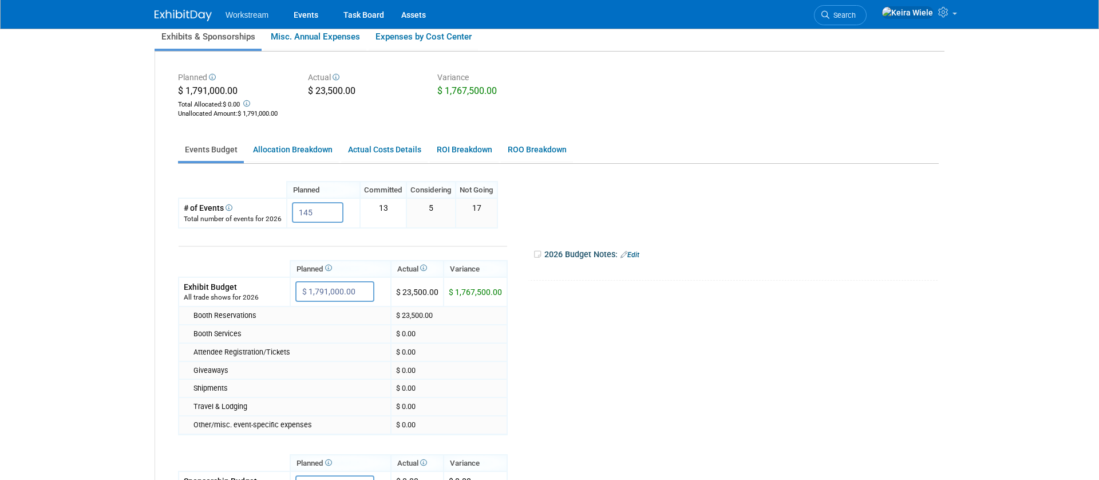
click at [216, 241] on td "Planned Actual $ 1,791,000.00 X $ 1,767,500.00 $ 0.00 X $ 0.00" at bounding box center [343, 406] width 330 height 357
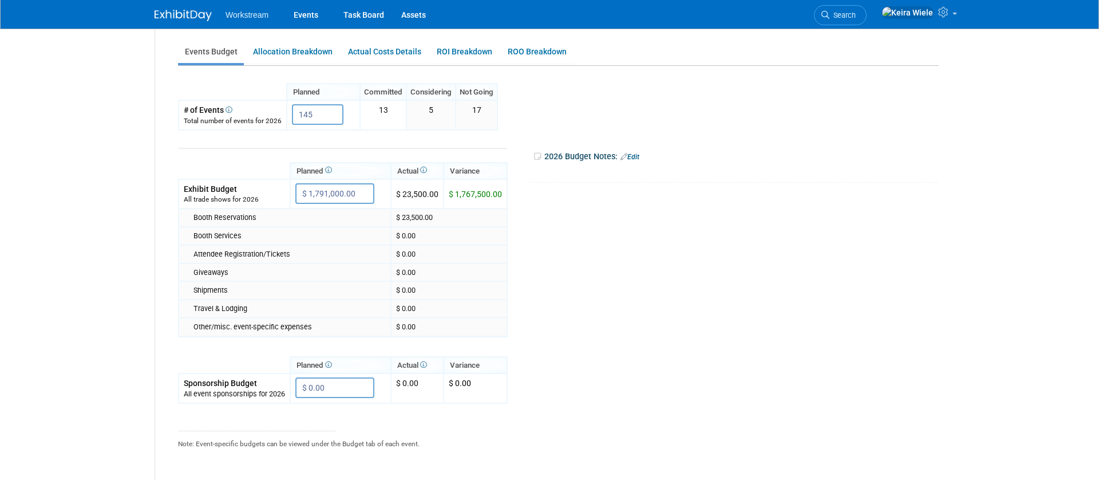
click at [342, 172] on th "Planned" at bounding box center [340, 171] width 101 height 17
click at [333, 199] on input "$ 1,791,000.00" at bounding box center [334, 193] width 79 height 21
type input "$"
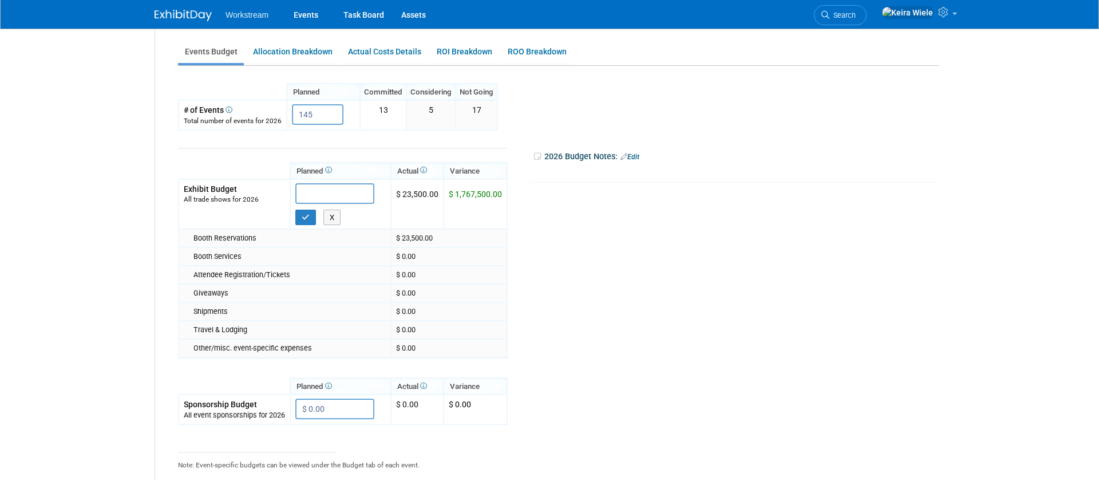
click at [367, 243] on div "Booth Reservations" at bounding box center [289, 238] width 192 height 10
click at [333, 217] on button "X" at bounding box center [332, 217] width 18 height 16
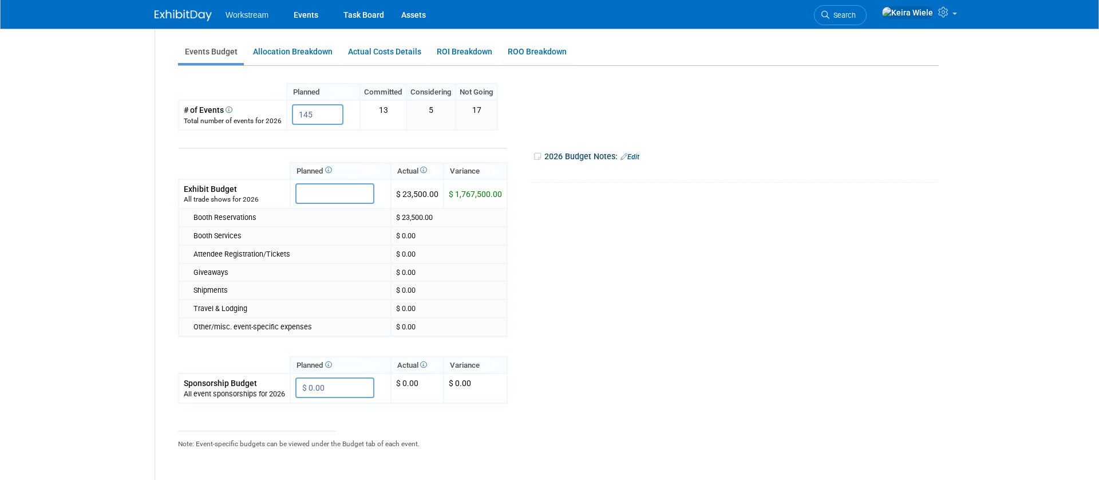
click at [661, 307] on tr "Planned Actual X X" at bounding box center [555, 308] width 755 height 357
click at [311, 43] on link "Allocation Breakdown" at bounding box center [292, 52] width 93 height 22
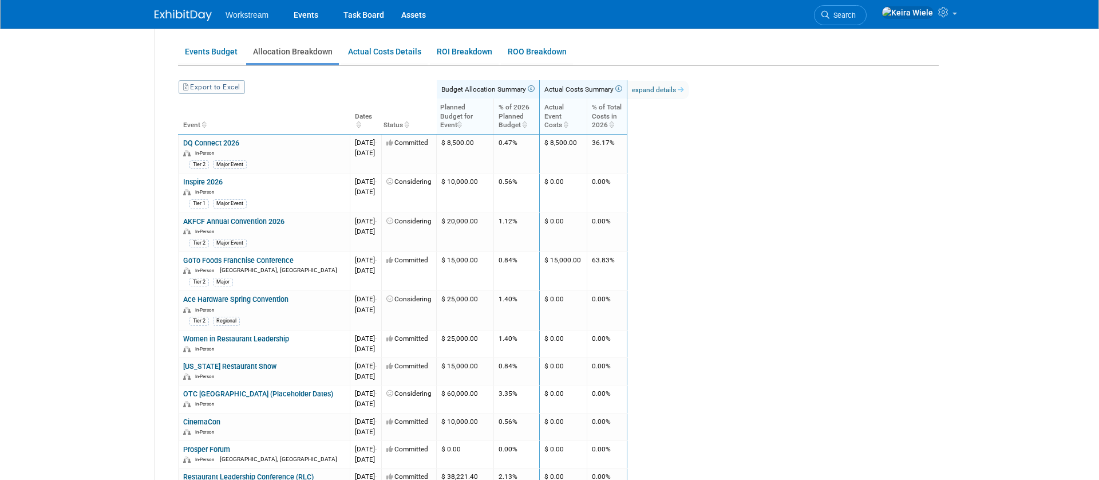
click at [535, 87] on icon at bounding box center [530, 88] width 9 height 7
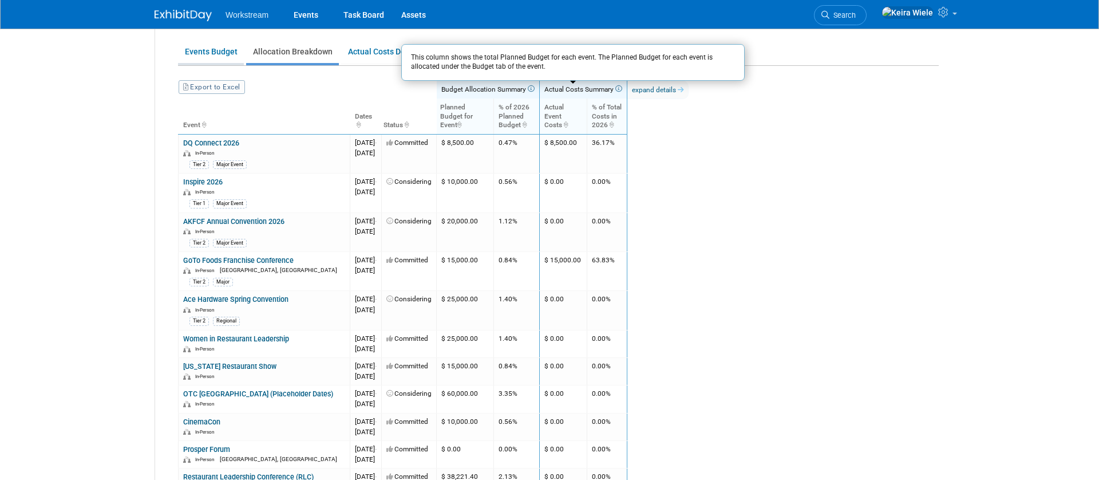
click at [239, 60] on link "Events Budget" at bounding box center [211, 52] width 66 height 22
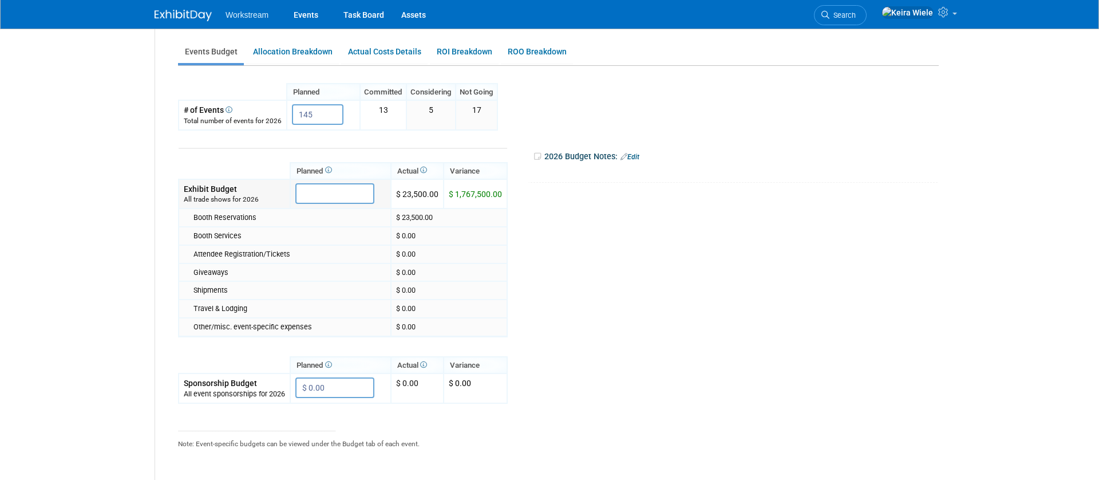
click at [333, 202] on input "text" at bounding box center [334, 193] width 79 height 21
click at [351, 193] on input "text" at bounding box center [334, 193] width 79 height 21
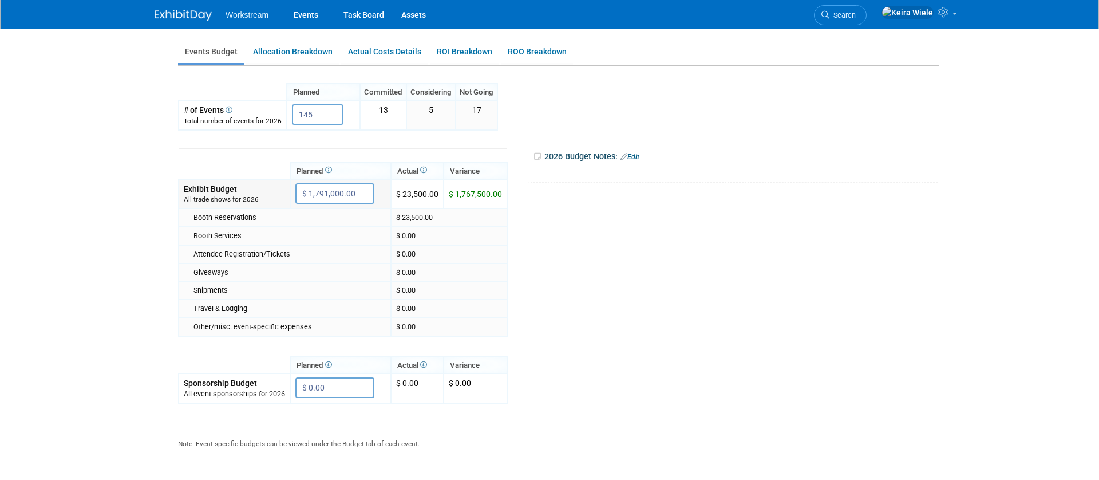
type input "$"
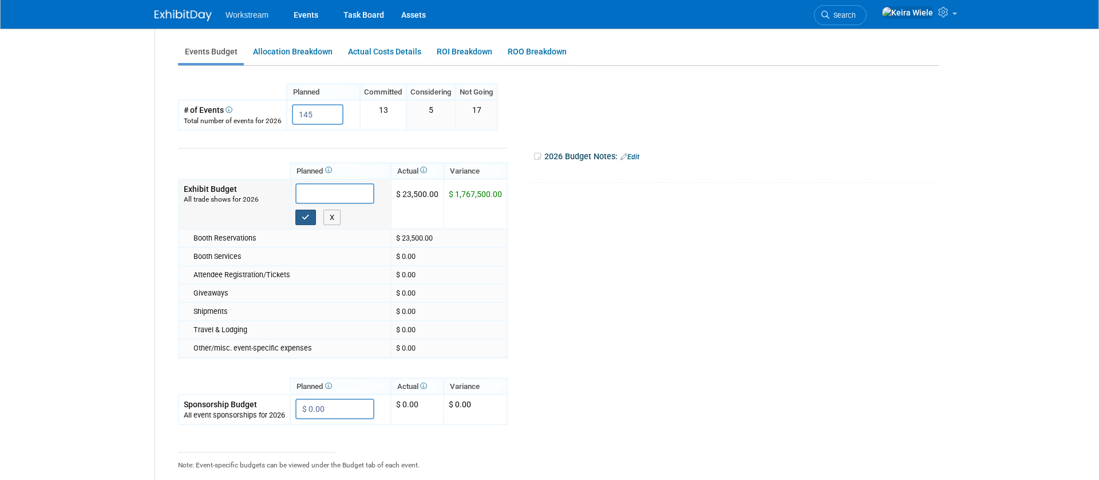
click at [306, 213] on icon "button" at bounding box center [306, 216] width 8 height 7
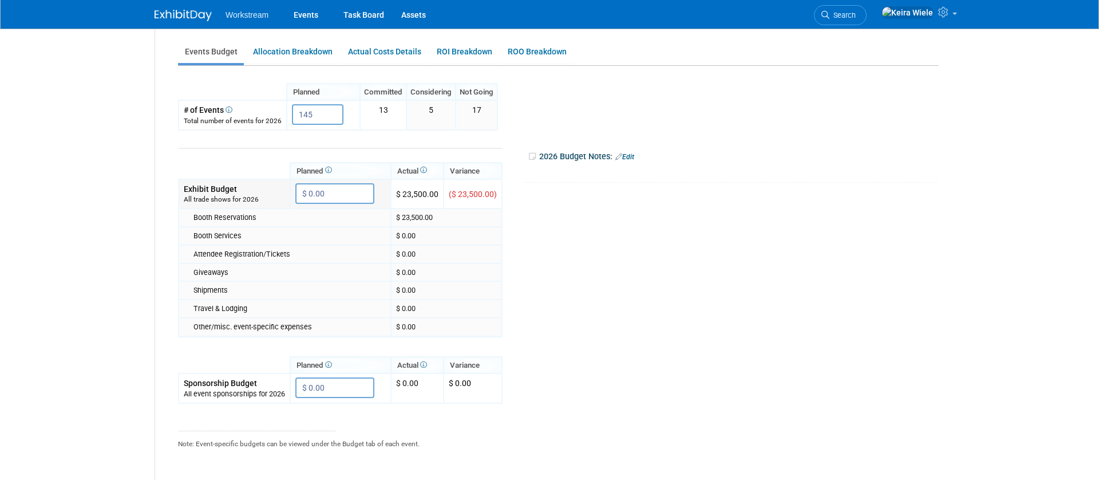
click at [334, 192] on input "$ 0.00" at bounding box center [334, 193] width 79 height 21
click at [644, 371] on tr "Planned Actual X X" at bounding box center [555, 308] width 755 height 357
click at [314, 55] on link "Allocation Breakdown" at bounding box center [292, 52] width 93 height 22
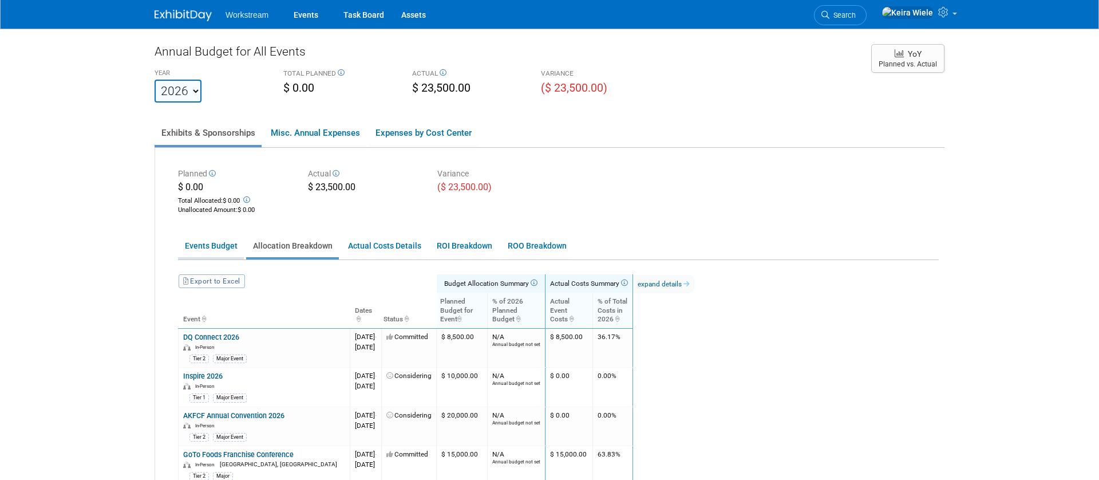
click at [223, 240] on link "Events Budget" at bounding box center [211, 246] width 66 height 22
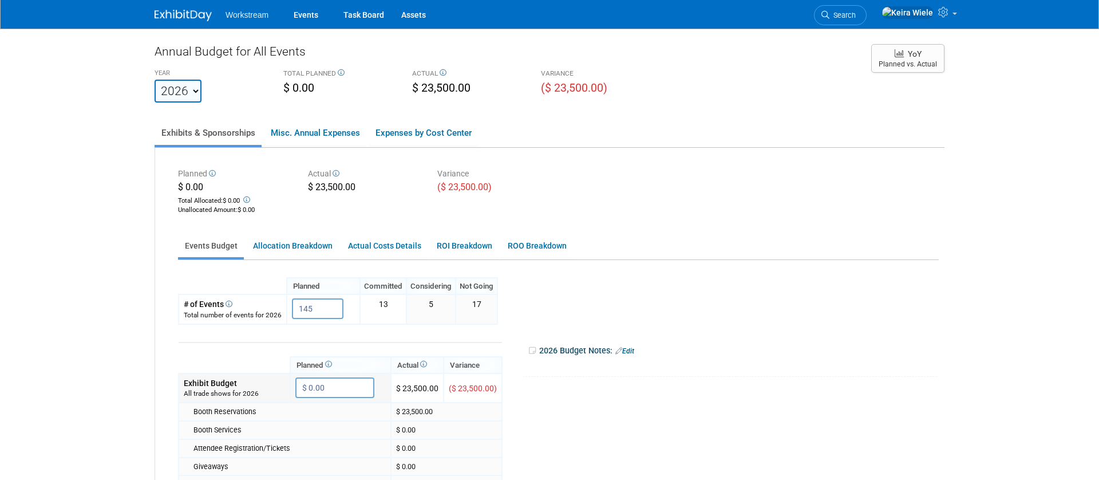
click at [357, 389] on input "$ 0.00" at bounding box center [334, 387] width 79 height 21
type input "$ 1,700,000"
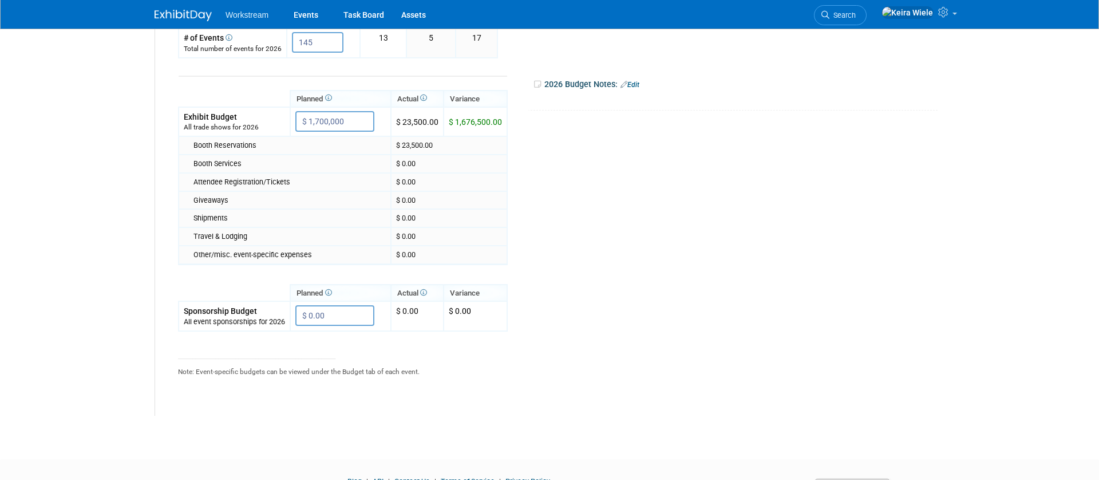
scroll to position [185, 0]
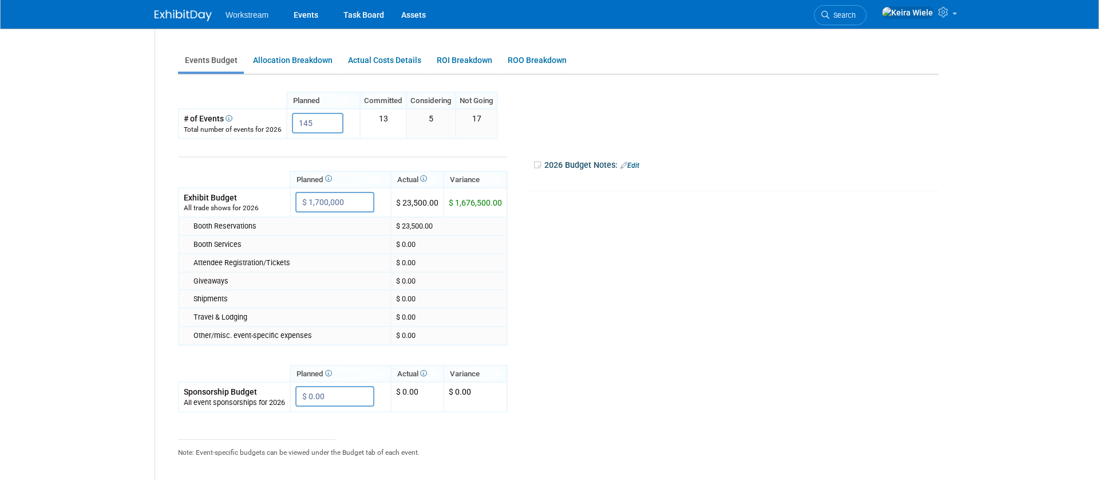
click at [312, 222] on div "Booth Reservations" at bounding box center [289, 226] width 192 height 10
click at [332, 179] on icon at bounding box center [327, 178] width 9 height 7
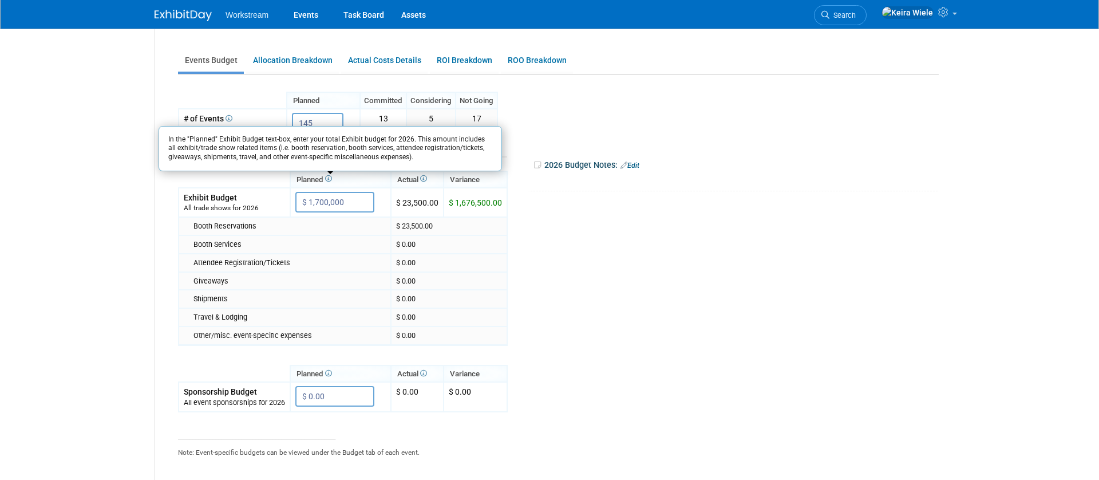
click at [268, 173] on div "In the "Planned" Exhibit Budget text-box, enter your total Exhibit budget for 2…" at bounding box center [330, 148] width 343 height 51
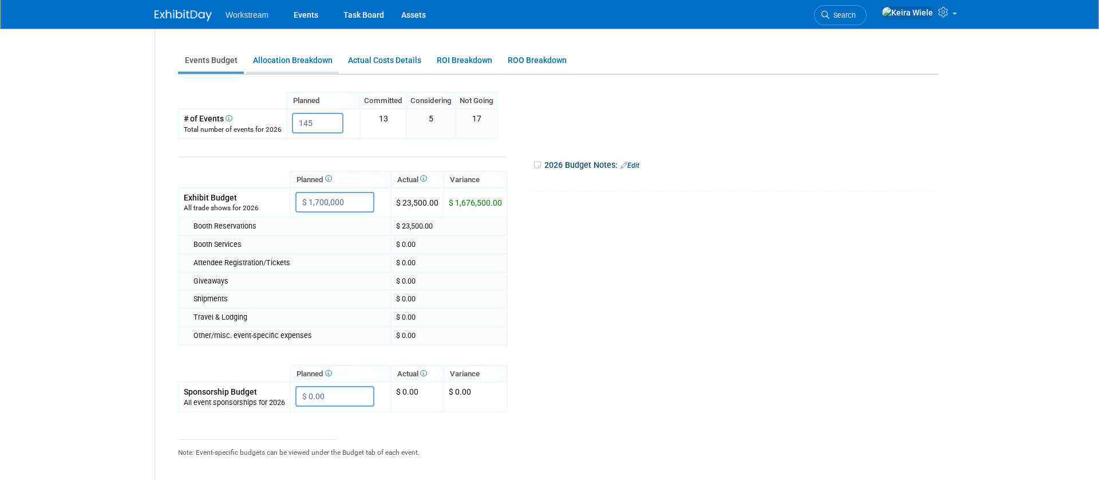
click at [286, 61] on link "Allocation Breakdown" at bounding box center [292, 60] width 93 height 22
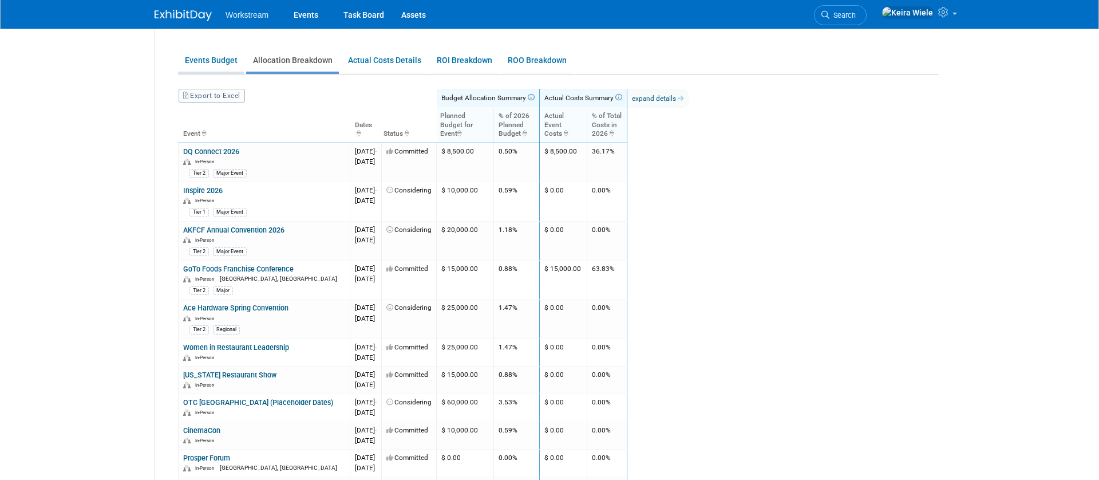
click at [219, 62] on link "Events Budget" at bounding box center [211, 60] width 66 height 22
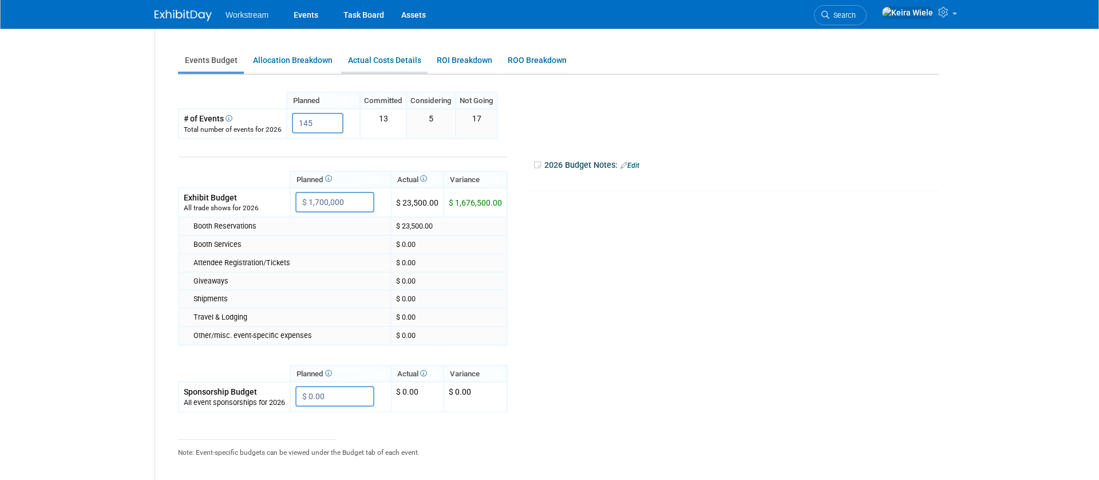
click at [370, 62] on link "Actual Costs Details" at bounding box center [384, 60] width 86 height 22
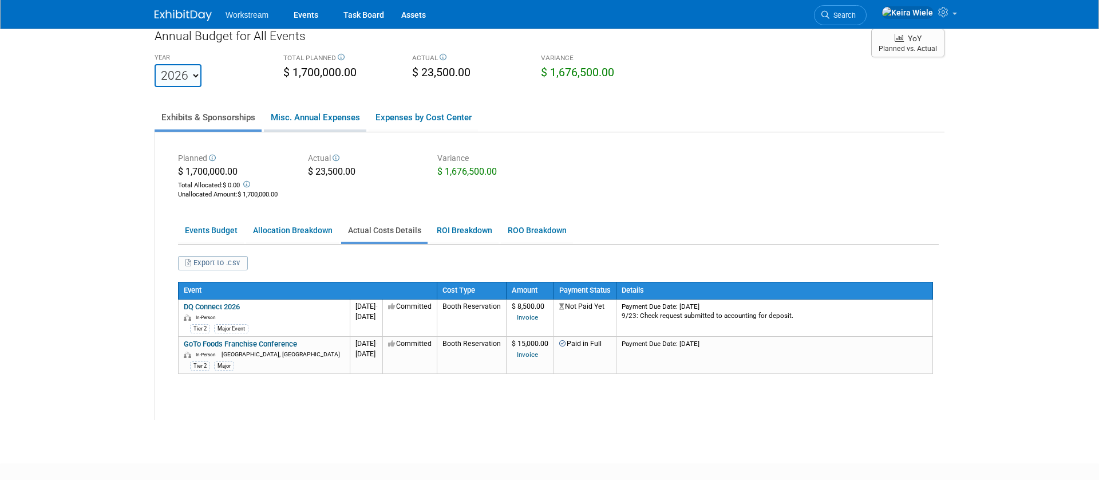
scroll to position [79, 0]
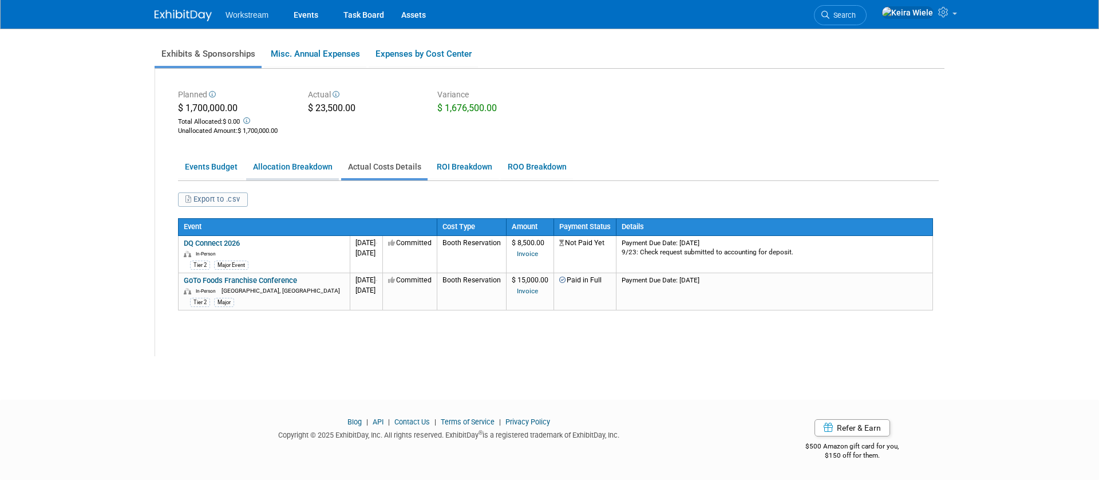
click at [314, 177] on link "Allocation Breakdown" at bounding box center [292, 167] width 93 height 22
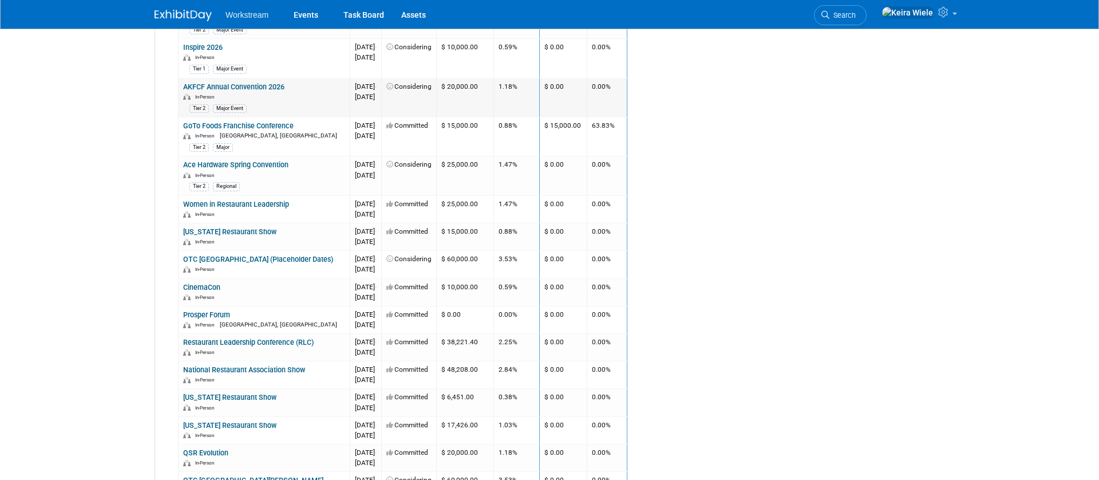
scroll to position [106, 0]
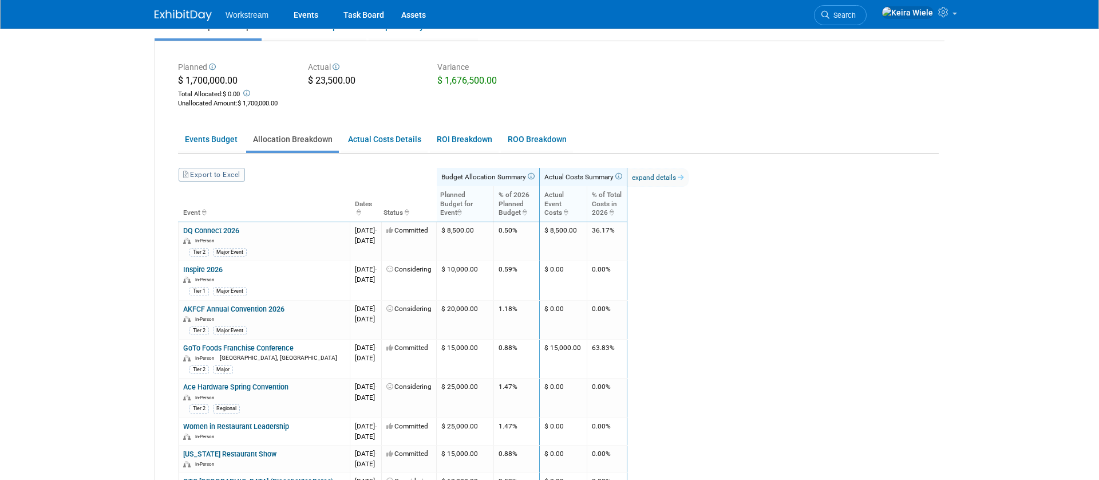
click at [689, 195] on th ": activate to sort column ascending" at bounding box center [658, 203] width 62 height 35
click at [689, 179] on link "expand details" at bounding box center [657, 177] width 61 height 18
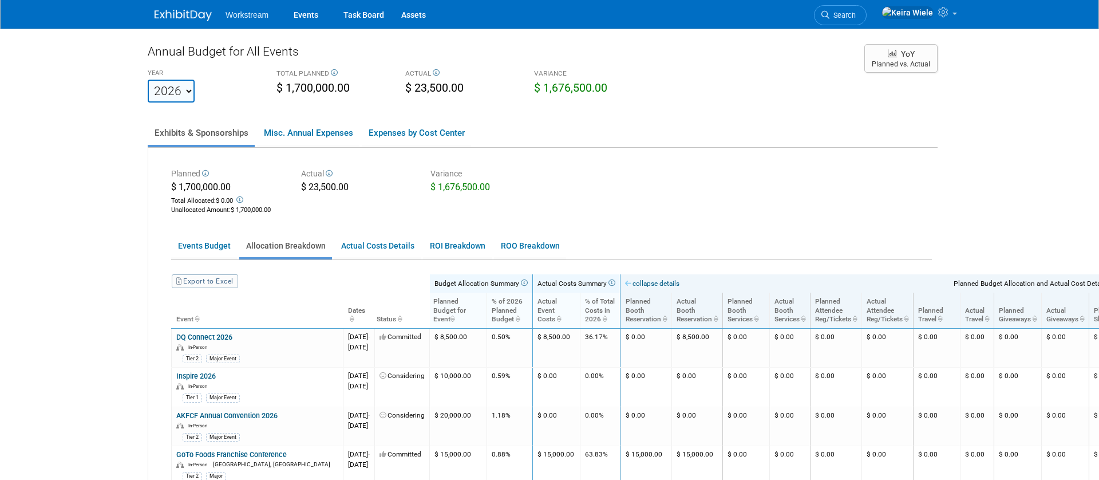
scroll to position [0, 0]
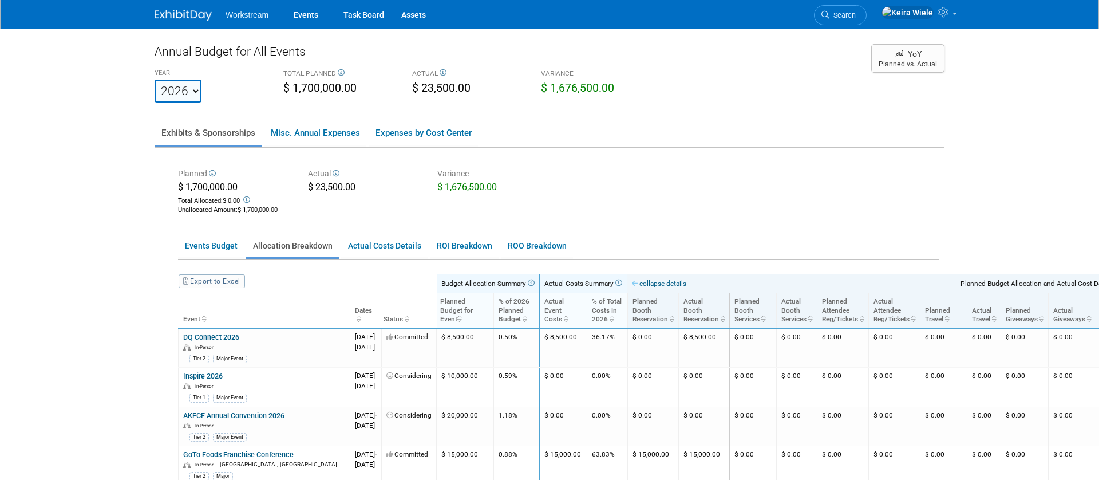
click at [703, 278] on th "collapse details Planned Budget Allocation and Actual Cost Details" at bounding box center [1010, 283] width 766 height 18
click at [686, 283] on link "collapse details" at bounding box center [659, 283] width 54 height 8
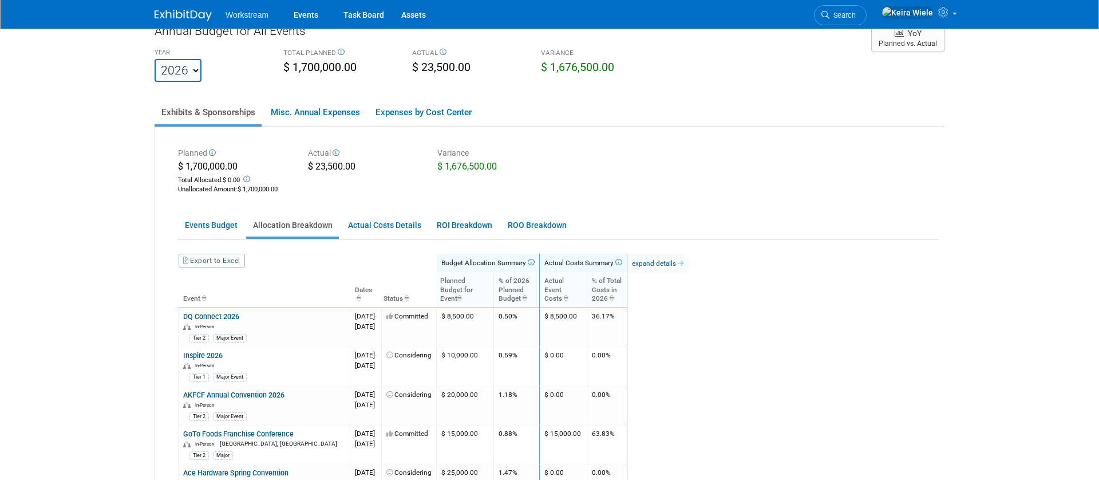
scroll to position [23, 0]
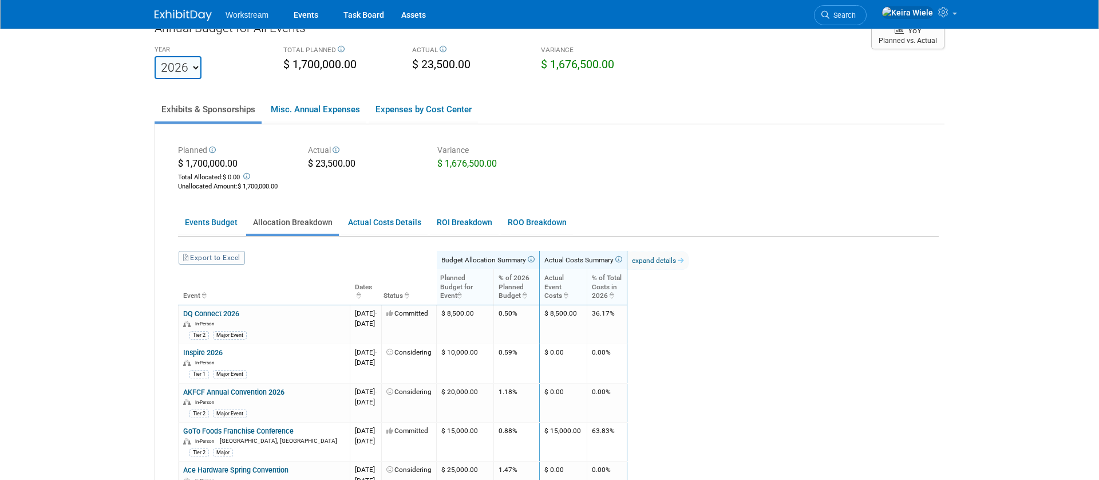
click at [250, 176] on icon at bounding box center [246, 176] width 9 height 7
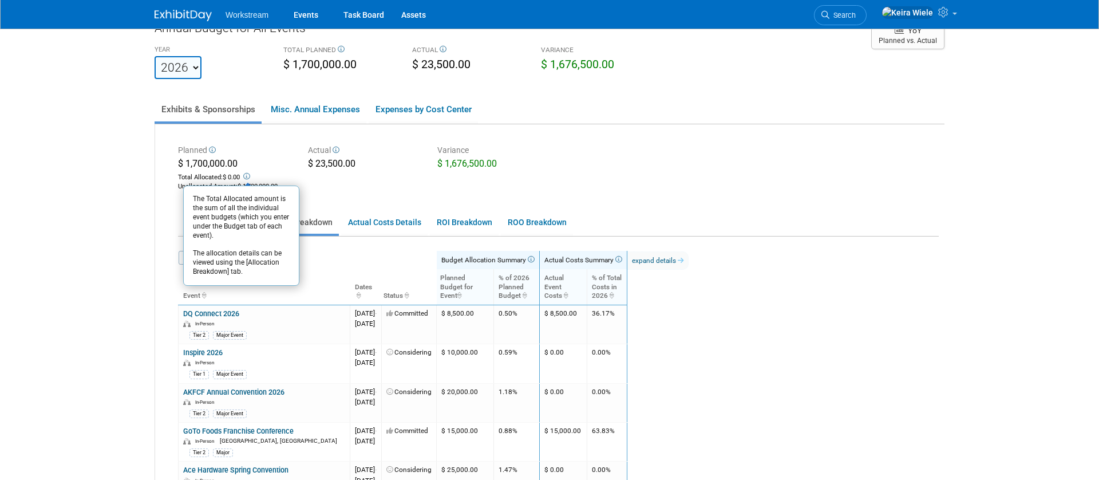
click at [394, 151] on div "Actual" at bounding box center [364, 150] width 113 height 13
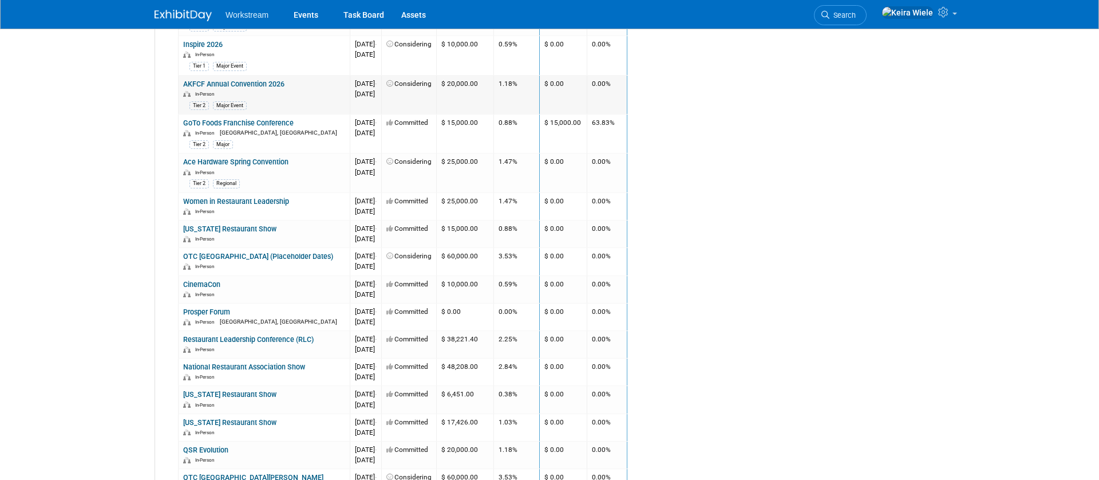
scroll to position [244, 0]
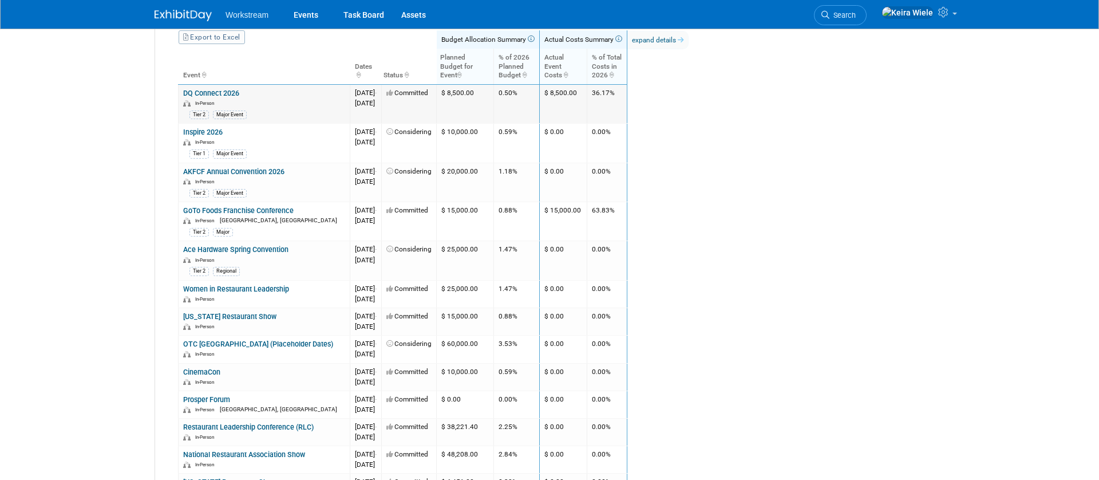
click at [211, 94] on link "DQ Connect 2026" at bounding box center [211, 93] width 56 height 9
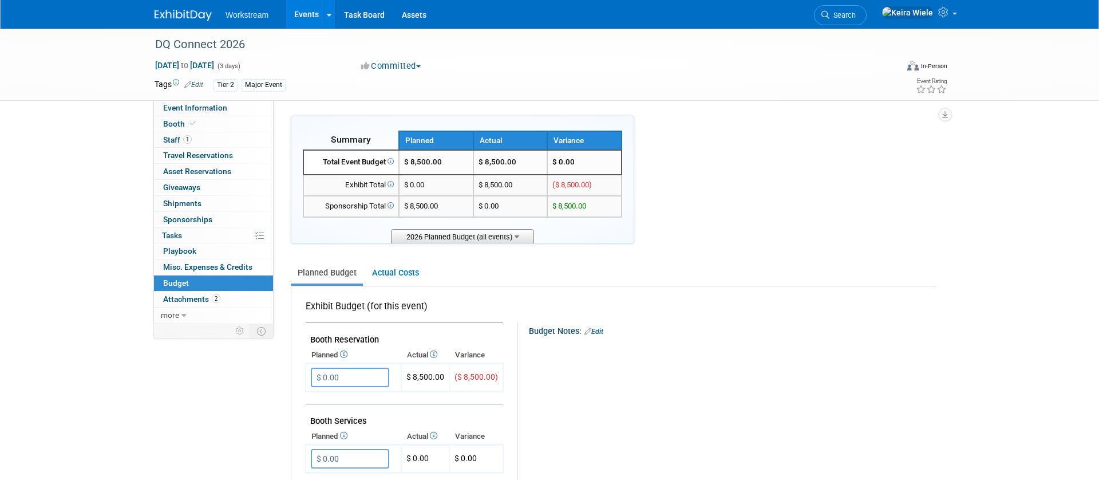
click at [477, 238] on span "2026 Planned Budget (all events)" at bounding box center [462, 236] width 143 height 14
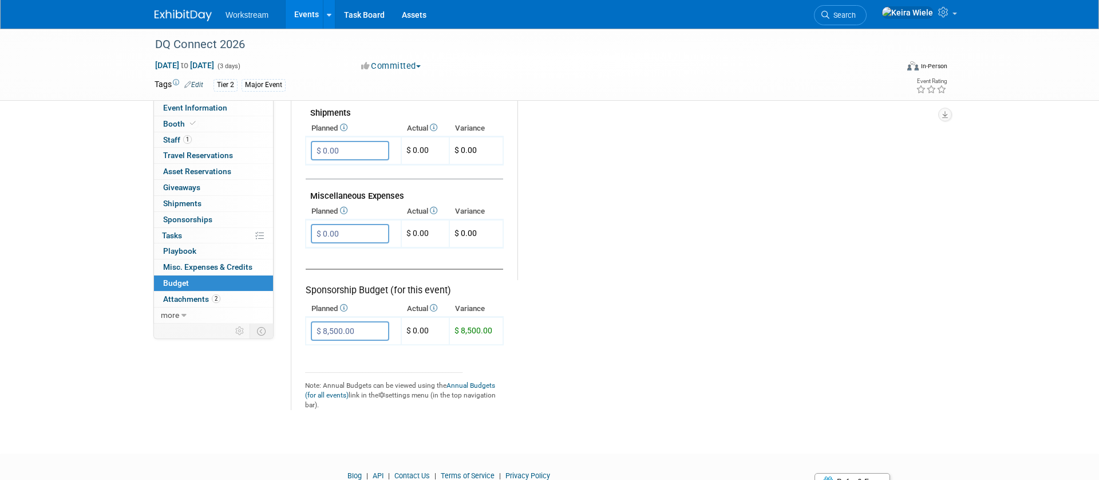
scroll to position [730, 0]
click at [464, 381] on link "Annual Budgets (for all events)" at bounding box center [400, 388] width 190 height 18
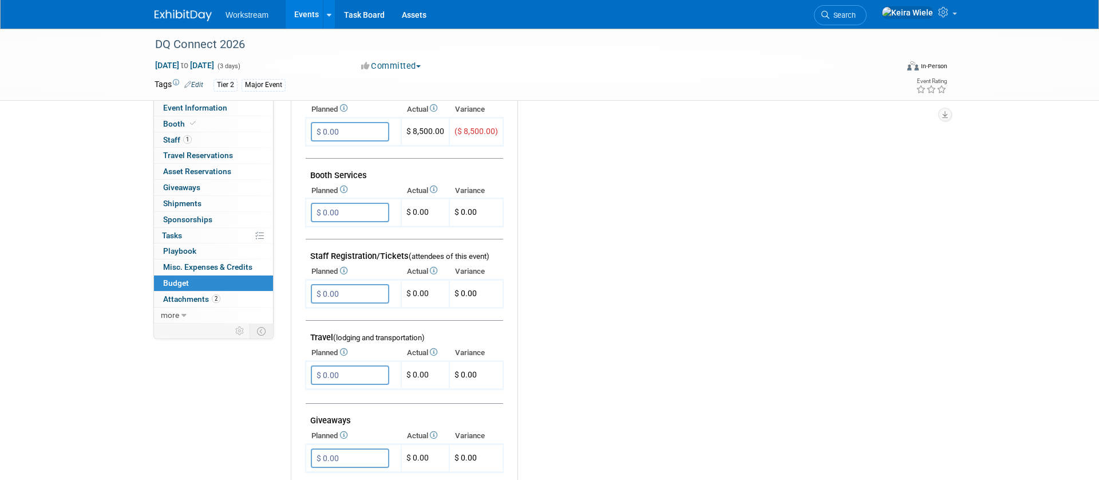
scroll to position [335, 0]
click at [258, 137] on link "1 Staff 1" at bounding box center [213, 139] width 119 height 15
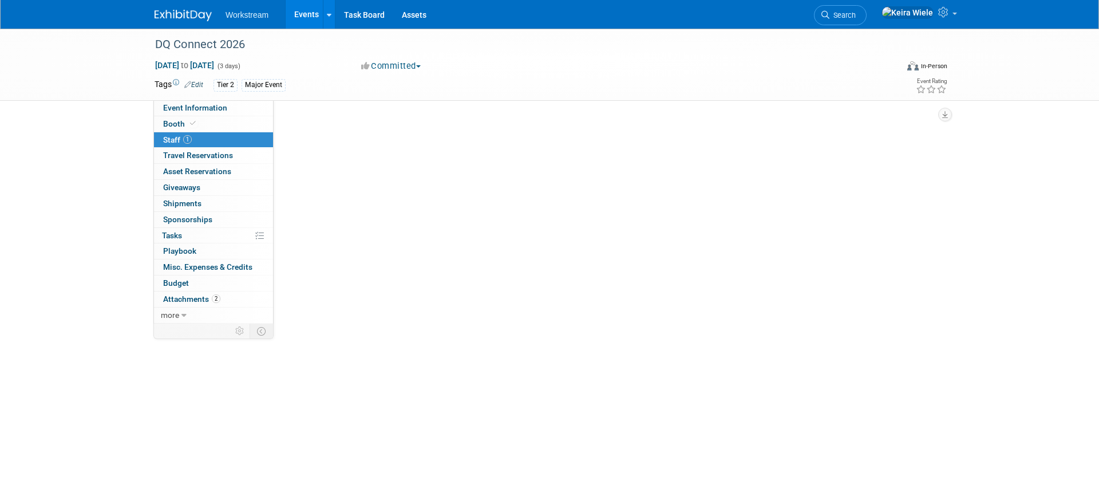
scroll to position [0, 0]
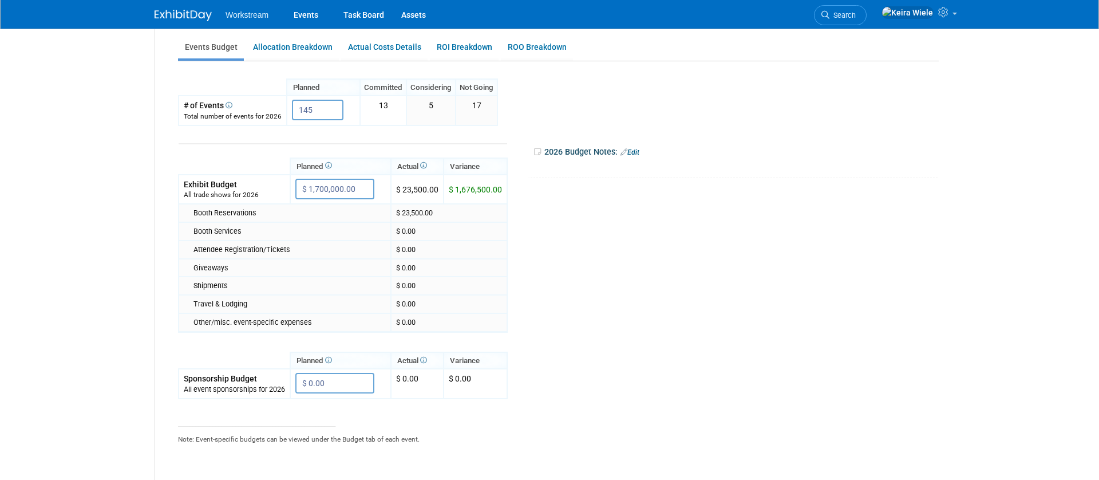
scroll to position [200, 0]
click at [330, 42] on link "Allocation Breakdown" at bounding box center [292, 46] width 93 height 22
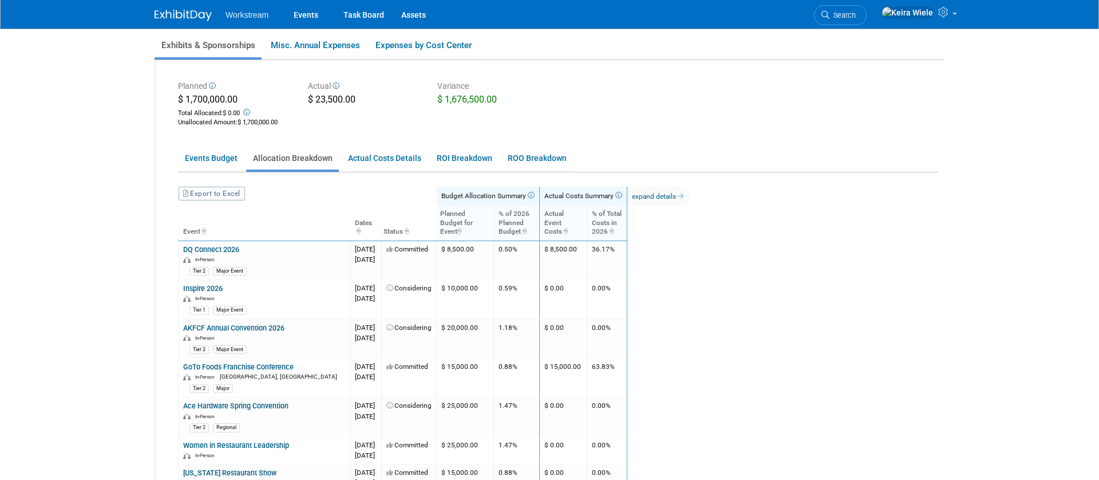
scroll to position [81, 0]
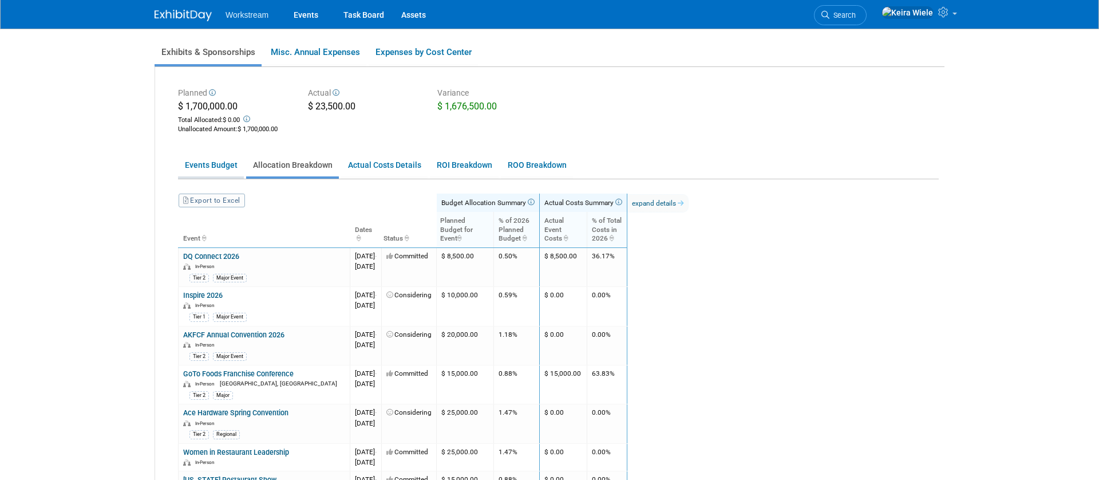
click at [209, 161] on link "Events Budget" at bounding box center [211, 165] width 66 height 22
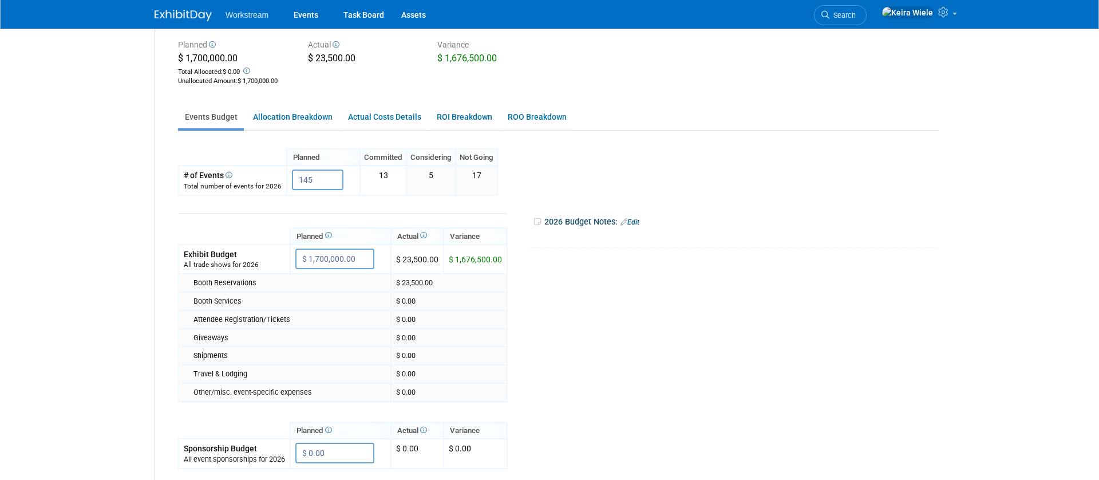
scroll to position [234, 0]
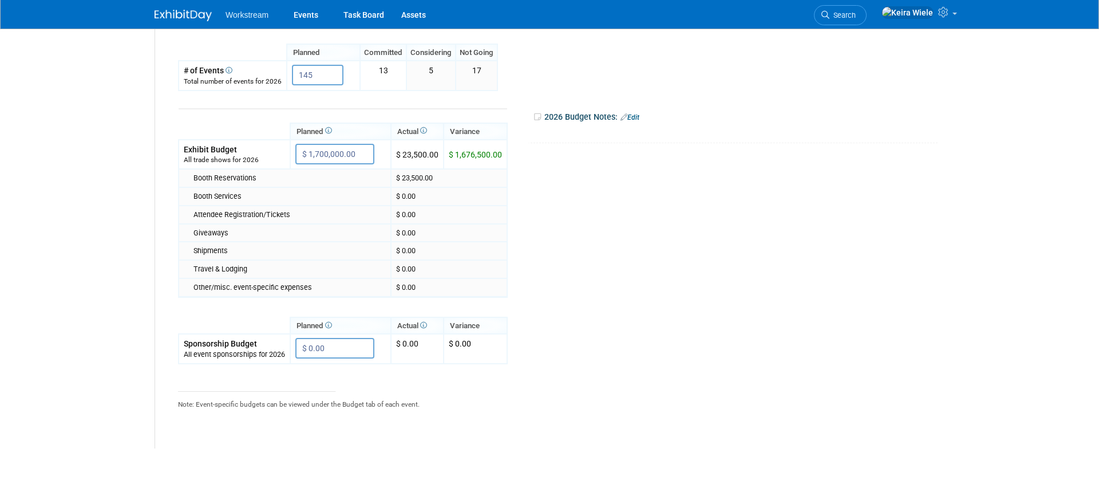
click at [330, 133] on icon at bounding box center [327, 130] width 9 height 7
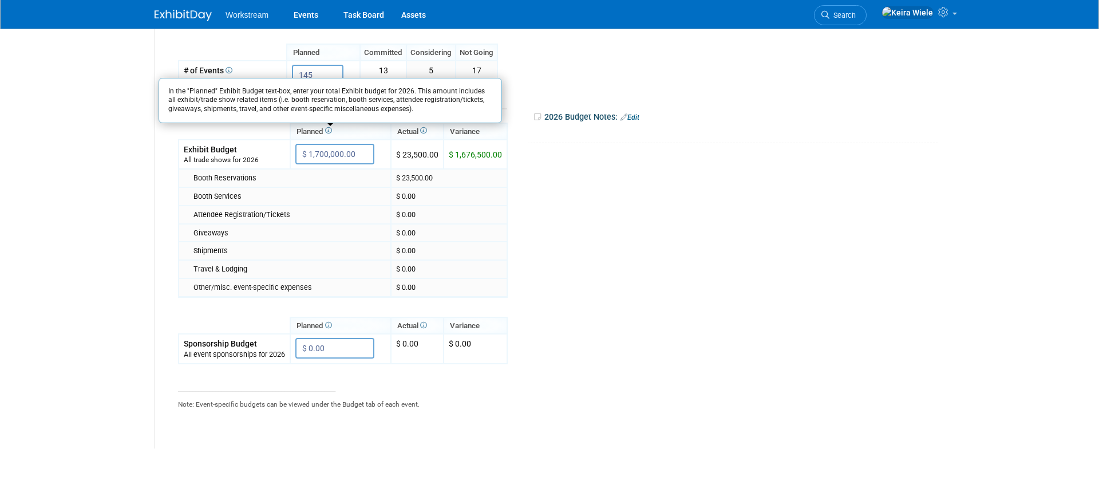
click at [326, 321] on th "Planned" at bounding box center [340, 325] width 101 height 17
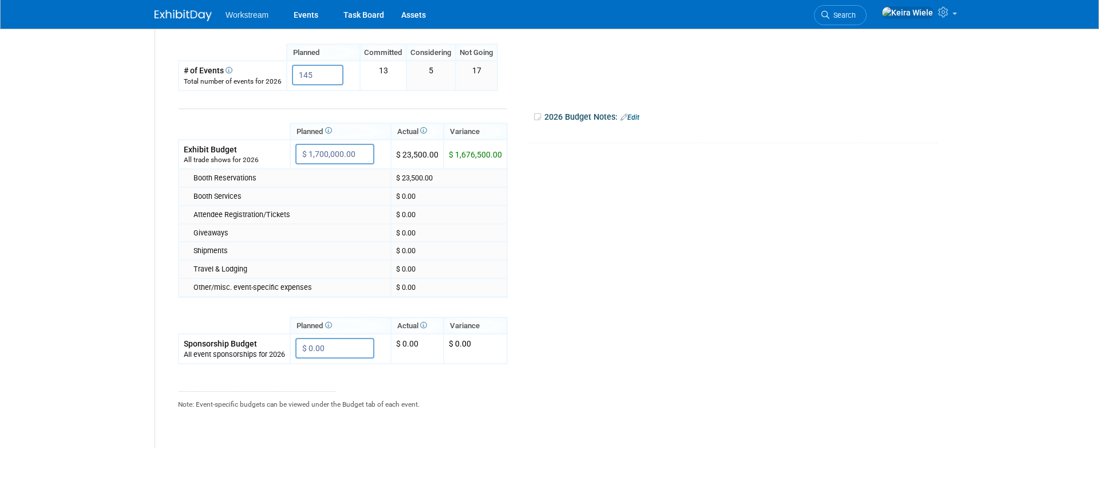
click at [336, 327] on th "Planned" at bounding box center [340, 325] width 101 height 17
click at [329, 323] on icon at bounding box center [327, 325] width 9 height 7
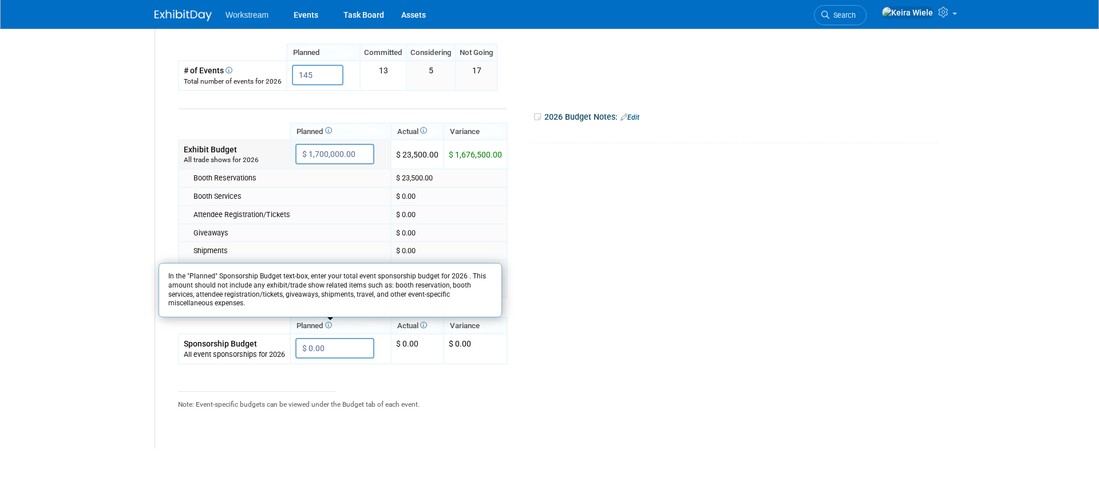
click at [329, 155] on input "$ 1,700,000.00" at bounding box center [334, 154] width 79 height 21
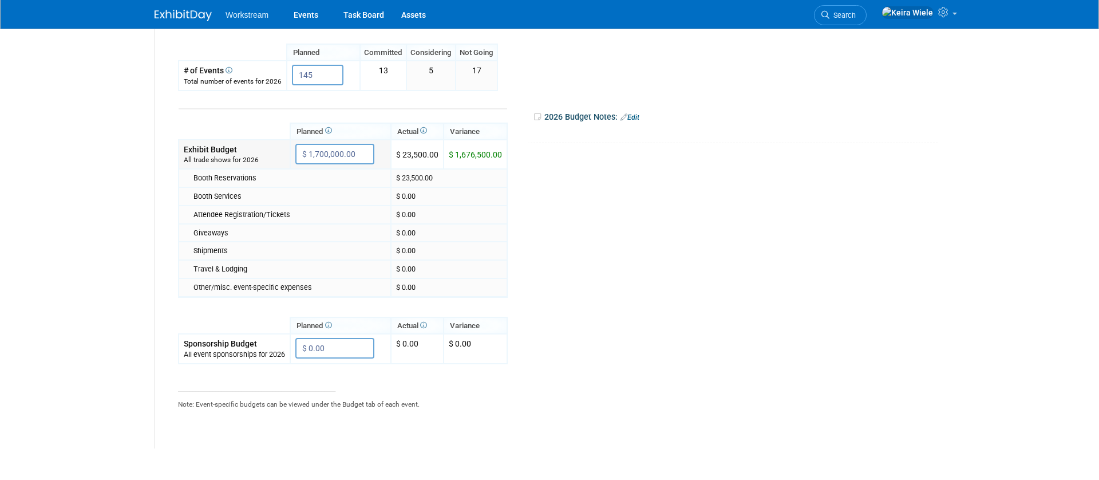
click at [329, 155] on input "$ 1,700,000.00" at bounding box center [334, 154] width 79 height 21
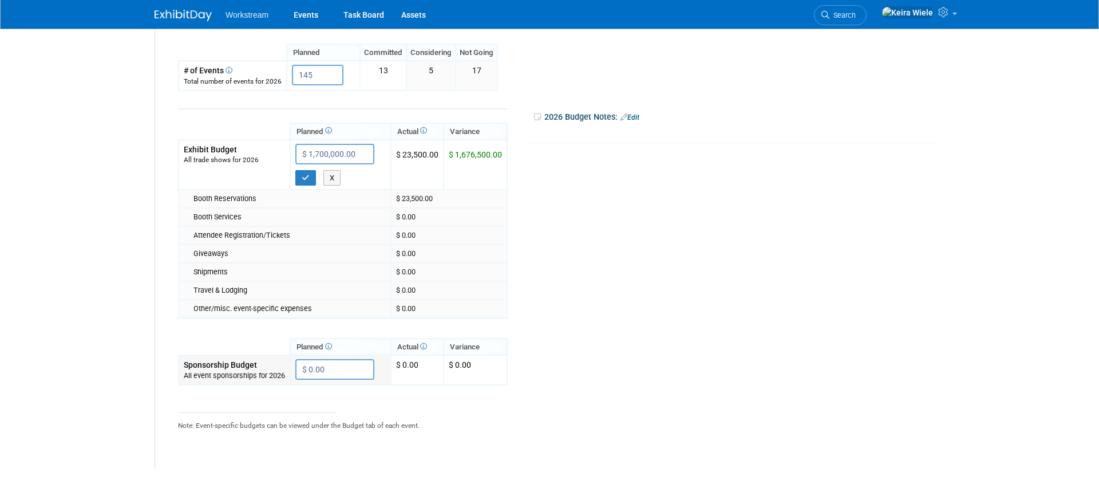
click at [352, 373] on input "$ 0.00" at bounding box center [334, 369] width 79 height 21
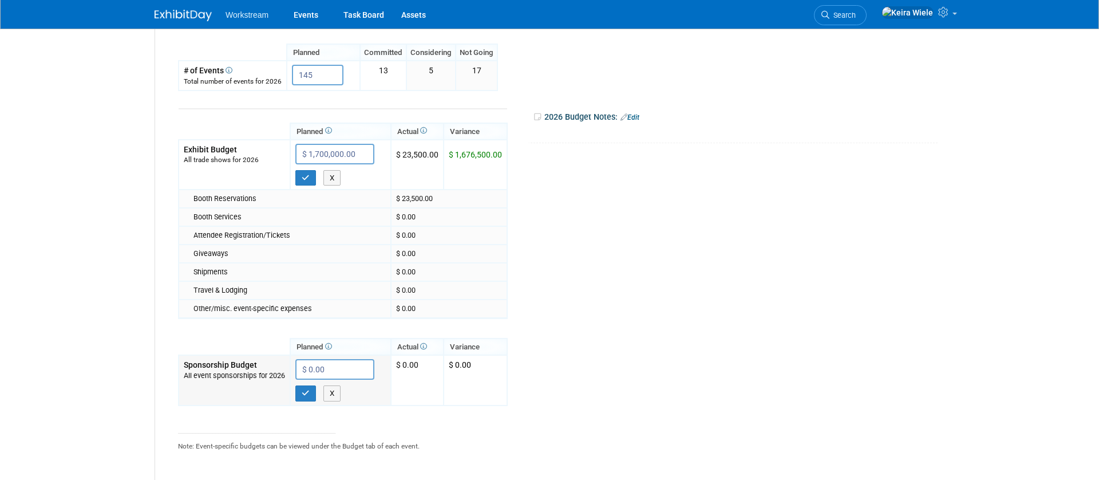
paste input "1,700,00"
click at [303, 391] on icon "button" at bounding box center [306, 392] width 8 height 7
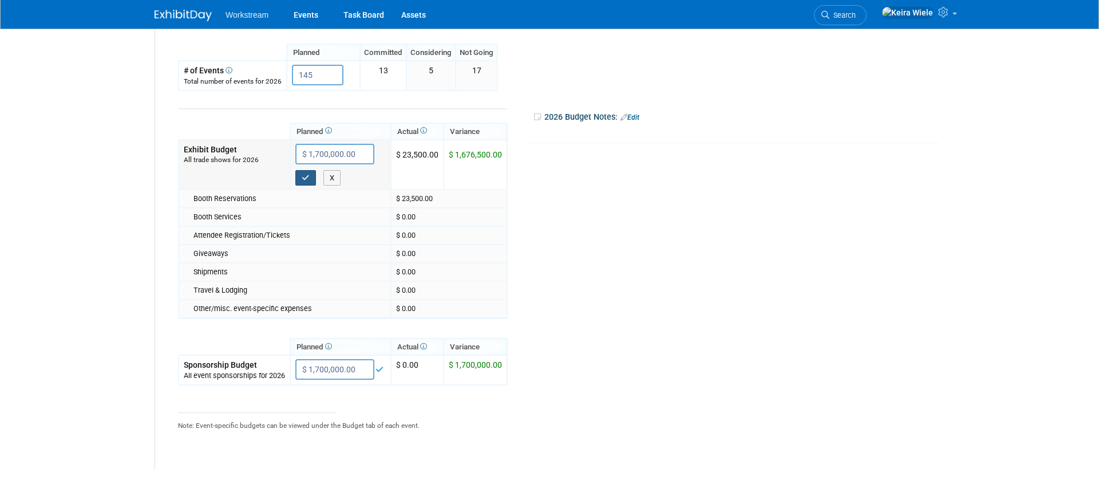
click at [304, 179] on icon "button" at bounding box center [306, 177] width 8 height 7
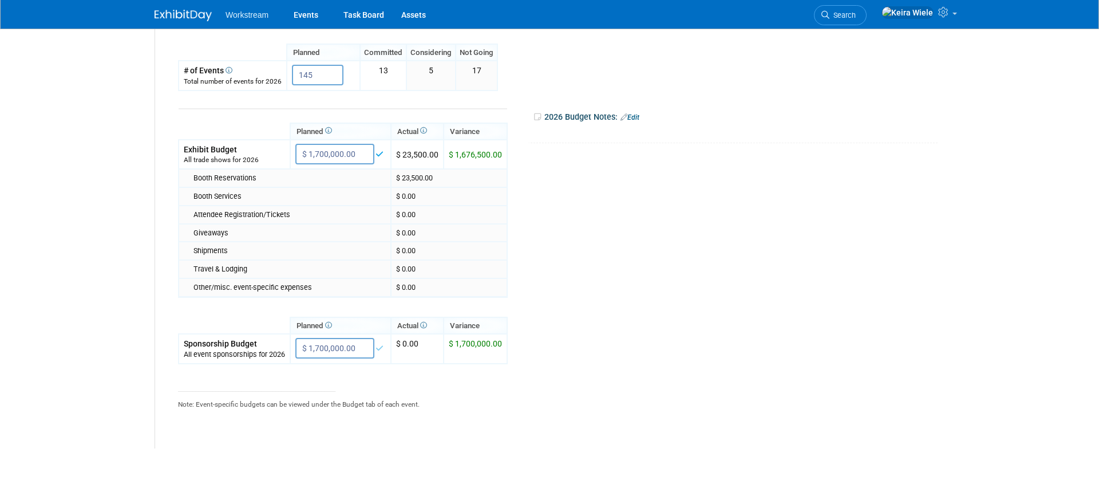
click at [564, 202] on tr "Planned Actual X X" at bounding box center [555, 269] width 755 height 357
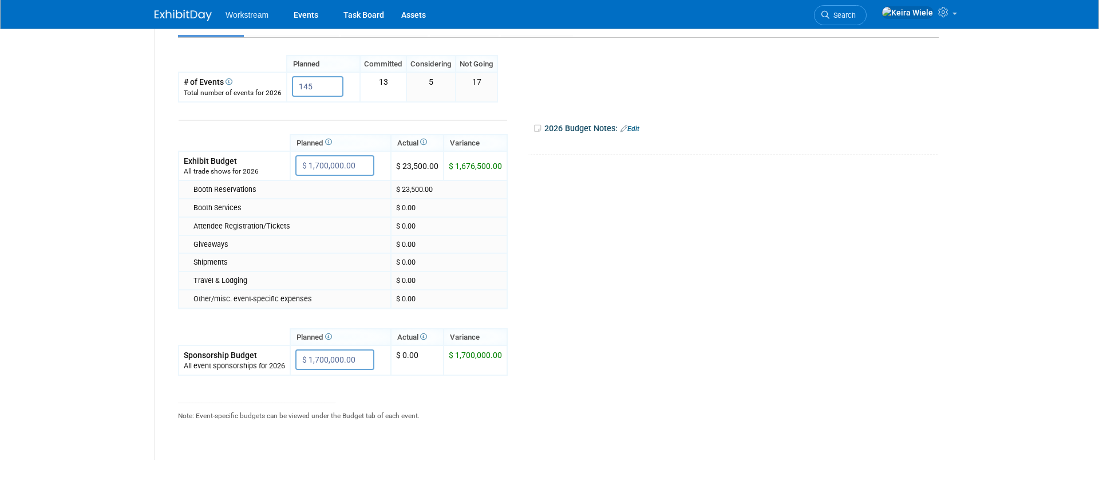
scroll to position [303, 0]
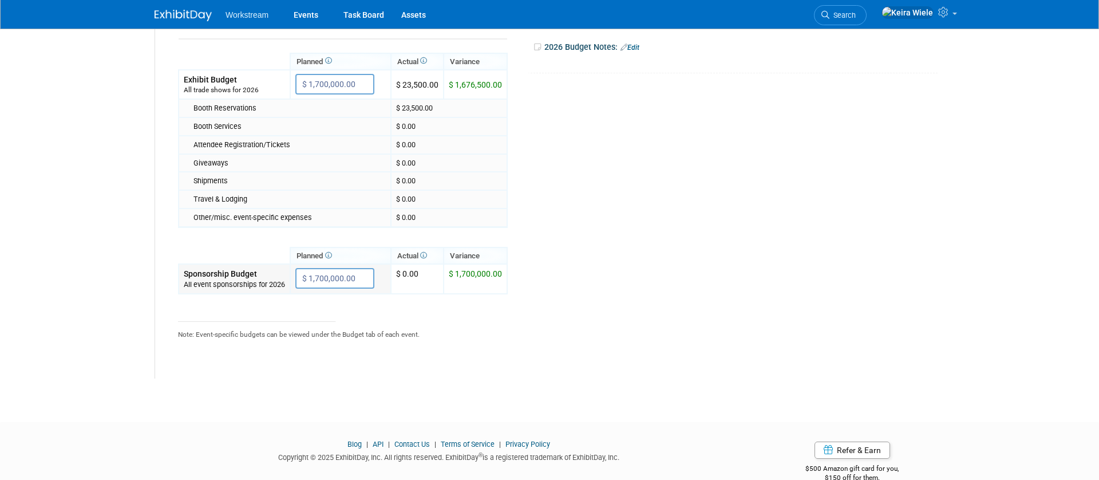
click at [315, 278] on input "$ 1,700,000.00" at bounding box center [334, 278] width 79 height 21
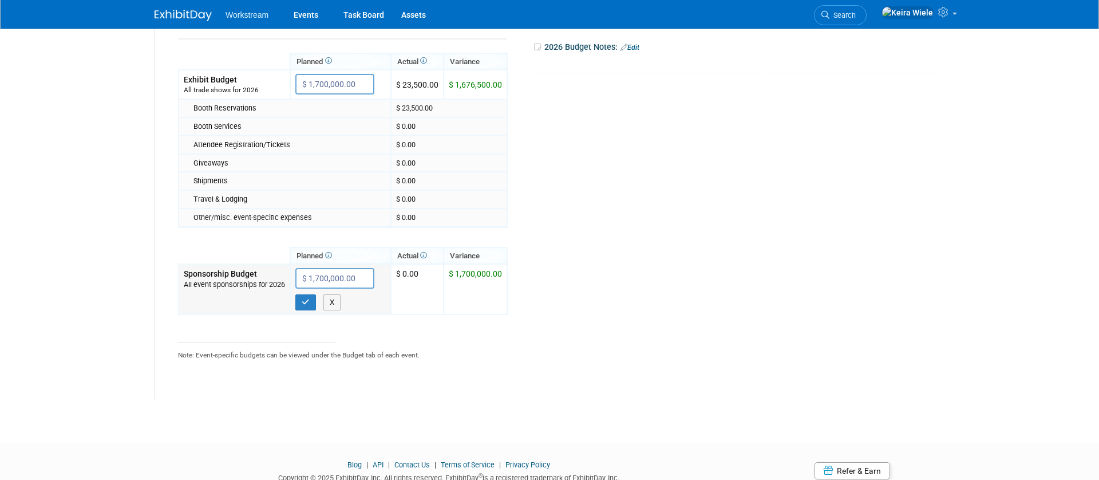
type input "$ 0"
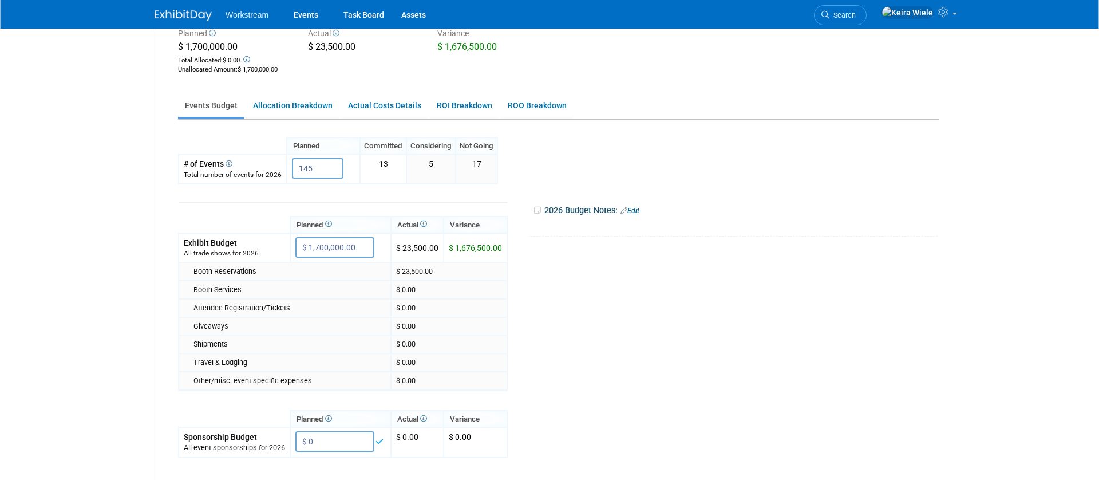
scroll to position [133, 0]
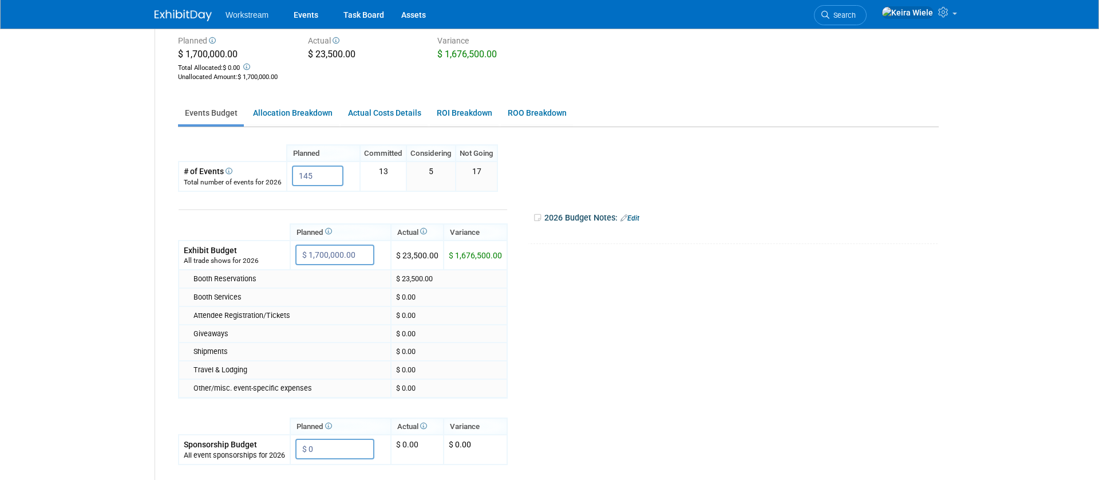
click at [246, 67] on icon at bounding box center [246, 67] width 9 height 7
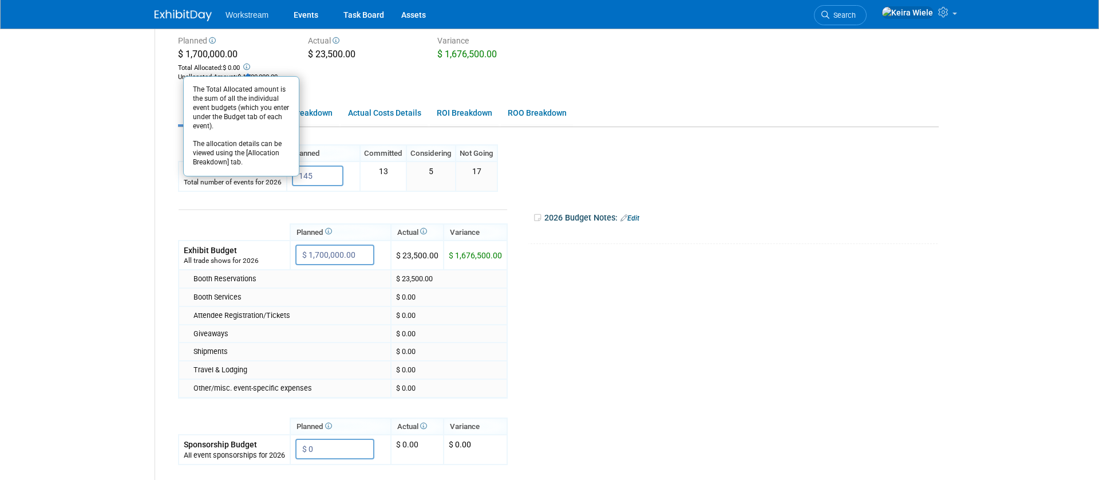
click at [140, 189] on body "Workstream Events Task Board Assets Search" at bounding box center [549, 107] width 1099 height 480
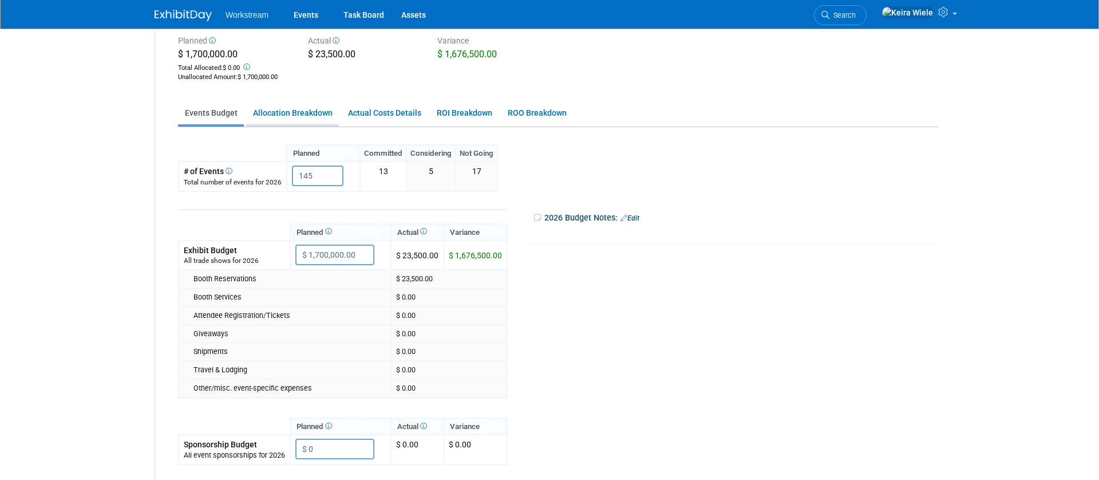
click at [282, 114] on link "Allocation Breakdown" at bounding box center [292, 113] width 93 height 22
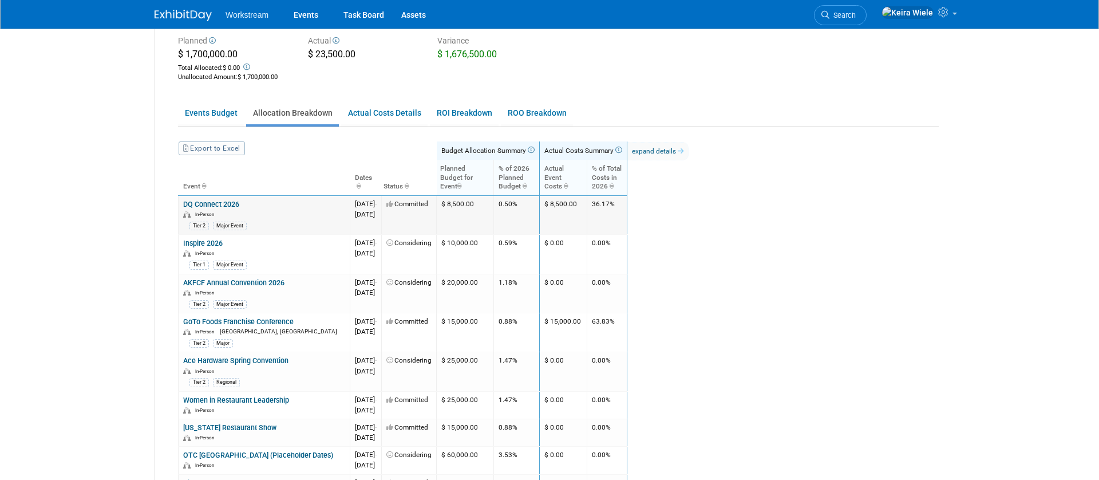
click at [227, 207] on link "DQ Connect 2026" at bounding box center [211, 204] width 56 height 9
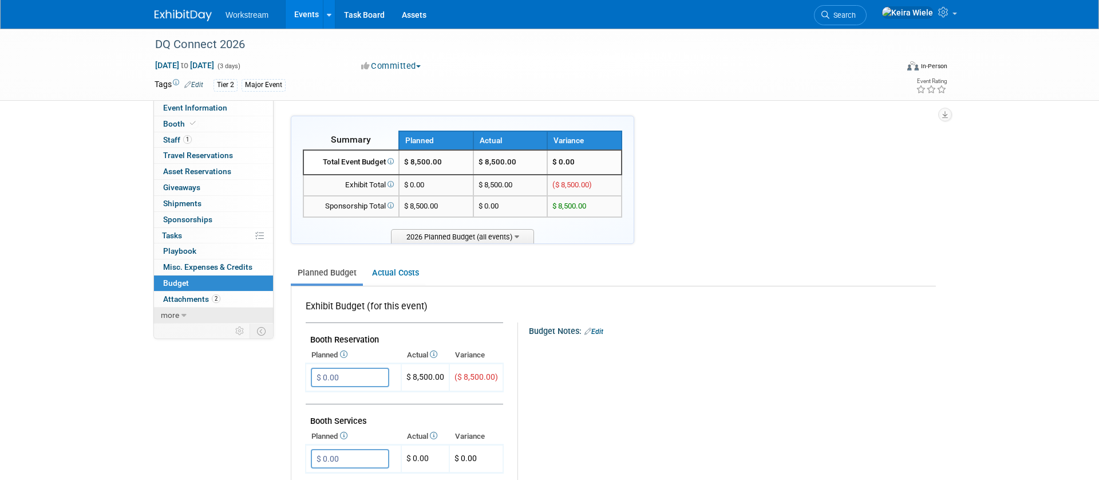
click at [184, 318] on icon at bounding box center [183, 315] width 5 height 8
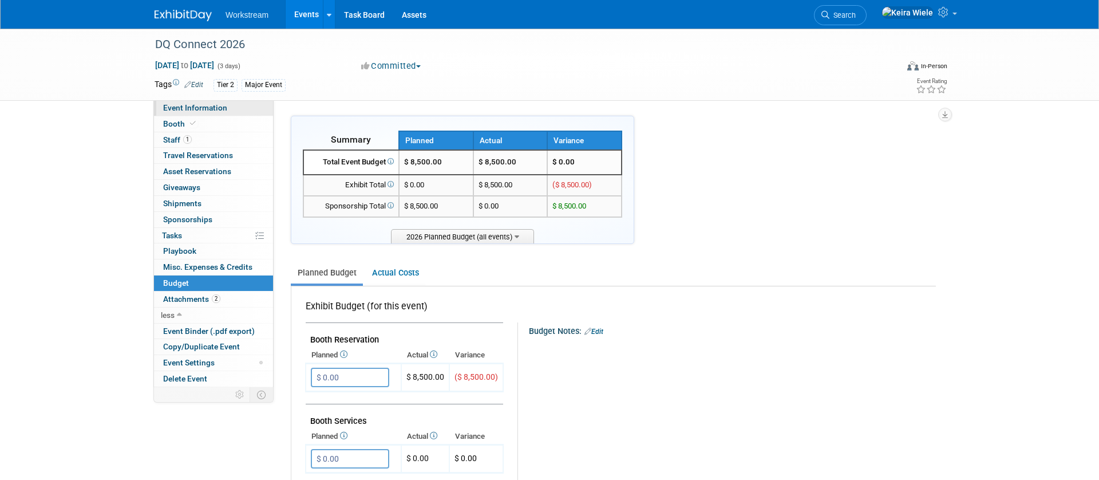
click at [220, 108] on span "Event Information" at bounding box center [195, 107] width 64 height 9
select select "Franchise"
select select "Restaurant"
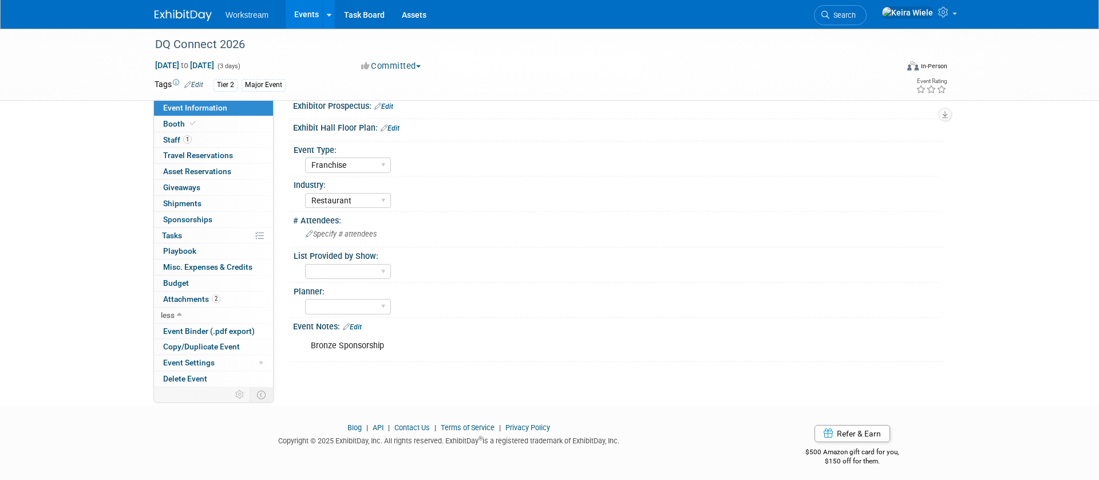
scroll to position [194, 0]
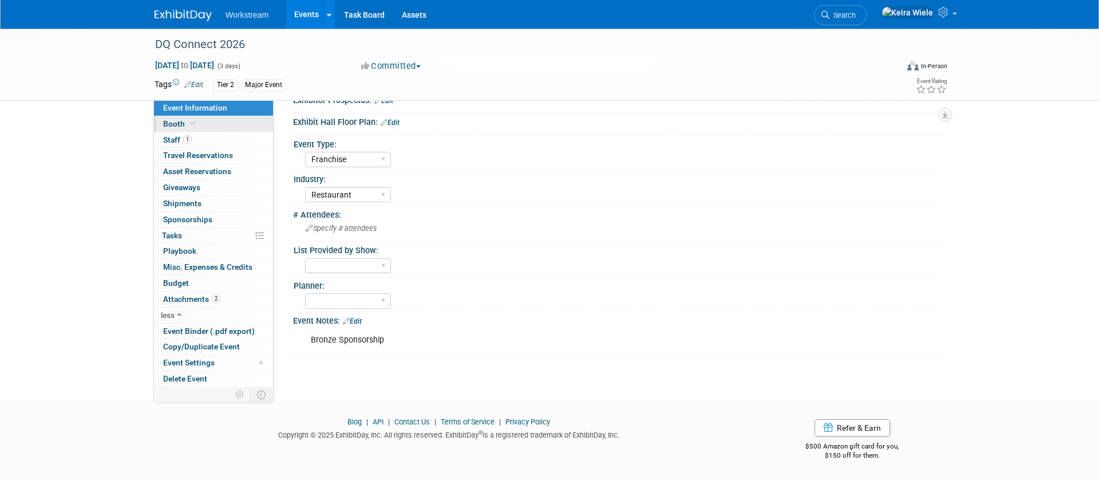
click at [212, 125] on link "Booth" at bounding box center [213, 123] width 119 height 15
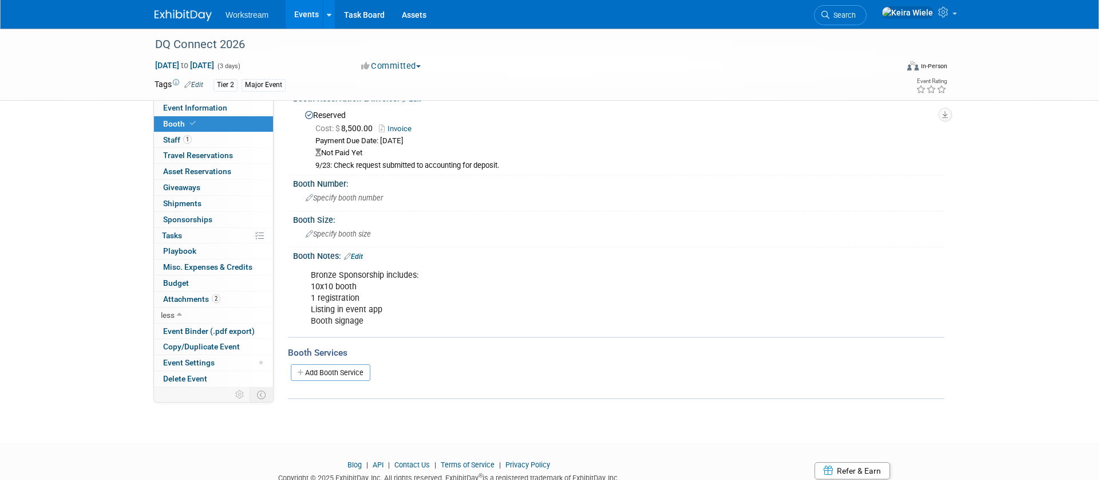
scroll to position [0, 0]
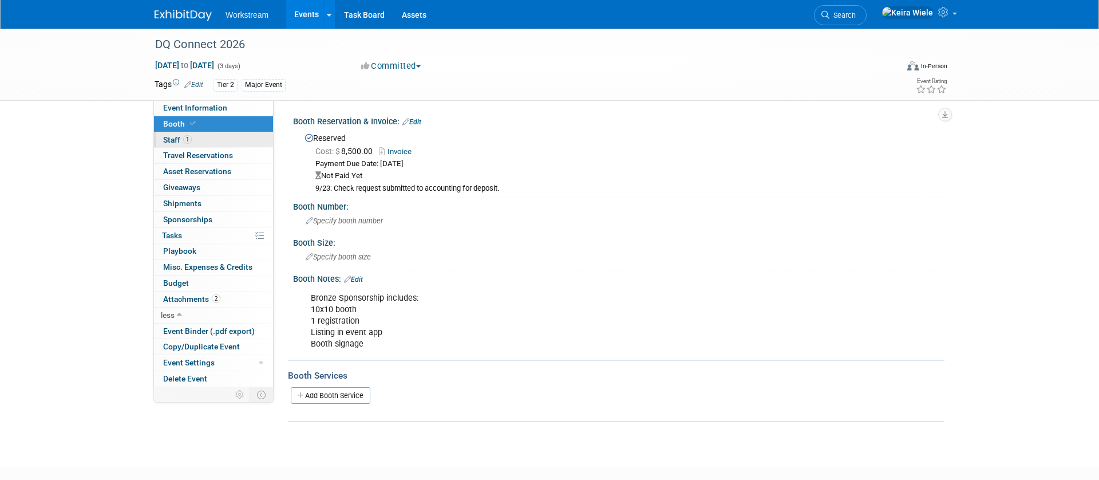
click at [231, 143] on link "1 Staff 1" at bounding box center [213, 139] width 119 height 15
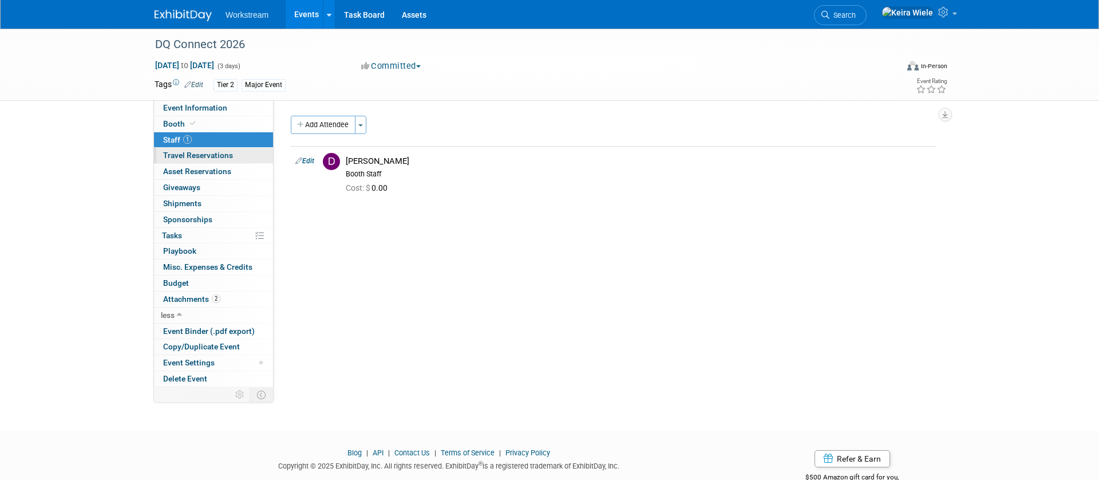
click at [232, 156] on span "Travel Reservations 0" at bounding box center [198, 155] width 70 height 9
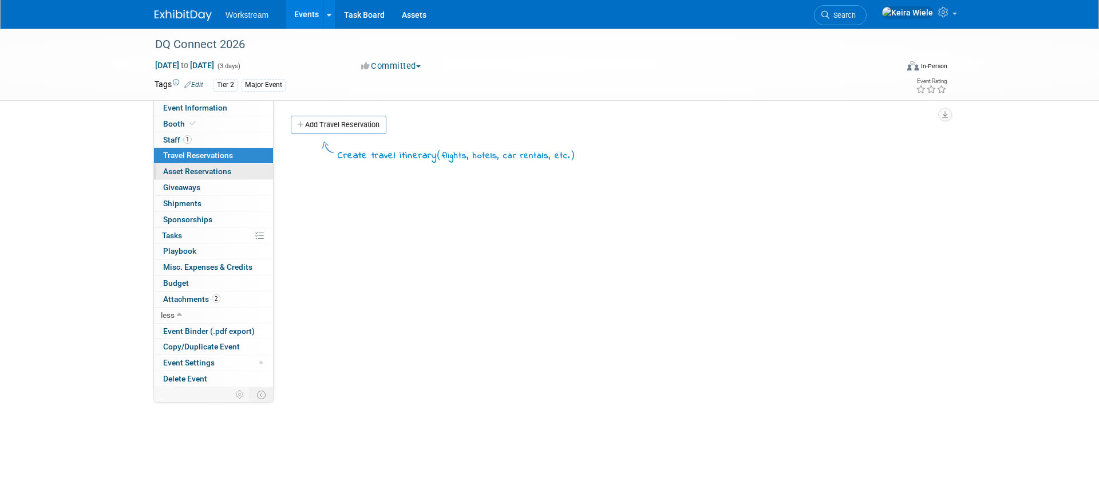
click at [231, 169] on span "Asset Reservations 0" at bounding box center [197, 171] width 68 height 9
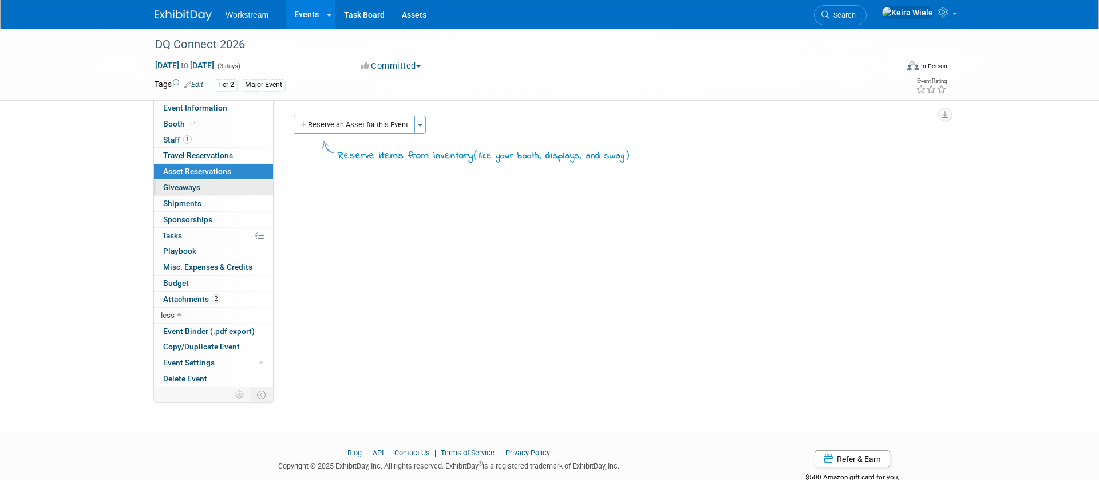
click at [230, 187] on link "0 Giveaways 0" at bounding box center [213, 187] width 119 height 15
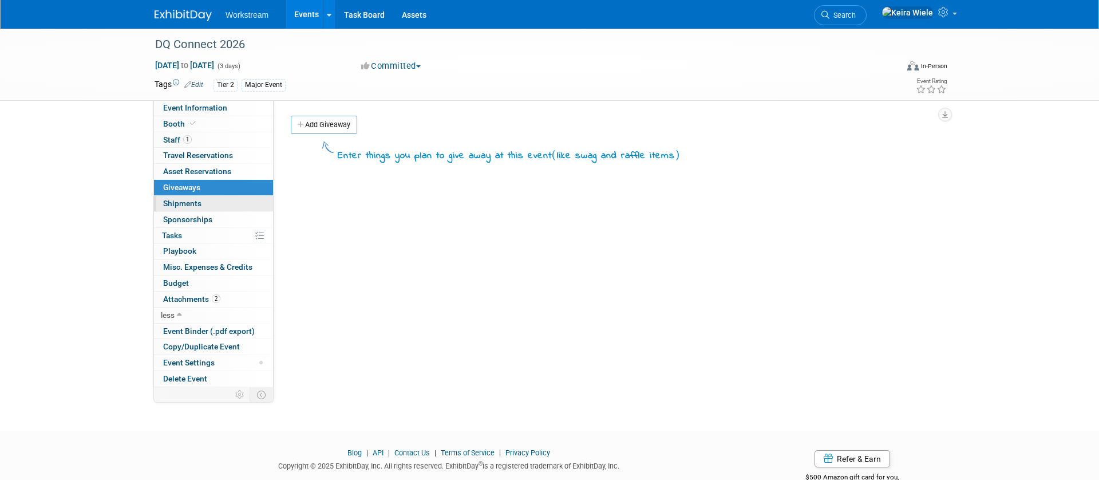
click at [230, 204] on link "0 Shipments 0" at bounding box center [213, 203] width 119 height 15
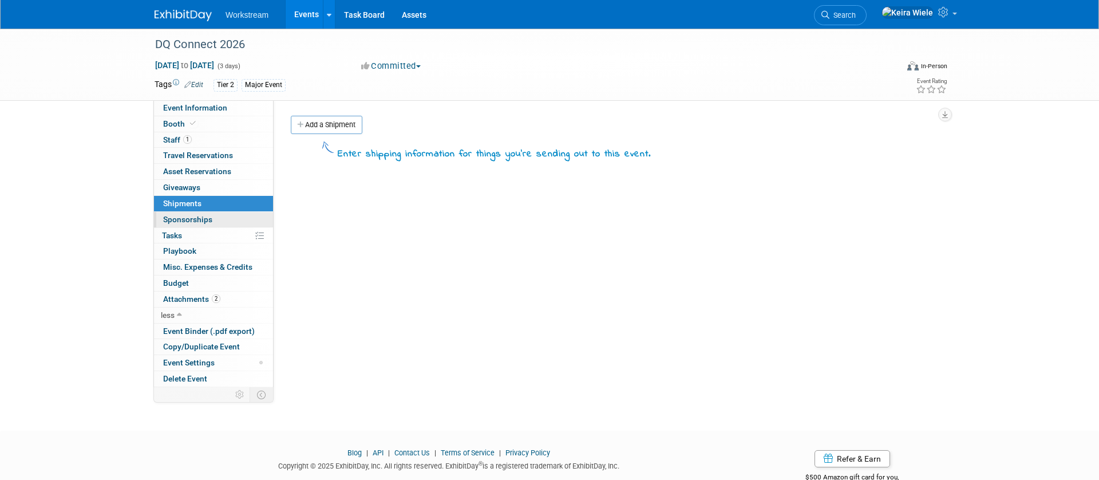
click at [230, 216] on link "0 Sponsorships 0" at bounding box center [213, 219] width 119 height 15
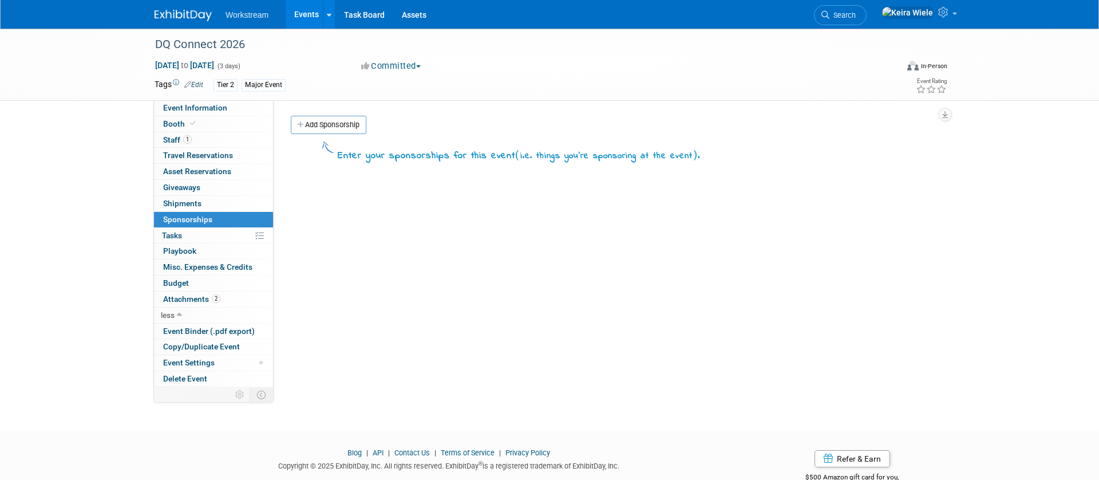
click at [334, 198] on div "Event Website: Edit Event Venue Name: Specify event venue name Edit Save Change…" at bounding box center [609, 243] width 671 height 287
click at [205, 242] on link "0% Tasks 0%" at bounding box center [213, 235] width 119 height 15
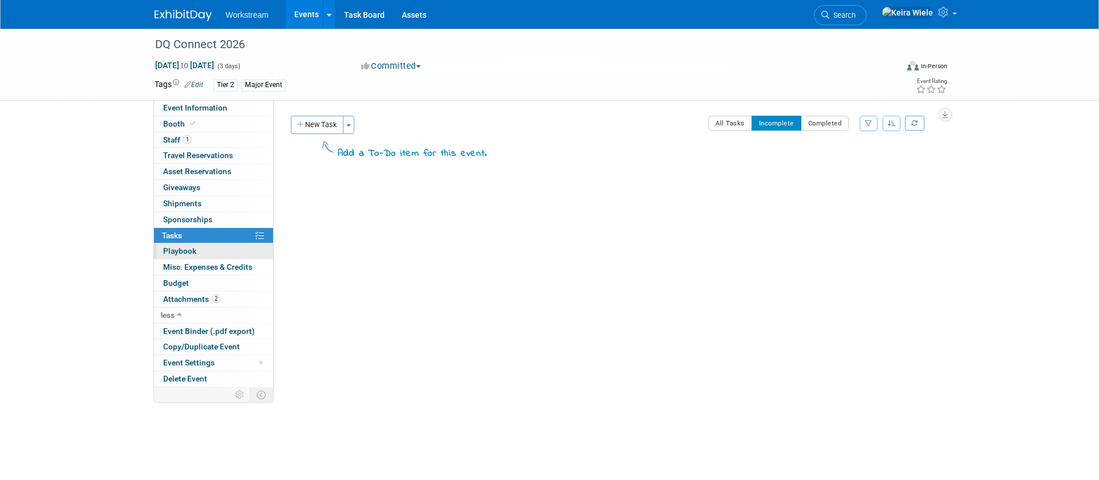
click at [203, 250] on link "0 Playbook 0" at bounding box center [213, 250] width 119 height 15
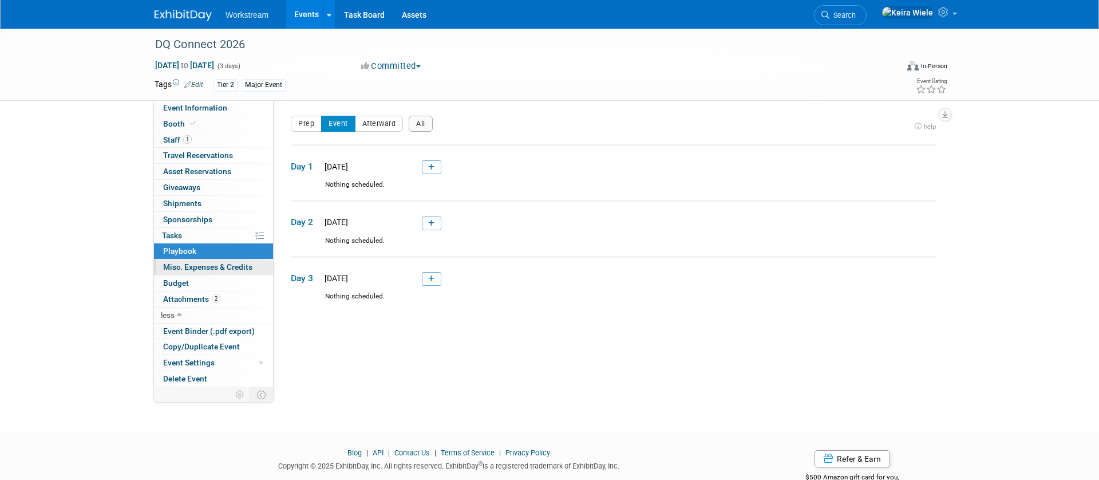
click at [199, 265] on span "Misc. Expenses & Credits 0" at bounding box center [207, 266] width 89 height 9
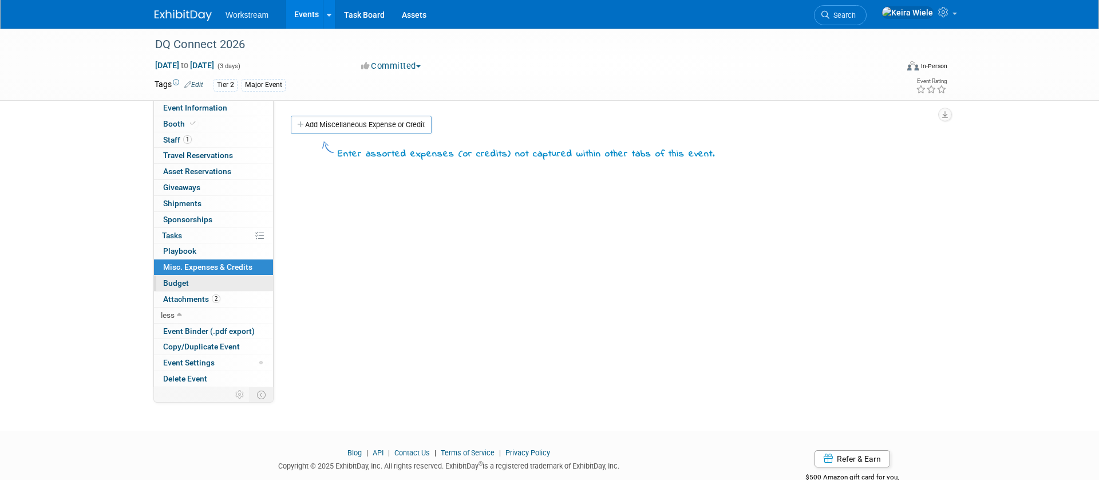
click at [193, 283] on link "Budget" at bounding box center [213, 282] width 119 height 15
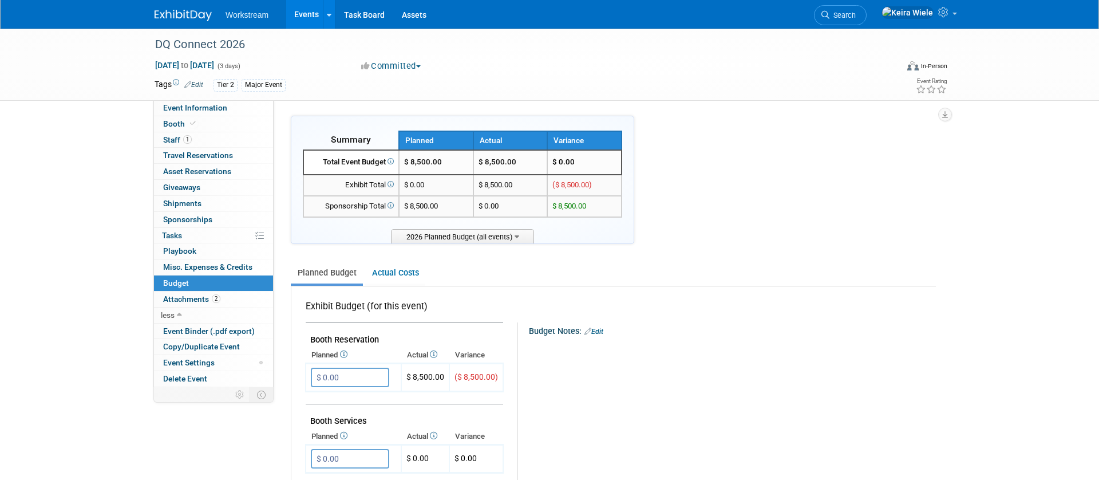
click at [393, 161] on icon at bounding box center [390, 161] width 8 height 6
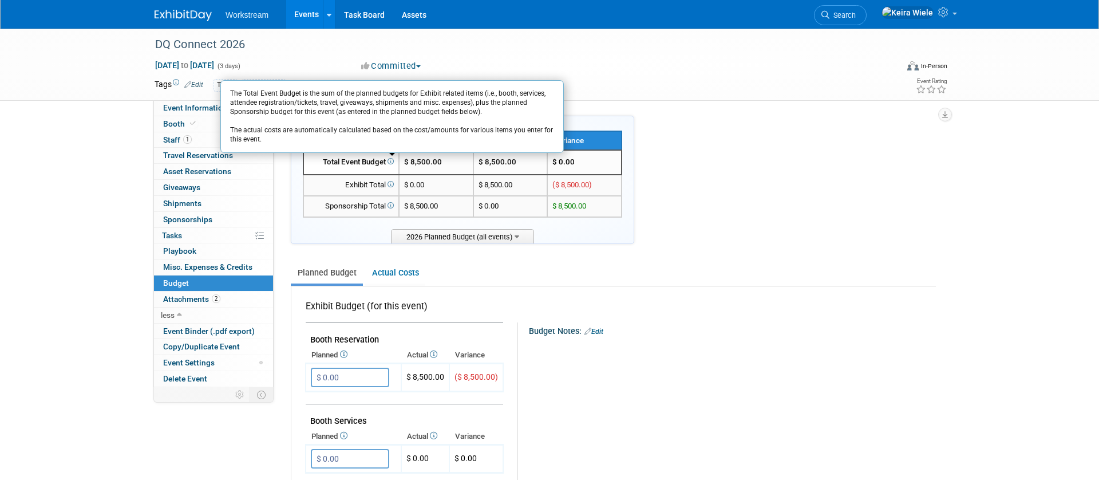
click at [393, 161] on icon at bounding box center [390, 161] width 8 height 6
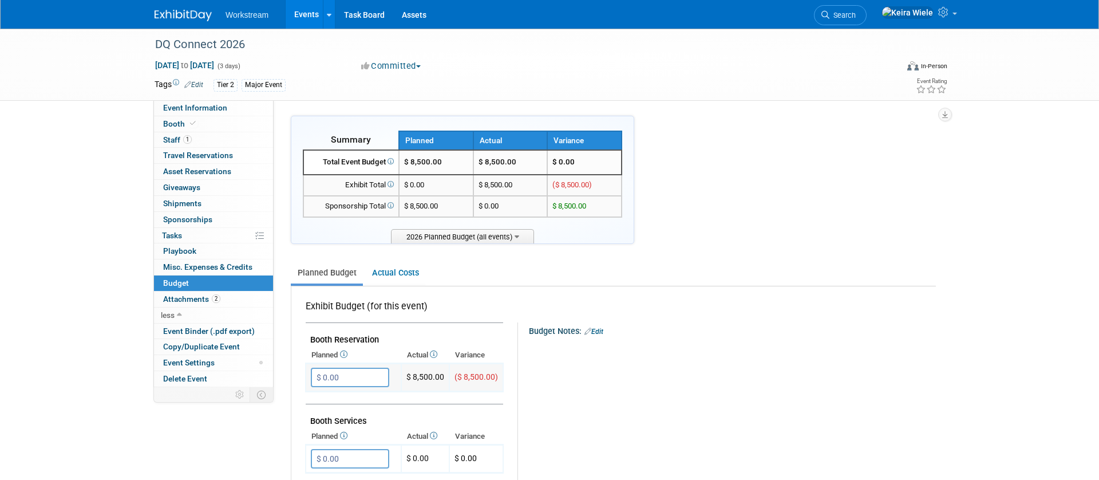
click at [370, 371] on input "$ 0.00" at bounding box center [350, 376] width 78 height 19
type input "$ 8,500.00"
click at [311, 393] on button "button" at bounding box center [321, 401] width 21 height 16
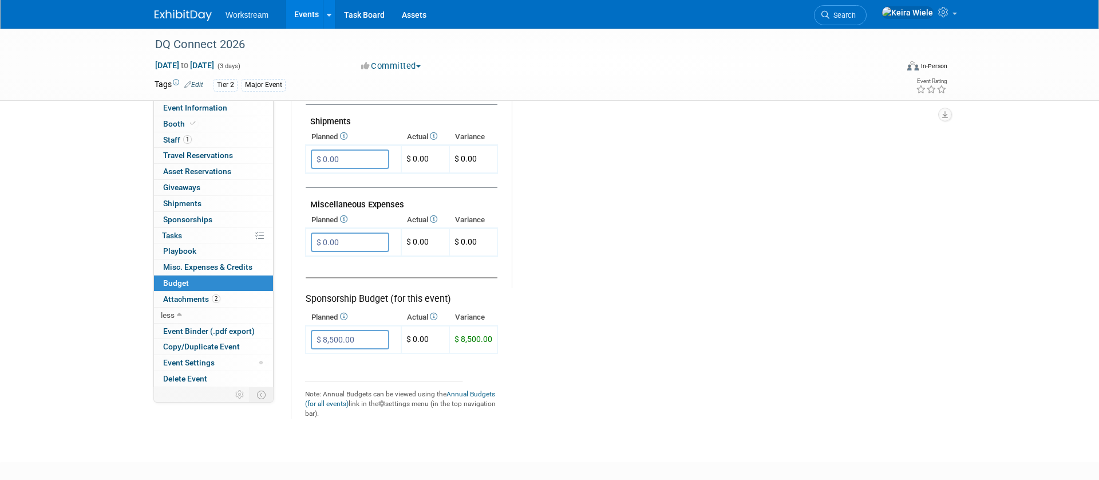
scroll to position [690, 0]
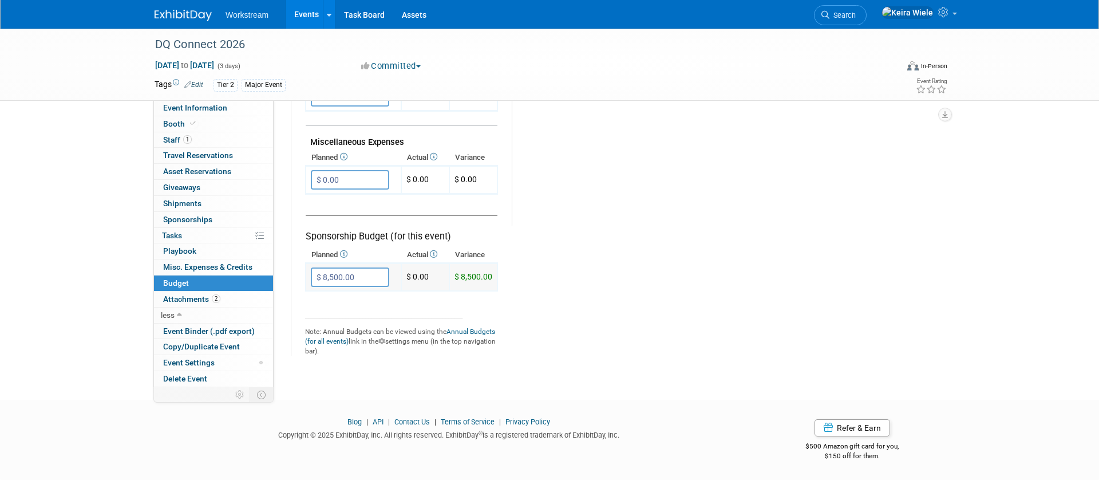
click at [365, 275] on input "$ 8,500.00" at bounding box center [350, 276] width 78 height 19
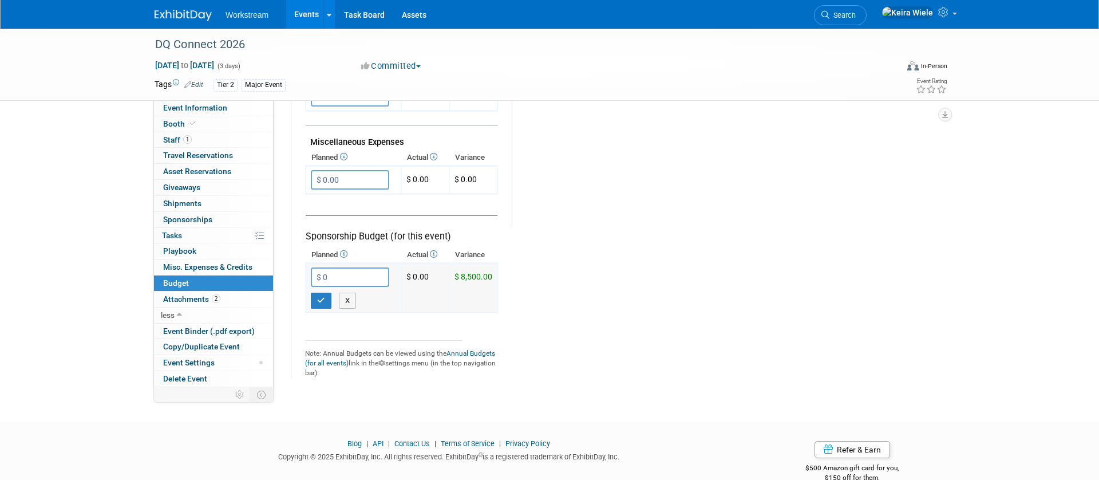
type input "$ 0.00"
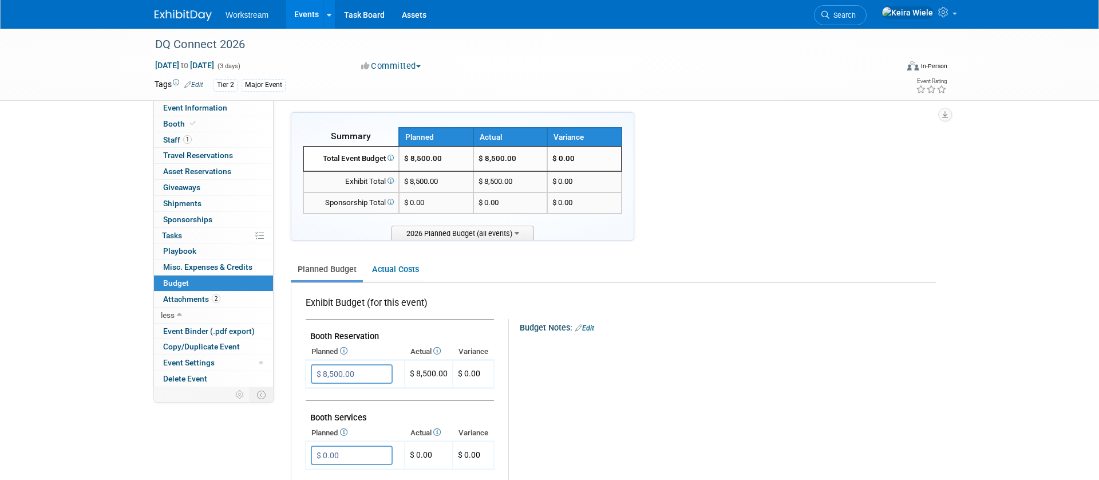
scroll to position [0, 0]
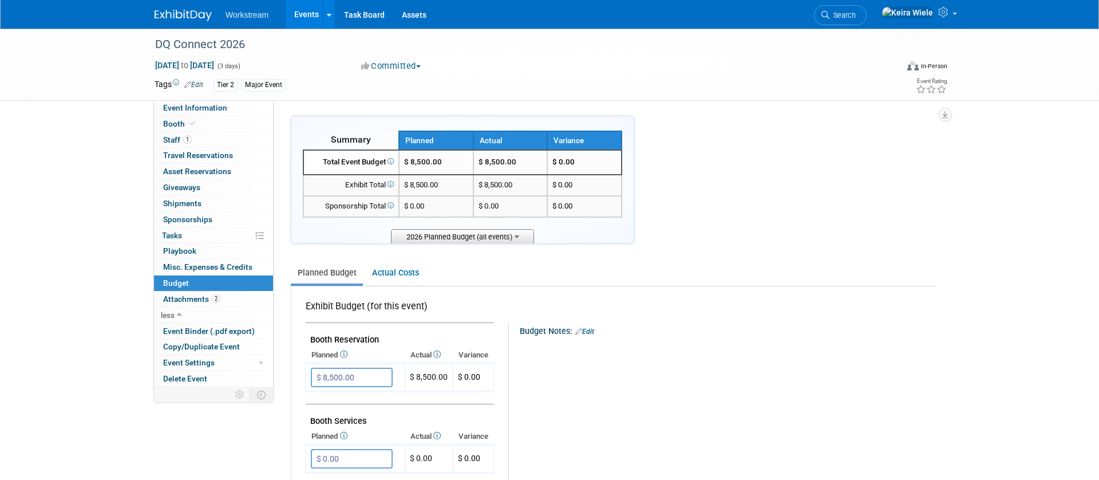
click at [418, 238] on span "2026 Planned Budget (all events)" at bounding box center [462, 236] width 143 height 14
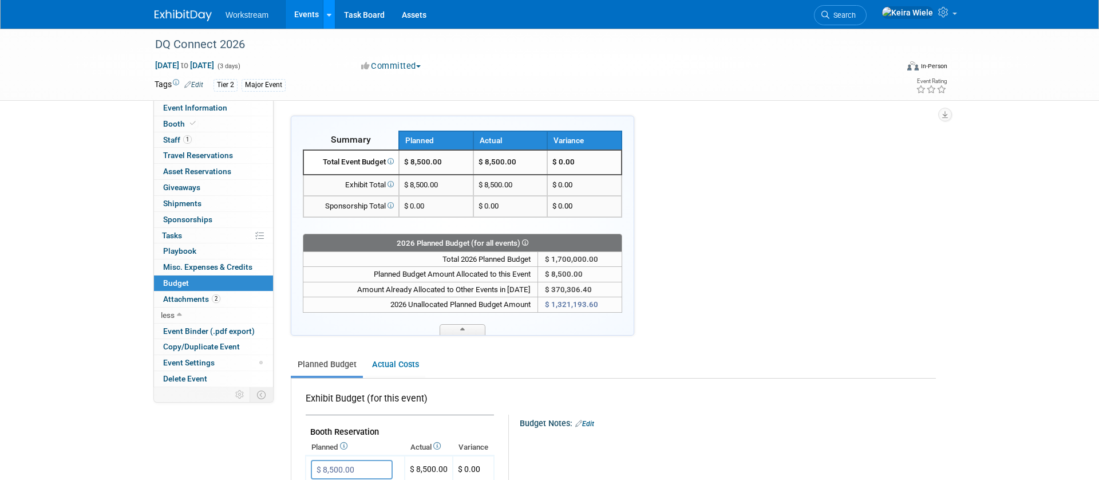
click at [332, 22] on link at bounding box center [329, 14] width 12 height 29
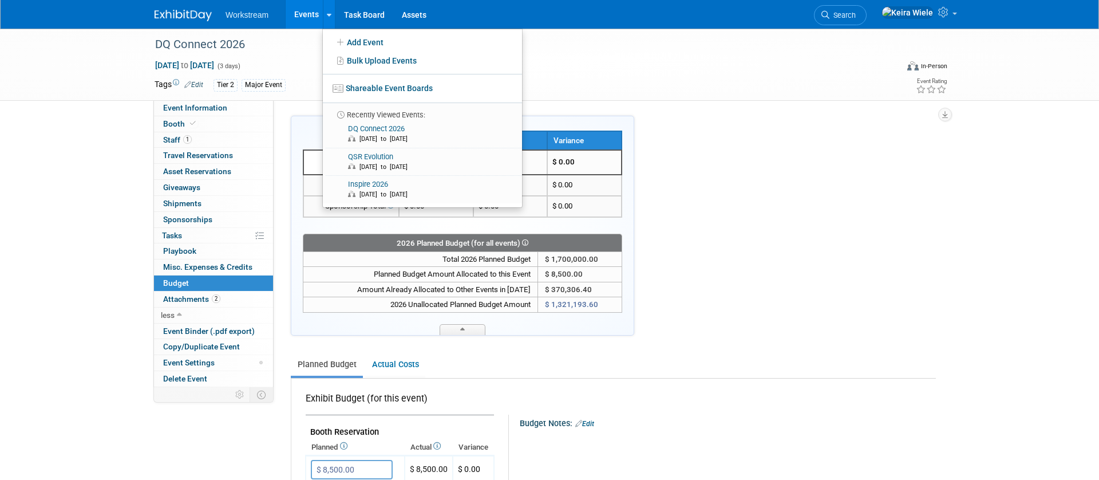
click at [780, 108] on div "Event Website: Edit Event Venue Name: Specify event venue name Edit Save Change…" at bounding box center [609, 243] width 671 height 287
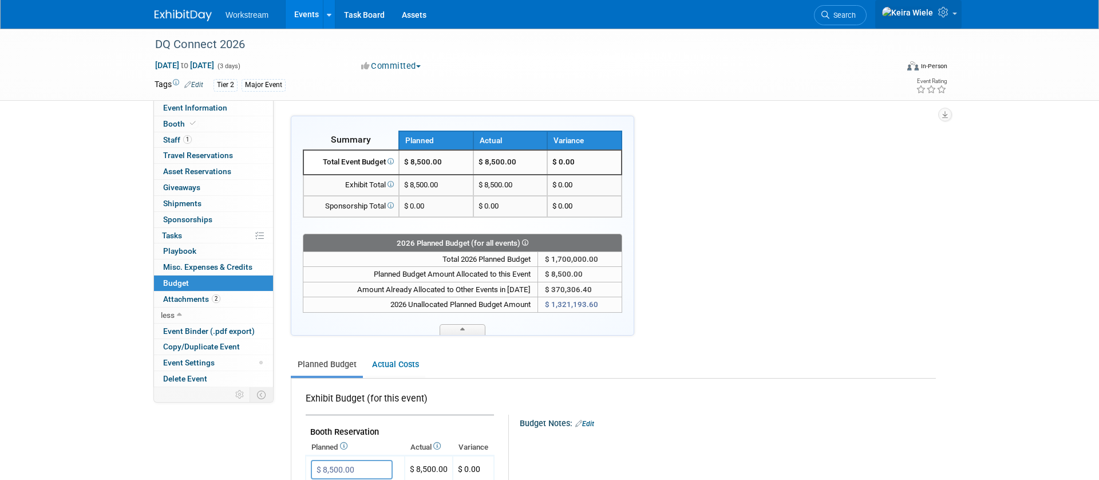
click at [935, 15] on link at bounding box center [918, 14] width 86 height 29
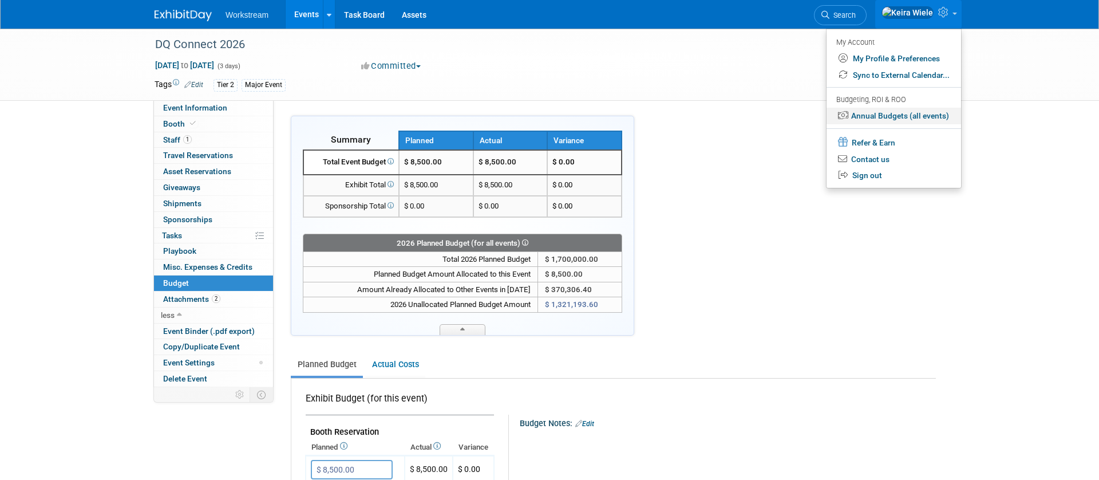
click at [891, 113] on link "Annual Budgets (all events)" at bounding box center [893, 116] width 135 height 17
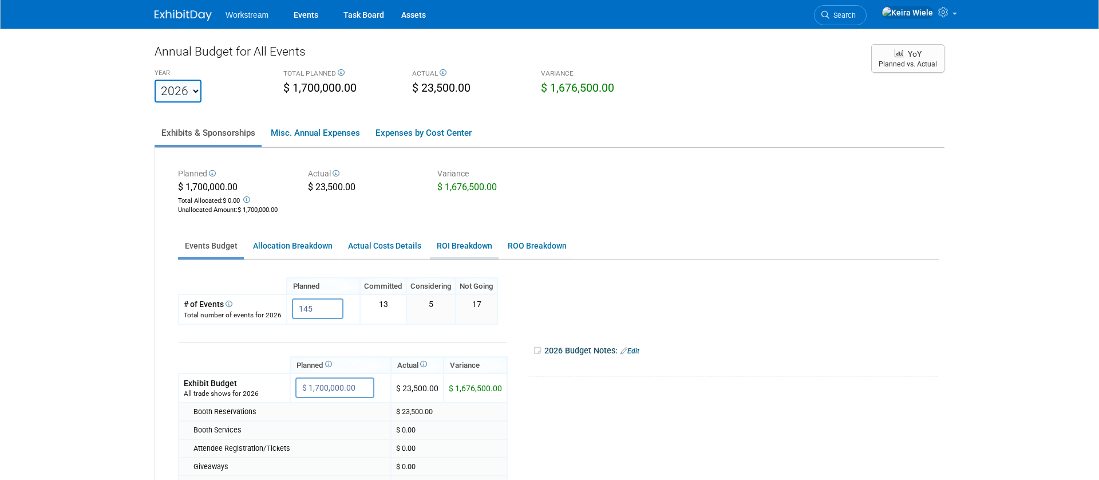
click at [477, 239] on link "ROI Breakdown" at bounding box center [464, 246] width 69 height 22
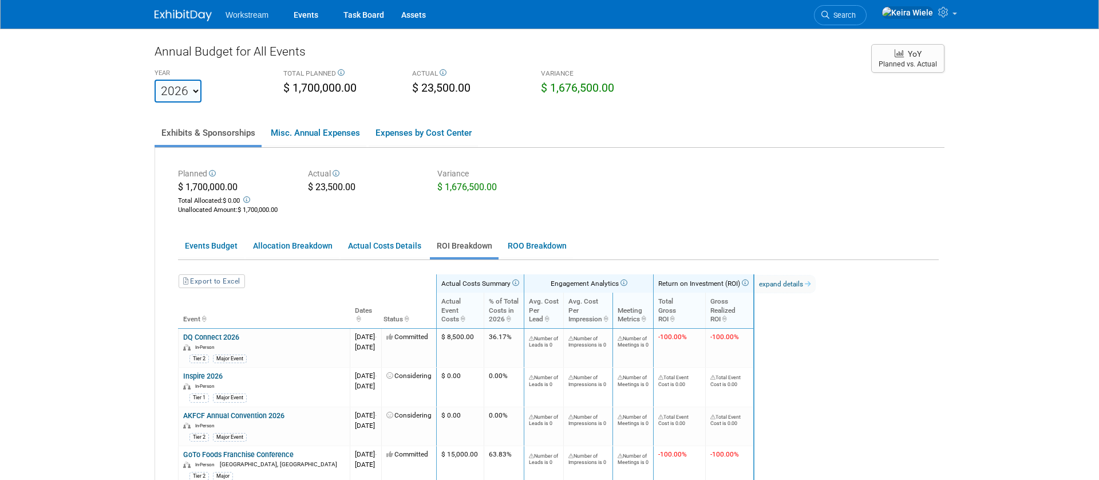
click at [432, 250] on link "ROI Breakdown" at bounding box center [464, 246] width 69 height 22
click at [205, 240] on link "Events Budget" at bounding box center [211, 246] width 66 height 22
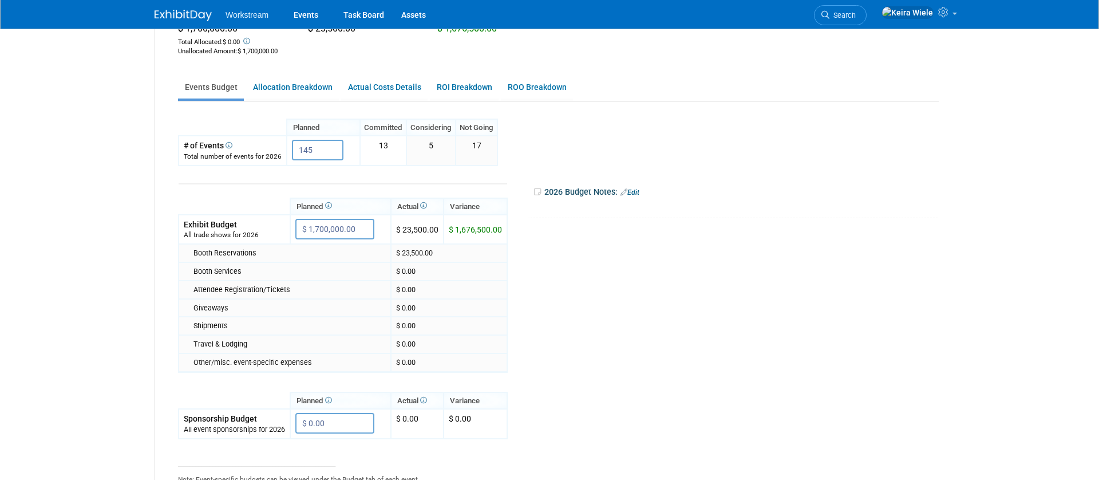
scroll to position [200, 0]
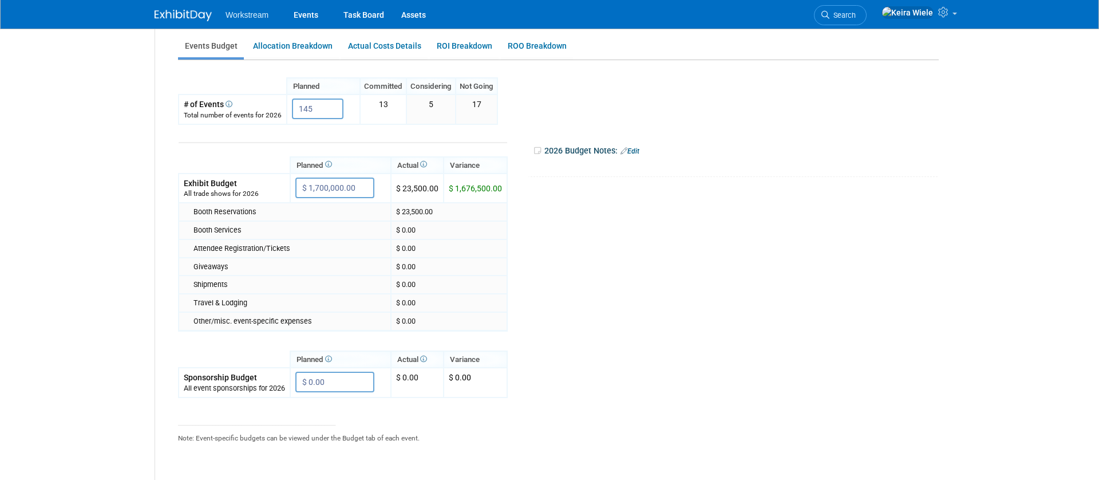
drag, startPoint x: 205, startPoint y: 215, endPoint x: 378, endPoint y: 292, distance: 189.3
click at [377, 291] on tbody "Planned Actual Variance $ 1,700,000.00 X" at bounding box center [343, 270] width 329 height 255
click at [595, 284] on tr "Planned Actual X X" at bounding box center [555, 303] width 755 height 357
click at [332, 164] on icon at bounding box center [327, 164] width 9 height 7
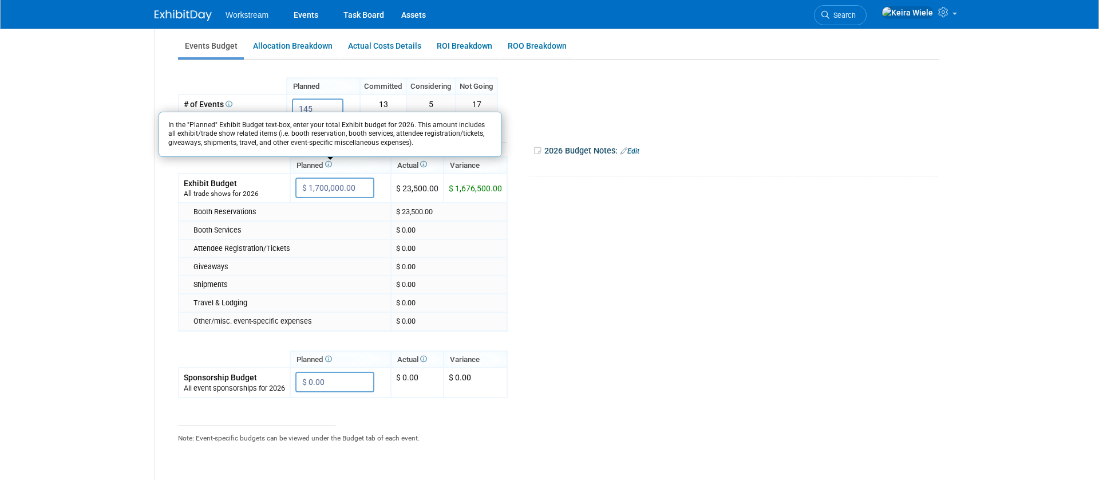
click at [320, 221] on td "Booth Services" at bounding box center [285, 230] width 212 height 18
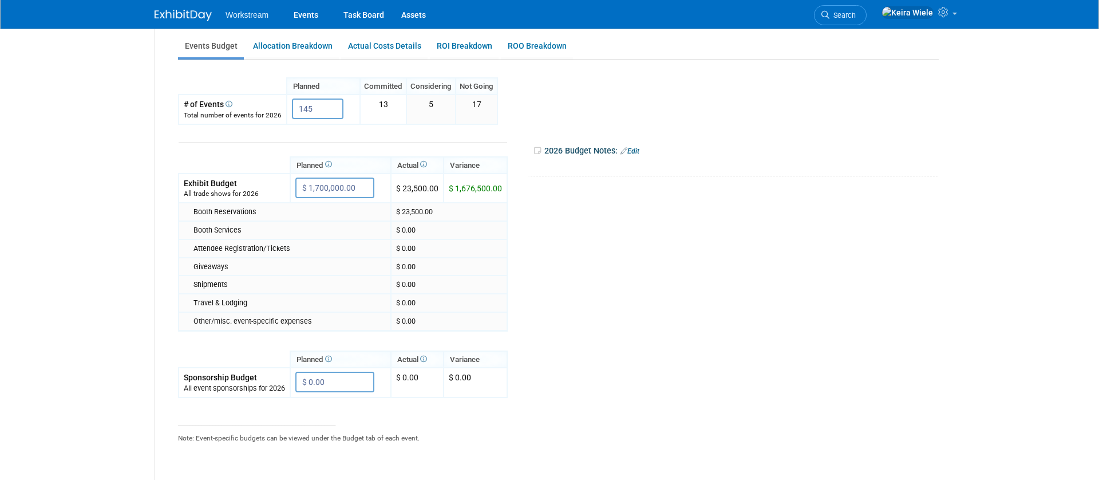
click at [350, 225] on div "Booth Services" at bounding box center [289, 230] width 192 height 10
click at [369, 269] on div "Giveaways" at bounding box center [289, 267] width 192 height 10
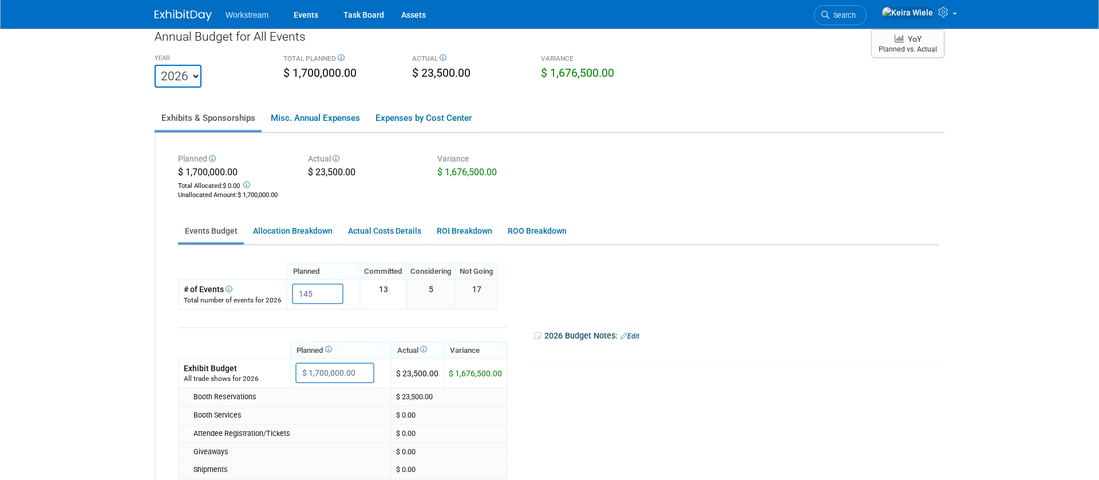
scroll to position [11, 0]
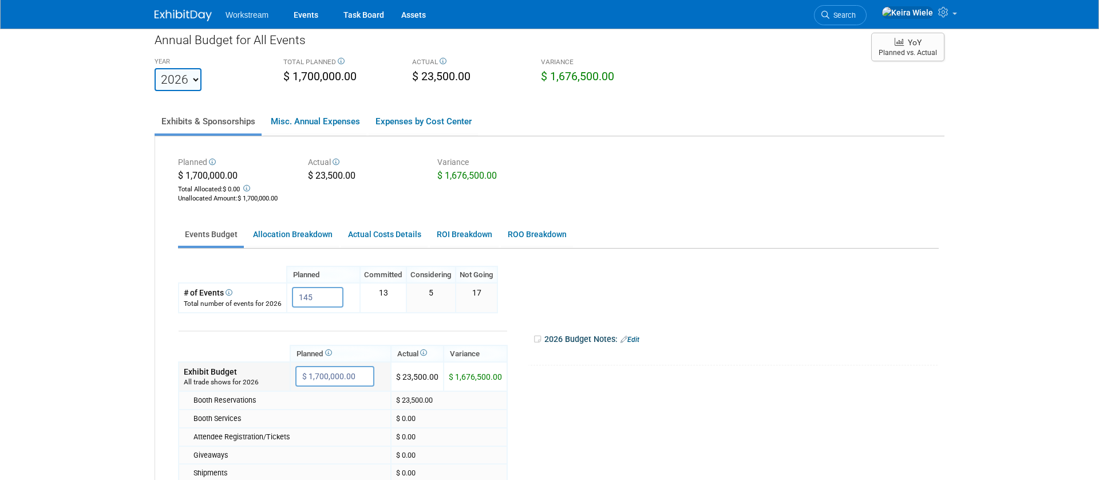
click at [346, 374] on input "$ 1,700,000.00" at bounding box center [334, 376] width 79 height 21
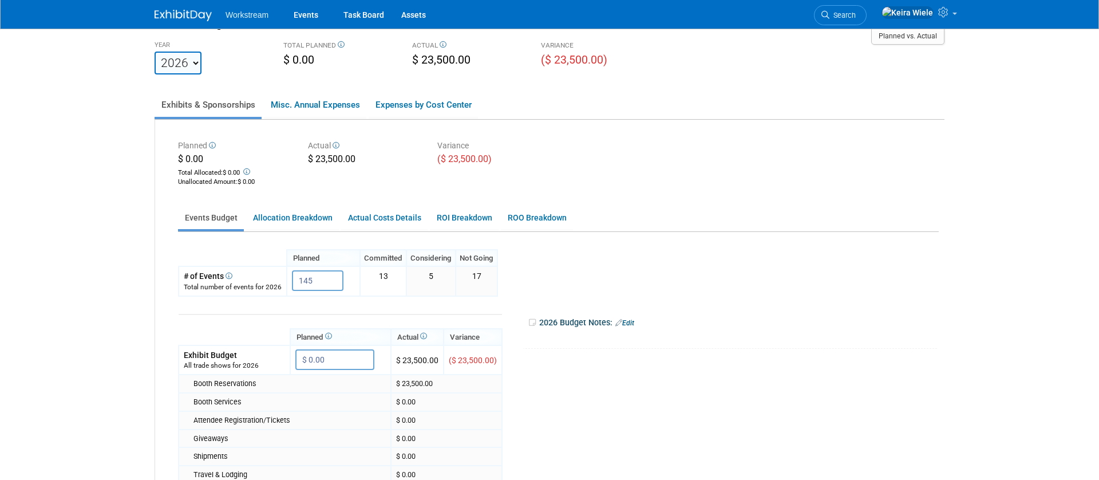
scroll to position [29, 0]
click at [216, 138] on div "Planned $ 0.00 Total Allocated: $ 0.00 Unallocated Amount : $ 0.00" at bounding box center [234, 162] width 130 height 52
click at [215, 143] on icon at bounding box center [211, 144] width 9 height 7
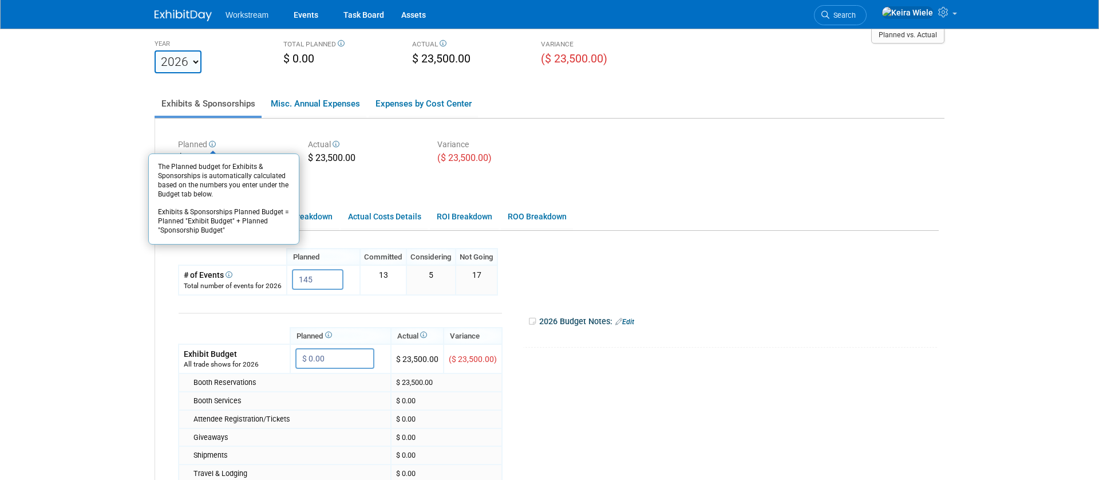
click at [222, 130] on div "Planned The Planned budget for Exhibits & Sponsorships is automatically calcula…" at bounding box center [549, 385] width 789 height 534
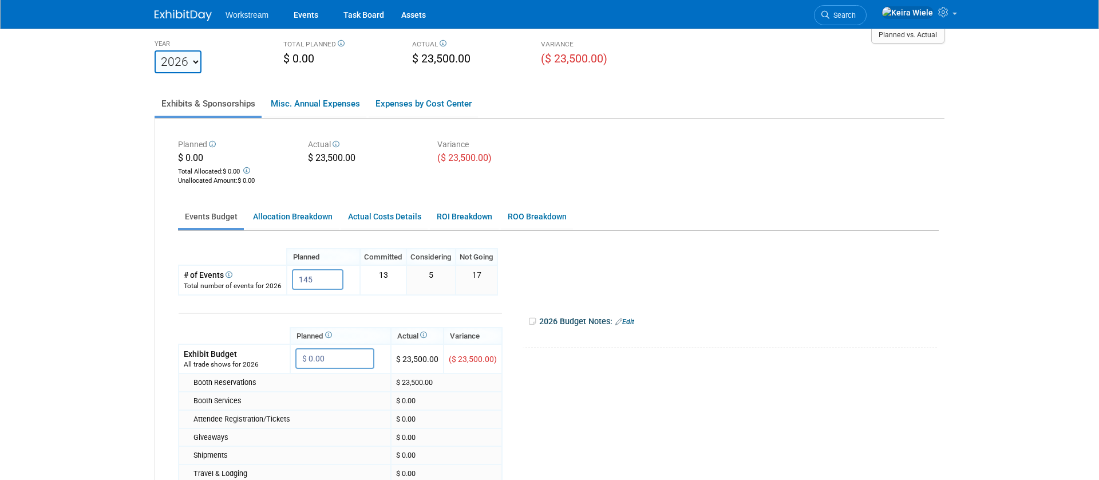
click at [248, 170] on icon at bounding box center [246, 170] width 9 height 7
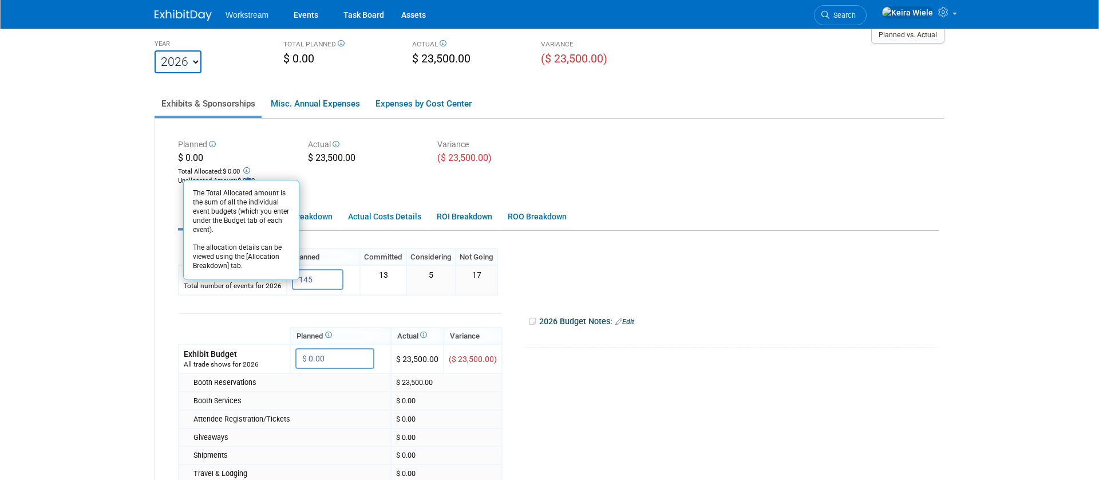
click at [333, 250] on th "Planned" at bounding box center [323, 256] width 73 height 17
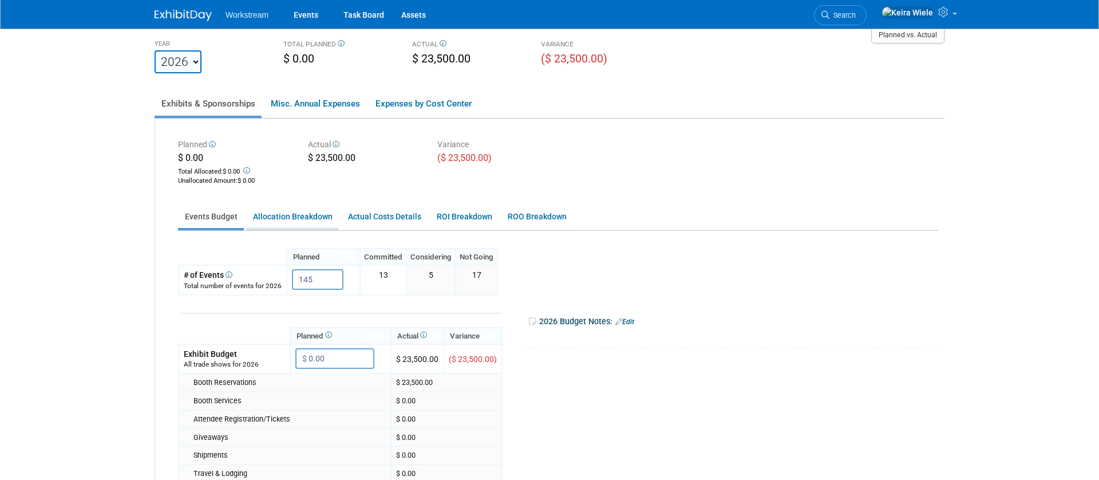
click at [269, 218] on link "Allocation Breakdown" at bounding box center [292, 216] width 93 height 22
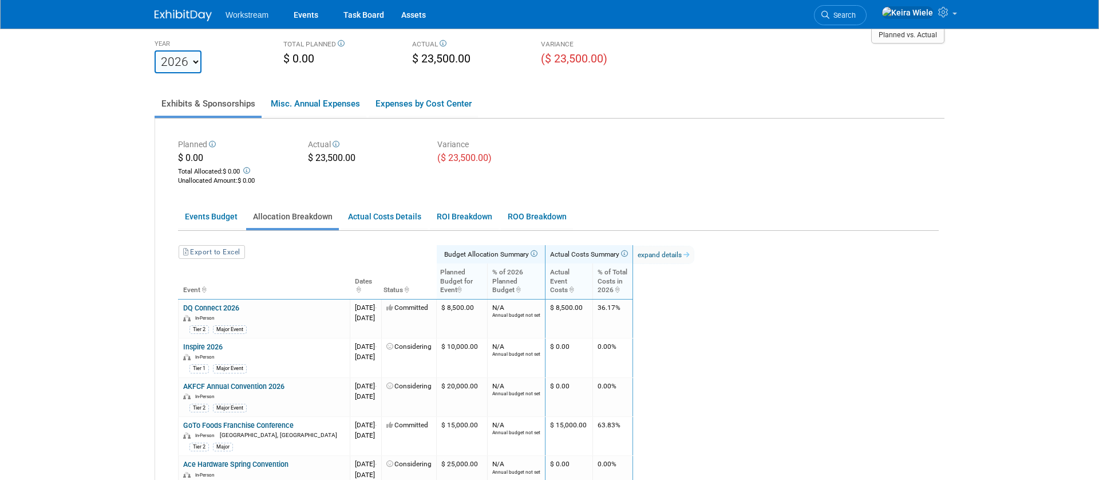
click at [537, 251] on icon at bounding box center [533, 253] width 9 height 7
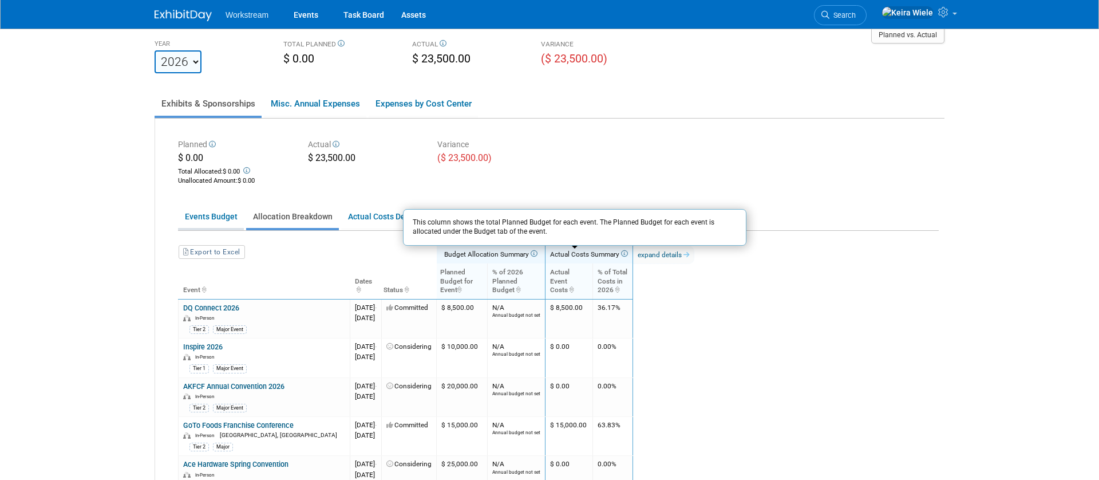
click at [208, 223] on link "Events Budget" at bounding box center [211, 216] width 66 height 22
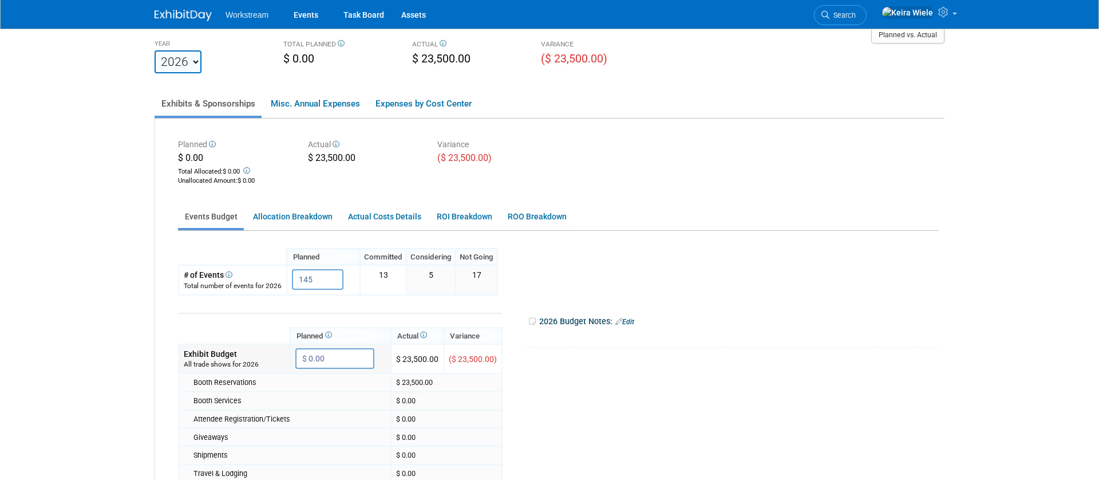
click at [345, 351] on input "$ 0.00" at bounding box center [334, 358] width 79 height 21
type input "$ 1,700,000"
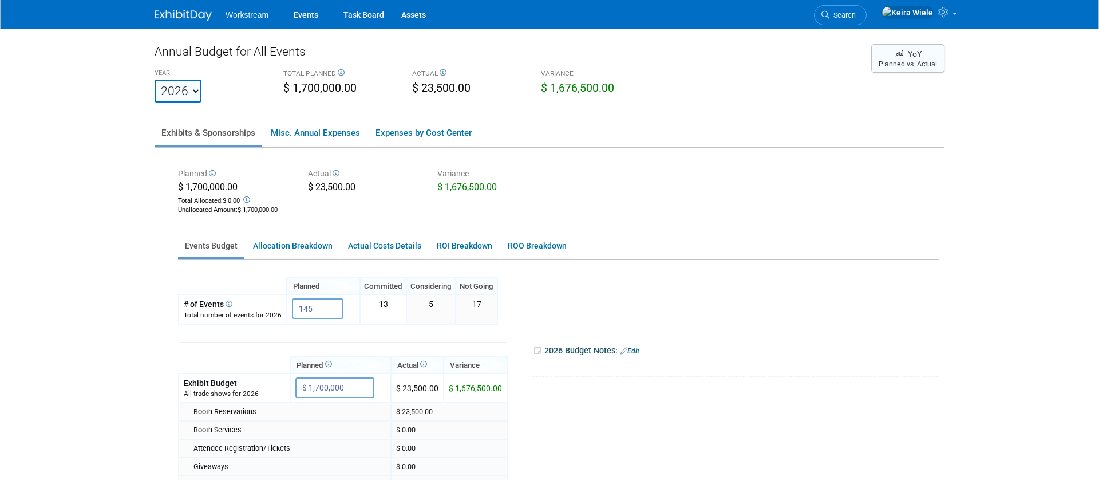
click at [910, 58] on span "YoY" at bounding box center [908, 54] width 27 height 11
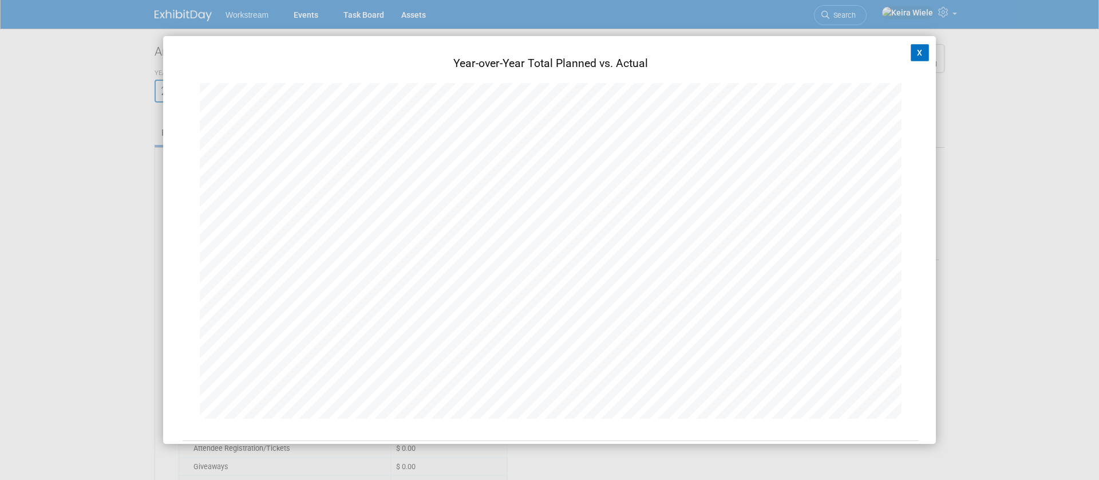
click at [921, 48] on button "X" at bounding box center [920, 52] width 18 height 17
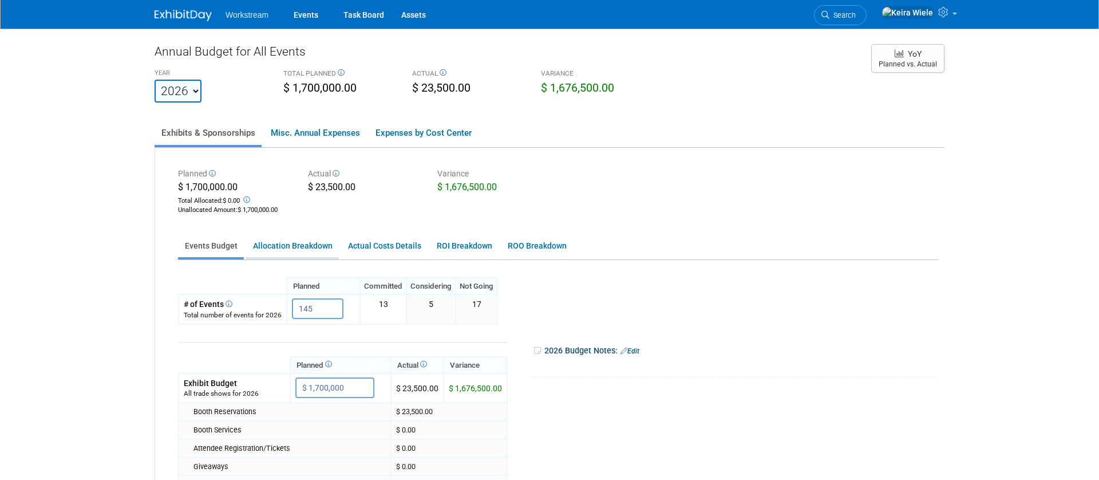
click at [322, 241] on link "Allocation Breakdown" at bounding box center [292, 246] width 93 height 22
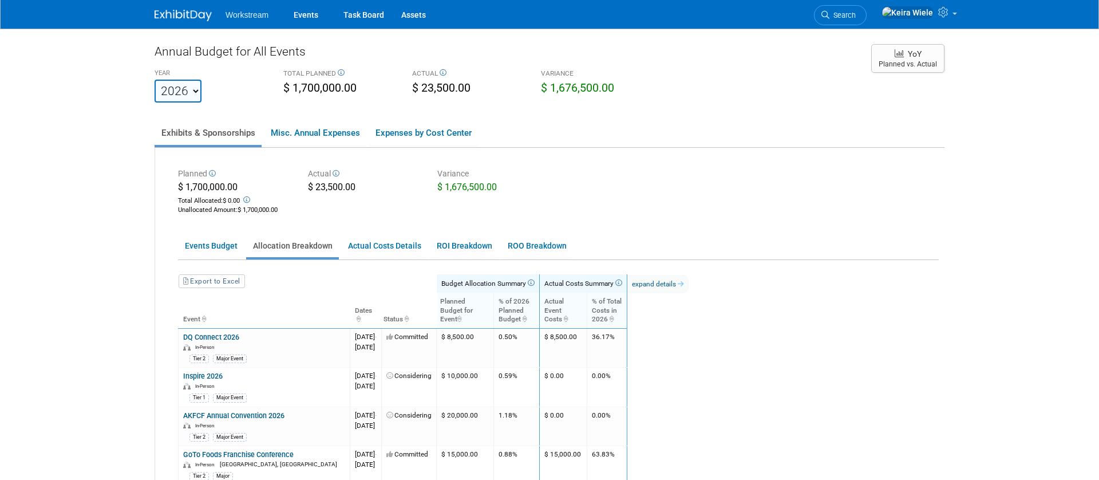
click at [540, 316] on th "% of 2026 Planned Budget" at bounding box center [517, 309] width 46 height 35
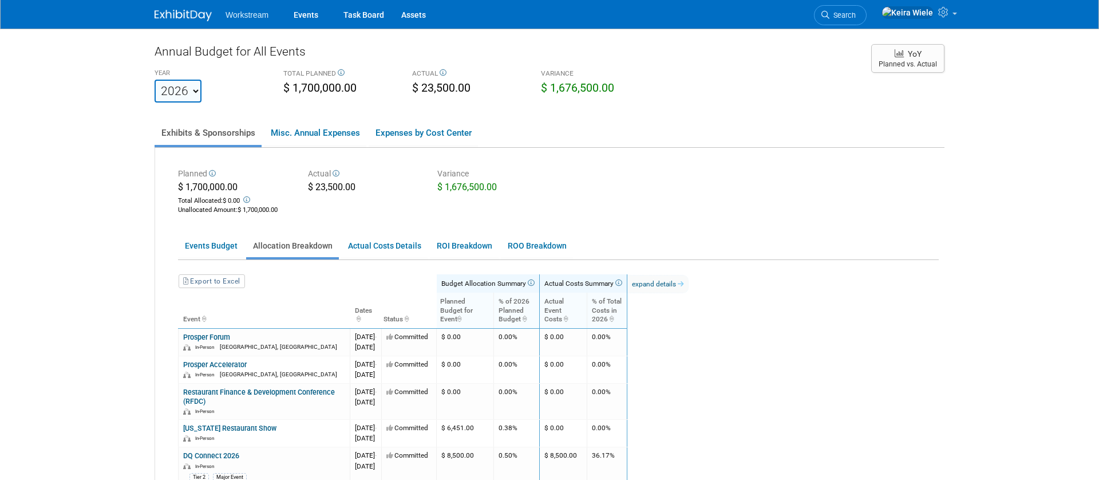
click at [587, 309] on th "Actual Event Costs" at bounding box center [564, 309] width 48 height 35
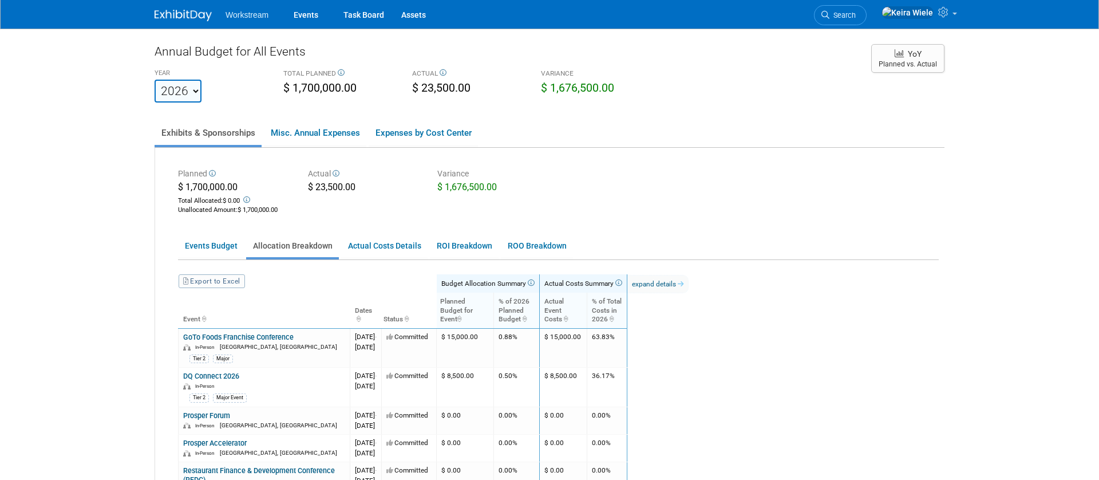
click at [231, 282] on link "Export to Excel" at bounding box center [212, 281] width 66 height 14
click at [187, 89] on select "2023 2024 2025 2026 2027 2028 2029 2030 2031" at bounding box center [178, 91] width 47 height 23
select select "2025"
click at [155, 80] on select "2023 2024 2025 2026 2027 2028 2029 2030 2031" at bounding box center [178, 91] width 47 height 23
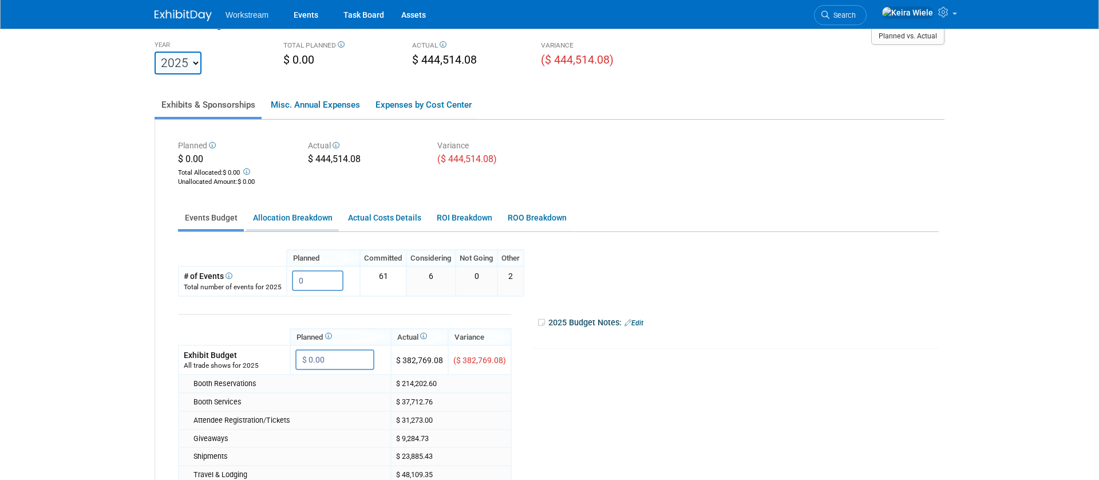
click at [283, 220] on link "Allocation Breakdown" at bounding box center [292, 218] width 93 height 22
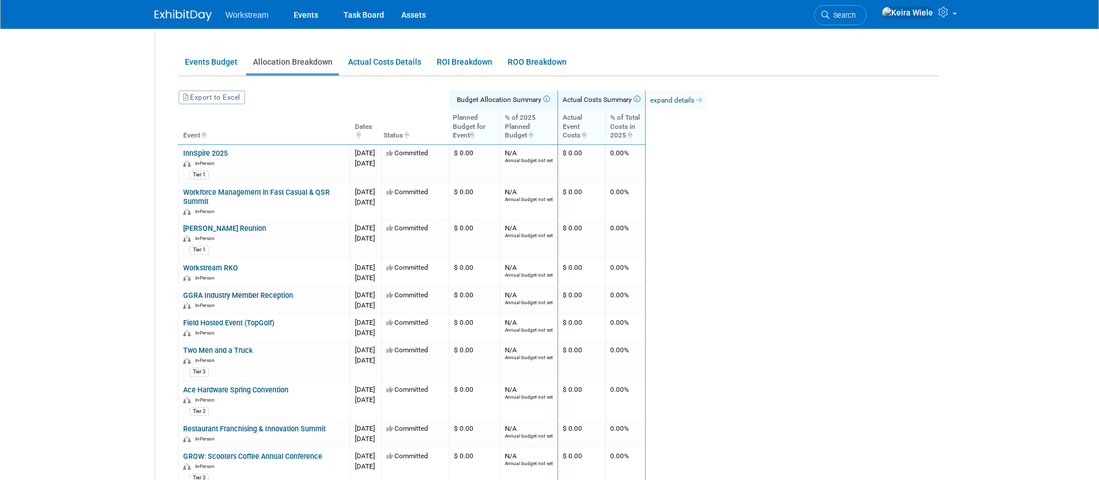
scroll to position [242, 0]
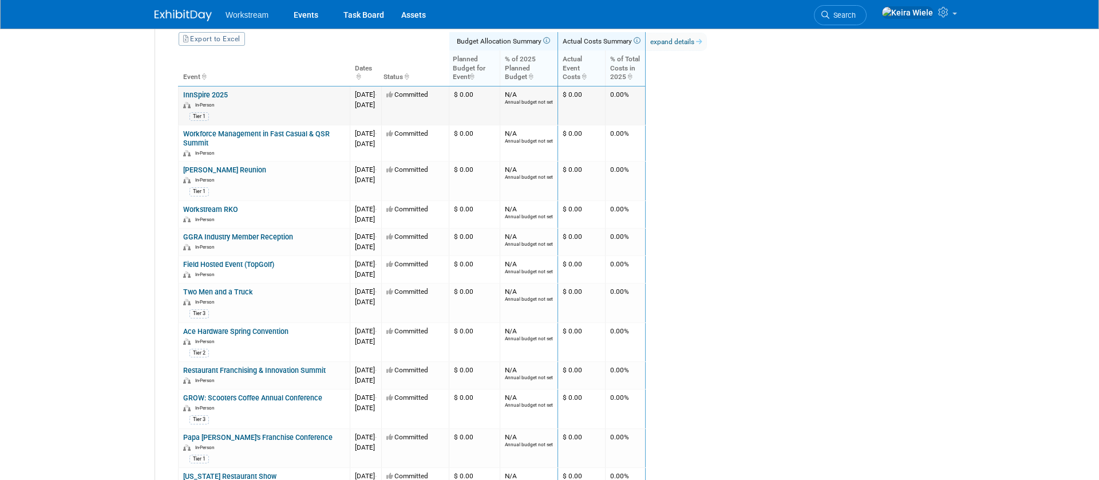
click at [221, 94] on link "InnSpire 2025" at bounding box center [205, 94] width 45 height 9
click at [282, 132] on link "Workforce Management in Fast Casual & QSR Summit" at bounding box center [256, 138] width 147 height 18
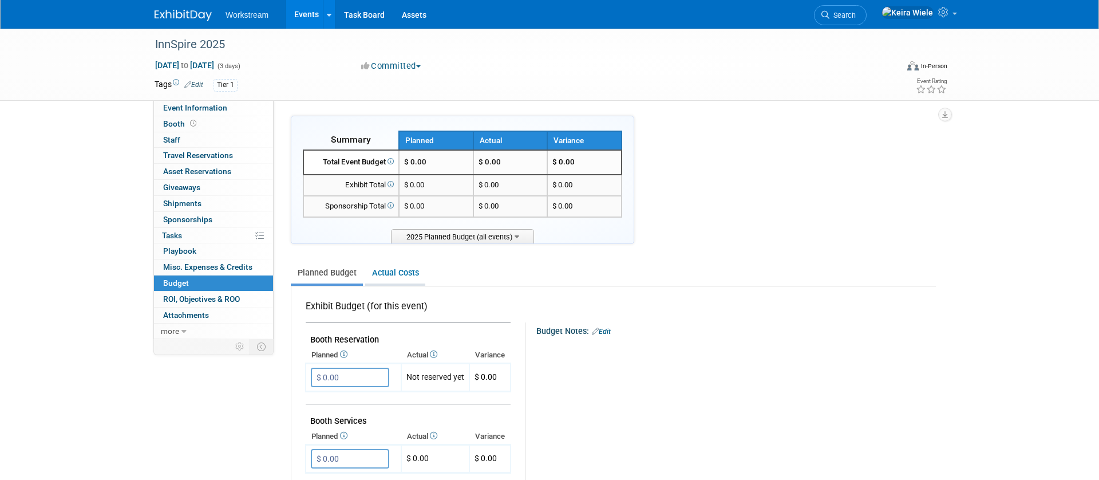
click at [408, 271] on link "Actual Costs" at bounding box center [395, 272] width 60 height 21
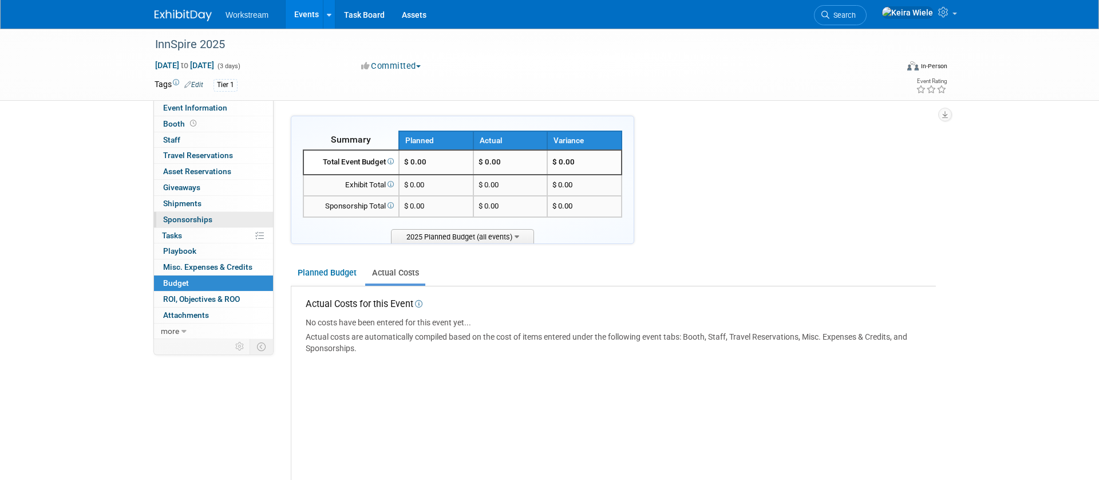
click at [208, 212] on link "0 Sponsorships 0" at bounding box center [213, 219] width 119 height 15
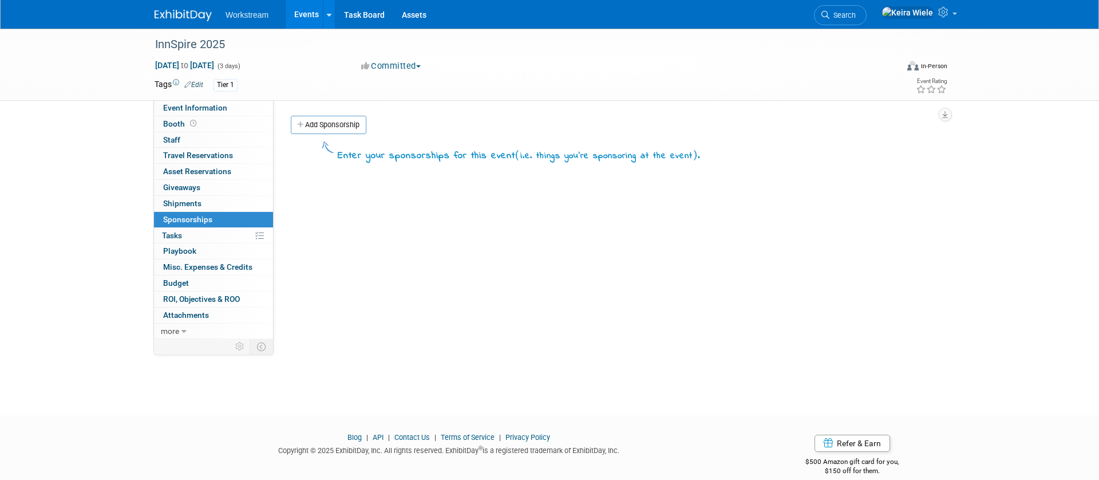
click at [324, 112] on div "Event Website: Edit Event Venue Name: Specify event venue name Event Venue Addr…" at bounding box center [609, 219] width 671 height 239
click at [324, 116] on link "Add Sponsorship" at bounding box center [329, 125] width 76 height 18
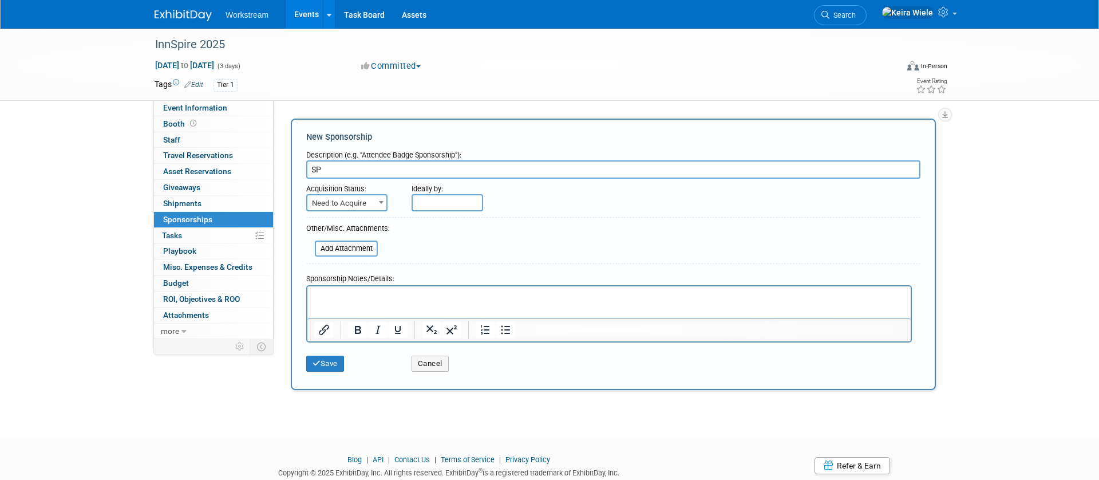
type input "S"
type input "Innspire 2025"
click at [366, 205] on span "Need to Acquire" at bounding box center [346, 203] width 79 height 16
select select "2"
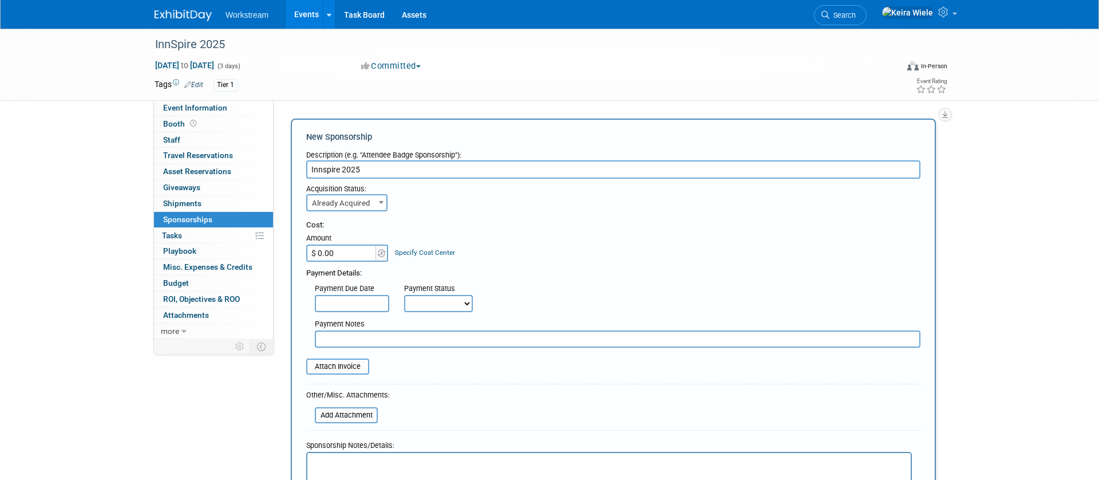
click at [362, 256] on input "$ 0.00" at bounding box center [342, 252] width 72 height 17
type input "$ 5,000.00"
click at [477, 275] on div "Payment Details:" at bounding box center [613, 270] width 614 height 17
click at [451, 296] on select "Not Paid Yet Partially Paid Paid in Full" at bounding box center [438, 303] width 69 height 17
select select "1"
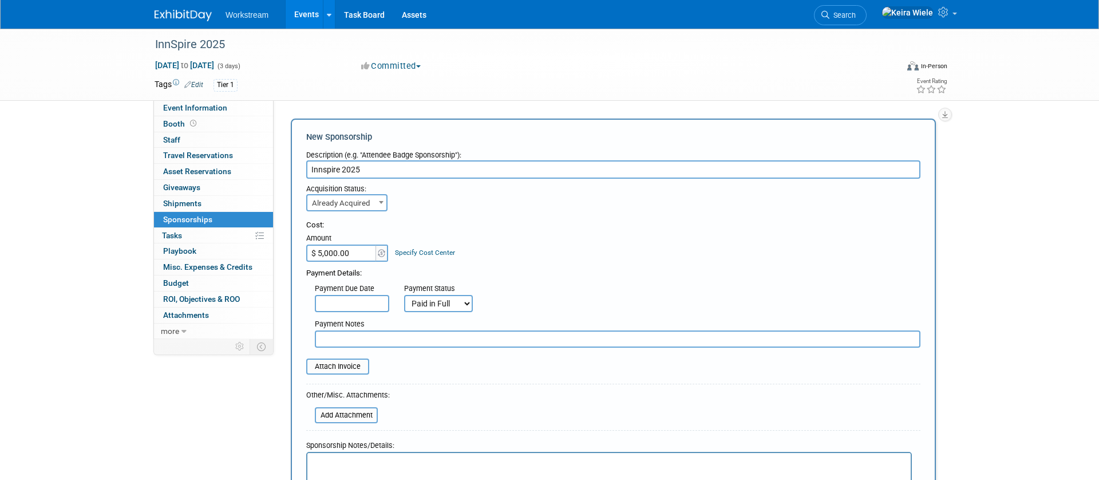
click at [404, 295] on select "Not Paid Yet Partially Paid Paid in Full" at bounding box center [438, 303] width 69 height 17
click at [542, 297] on div "Payment Due Date Payment Status Not Paid Yet Partially Paid Paid in Full Next P…" at bounding box center [613, 295] width 631 height 33
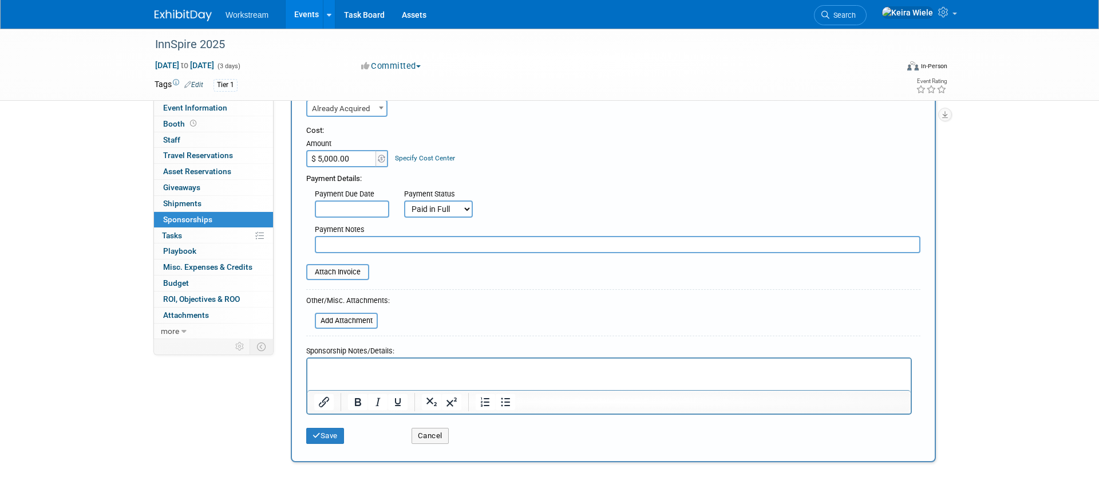
scroll to position [204, 0]
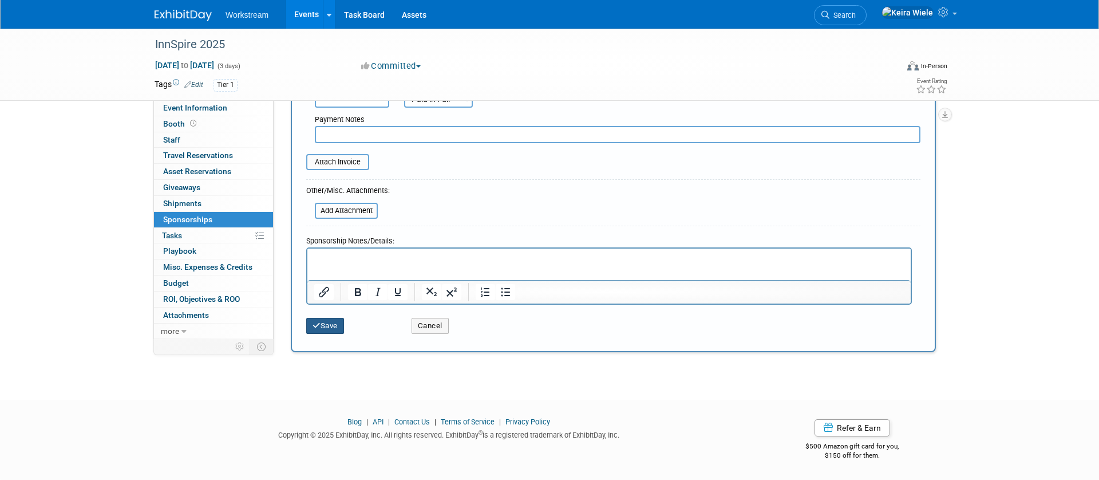
click at [317, 326] on icon "submit" at bounding box center [316, 325] width 8 height 7
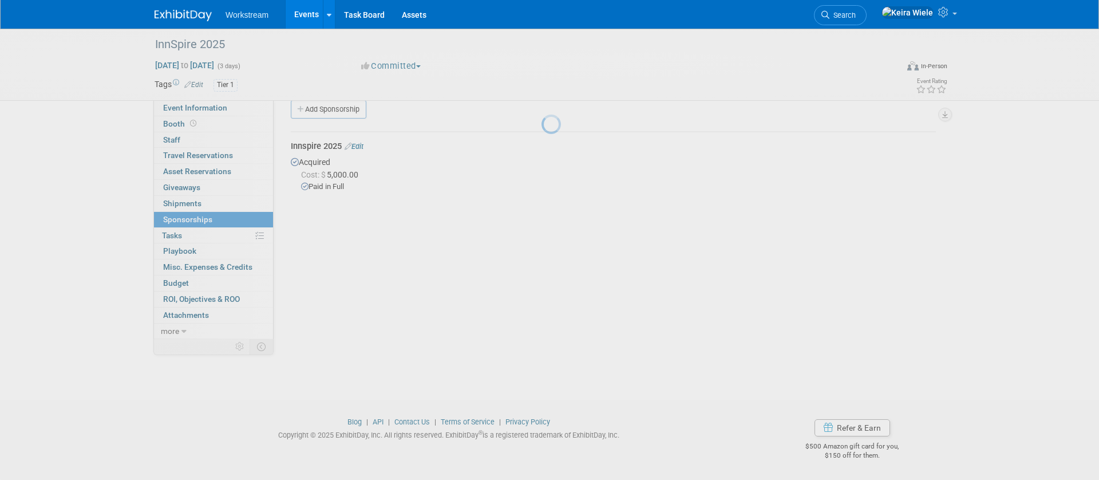
scroll to position [15, 0]
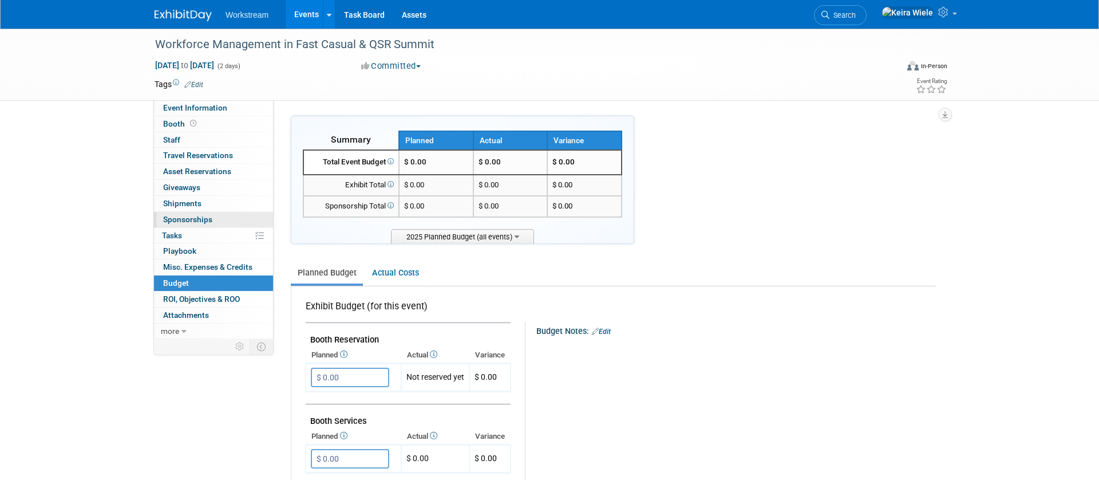
click at [200, 216] on span "Sponsorships 0" at bounding box center [187, 219] width 49 height 9
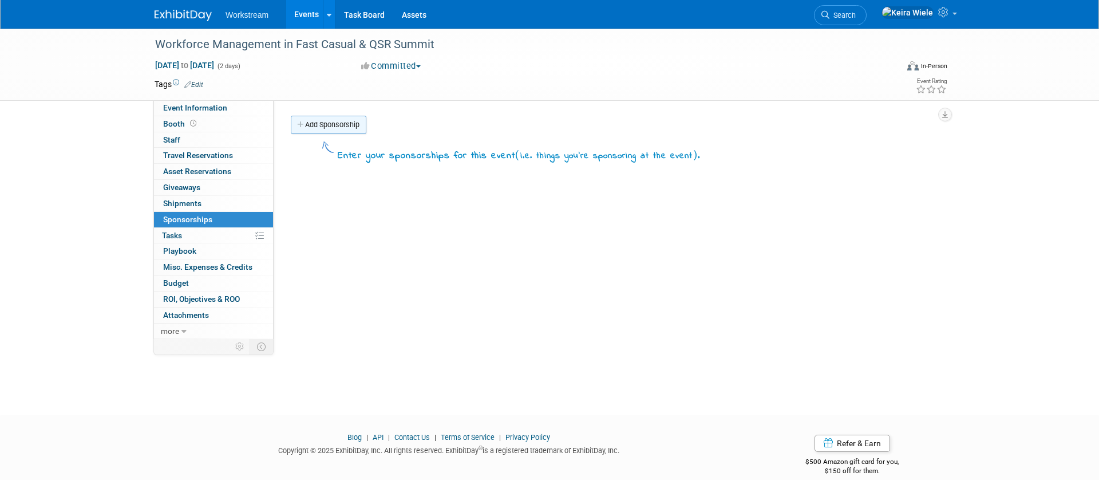
click at [316, 126] on link "Add Sponsorship" at bounding box center [329, 125] width 76 height 18
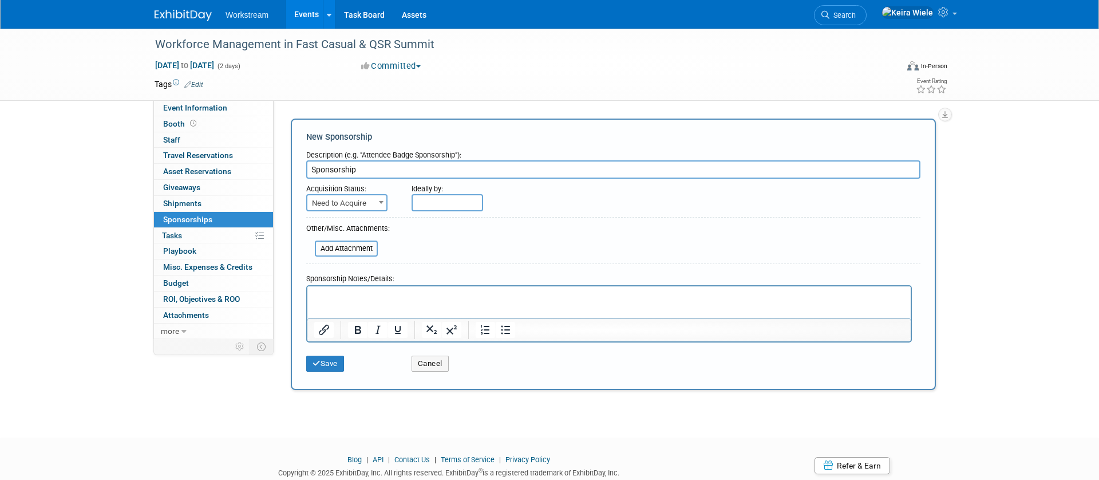
type input "Sponsorship"
click at [376, 200] on span at bounding box center [380, 202] width 11 height 15
click at [372, 248] on input "file" at bounding box center [308, 249] width 136 height 14
click at [359, 202] on span "Need to Acquire" at bounding box center [346, 203] width 79 height 16
select select "2"
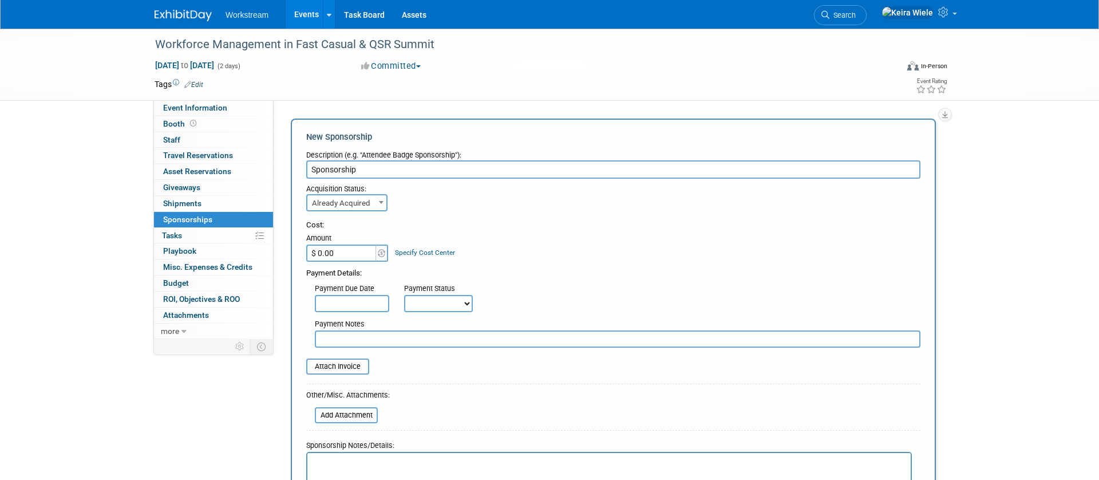
click at [354, 256] on input "$ 0.00" at bounding box center [342, 252] width 72 height 17
type input "$ 24,000.00"
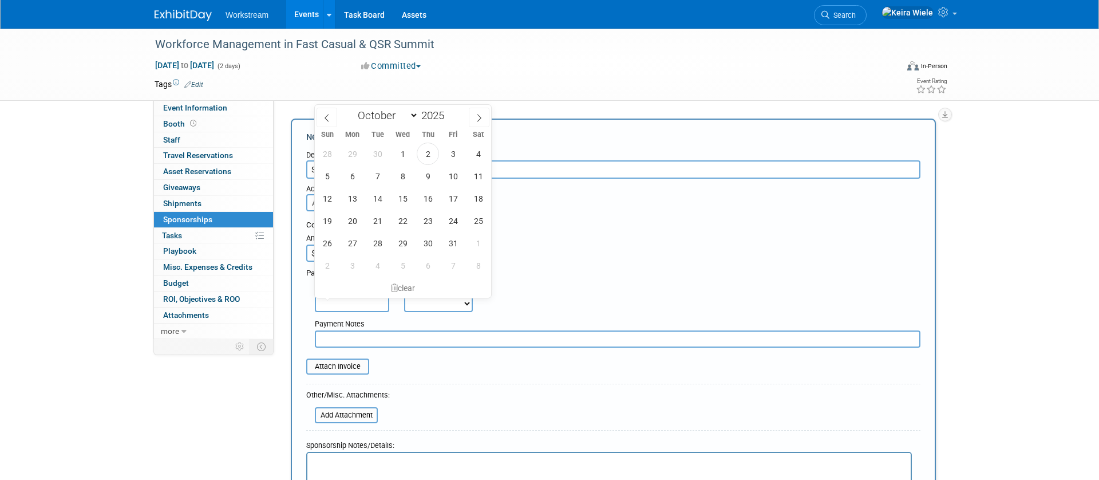
click at [362, 297] on input "text" at bounding box center [352, 303] width 74 height 17
click at [420, 301] on select "Not Paid Yet Partially Paid Paid in Full" at bounding box center [438, 303] width 69 height 17
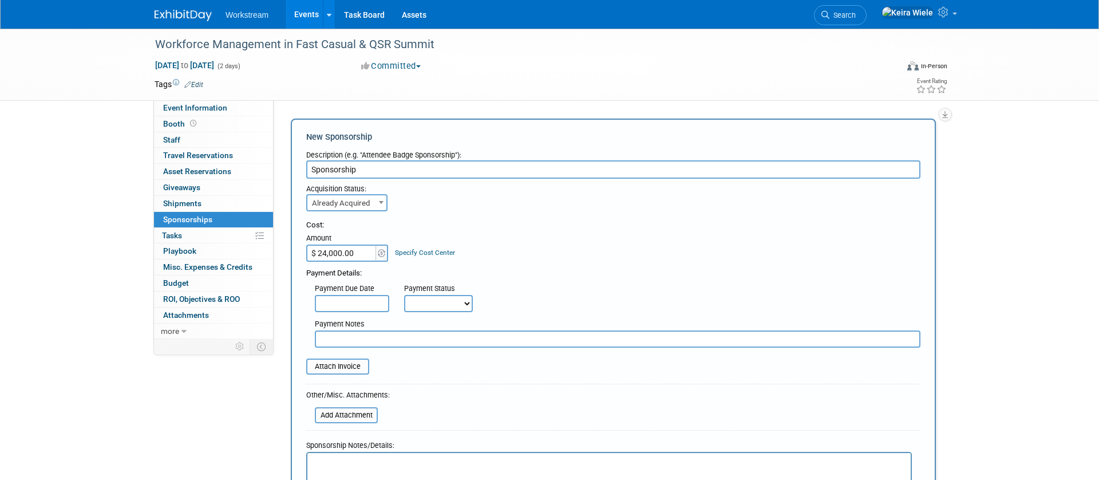
select select "1"
click at [404, 295] on select "Not Paid Yet Partially Paid Paid in Full" at bounding box center [438, 303] width 69 height 17
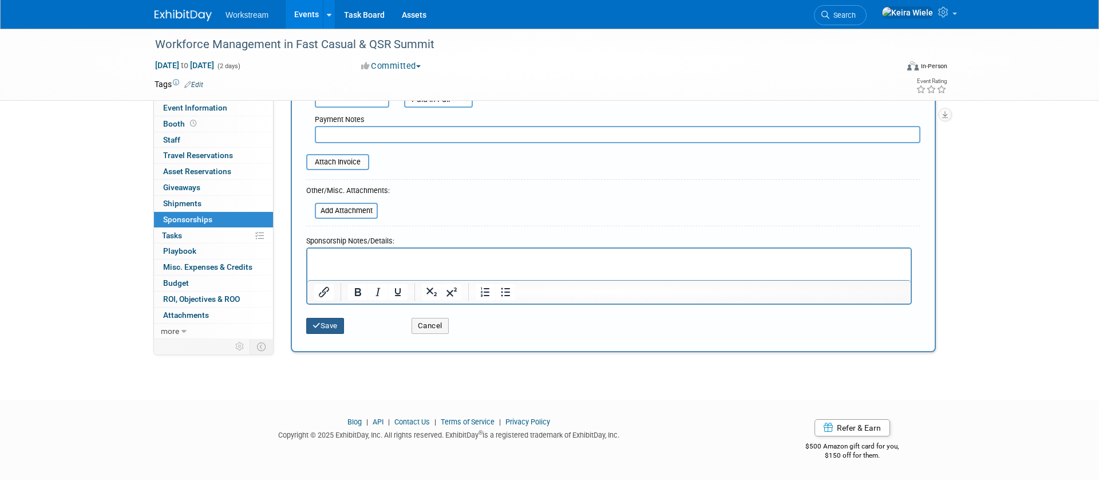
click at [335, 322] on button "Save" at bounding box center [325, 326] width 38 height 16
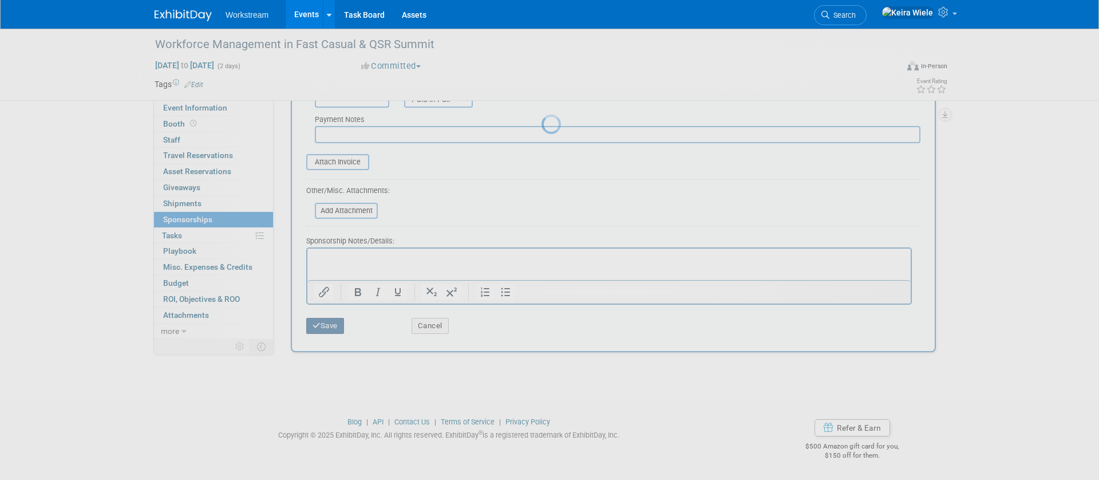
scroll to position [15, 0]
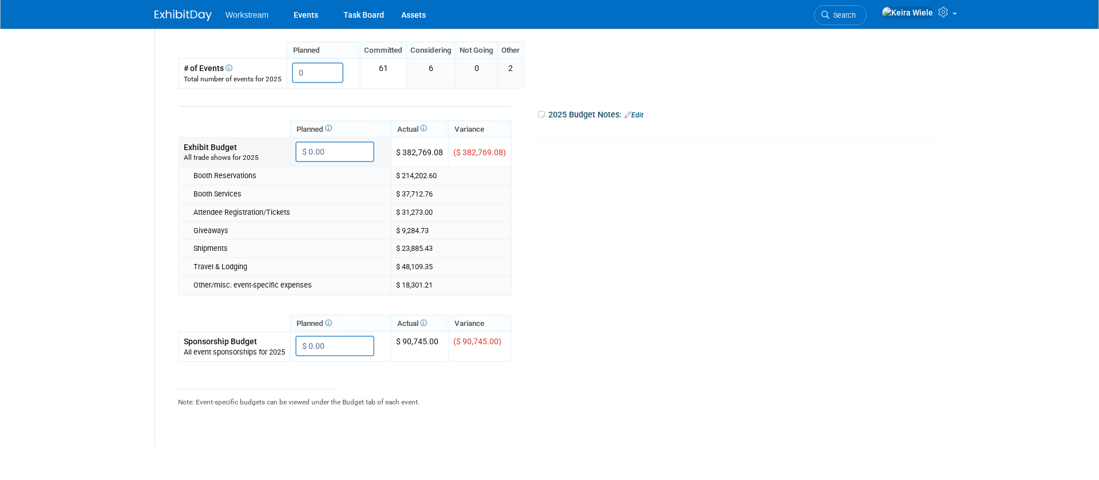
scroll to position [99, 0]
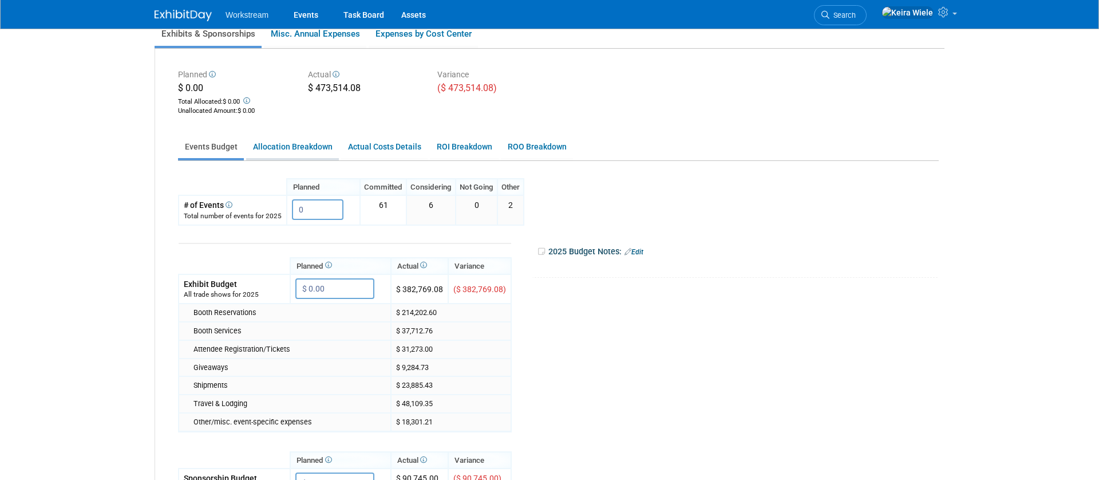
click at [280, 143] on link "Allocation Breakdown" at bounding box center [292, 147] width 93 height 22
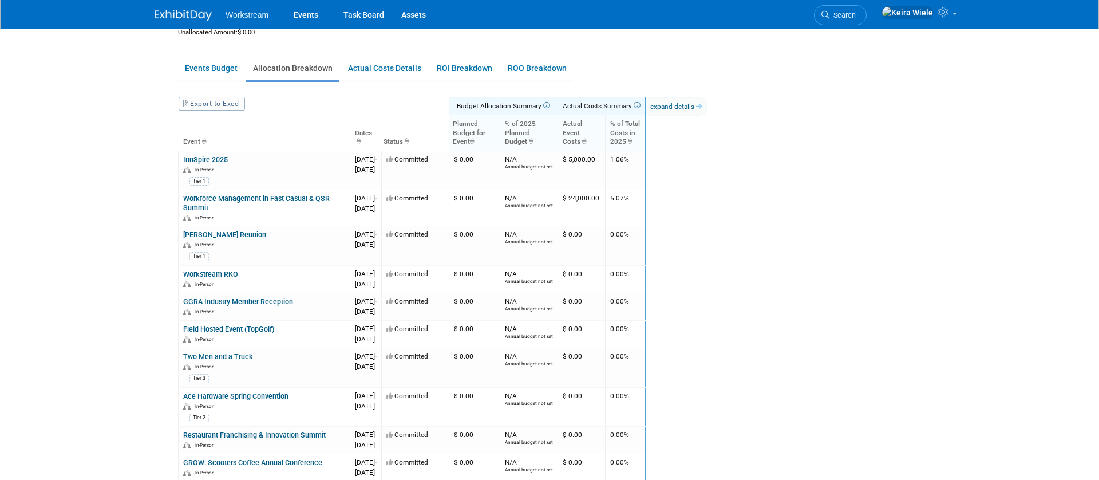
scroll to position [181, 0]
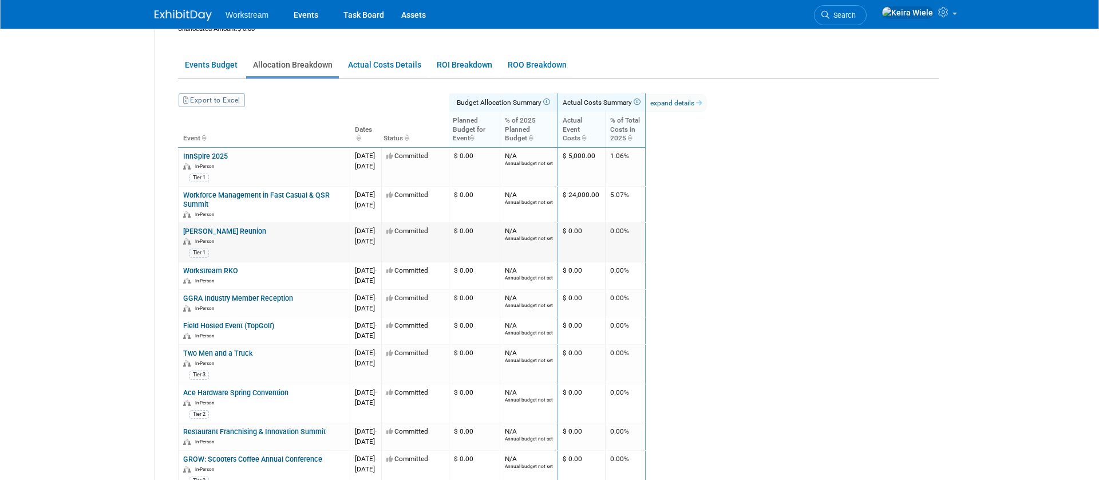
click at [215, 231] on link "[PERSON_NAME] Reunion" at bounding box center [224, 231] width 83 height 9
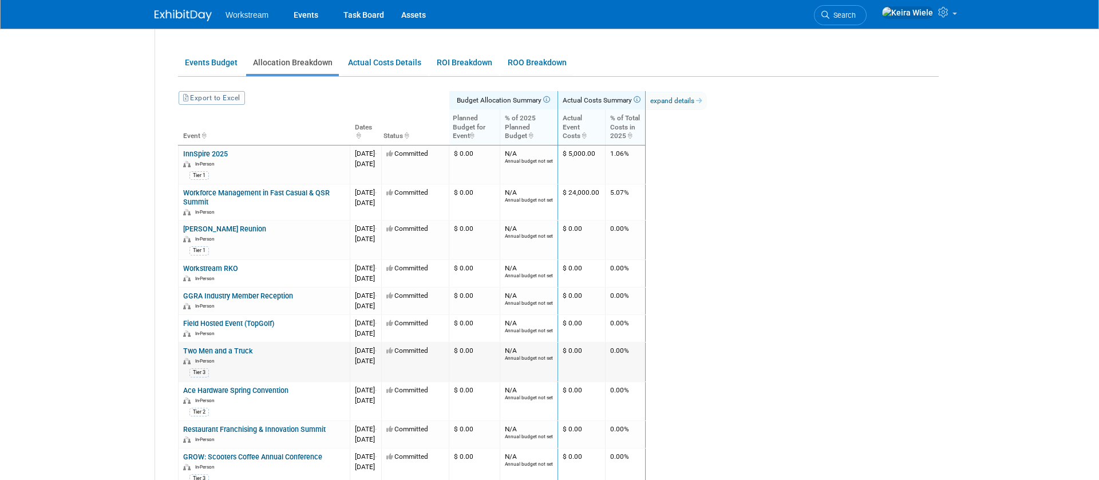
click at [233, 347] on link "Two Men and a Truck" at bounding box center [218, 350] width 70 height 9
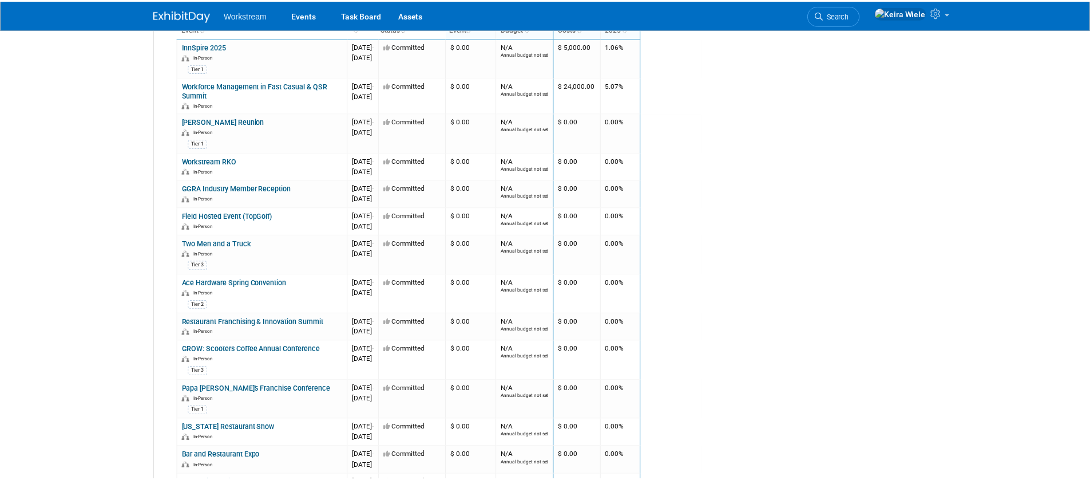
scroll to position [322, 0]
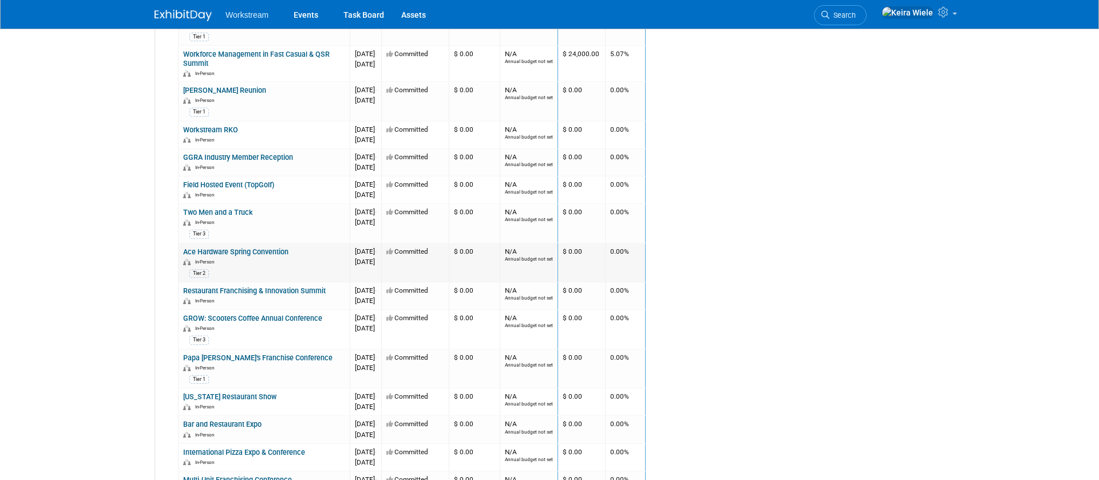
click at [228, 252] on link "Ace Hardware Spring Convention" at bounding box center [235, 251] width 105 height 9
click at [276, 288] on link "Restaurant Franchising & Innovation Summit" at bounding box center [254, 290] width 143 height 9
click at [280, 318] on link "GROW: Scooters Coffee Annual Conference" at bounding box center [248, 318] width 139 height 9
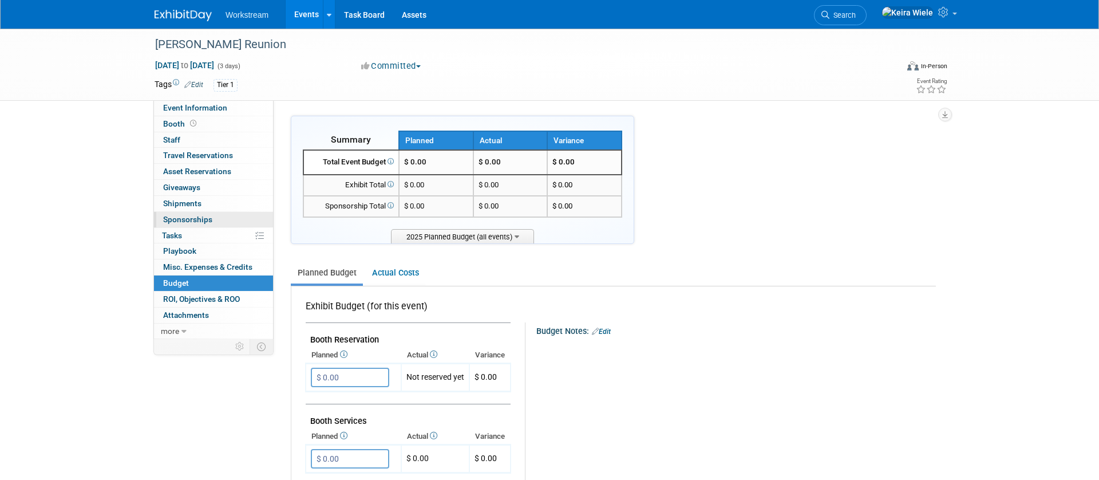
click at [197, 221] on span "Sponsorships 0" at bounding box center [187, 219] width 49 height 9
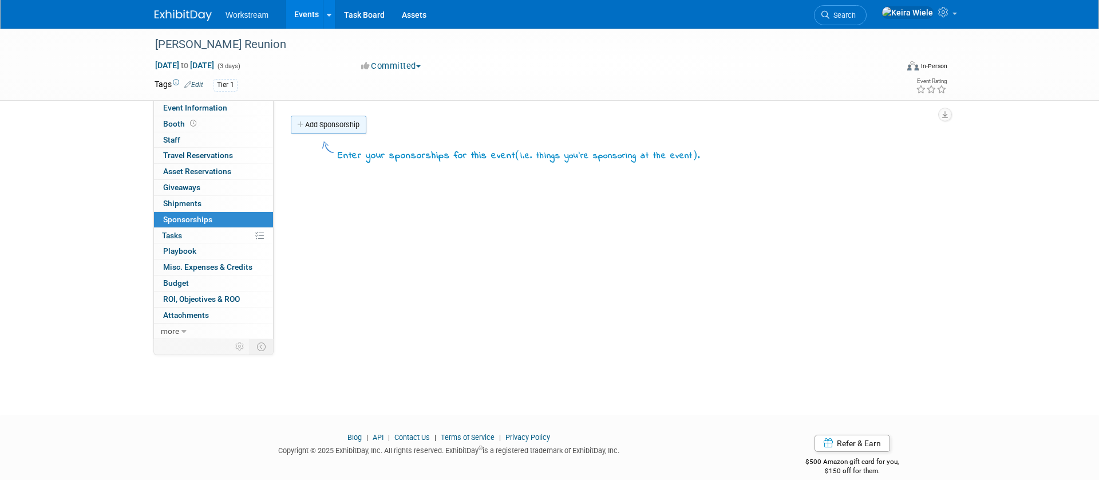
click at [323, 126] on link "Add Sponsorship" at bounding box center [329, 125] width 76 height 18
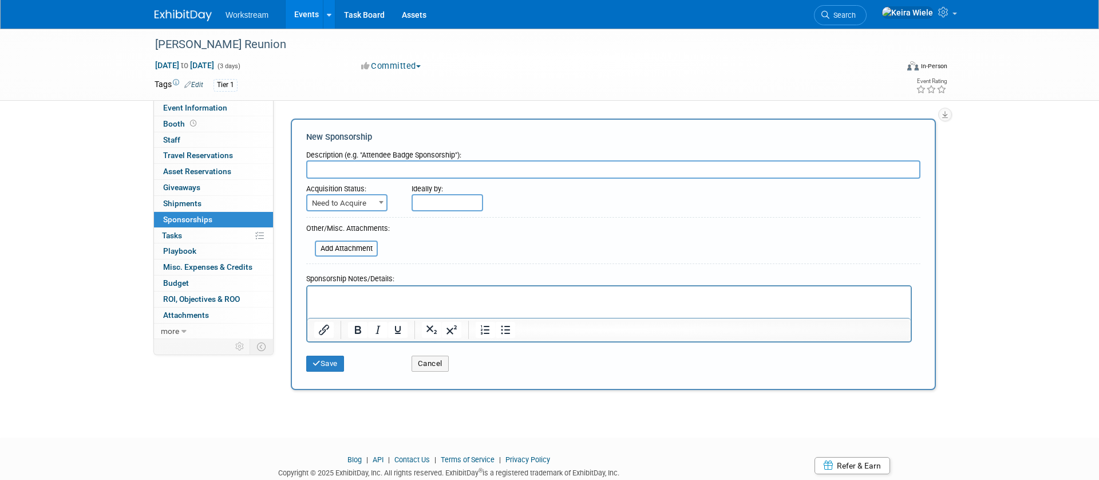
click at [358, 204] on span "Need to Acquire" at bounding box center [346, 203] width 79 height 16
select select "2"
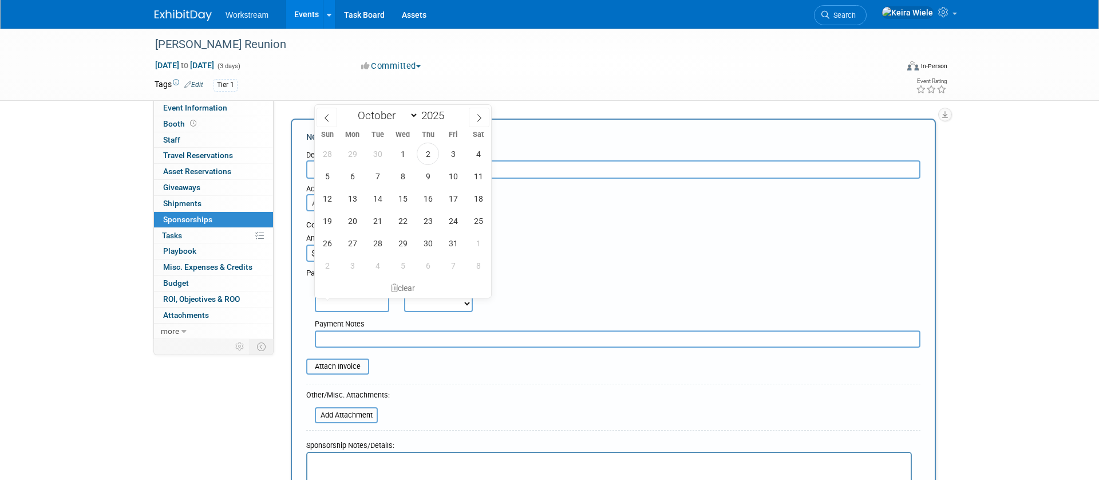
click at [361, 296] on input "text" at bounding box center [352, 303] width 74 height 17
click at [412, 329] on div "Payment Notes" at bounding box center [618, 324] width 606 height 11
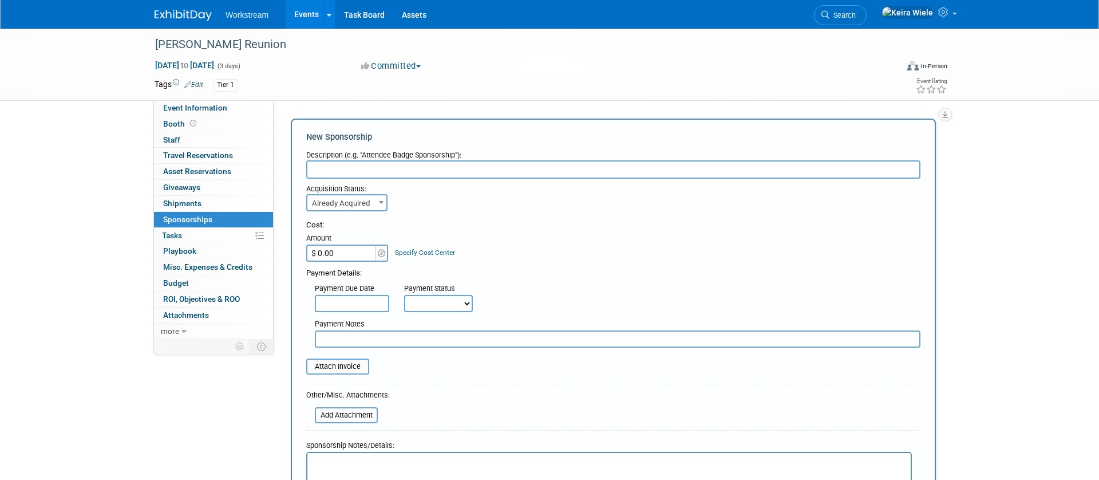
click at [345, 260] on input "$ 0.00" at bounding box center [342, 252] width 72 height 17
click at [350, 256] on input "$ 0.00" at bounding box center [342, 252] width 72 height 17
type input "$ 22,000.00"
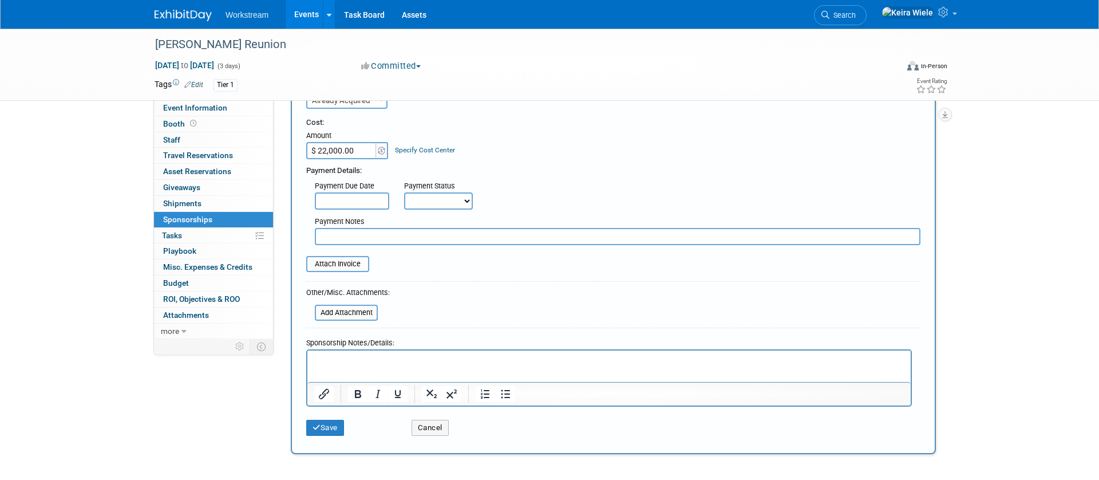
scroll to position [204, 0]
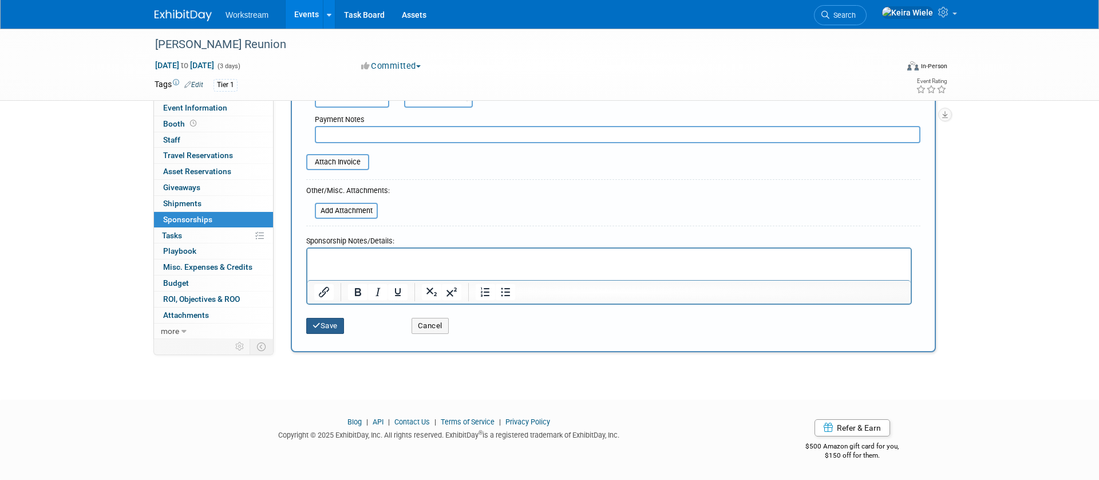
click at [327, 318] on button "Save" at bounding box center [325, 326] width 38 height 16
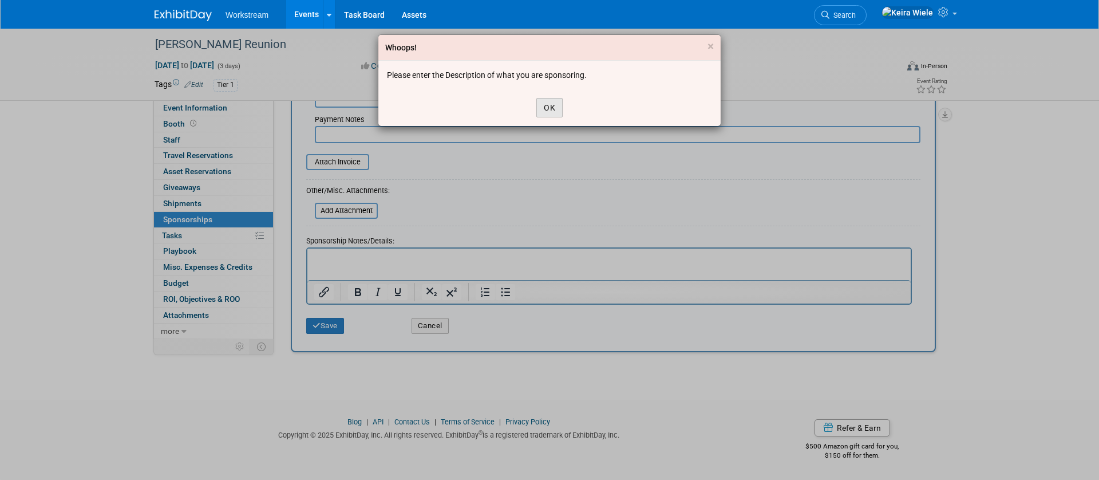
click at [556, 98] on button "OK" at bounding box center [549, 107] width 26 height 19
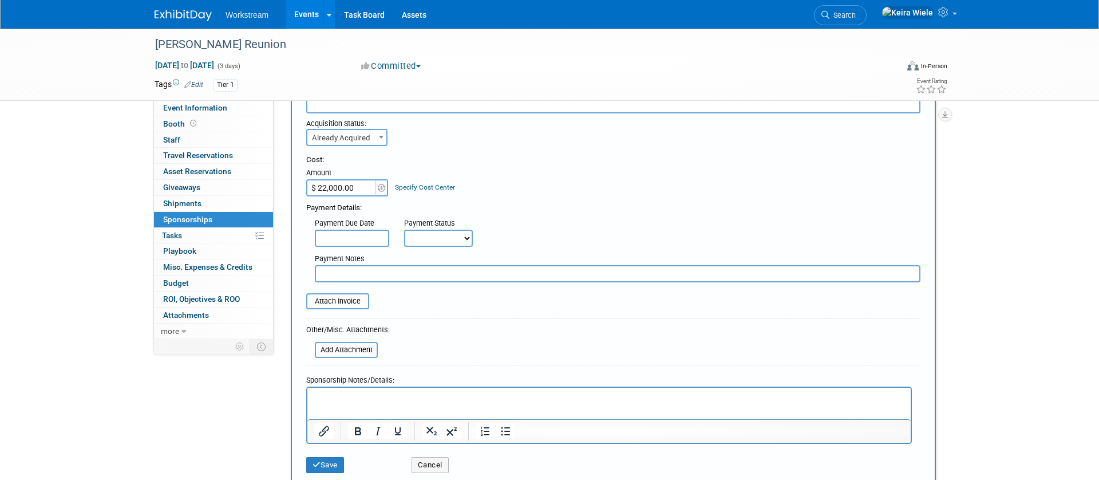
scroll to position [28, 0]
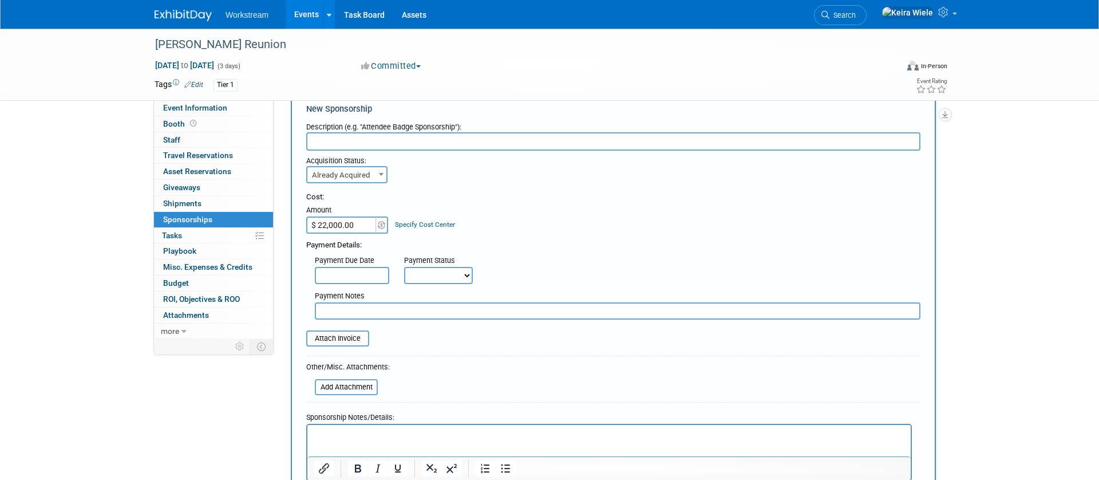
click at [364, 140] on input "text" at bounding box center [613, 141] width 614 height 18
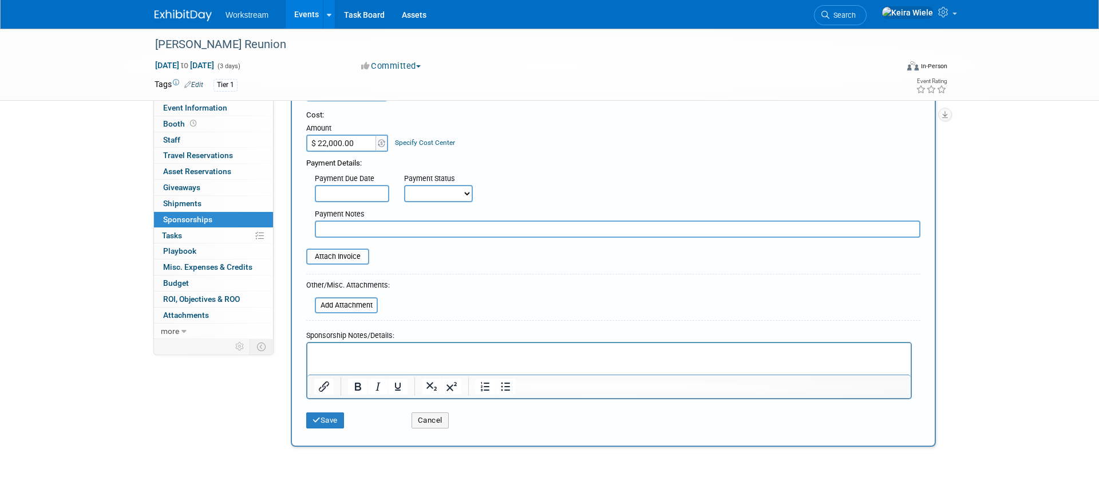
scroll to position [204, 0]
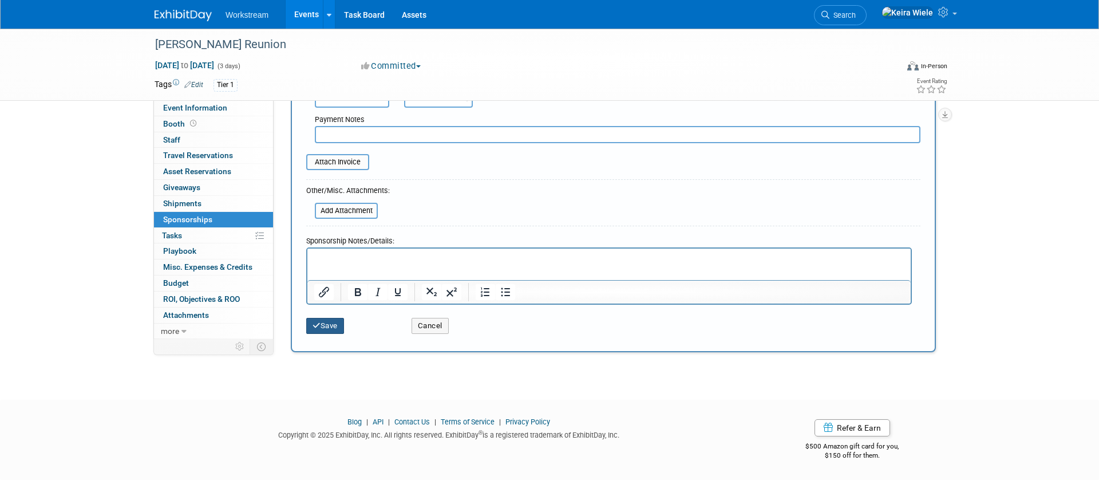
type input "Sponsorship"
click at [313, 322] on icon "submit" at bounding box center [316, 325] width 8 height 7
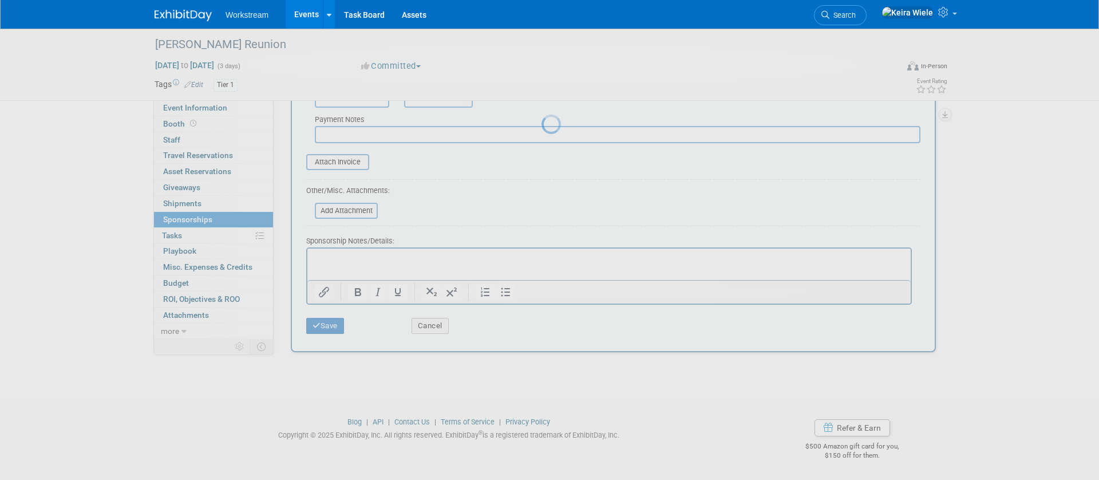
scroll to position [15, 0]
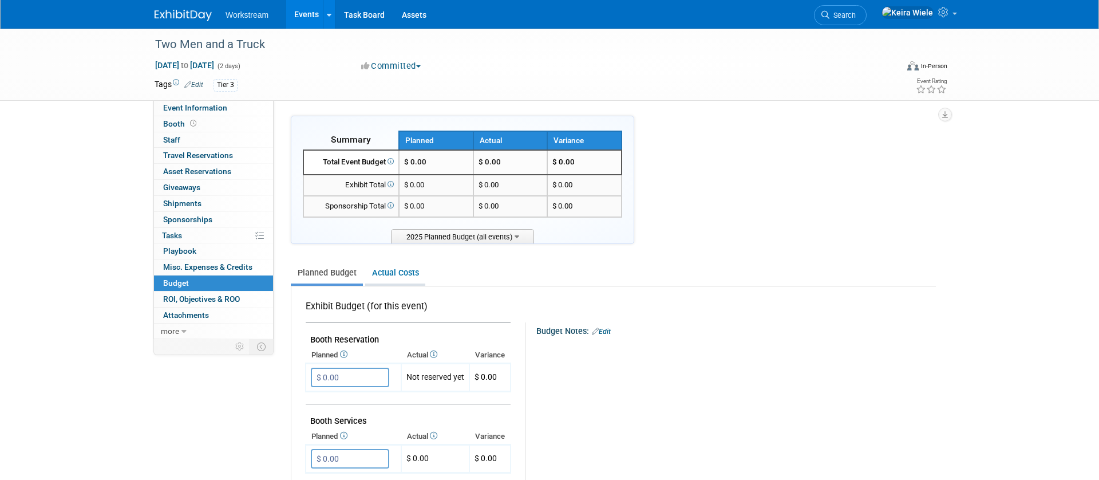
click at [400, 263] on link "Actual Costs" at bounding box center [395, 272] width 60 height 21
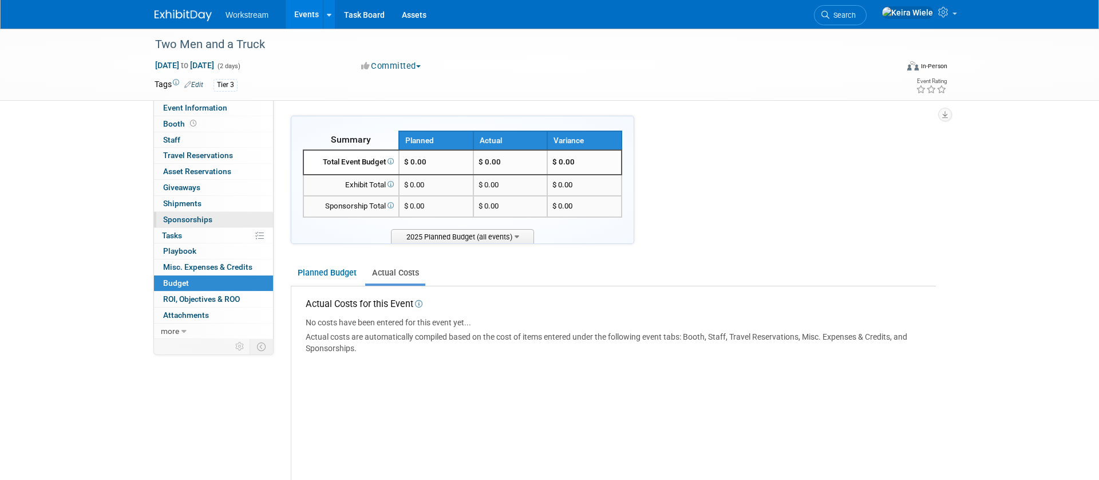
click at [215, 220] on link "0 Sponsorships 0" at bounding box center [213, 219] width 119 height 15
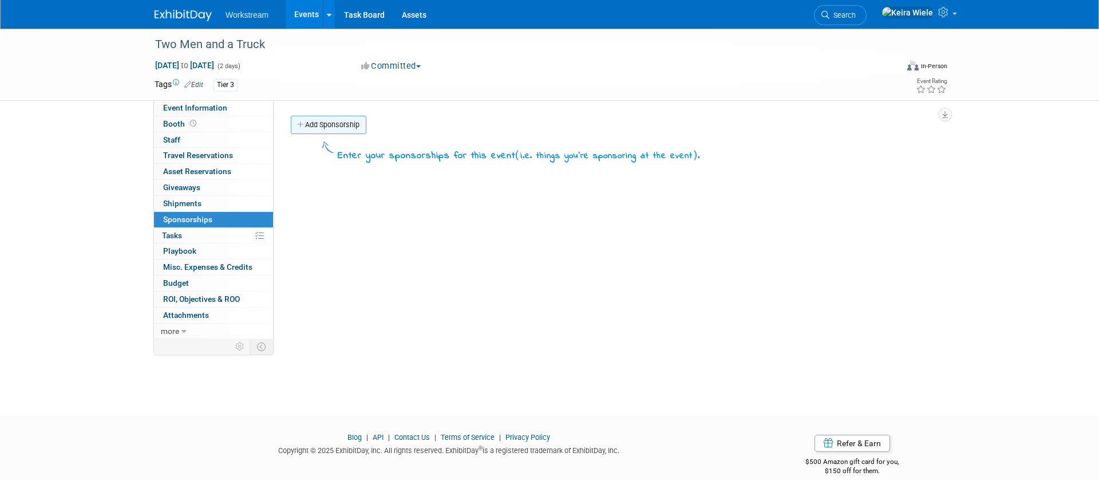
click at [318, 116] on link "Add Sponsorship" at bounding box center [329, 125] width 76 height 18
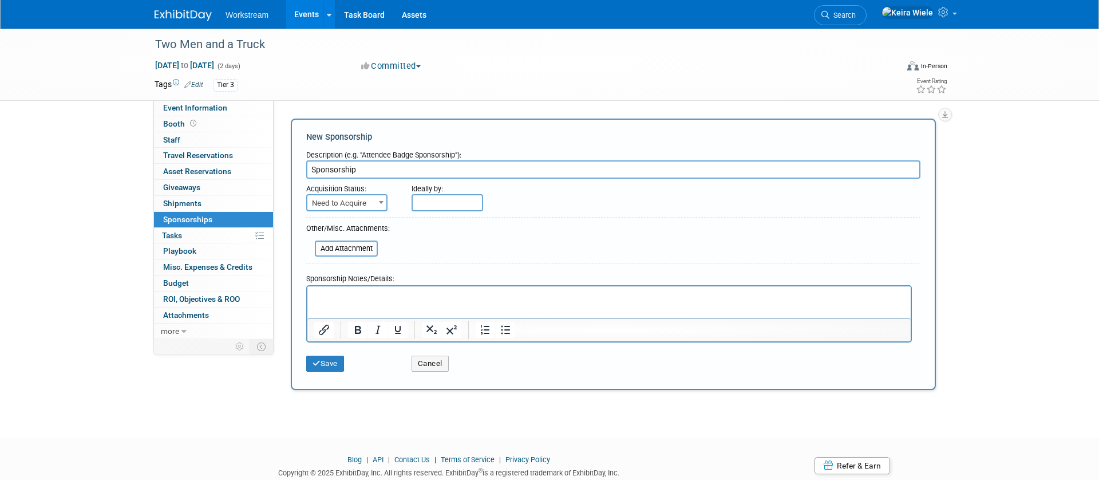
type input "Sponsorship"
click at [362, 205] on span "Need to Acquire" at bounding box center [346, 203] width 79 height 16
select select "2"
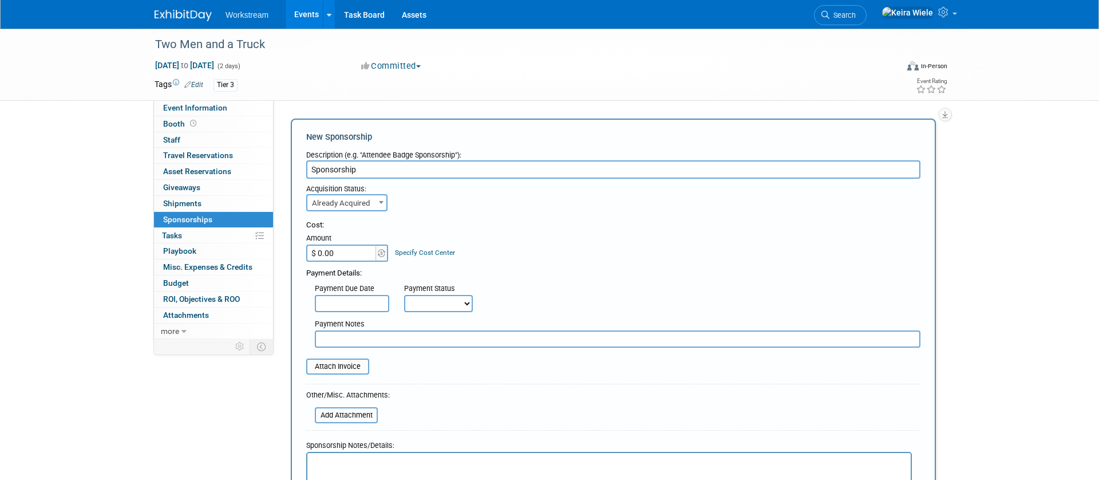
click at [358, 254] on input "$ 0.00" at bounding box center [342, 252] width 72 height 17
type input "$ 9,113.00"
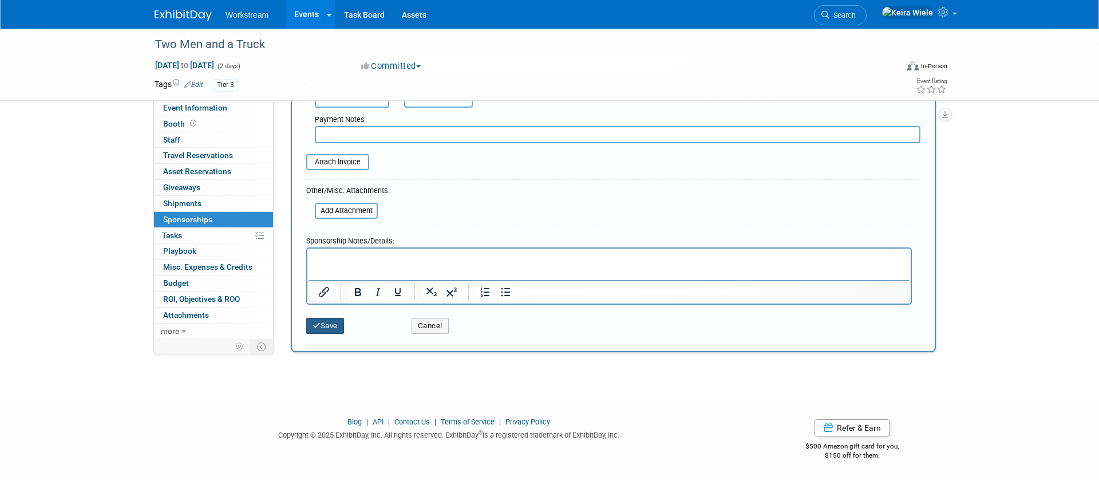
click at [330, 333] on button "Save" at bounding box center [325, 326] width 38 height 16
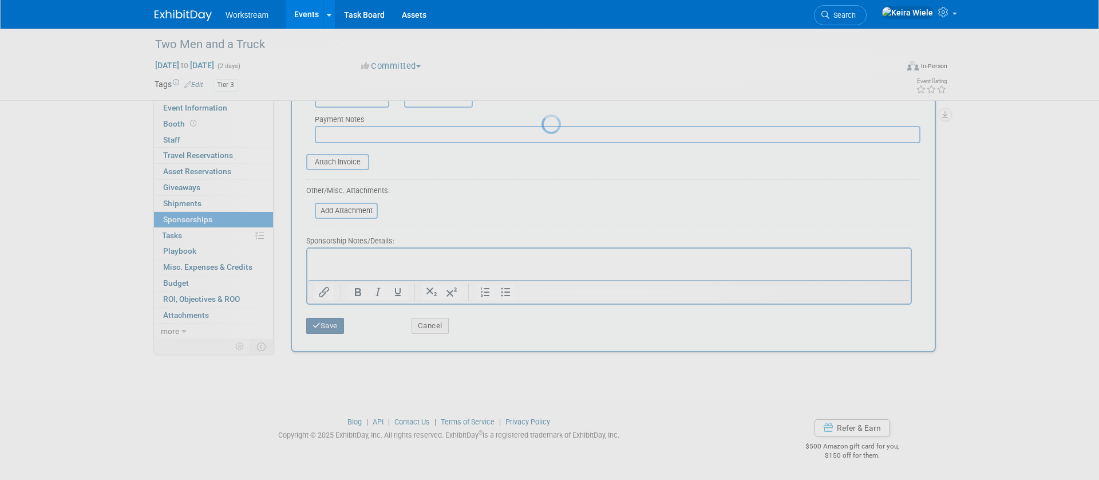
scroll to position [15, 0]
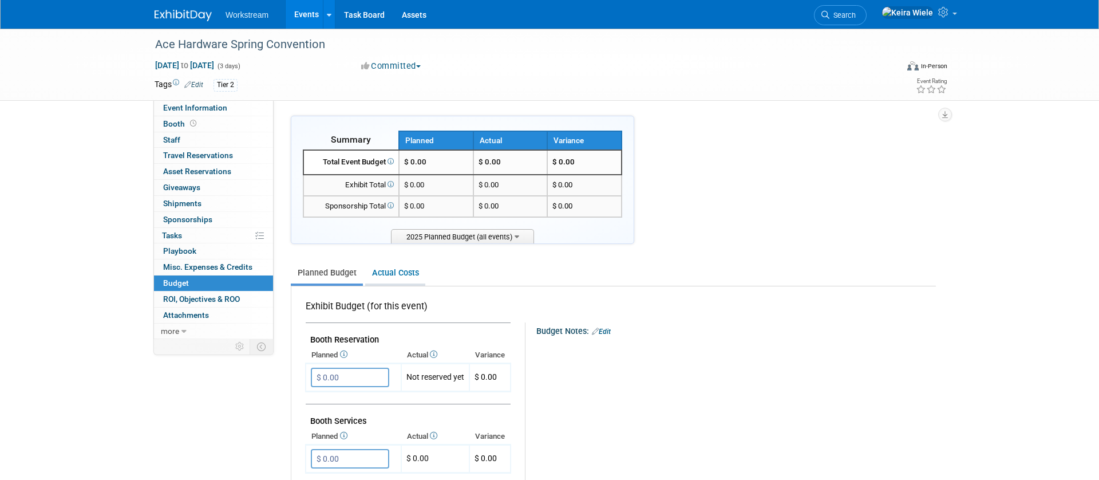
click at [386, 268] on link "Actual Costs" at bounding box center [395, 272] width 60 height 21
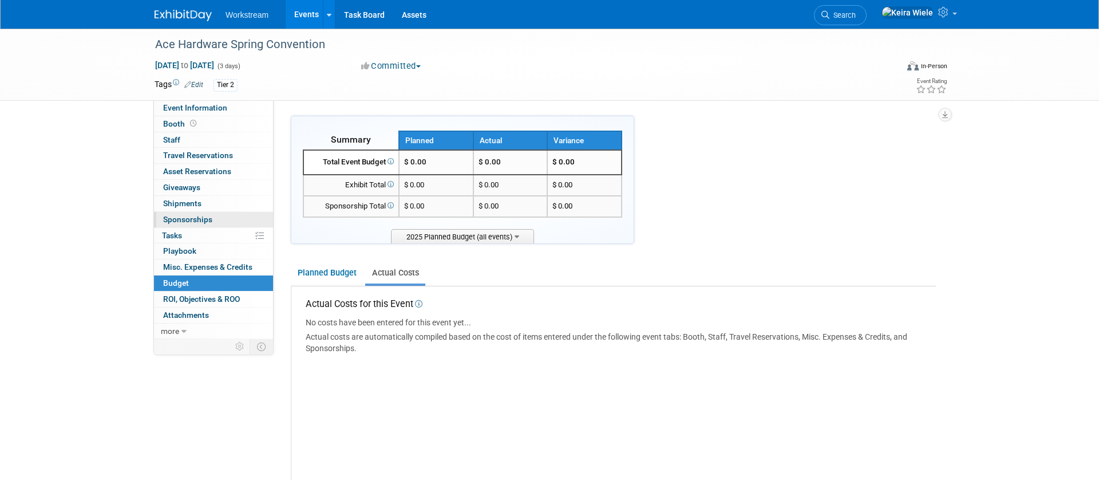
click at [198, 222] on span "Sponsorships 0" at bounding box center [187, 219] width 49 height 9
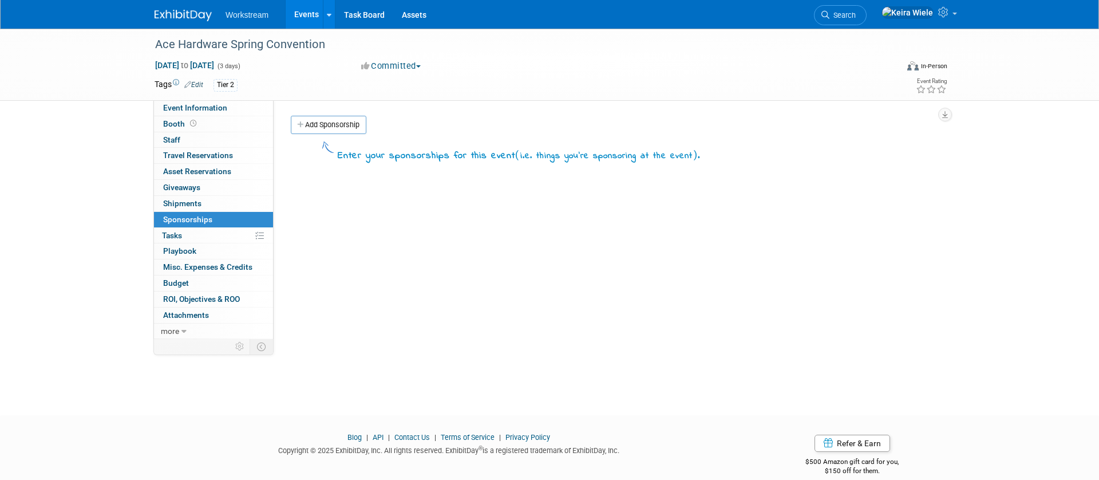
click at [316, 140] on div "Enter your sponsorships for this event ( i.e. things you're sponsoring at the e…" at bounding box center [613, 151] width 645 height 23
click at [322, 129] on link "Add Sponsorship" at bounding box center [329, 125] width 76 height 18
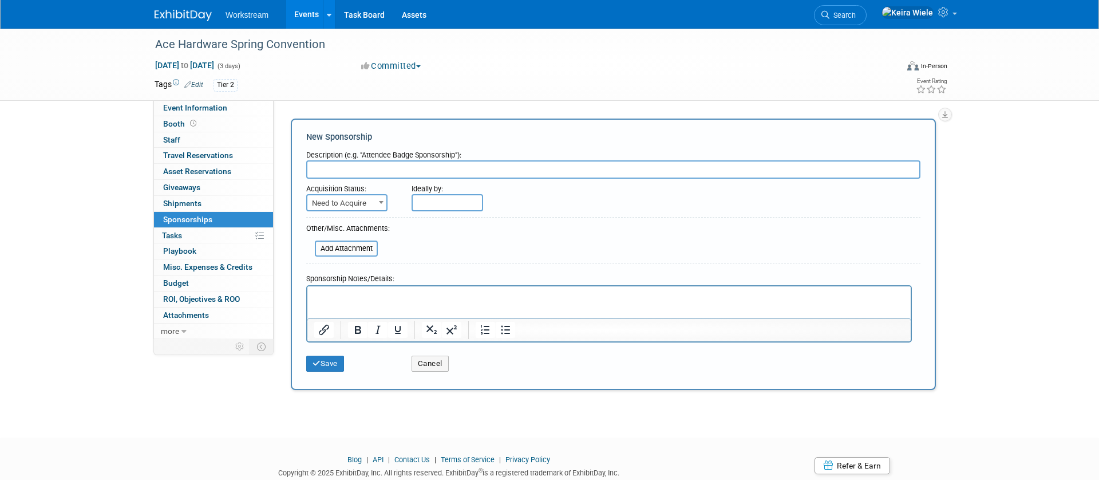
paste input "Sponsorship"
type input "Sponsorship"
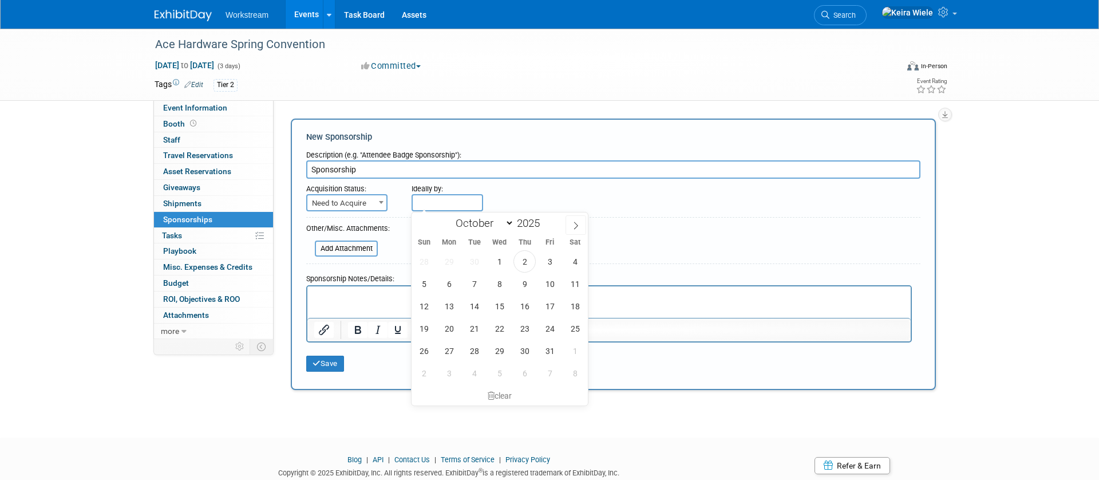
click at [354, 207] on span "Need to Acquire" at bounding box center [346, 203] width 79 height 16
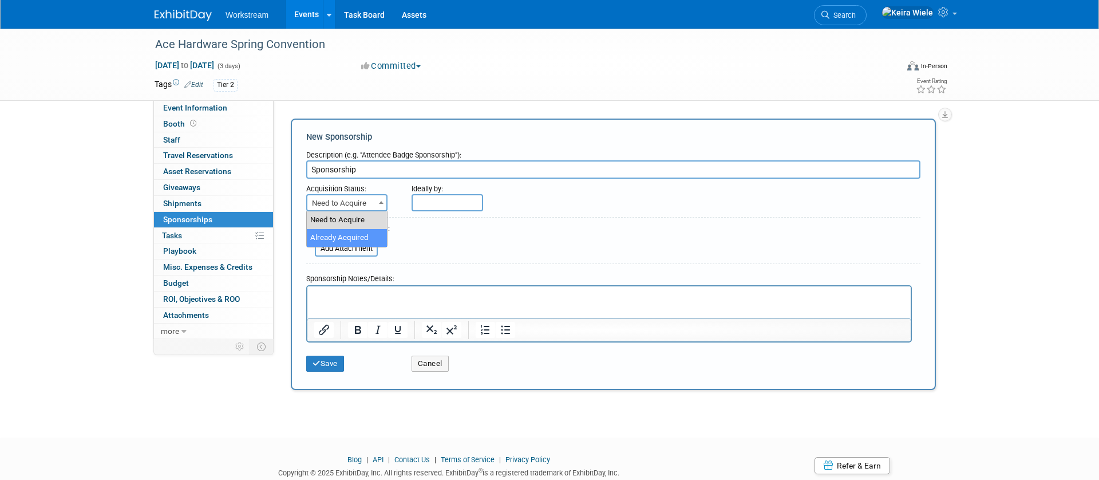
select select "2"
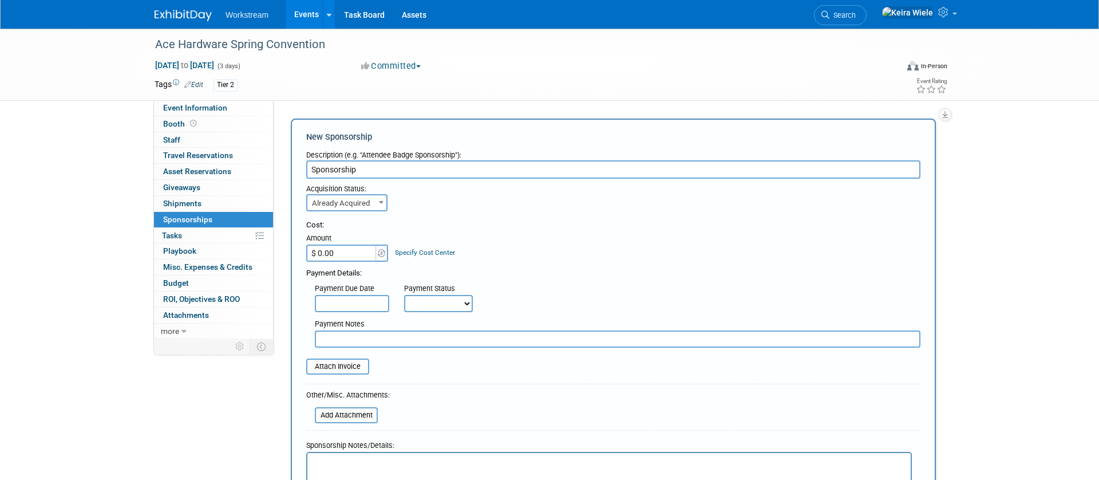
click at [362, 255] on input "$ 0.00" at bounding box center [342, 252] width 72 height 17
type input "$ 23,458.00"
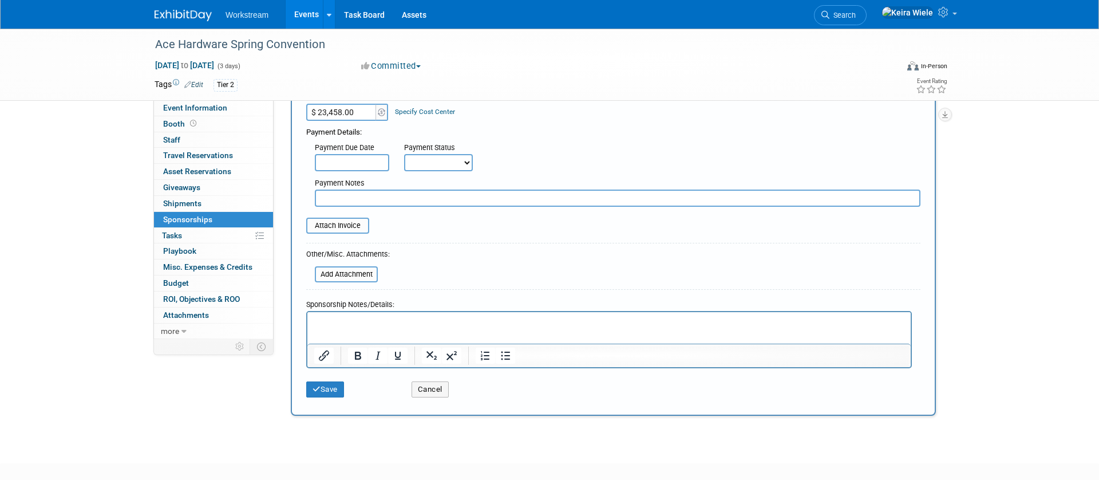
scroll to position [204, 0]
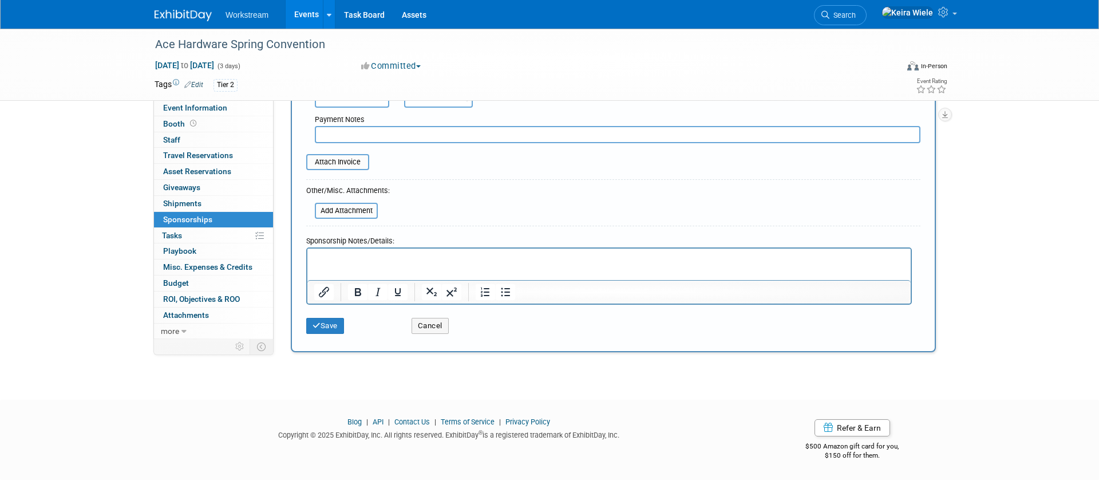
click at [343, 314] on div "Save" at bounding box center [350, 321] width 105 height 23
click at [335, 319] on button "Save" at bounding box center [325, 326] width 38 height 16
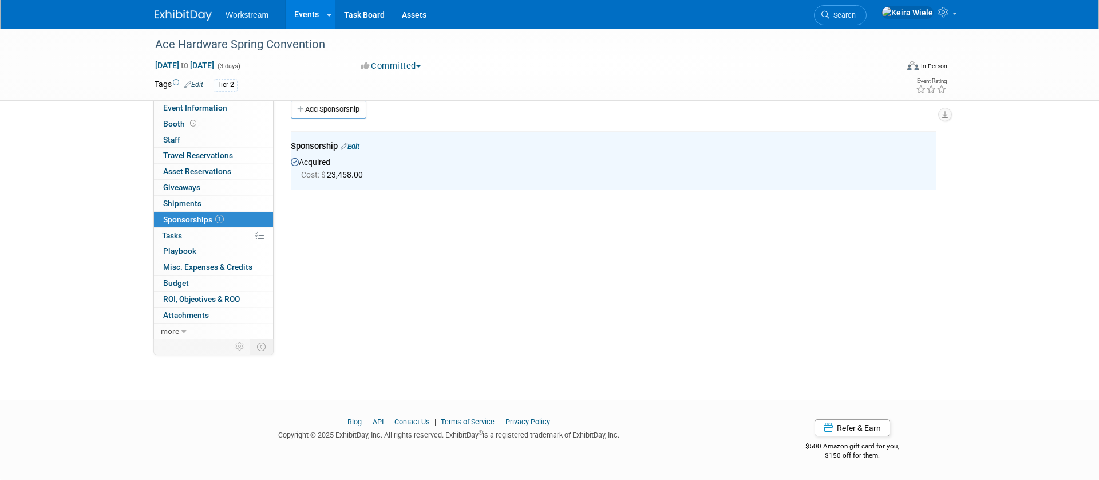
scroll to position [0, 0]
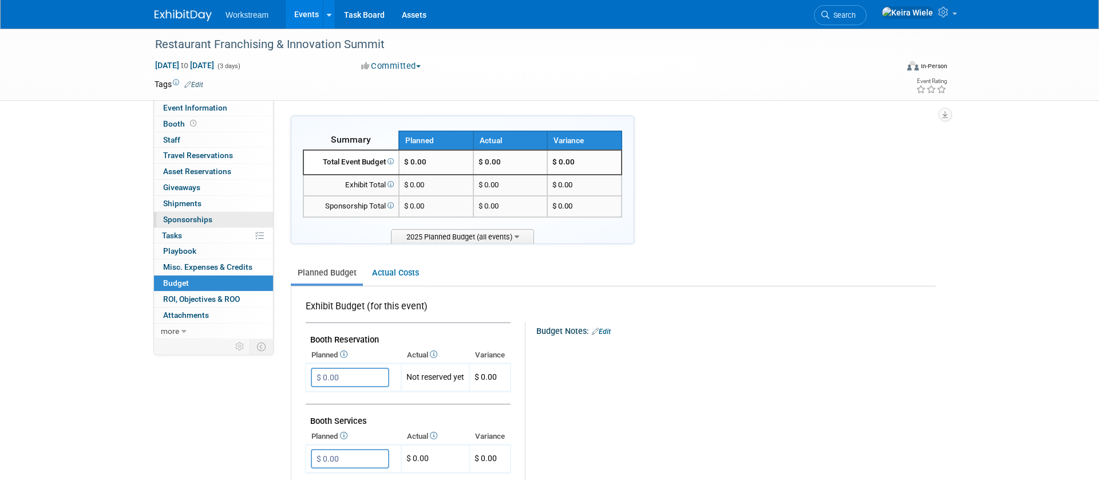
click at [201, 225] on link "0 Sponsorships 0" at bounding box center [213, 219] width 119 height 15
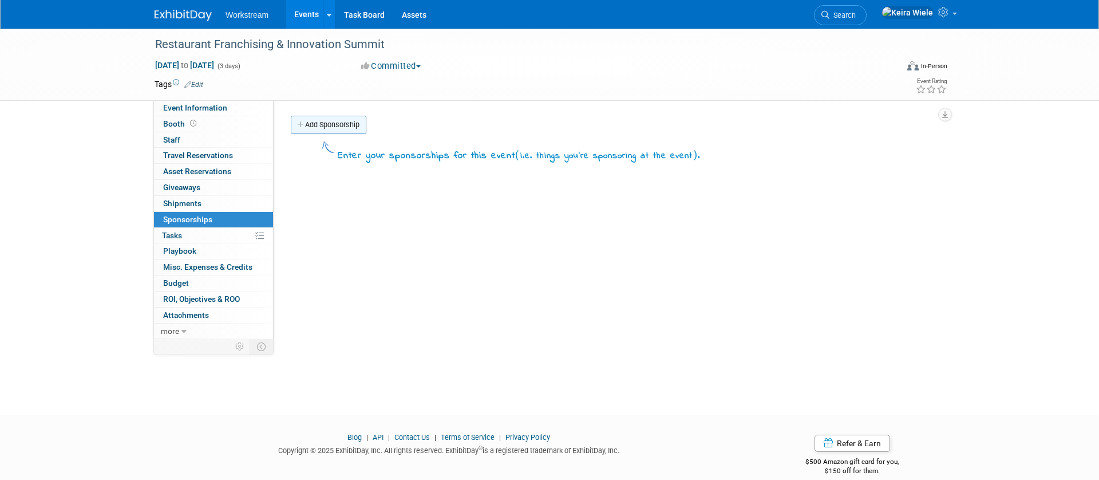
click at [329, 128] on link "Add Sponsorship" at bounding box center [329, 125] width 76 height 18
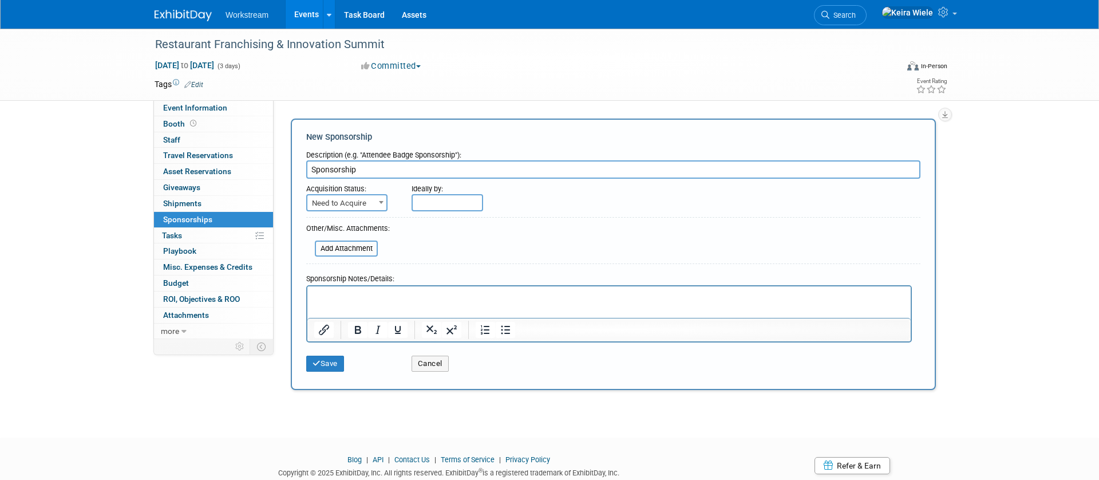
type input "Sponsorship"
click at [359, 198] on span "Need to Acquire" at bounding box center [346, 203] width 79 height 16
select select "2"
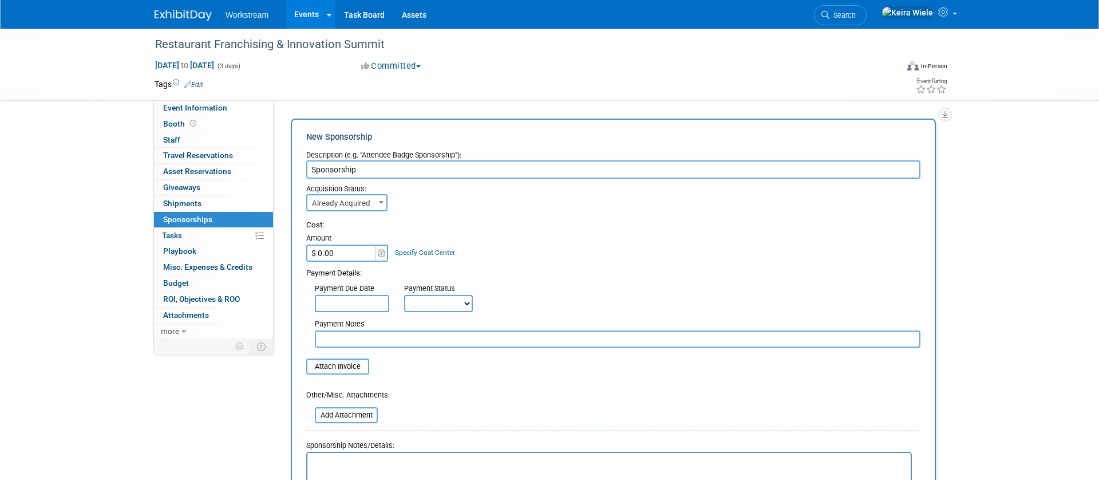
click at [348, 252] on input "$ 0.00" at bounding box center [342, 252] width 72 height 17
type input "$ 21,512.00"
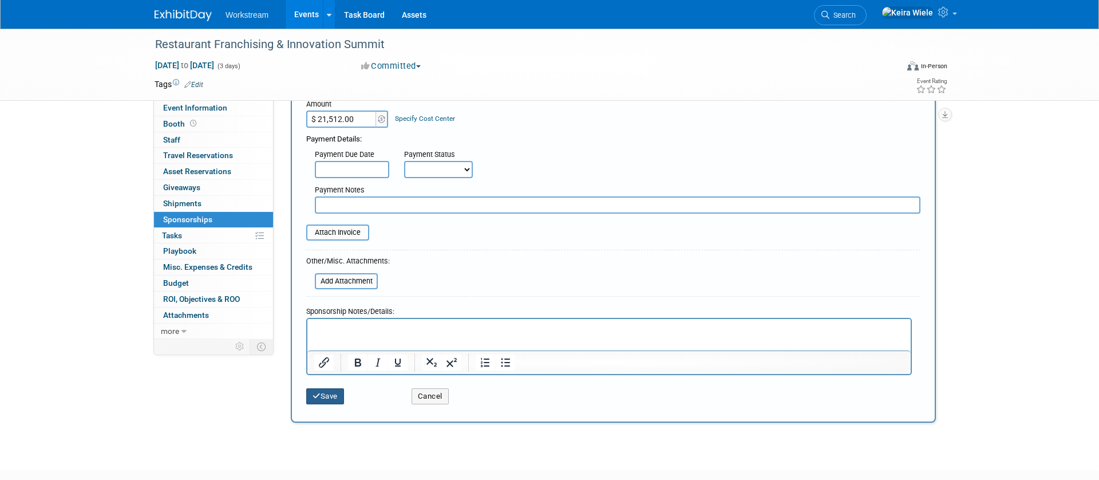
click at [333, 394] on button "Save" at bounding box center [325, 396] width 38 height 16
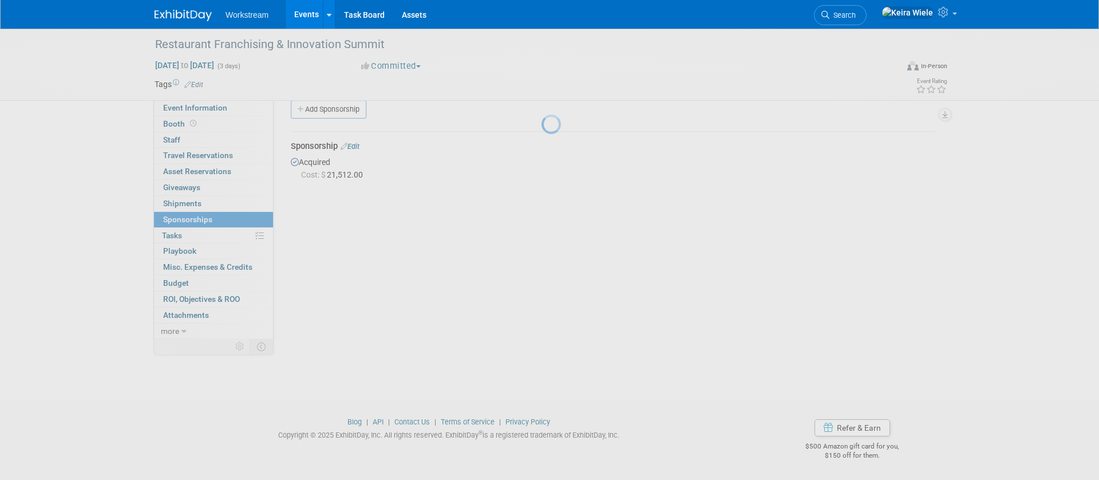
scroll to position [15, 0]
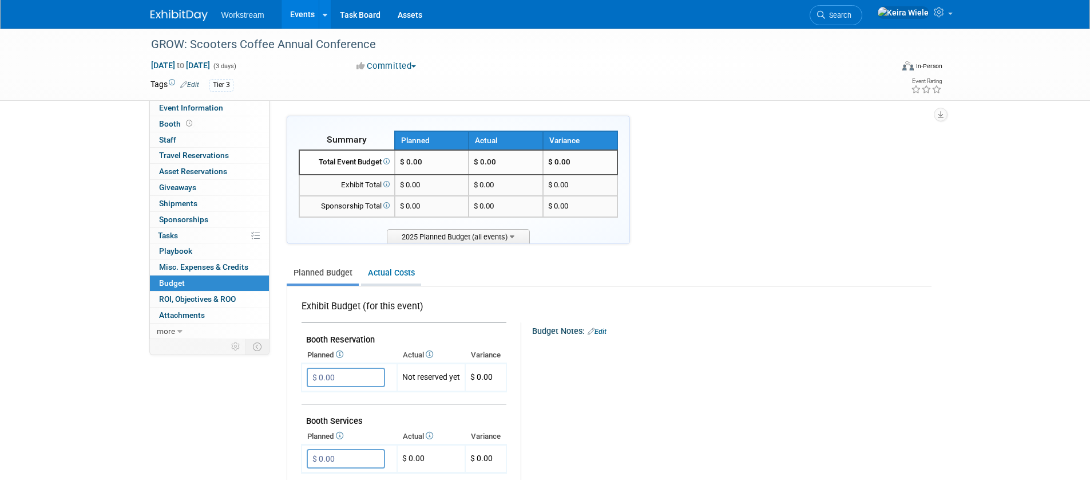
click at [397, 271] on link "Actual Costs" at bounding box center [391, 272] width 60 height 21
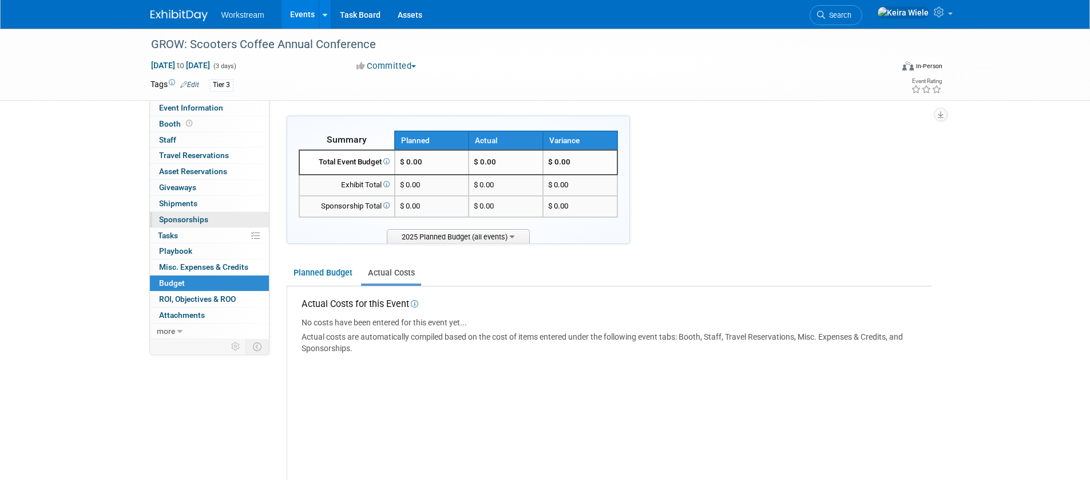
click at [188, 216] on span "Sponsorships 0" at bounding box center [183, 219] width 49 height 9
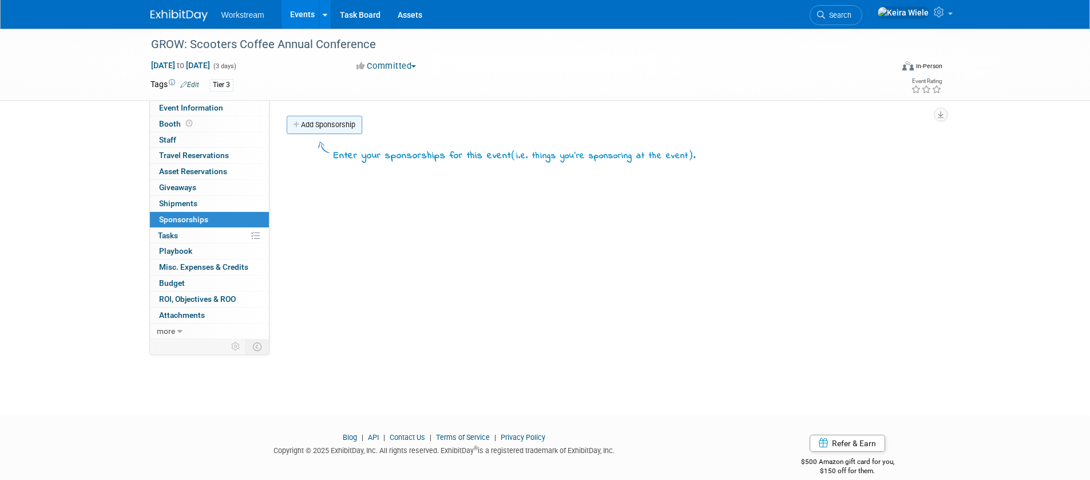
click at [339, 122] on link "Add Sponsorship" at bounding box center [325, 125] width 76 height 18
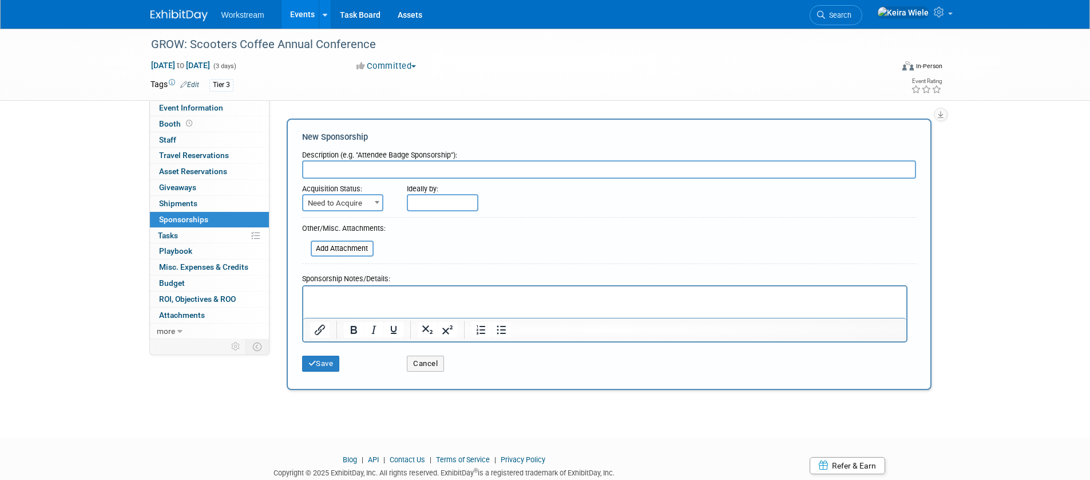
paste input "Sponsorship"
type input "Sponsorship"
drag, startPoint x: 357, startPoint y: 197, endPoint x: 358, endPoint y: 210, distance: 12.6
click at [357, 200] on span "Need to Acquire" at bounding box center [342, 203] width 79 height 16
select select "2"
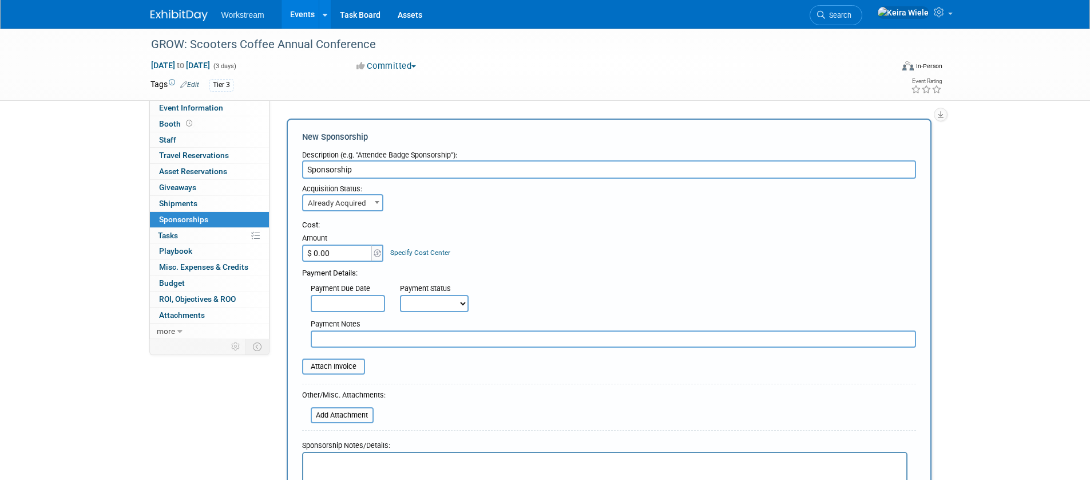
click at [353, 256] on input "$ 0.00" at bounding box center [338, 252] width 72 height 17
type input "$ 13,692.00"
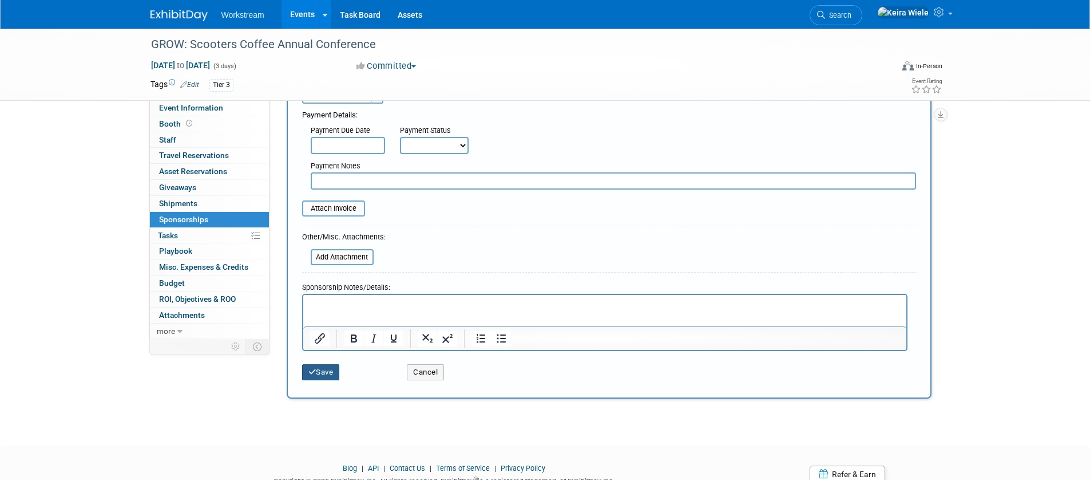
click at [333, 375] on button "Save" at bounding box center [321, 372] width 38 height 16
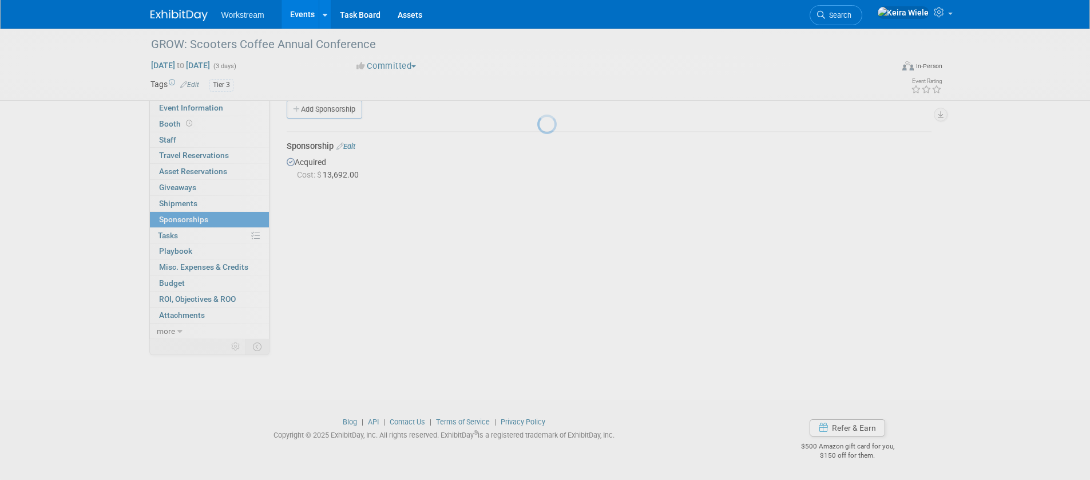
scroll to position [15, 0]
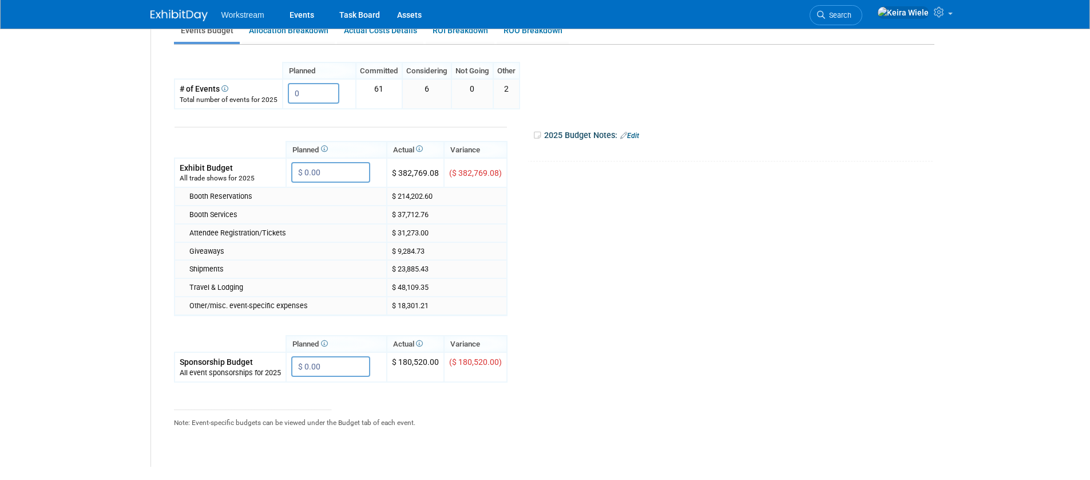
scroll to position [106, 0]
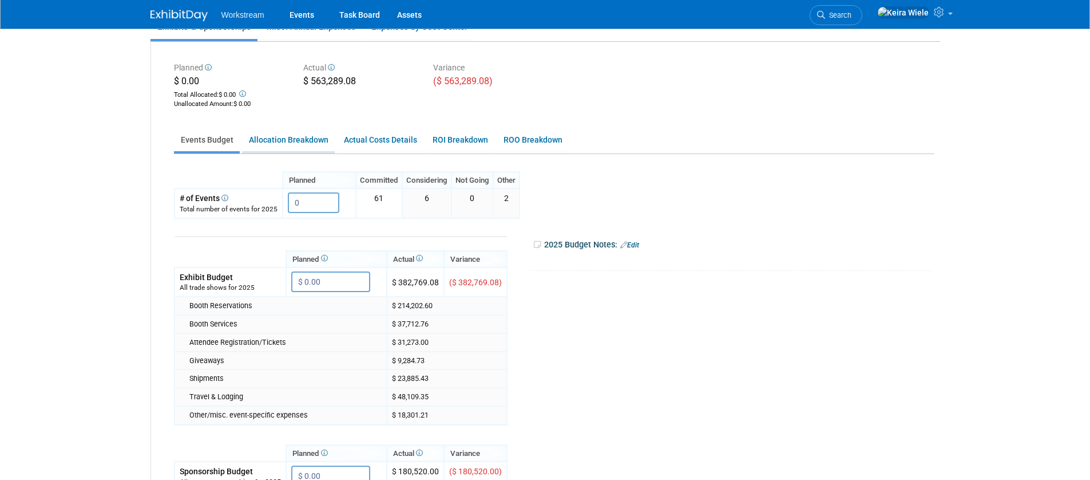
click at [262, 137] on link "Allocation Breakdown" at bounding box center [288, 140] width 93 height 22
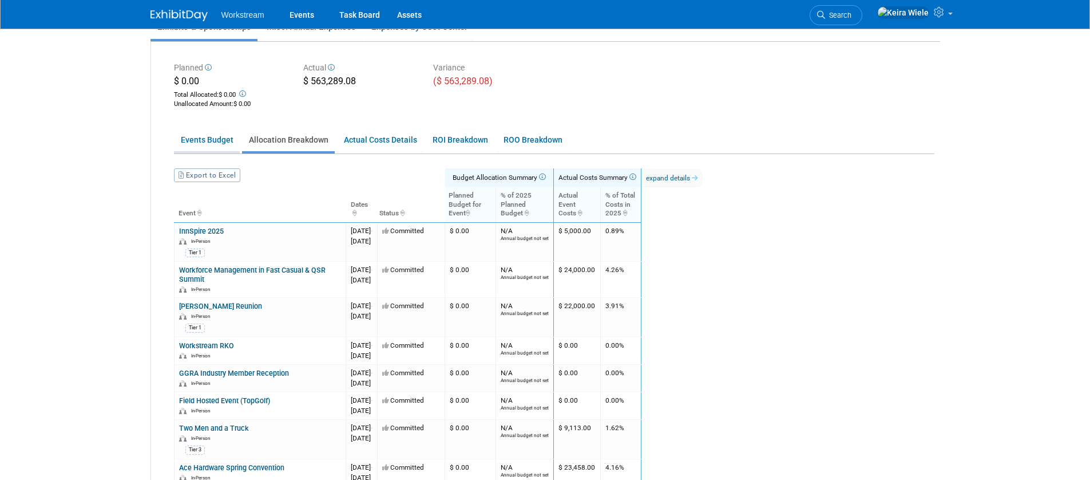
click at [199, 136] on link "Events Budget" at bounding box center [207, 140] width 66 height 22
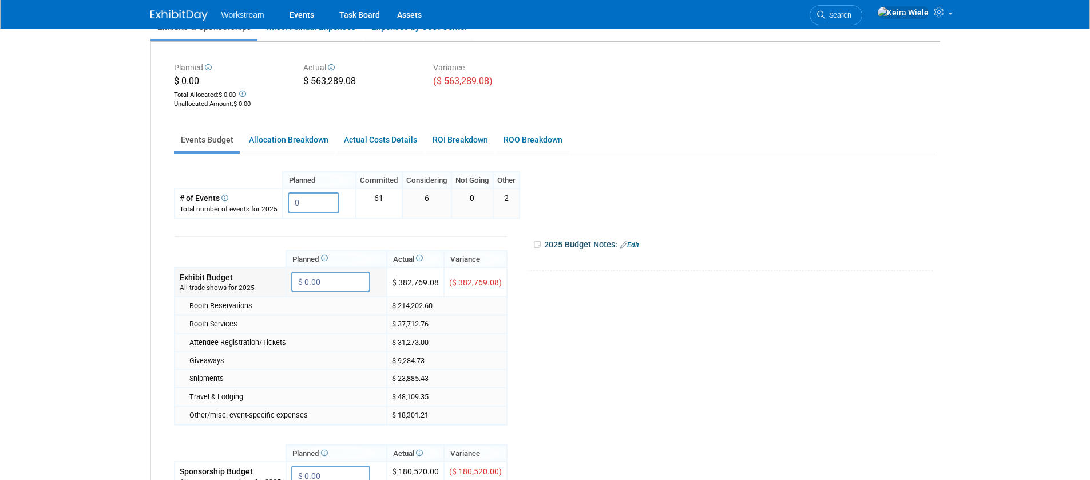
click at [345, 291] on input "$ 0.00" at bounding box center [330, 281] width 79 height 21
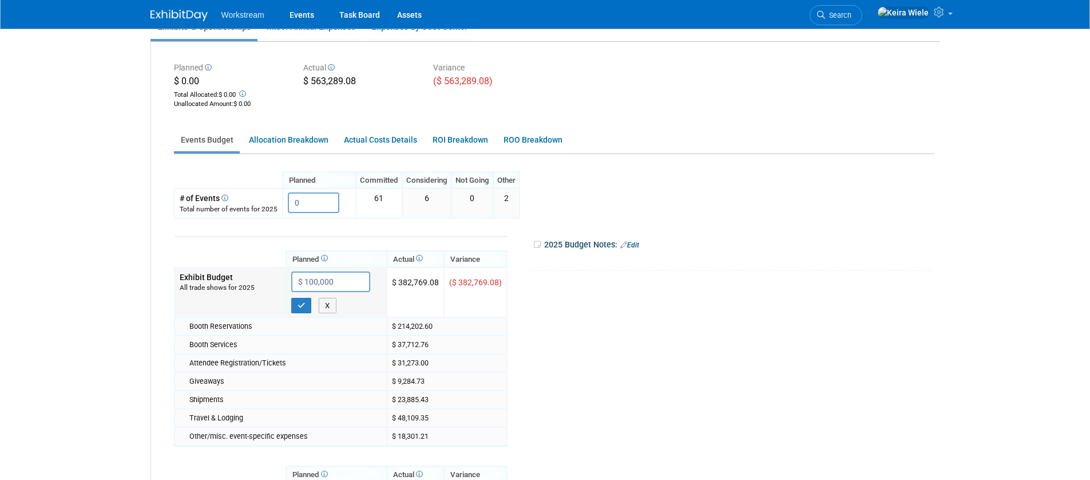
type input "$ 1,000,000"
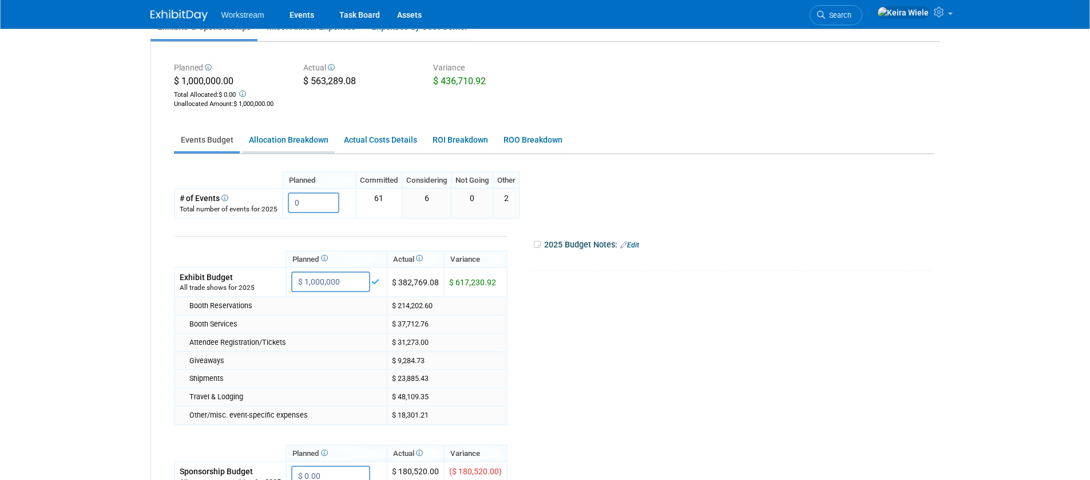
click at [279, 144] on link "Allocation Breakdown" at bounding box center [288, 140] width 93 height 22
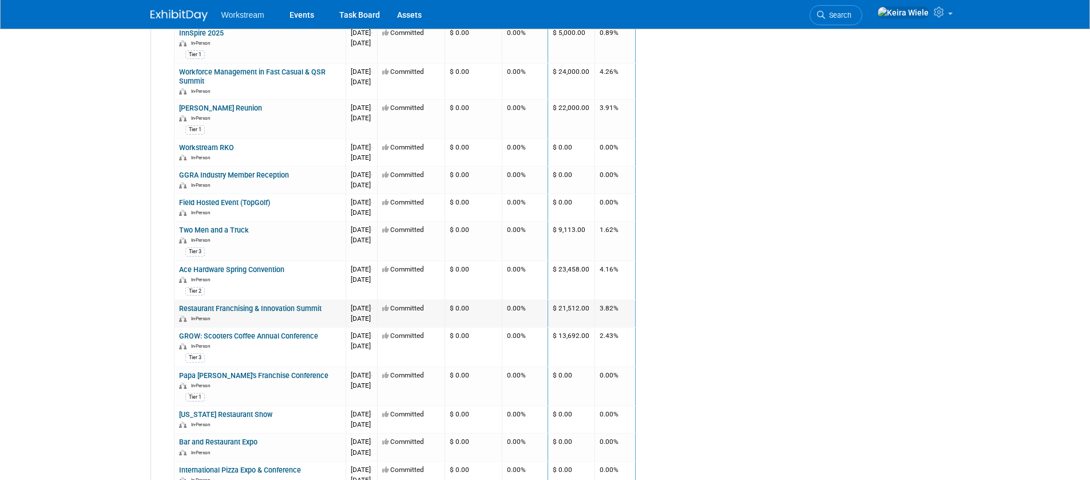
scroll to position [330, 0]
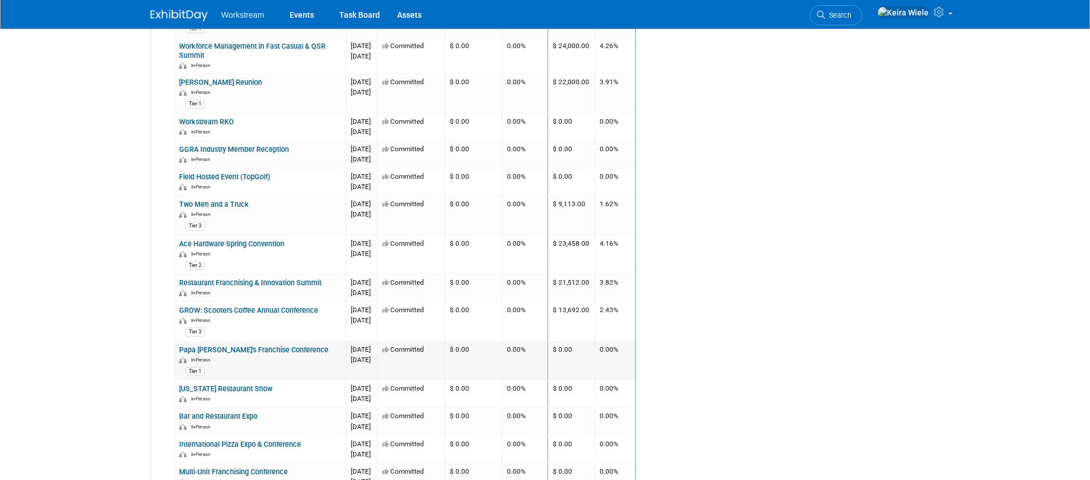
click at [223, 349] on link "Papa [PERSON_NAME]'s Franchise Conference" at bounding box center [253, 349] width 149 height 9
click at [213, 349] on link "Papa [PERSON_NAME]'s Franchise Conference" at bounding box center [253, 349] width 149 height 9
click at [263, 385] on link "[US_STATE] Restaurant Show" at bounding box center [225, 388] width 93 height 9
click at [232, 414] on link "Bar and Restaurant Expo" at bounding box center [218, 416] width 78 height 9
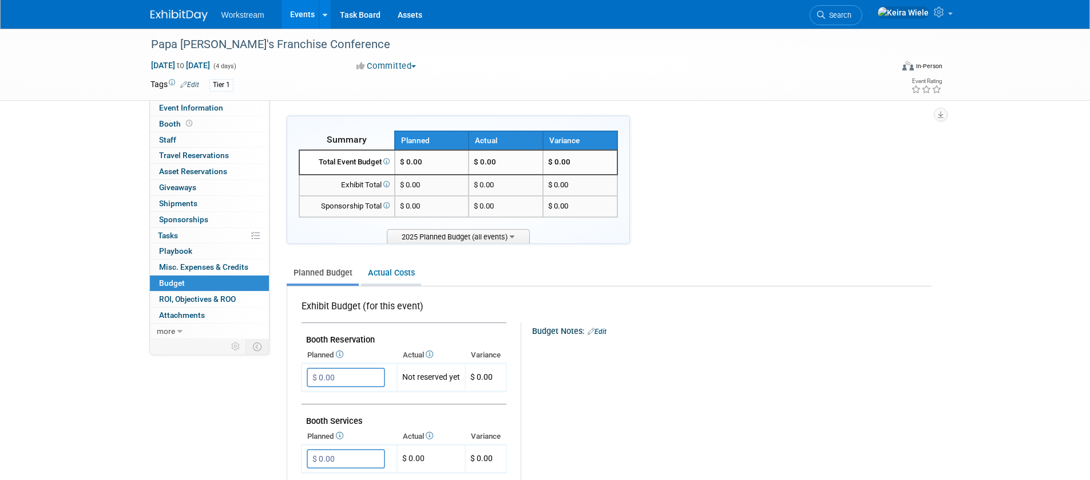
click at [386, 270] on link "Actual Costs" at bounding box center [391, 272] width 60 height 21
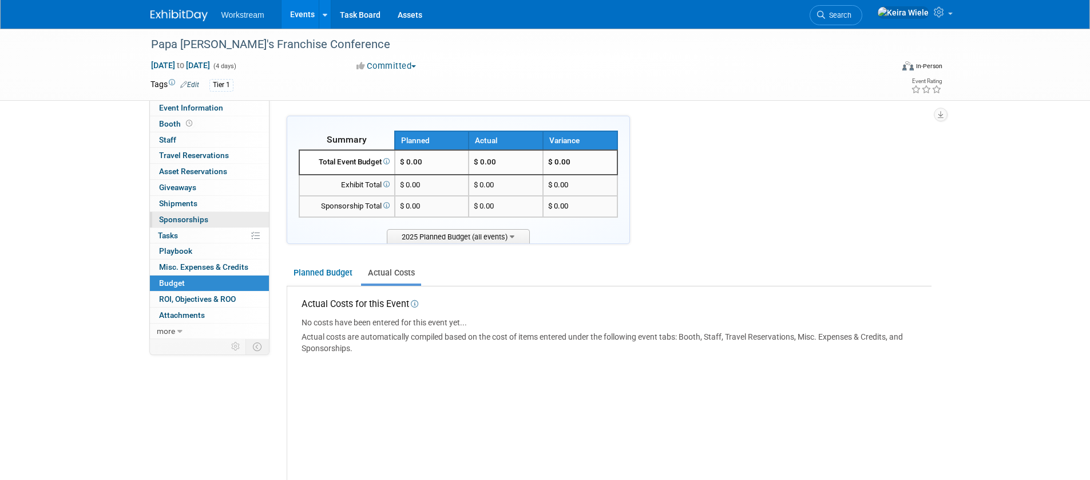
click at [208, 216] on link "0 Sponsorships 0" at bounding box center [209, 219] width 119 height 15
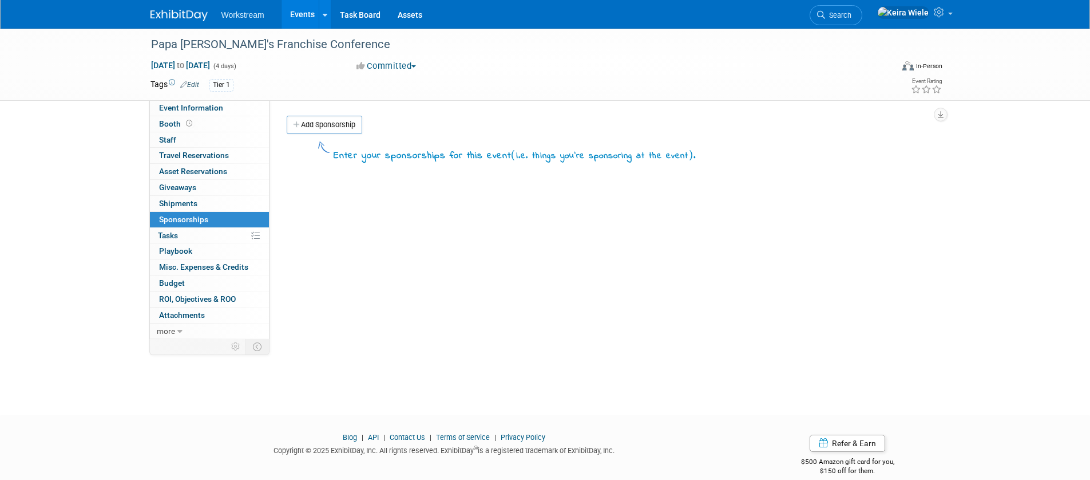
click at [335, 131] on link "Add Sponsorship" at bounding box center [325, 125] width 76 height 18
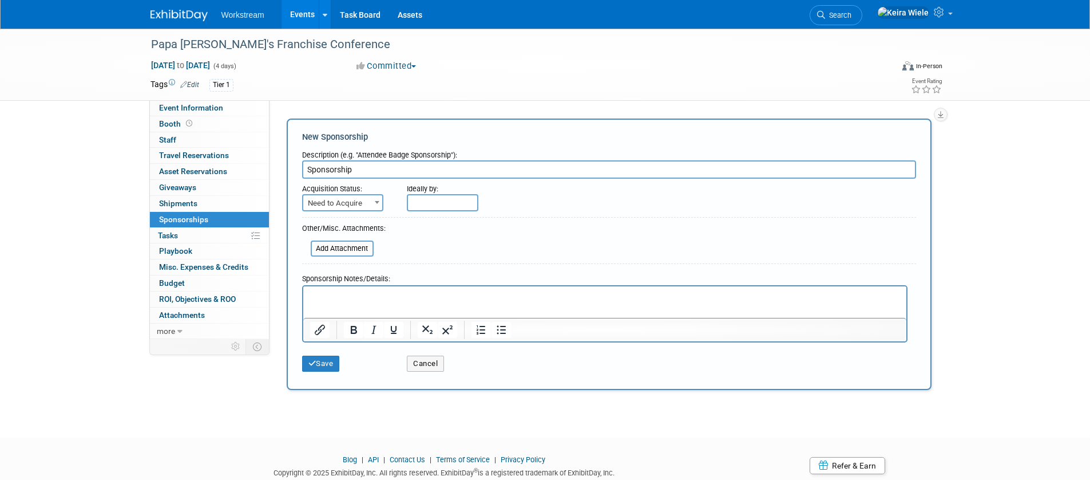
type input "Sponsorship"
click at [371, 207] on span at bounding box center [376, 202] width 11 height 15
select select "2"
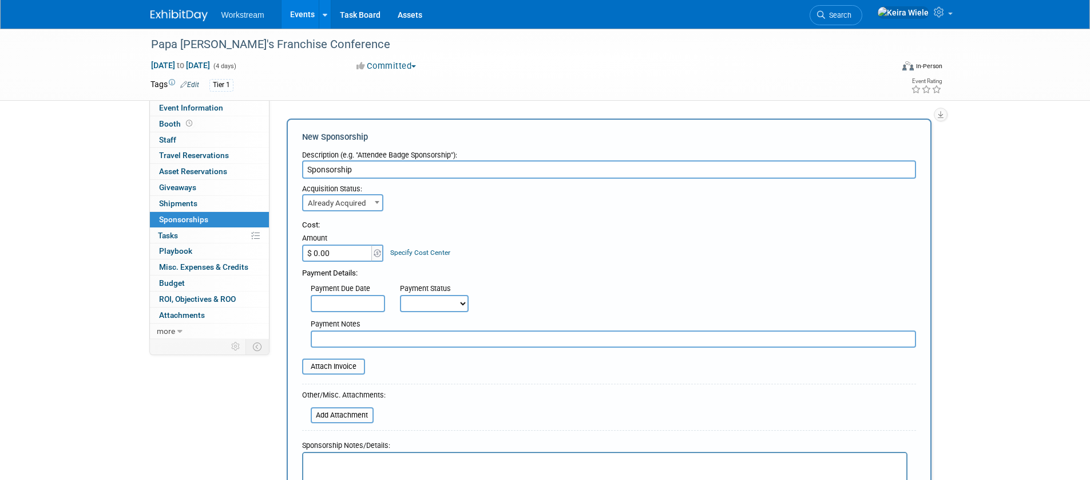
click at [356, 252] on input "$ 0.00" at bounding box center [338, 252] width 72 height 17
type input "$ 23,458.00"
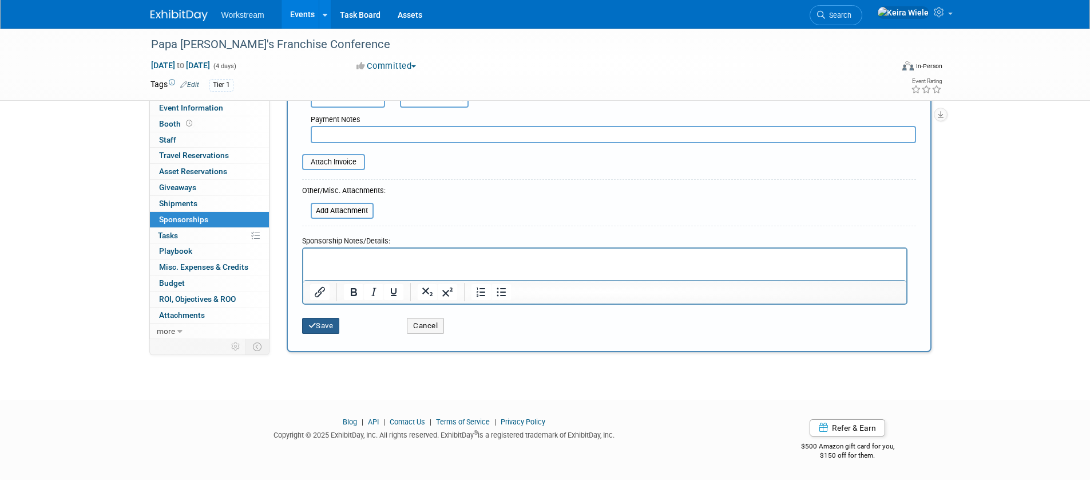
click at [322, 322] on button "Save" at bounding box center [321, 326] width 38 height 16
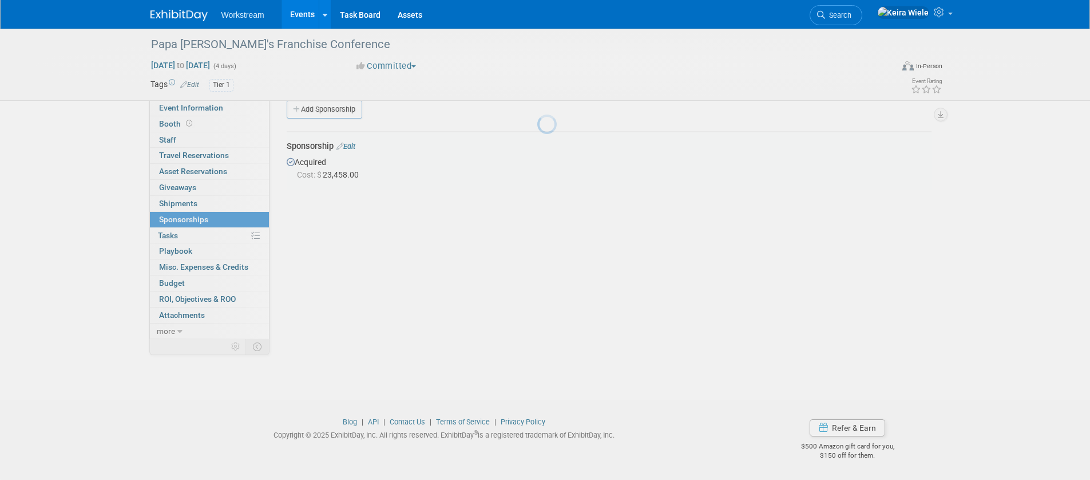
scroll to position [15, 0]
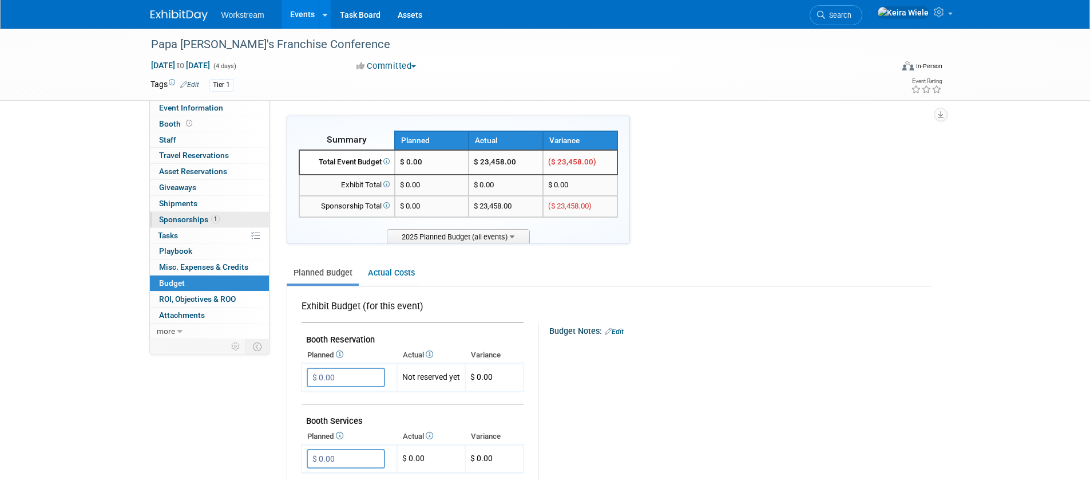
click at [183, 215] on span "Sponsorships 1" at bounding box center [189, 219] width 61 height 9
click at [176, 221] on span "Sponsorships 0" at bounding box center [183, 219] width 49 height 9
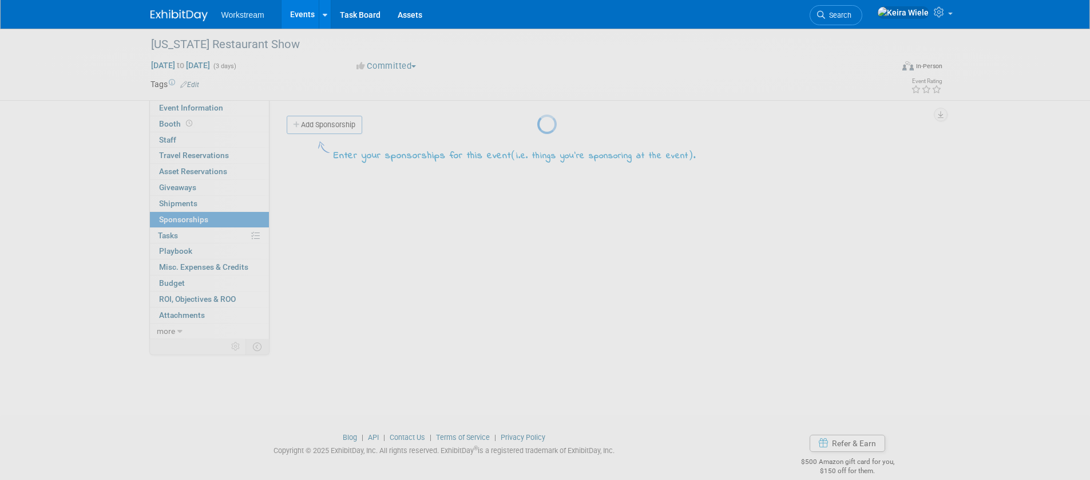
click at [537, 128] on div at bounding box center [545, 240] width 16 height 480
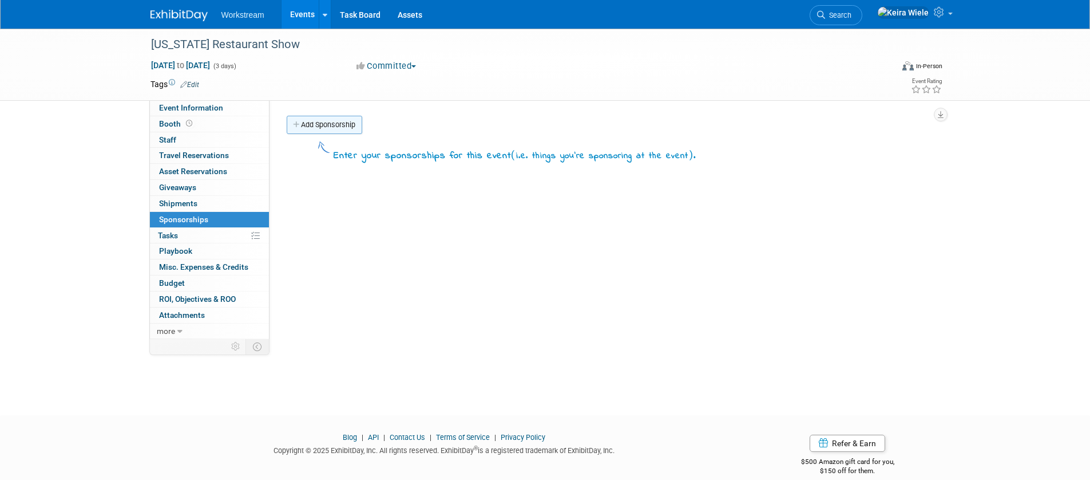
click at [323, 123] on link "Add Sponsorship" at bounding box center [325, 125] width 76 height 18
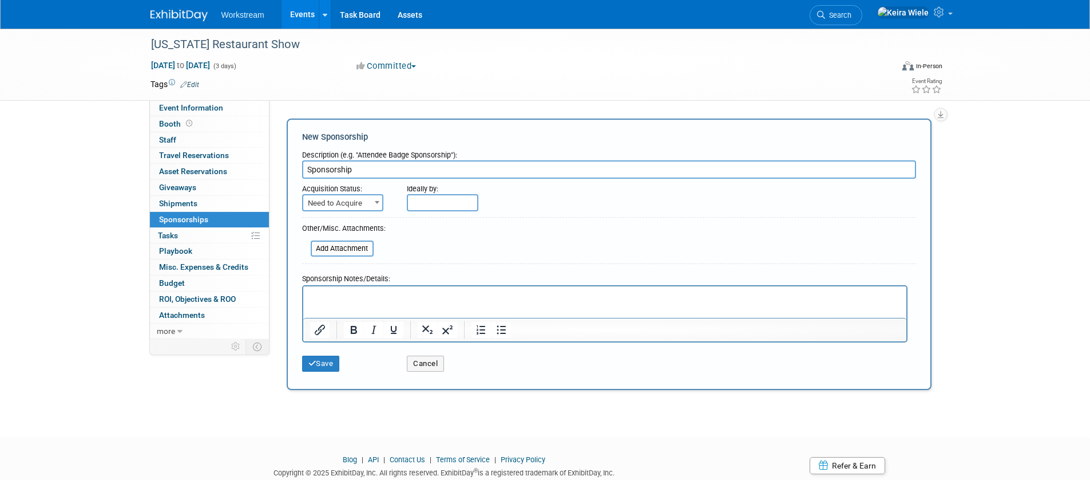
type input "Sponsorship"
click at [367, 202] on span "Need to Acquire" at bounding box center [342, 203] width 79 height 16
select select "2"
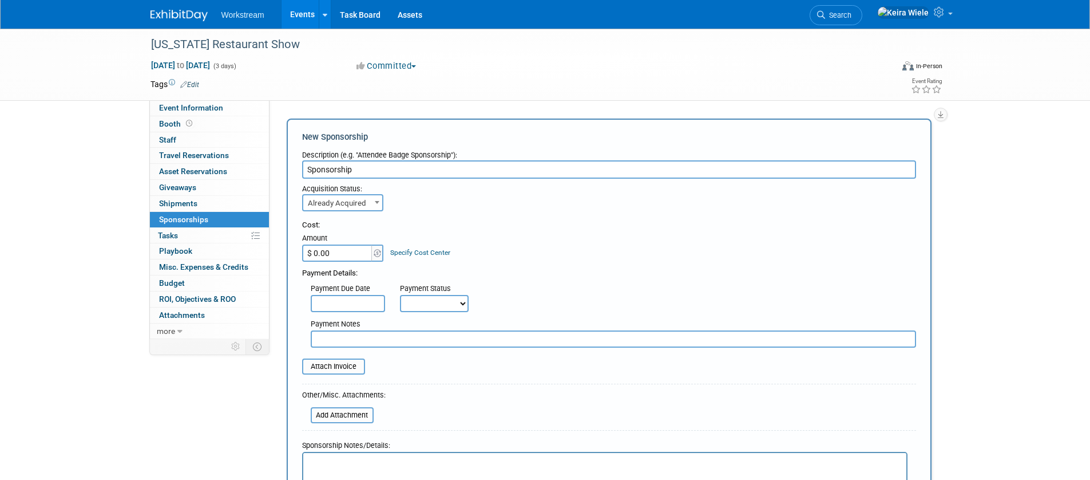
click at [358, 246] on input "$ 0.00" at bounding box center [338, 252] width 72 height 17
type input "$ 12,327.00"
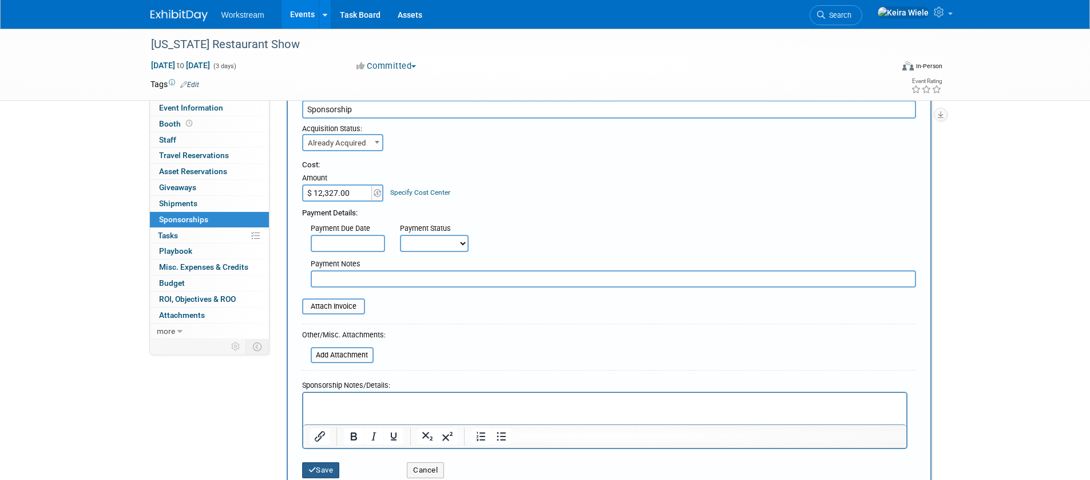
click at [322, 464] on button "Save" at bounding box center [321, 470] width 38 height 16
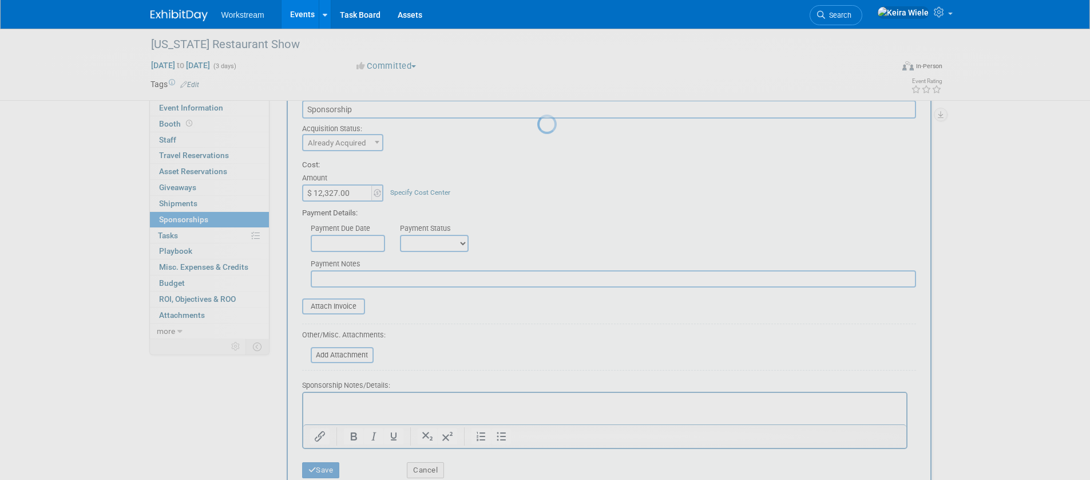
scroll to position [15, 0]
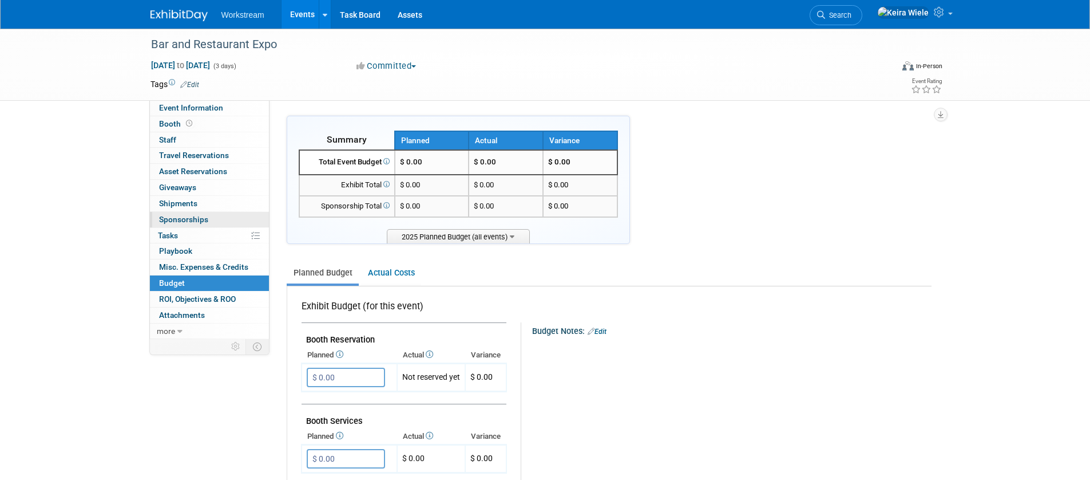
click at [188, 220] on span "Sponsorships 0" at bounding box center [183, 219] width 49 height 9
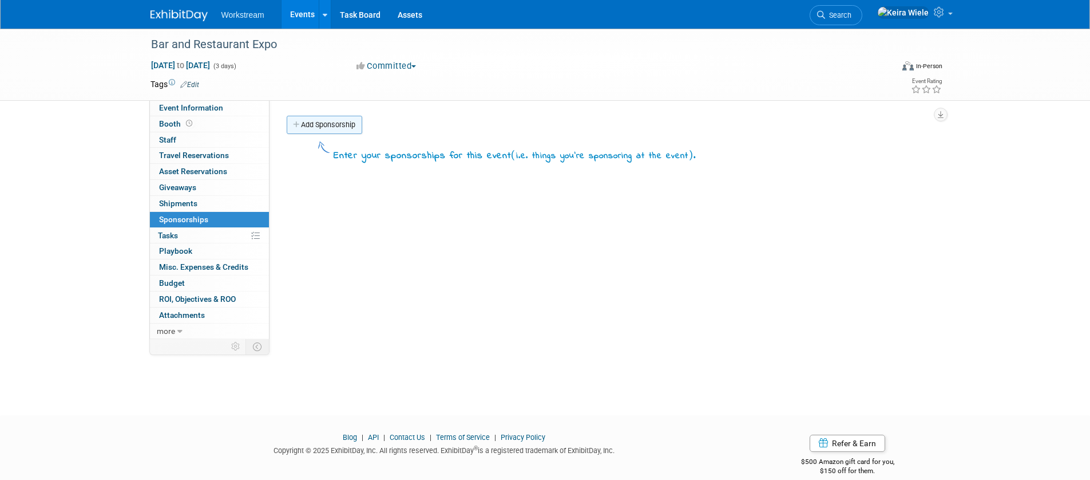
click at [333, 122] on link "Add Sponsorship" at bounding box center [325, 125] width 76 height 18
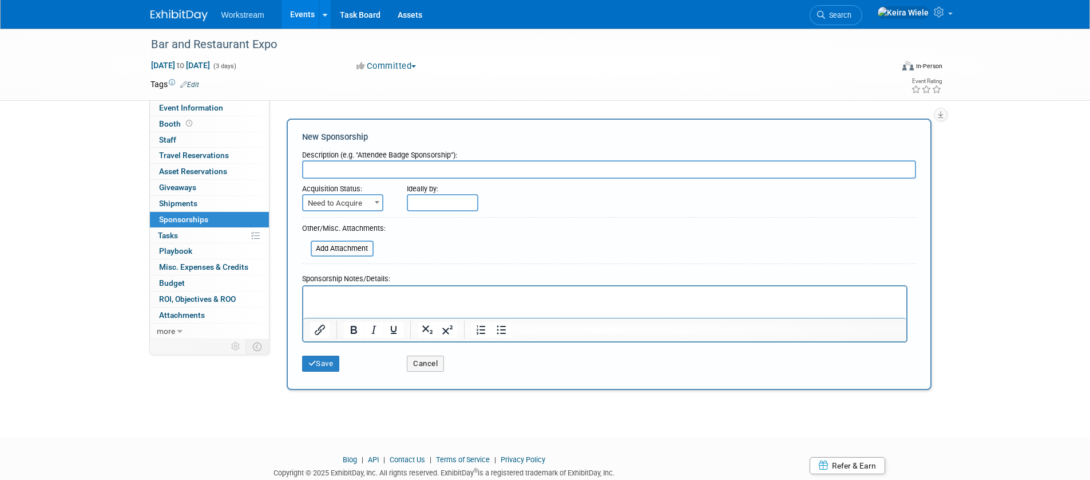
click at [342, 168] on input "text" at bounding box center [609, 169] width 614 height 18
paste input "Sponsorship"
type input "Sponsorship"
click at [364, 196] on span "Need to Acquire" at bounding box center [342, 203] width 79 height 16
select select "2"
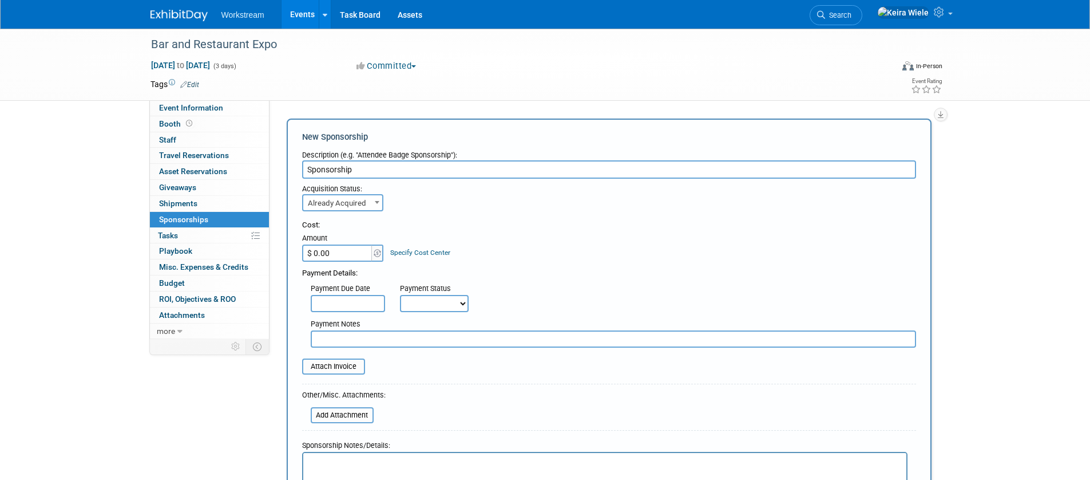
click at [338, 264] on div "Payment Details:" at bounding box center [609, 270] width 614 height 17
click at [351, 251] on input "$ 0.00" at bounding box center [338, 252] width 72 height 17
type input "$ 689.00"
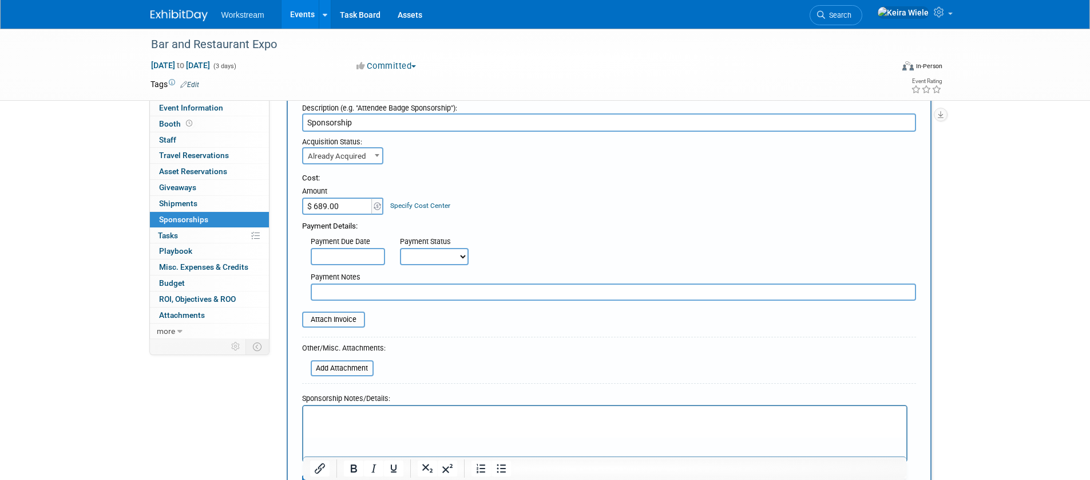
scroll to position [204, 0]
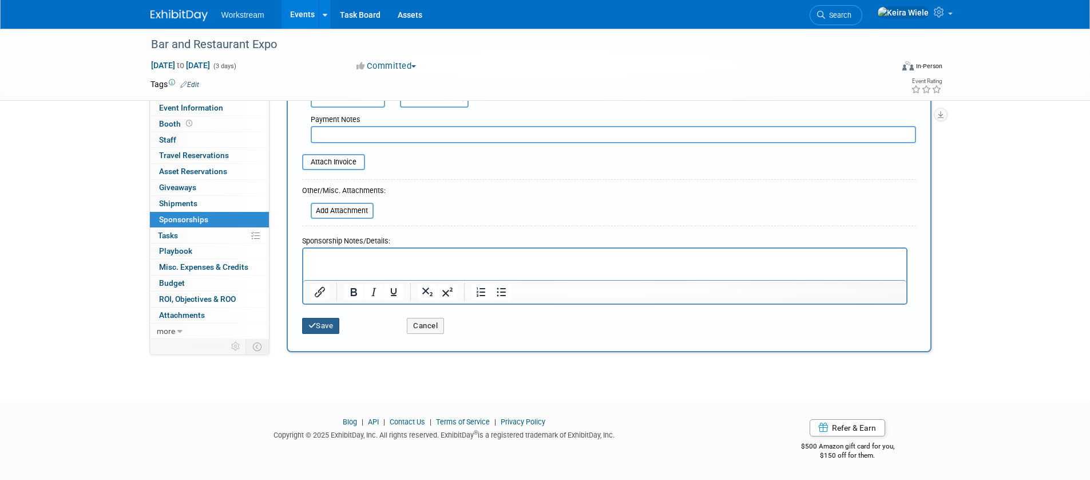
click at [339, 323] on button "Save" at bounding box center [321, 326] width 38 height 16
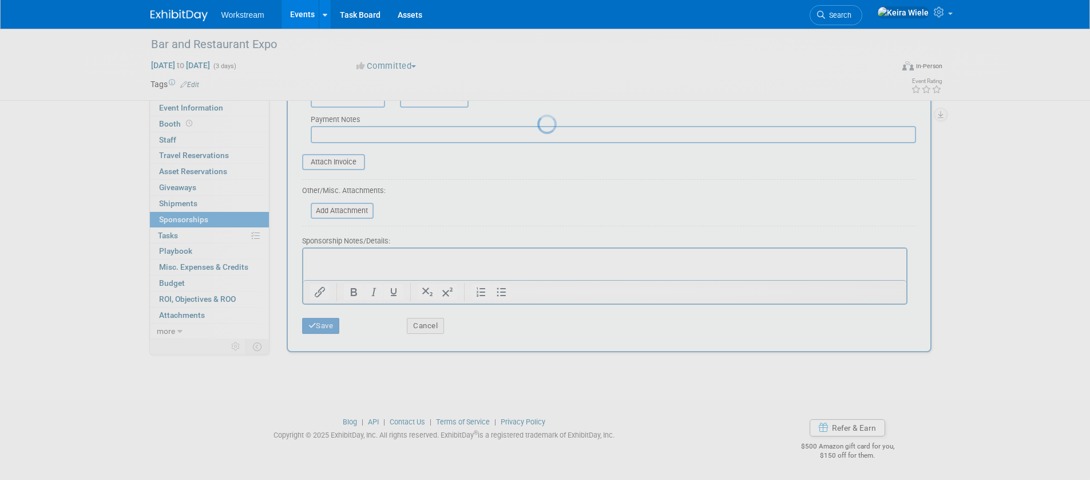
scroll to position [15, 0]
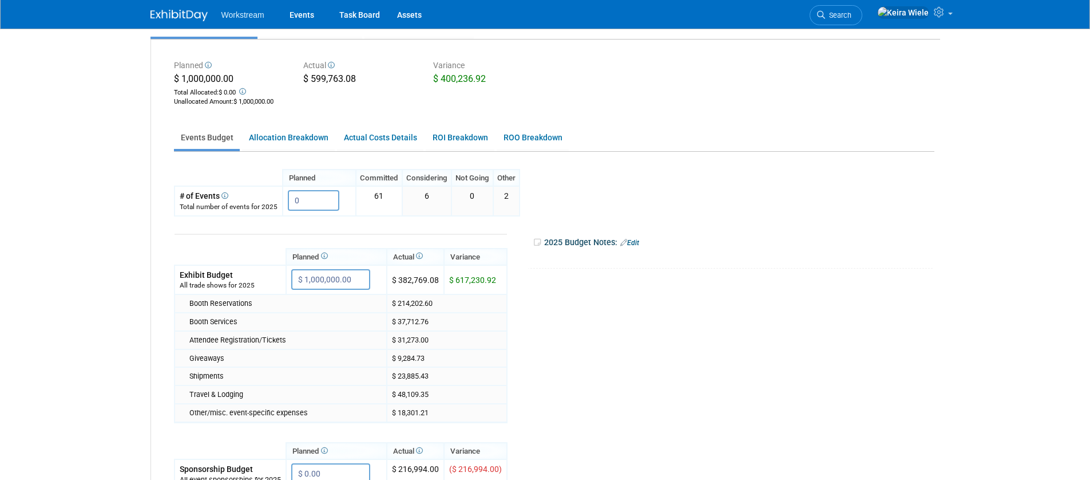
scroll to position [108, 0]
click at [300, 136] on link "Allocation Breakdown" at bounding box center [288, 138] width 93 height 22
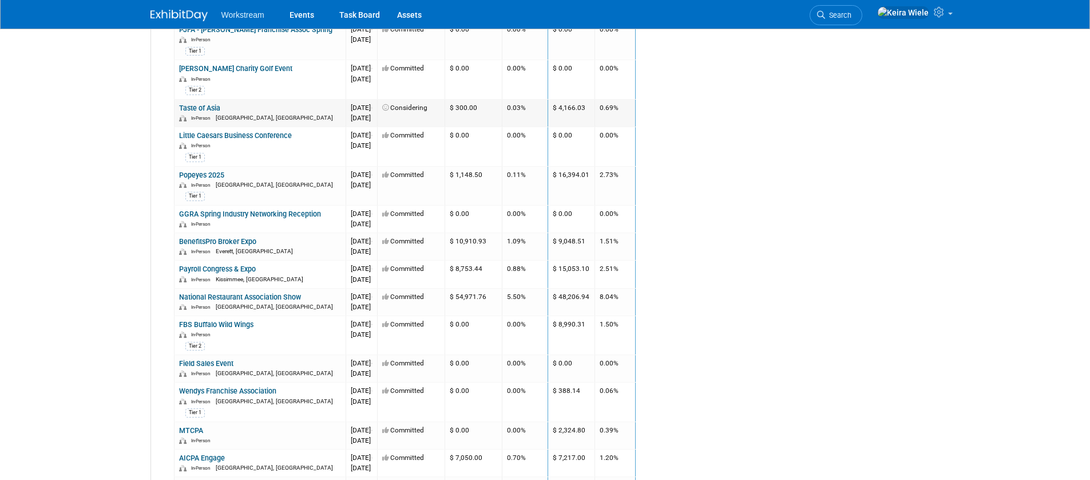
scroll to position [536, 0]
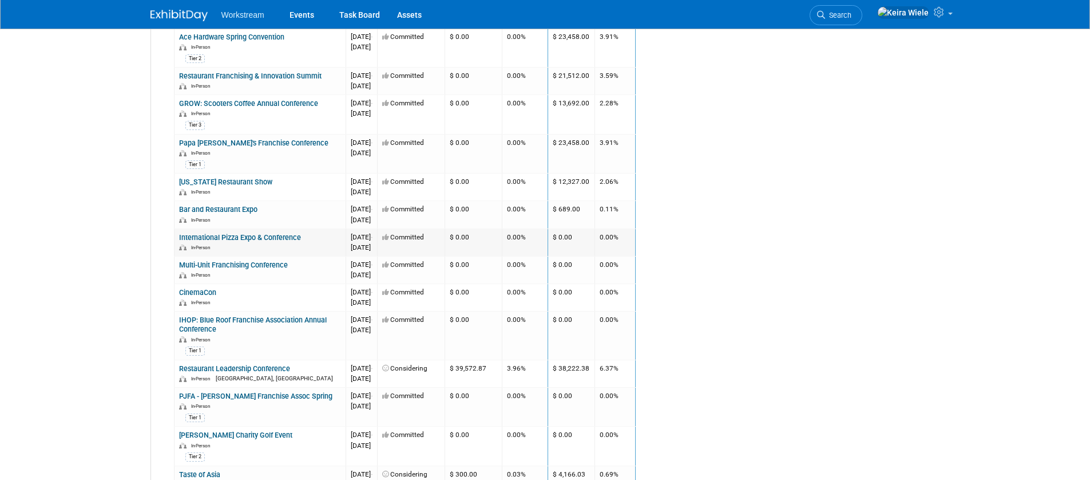
click at [254, 238] on link "International Pizza Expo & Conference" at bounding box center [240, 237] width 122 height 9
click at [253, 263] on link "Multi-Unit Franchising Conference" at bounding box center [233, 264] width 109 height 9
drag, startPoint x: 174, startPoint y: 414, endPoint x: 177, endPoint y: 425, distance: 12.0
click at [174, 417] on td "PJFA - [PERSON_NAME] Franchise Assoc Spring In-Person Tier 1" at bounding box center [260, 406] width 172 height 39
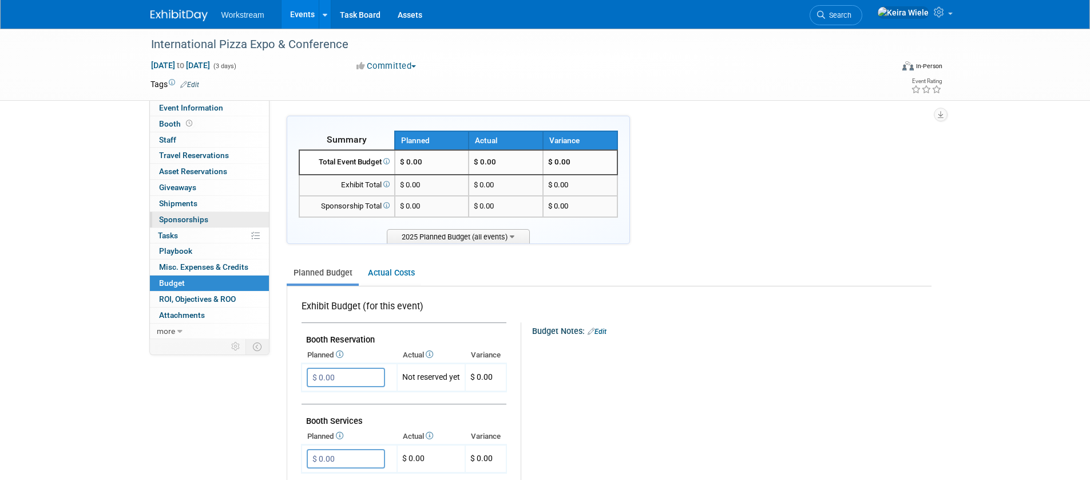
click at [192, 221] on span "Sponsorships 0" at bounding box center [183, 219] width 49 height 9
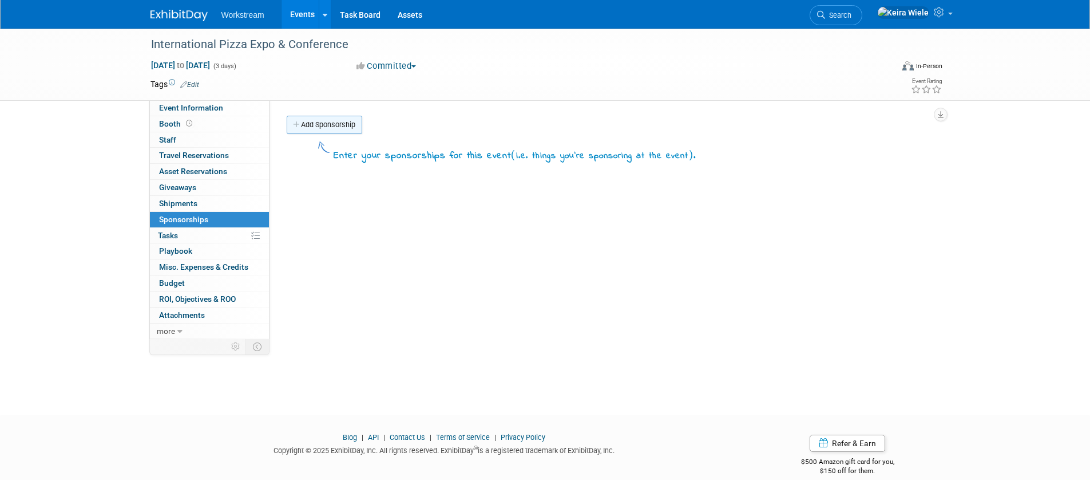
click at [333, 128] on link "Add Sponsorship" at bounding box center [325, 125] width 76 height 18
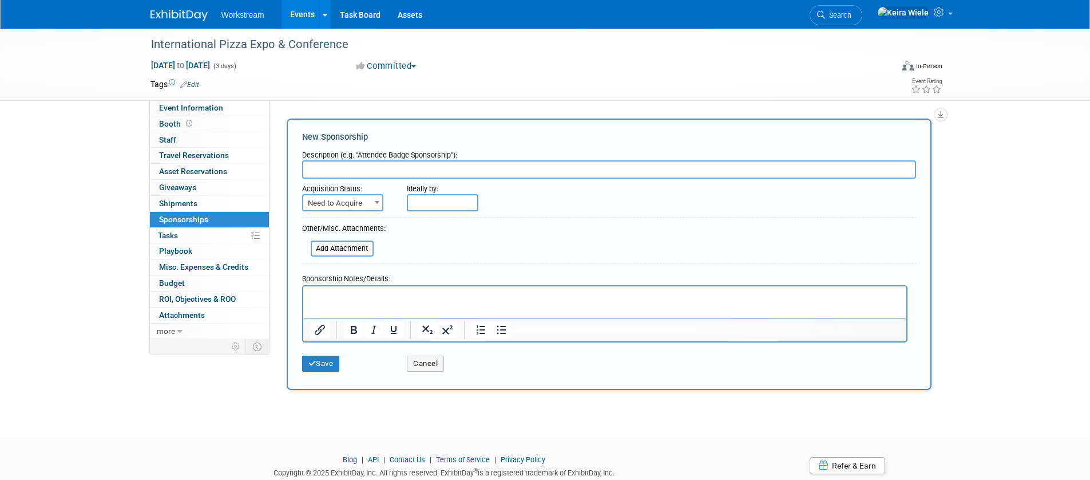
click at [346, 171] on input "text" at bounding box center [609, 169] width 614 height 18
paste input "Sponsorship"
type input "Sponsorship"
click at [346, 202] on span "Need to Acquire" at bounding box center [342, 203] width 79 height 16
select select "2"
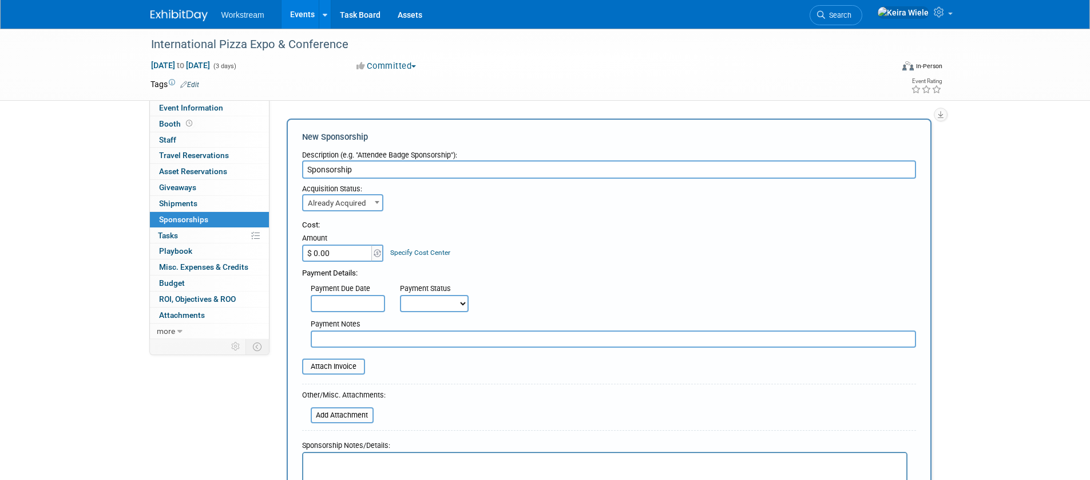
click at [350, 254] on input "$ 0.00" at bounding box center [338, 252] width 72 height 17
type input "$ 9,522.00"
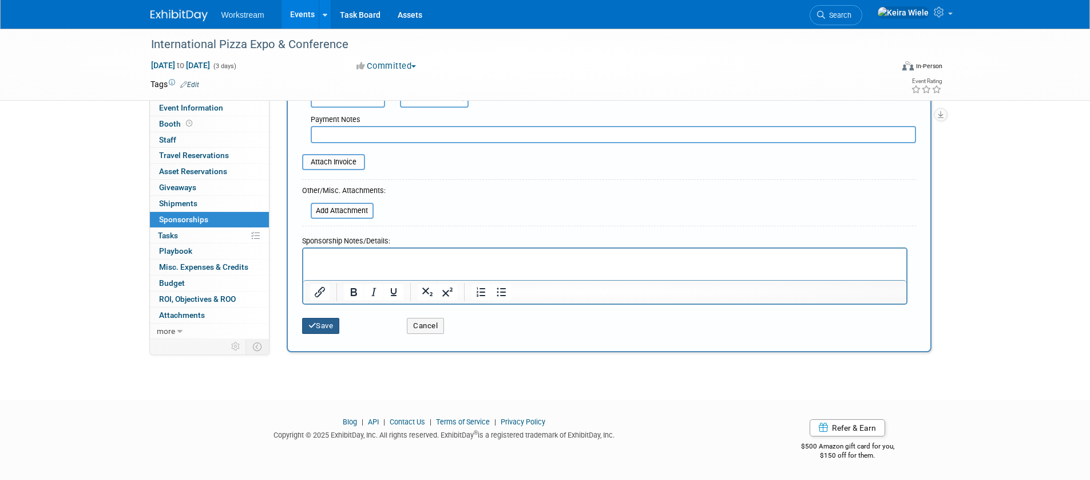
click at [340, 321] on button "Save" at bounding box center [321, 326] width 38 height 16
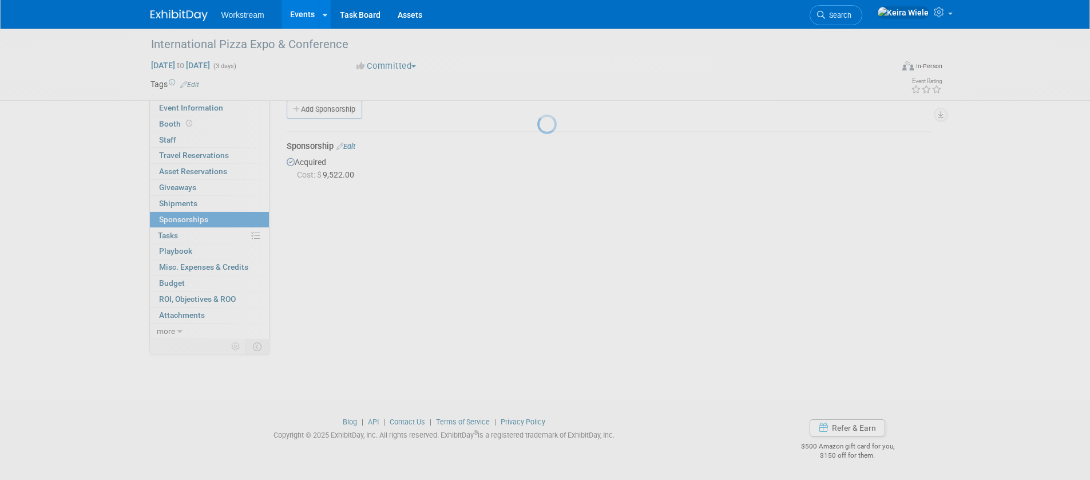
scroll to position [15, 0]
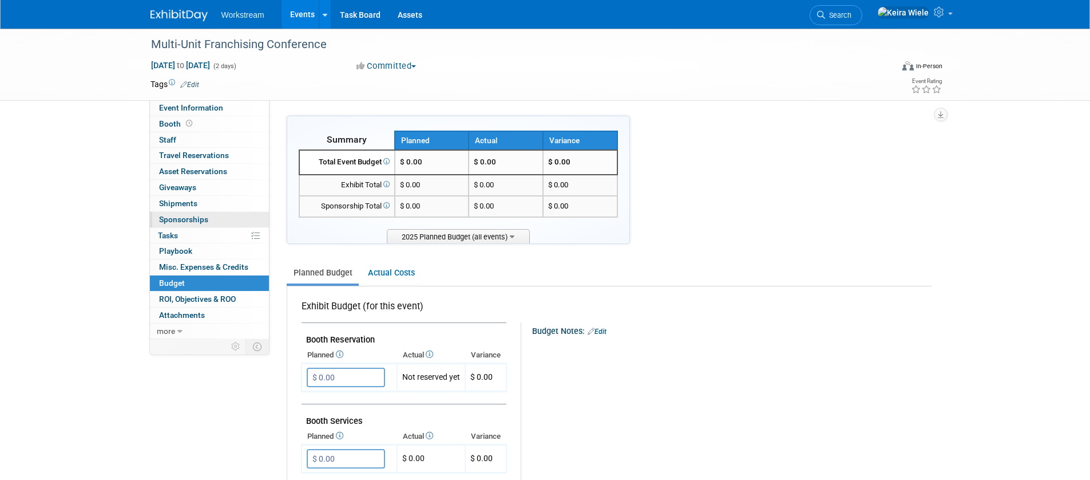
click at [200, 221] on span "Sponsorships 0" at bounding box center [183, 219] width 49 height 9
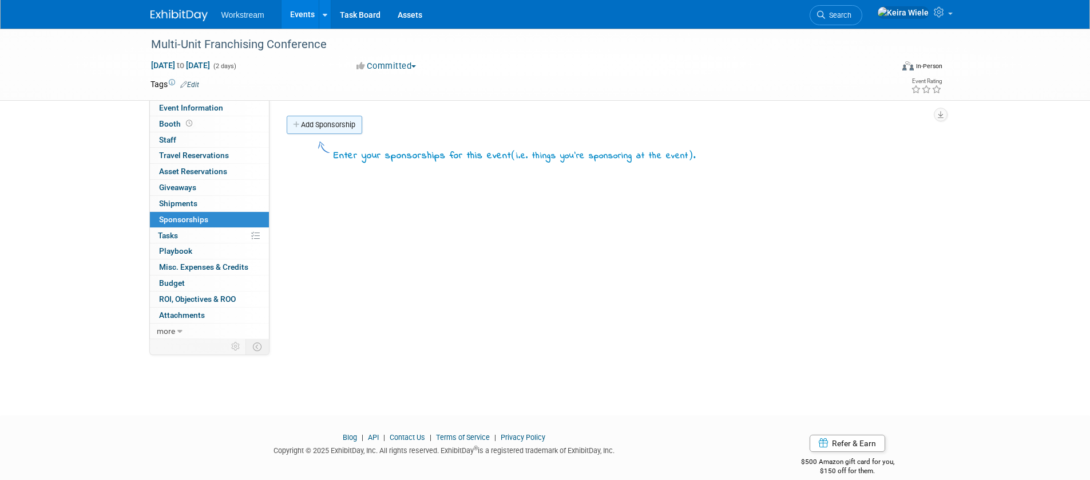
click at [334, 129] on link "Add Sponsorship" at bounding box center [325, 125] width 76 height 18
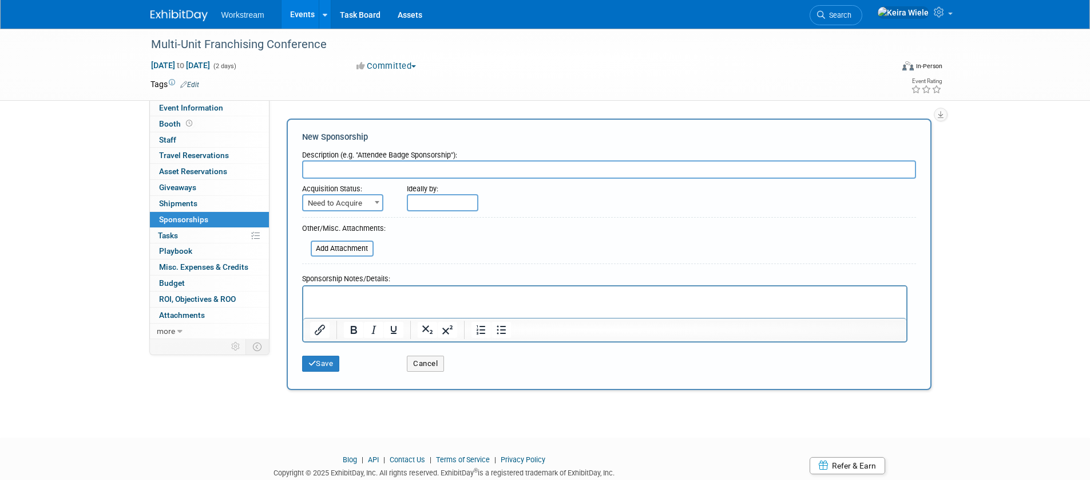
paste input "Sponsorship"
type input "Sponsorship"
click at [357, 203] on span "Need to Acquire" at bounding box center [342, 203] width 79 height 16
select select "2"
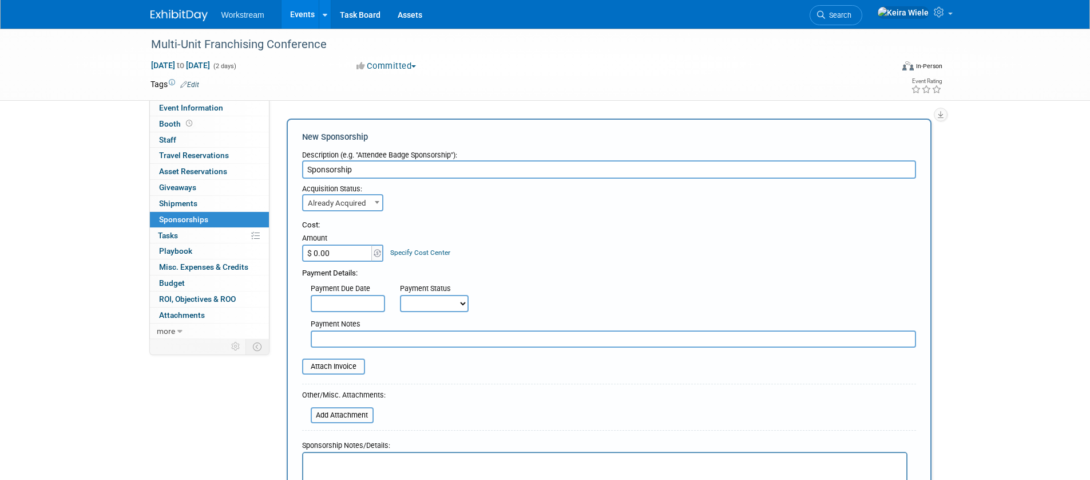
click at [347, 252] on input "$ 0.00" at bounding box center [338, 252] width 72 height 17
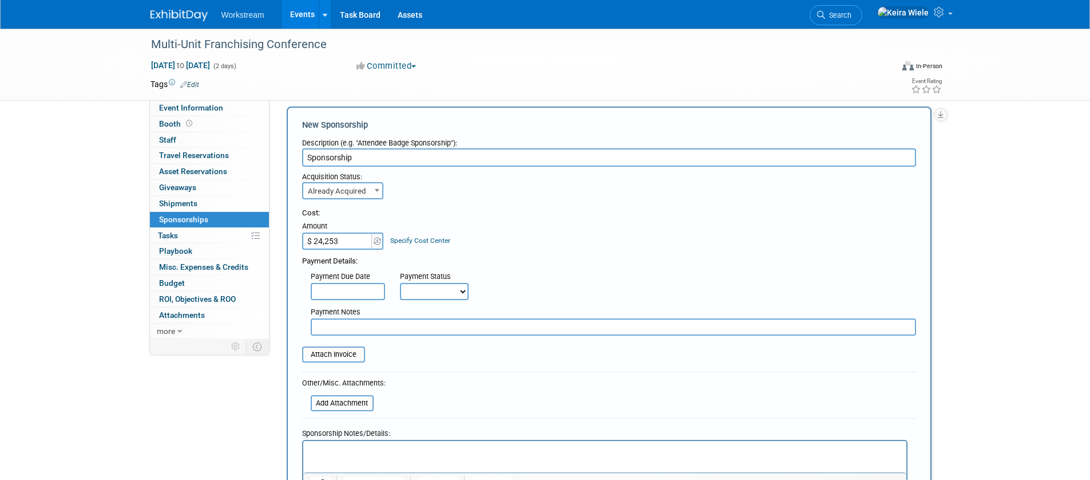
scroll to position [204, 0]
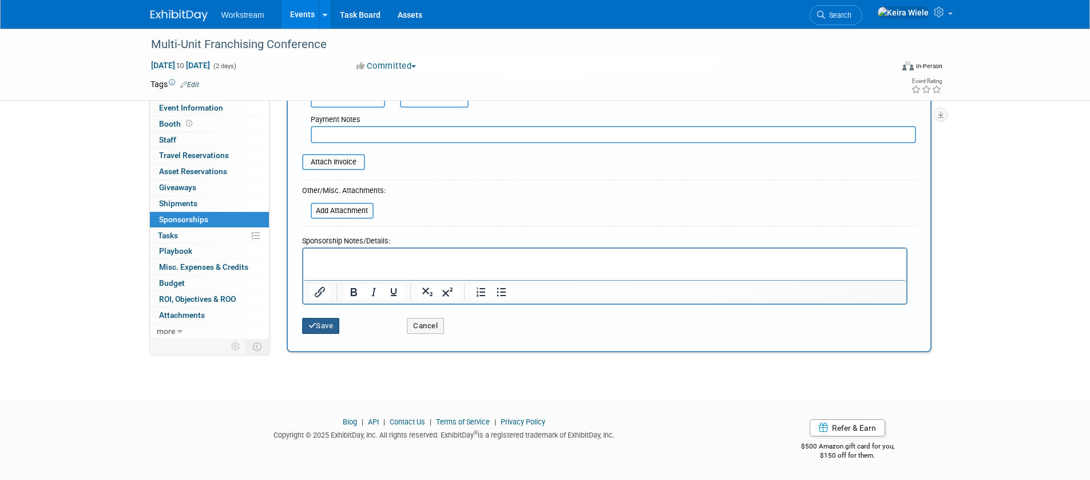
type input "$ 24,253.00"
click at [330, 330] on button "Save" at bounding box center [321, 326] width 38 height 16
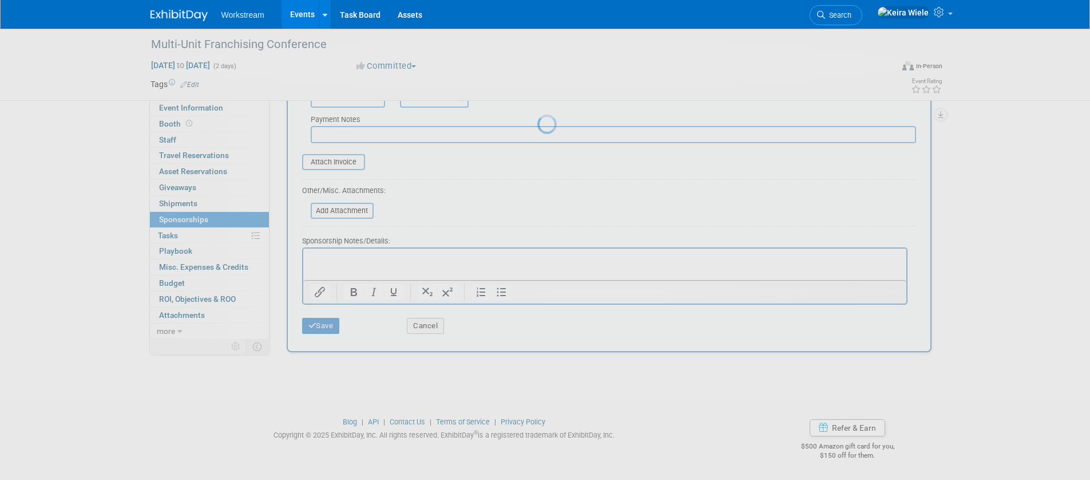
scroll to position [15, 0]
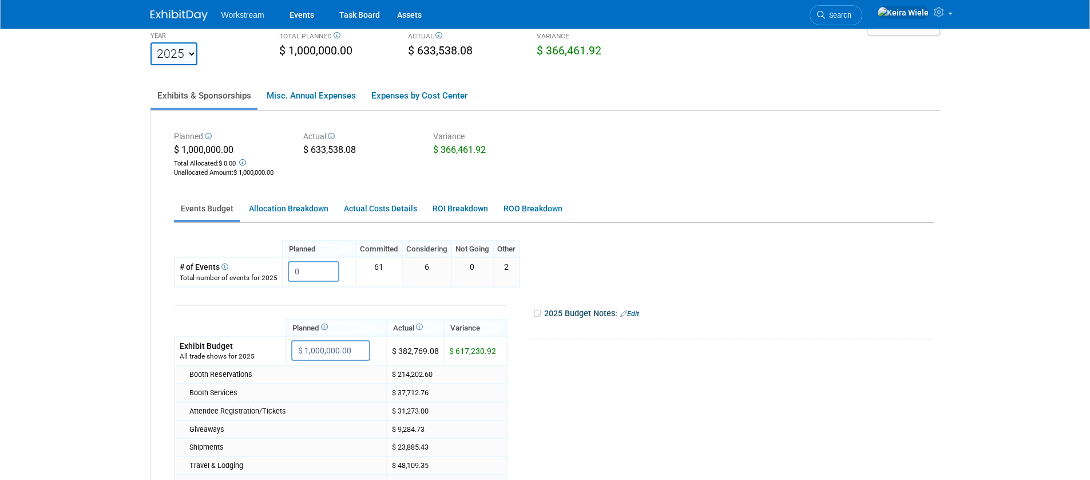
scroll to position [39, 0]
click at [135, 201] on body "Workstream Events Task Board Assets Search" at bounding box center [545, 201] width 1090 height 480
click at [254, 204] on link "Allocation Breakdown" at bounding box center [288, 206] width 93 height 22
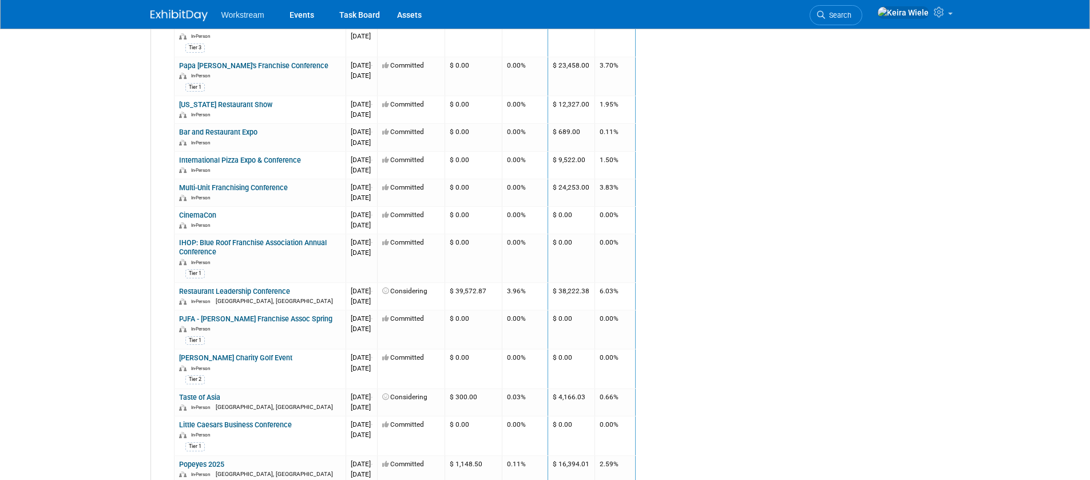
scroll to position [615, 0]
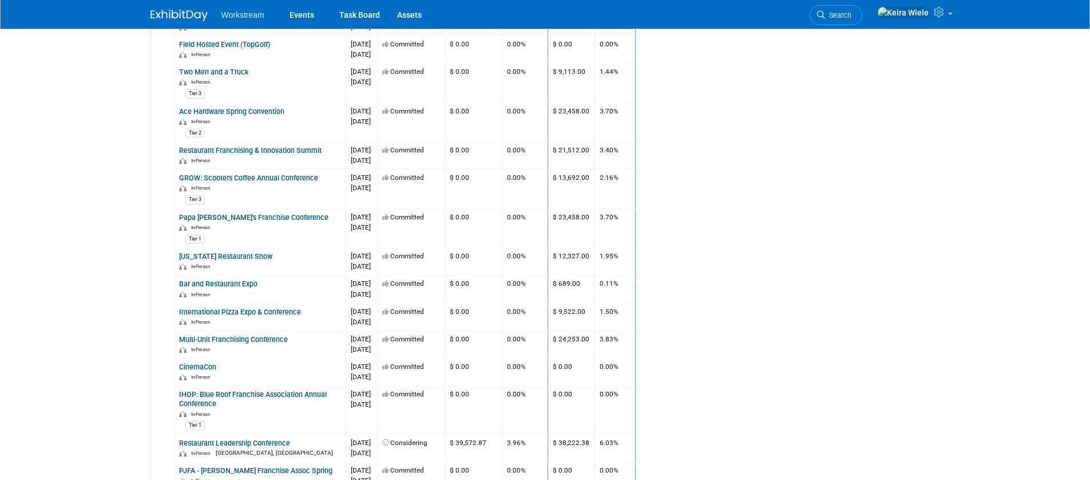
scroll to position [0, 0]
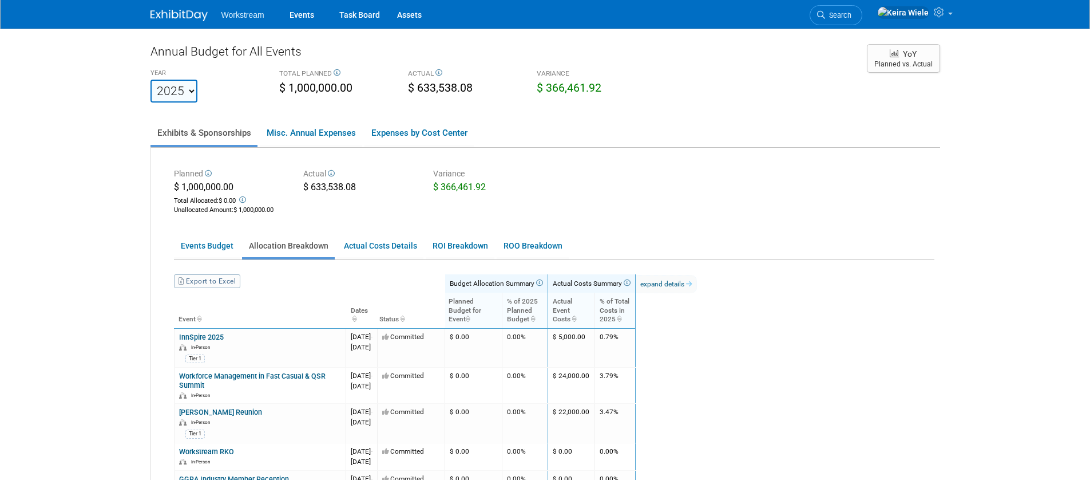
click at [307, 251] on link "Allocation Breakdown" at bounding box center [288, 246] width 93 height 22
click at [197, 254] on link "Events Budget" at bounding box center [207, 246] width 66 height 22
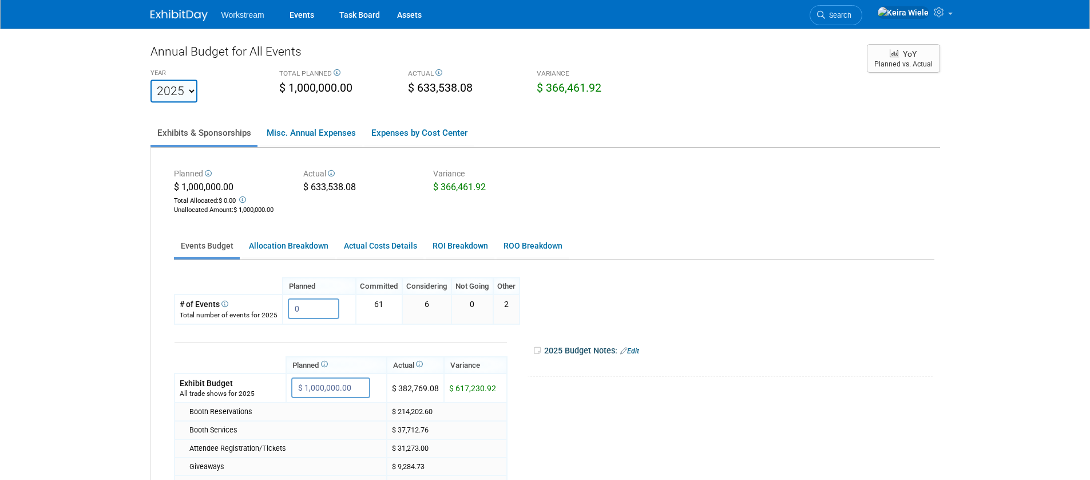
click at [197, 254] on link "Events Budget" at bounding box center [207, 246] width 66 height 22
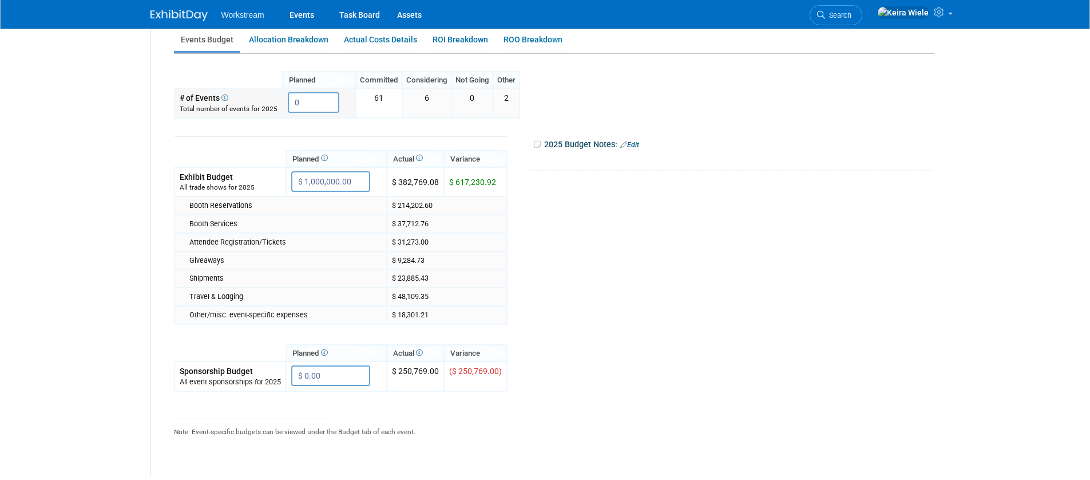
scroll to position [216, 0]
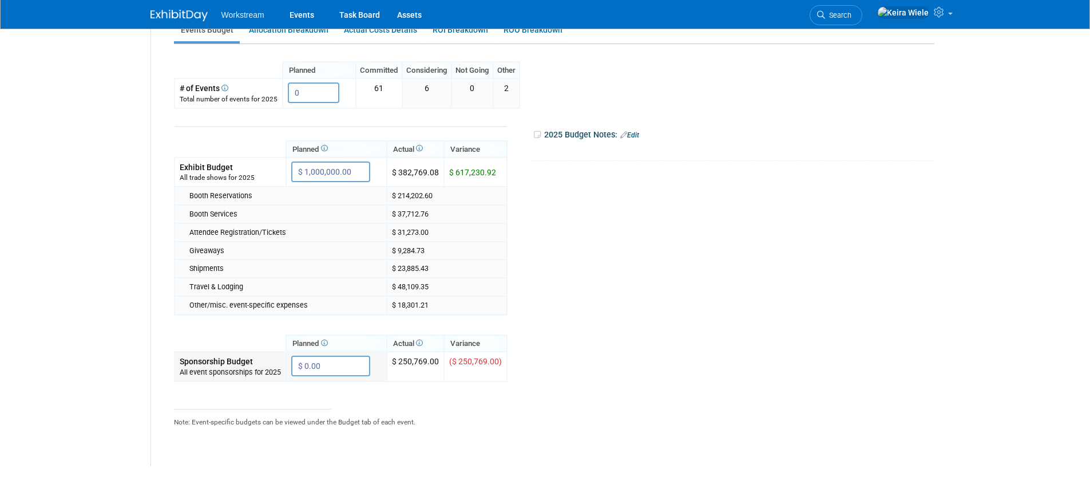
click at [329, 374] on input "$ 0.00" at bounding box center [330, 365] width 79 height 21
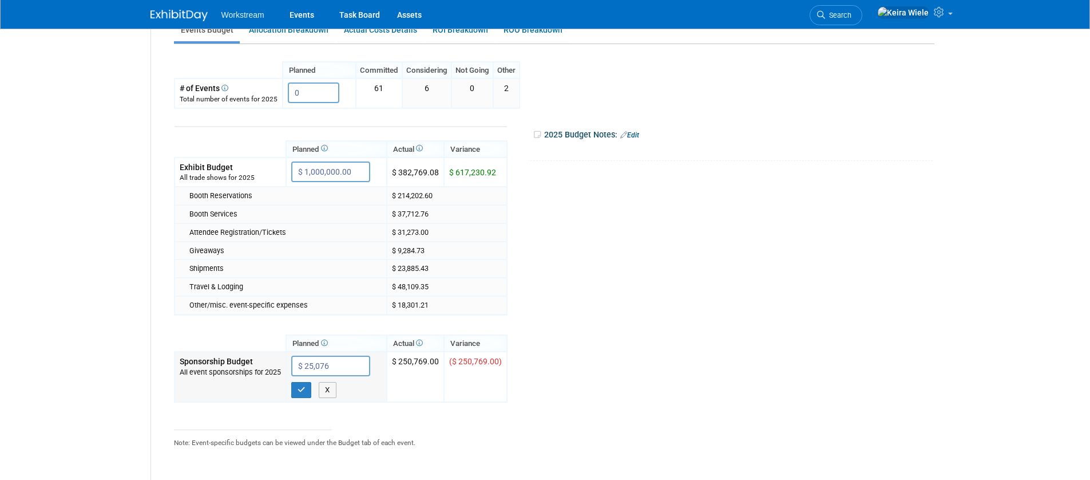
type input "$ 250,769"
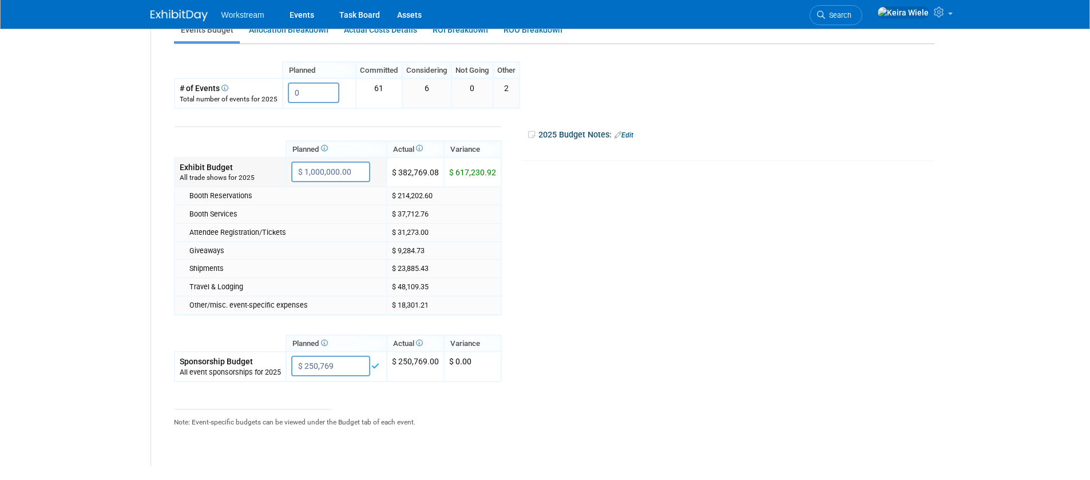
click at [346, 165] on input "$ 1,000,000.00" at bounding box center [330, 171] width 79 height 21
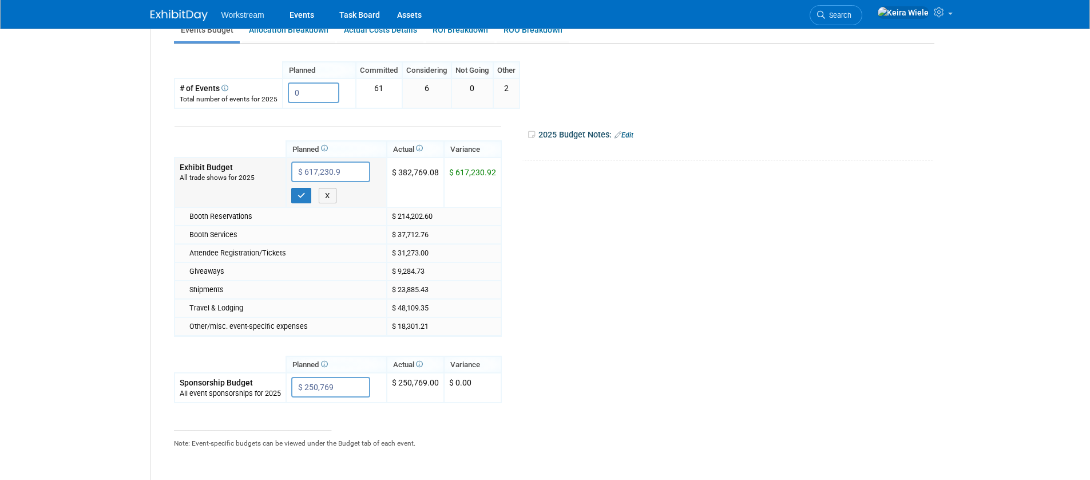
type input "$ 617,230.92"
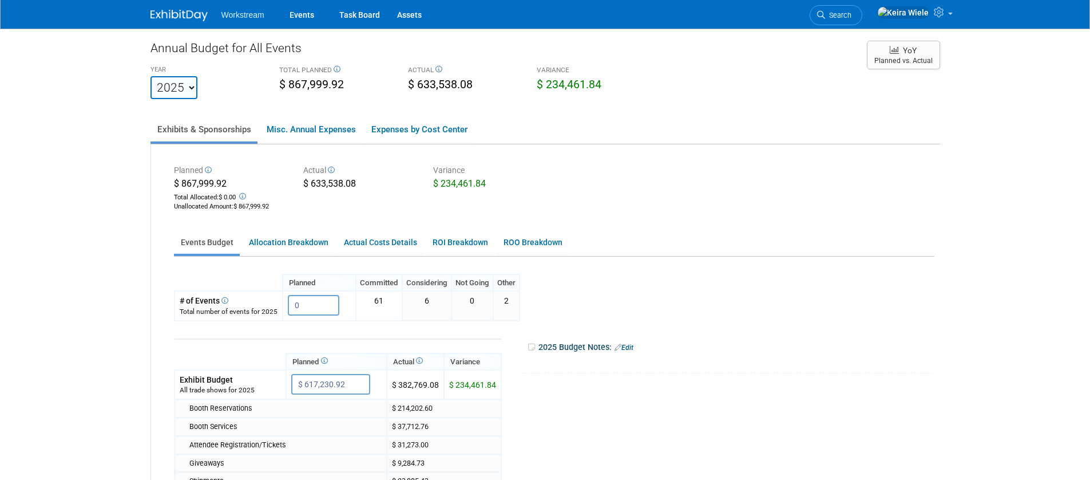
scroll to position [0, 0]
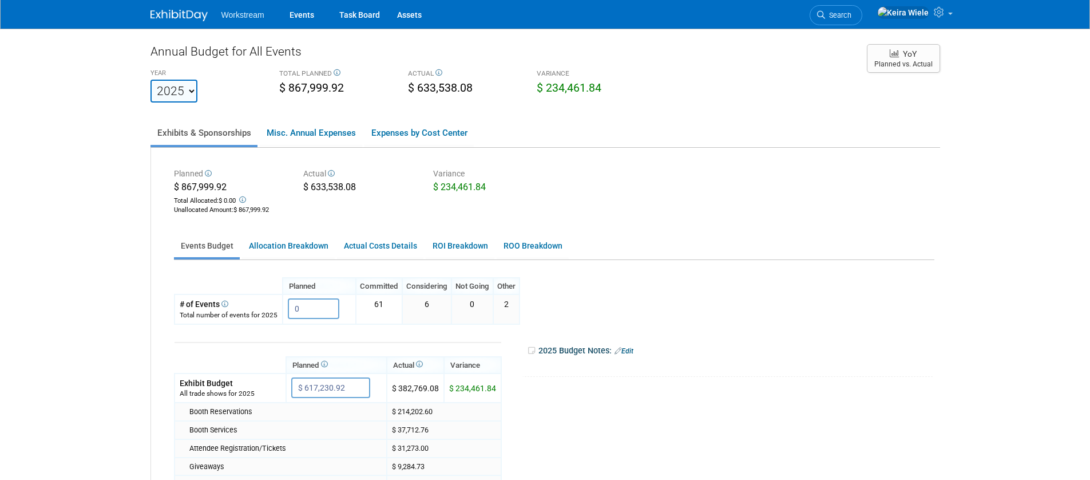
click at [325, 90] on span "$ 867,999.92" at bounding box center [311, 87] width 65 height 13
click at [323, 92] on span "$ 867,999.92" at bounding box center [311, 87] width 65 height 13
click at [334, 101] on div "YEAR 2023 2024 2025 2026 2027 2028 2029 2030 2031 TOTAL PLANNED $ 867,999.92 AC…" at bounding box center [503, 84] width 722 height 37
click at [415, 89] on span "$ 633,538.08" at bounding box center [440, 87] width 65 height 13
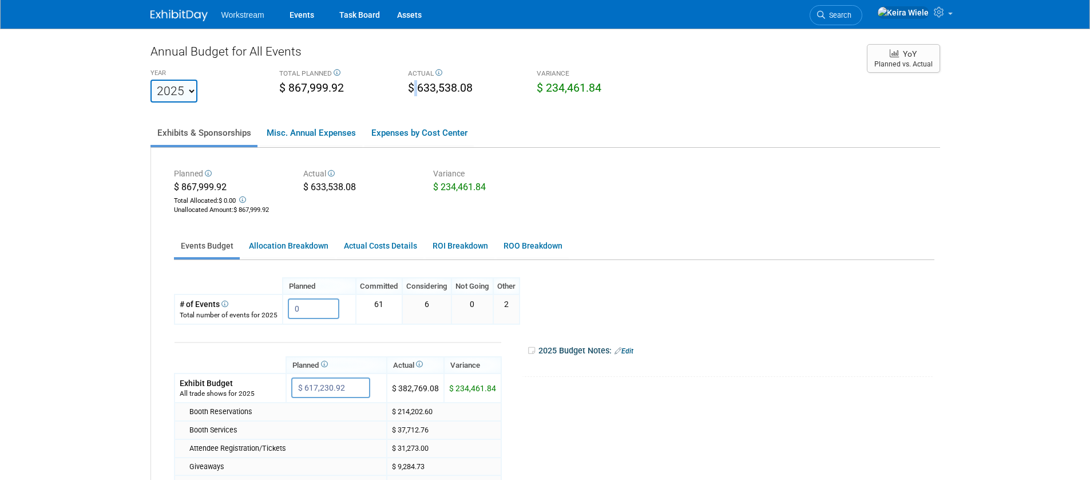
click at [416, 89] on span "$ 633,538.08" at bounding box center [440, 87] width 65 height 13
click at [662, 143] on ul "Exhibits & Sponsorships Misc. Annual Expenses Expenses by Cost Center" at bounding box center [546, 134] width 790 height 28
drag, startPoint x: 344, startPoint y: 84, endPoint x: 273, endPoint y: 89, distance: 71.2
click at [291, 88] on div "$ 867,999.92" at bounding box center [335, 89] width 112 height 18
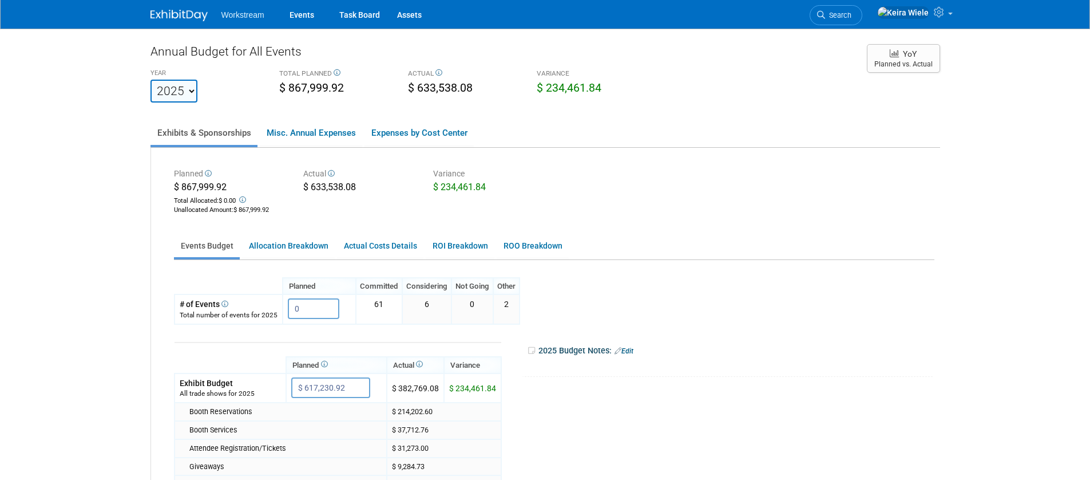
click at [303, 103] on div "Annual Budget for All Events YEAR 2023 2024 2025 2026 2027 2028 2029 2030 2031 …" at bounding box center [546, 362] width 790 height 639
click at [282, 244] on link "Allocation Breakdown" at bounding box center [288, 246] width 93 height 22
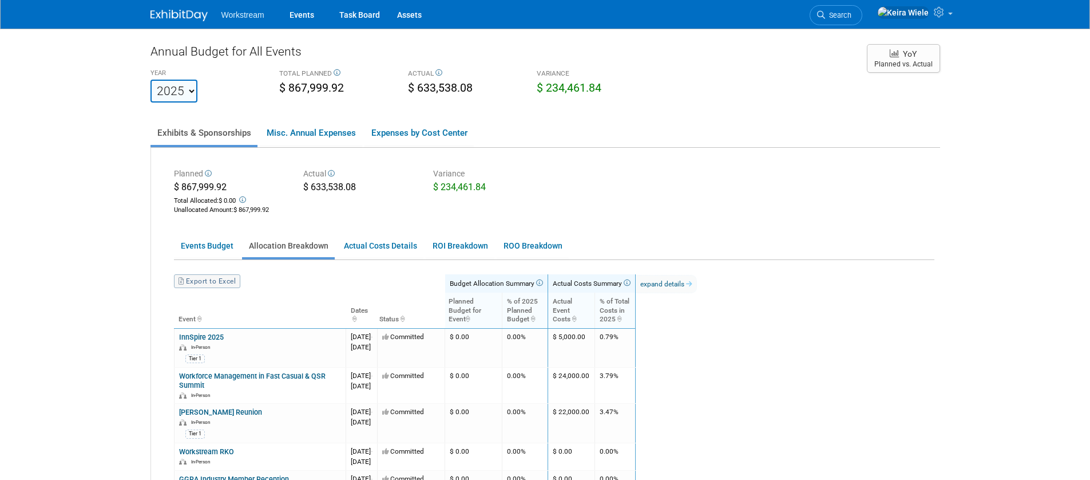
click at [207, 286] on link "Export to Excel" at bounding box center [207, 281] width 66 height 14
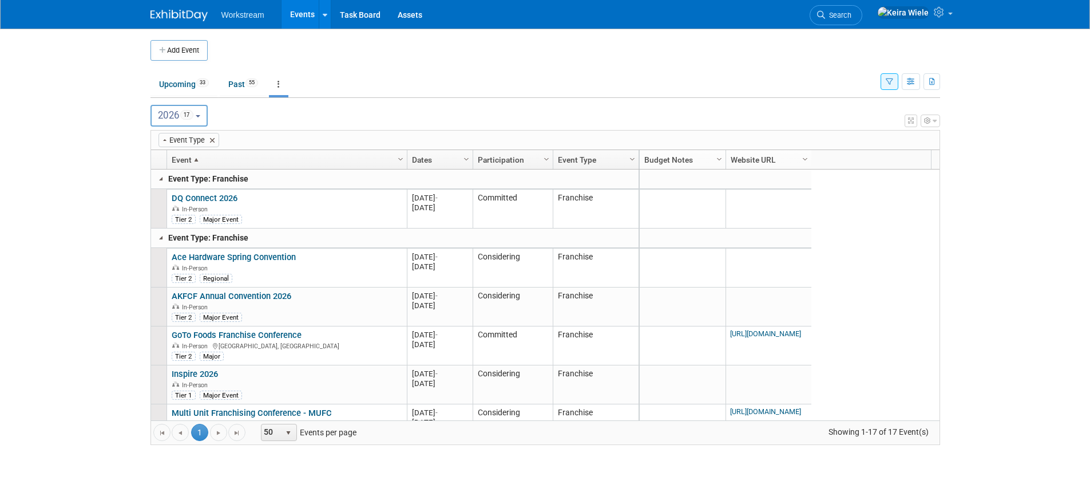
scroll to position [361, 0]
